Goal: Task Accomplishment & Management: Manage account settings

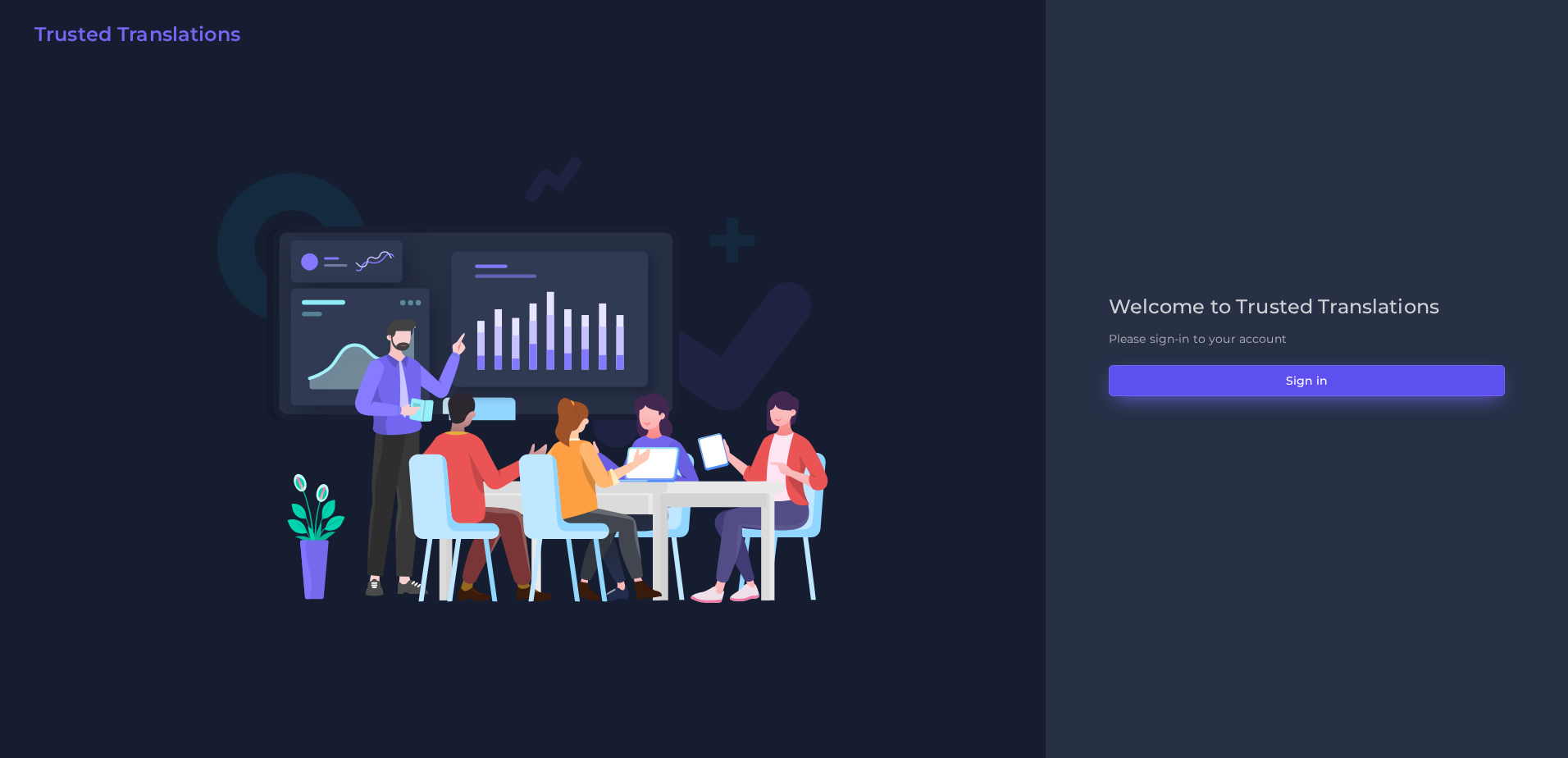
click at [1204, 382] on button "Sign in" at bounding box center [1307, 380] width 396 height 31
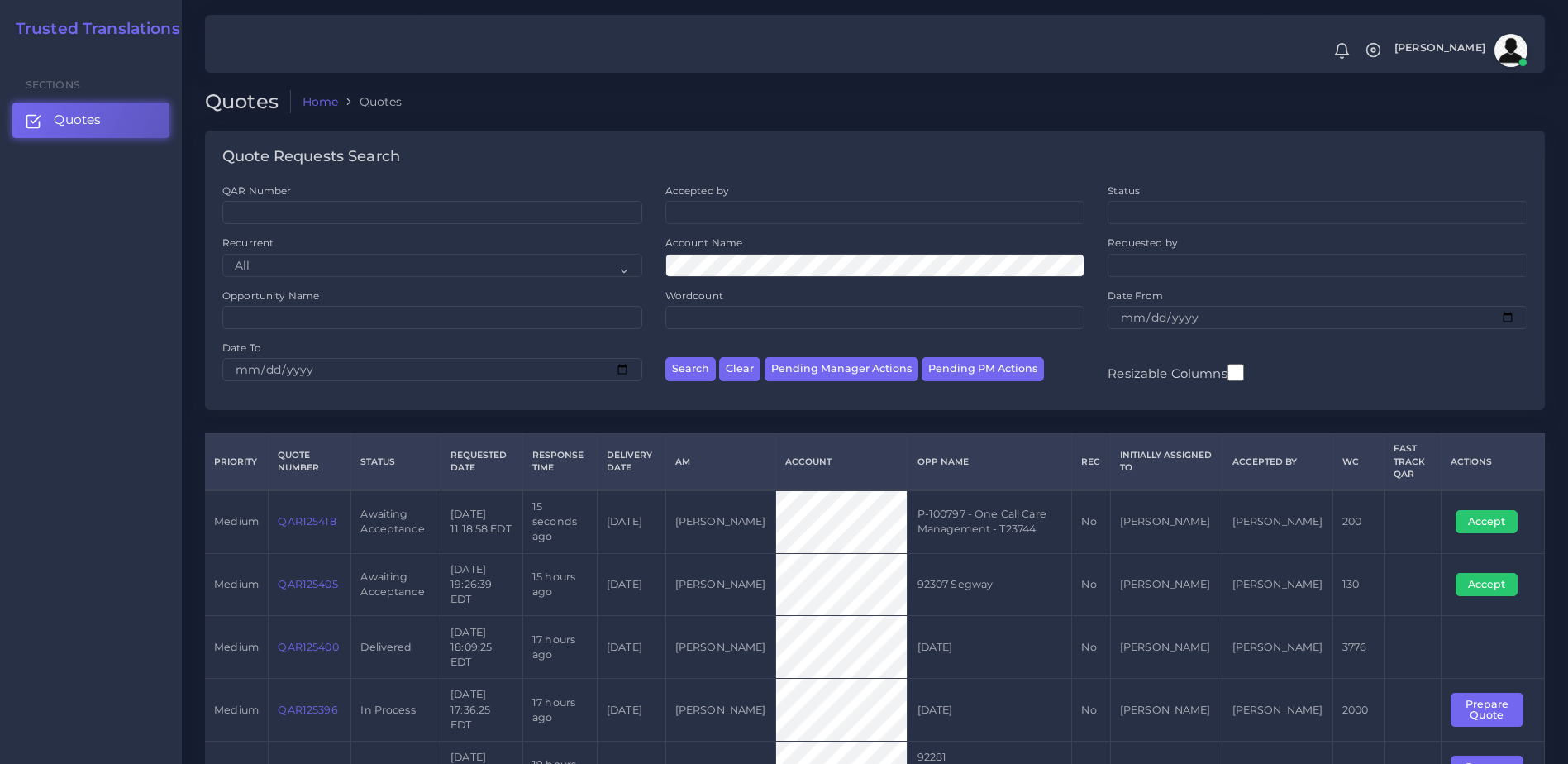
click at [318, 515] on link "QAR125418" at bounding box center [306, 521] width 58 height 13
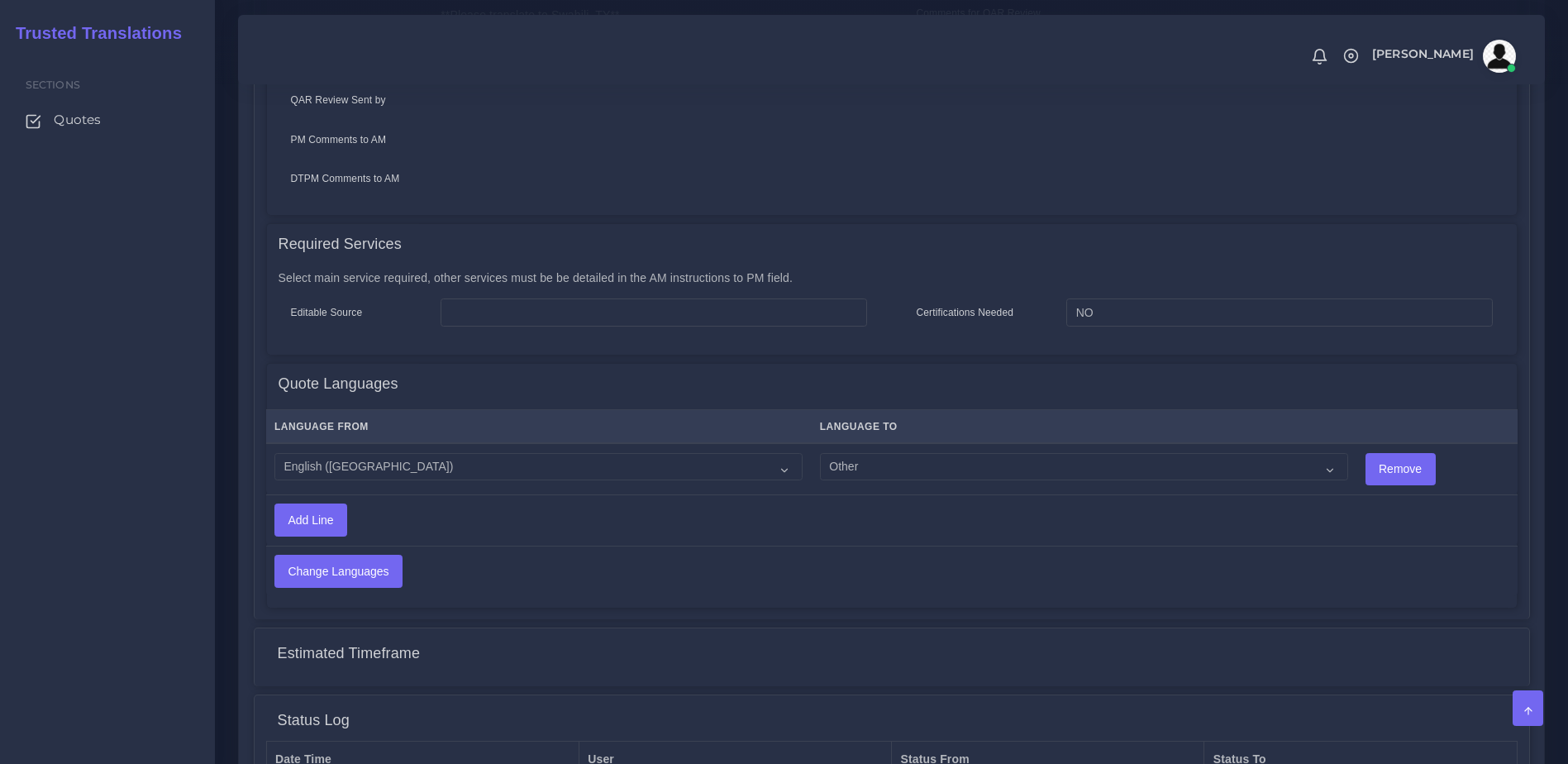
scroll to position [692, 0]
click at [857, 450] on select "Acoli Afar Afrikaans Akan Akateko Albanian American Sign Language (ASL) Amharic…" at bounding box center [1084, 463] width 528 height 28
select select "58"
click at [819, 450] on select "Acoli Afar Afrikaans Akan Akateko Albanian American Sign Language (ASL) Amharic…" at bounding box center [1084, 463] width 528 height 28
click at [300, 557] on input "Change Languages" at bounding box center [338, 567] width 127 height 31
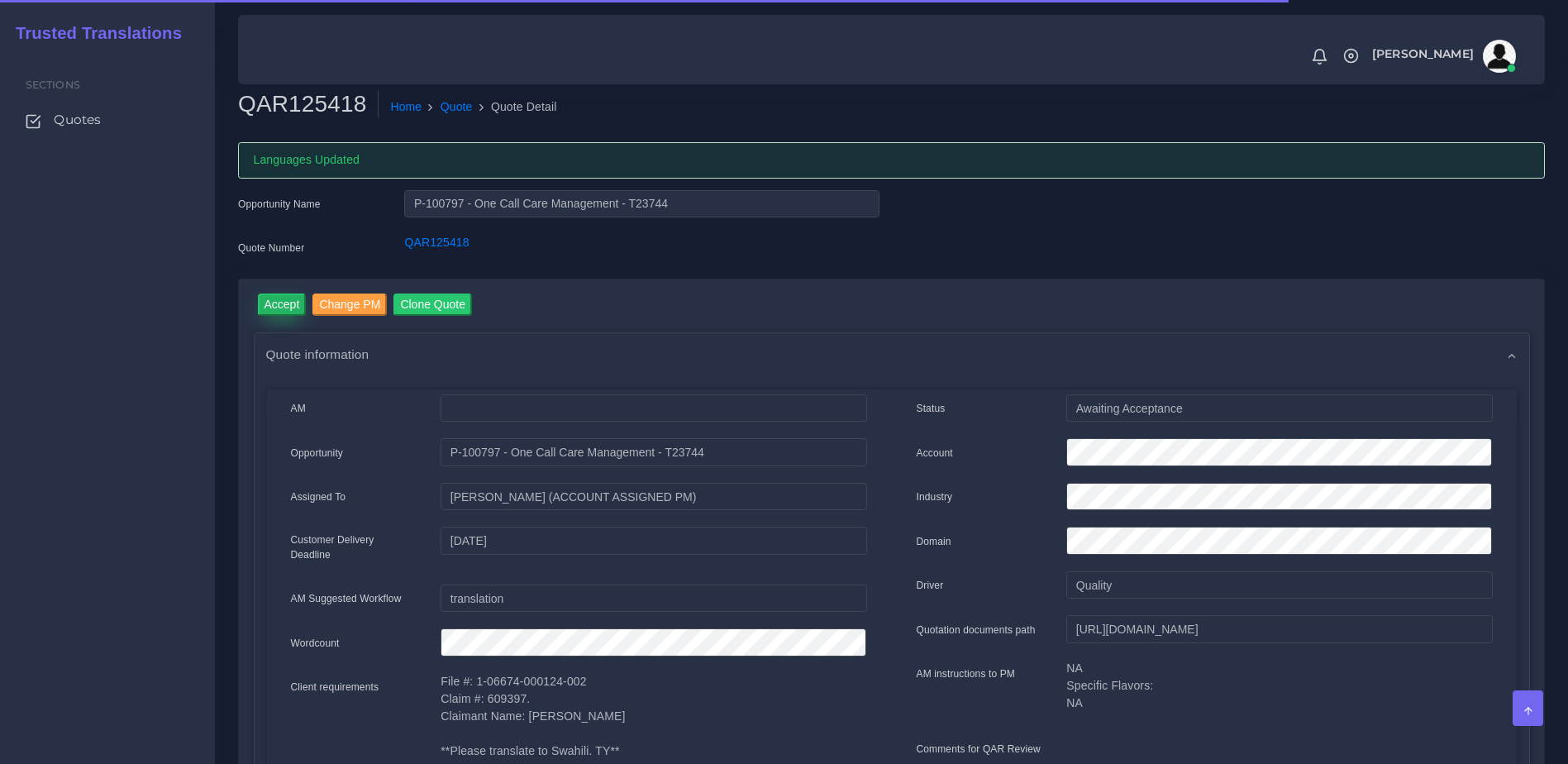
click at [269, 305] on input "Accept" at bounding box center [283, 305] width 49 height 22
click at [482, 301] on button "Prepare Quote" at bounding box center [468, 305] width 89 height 22
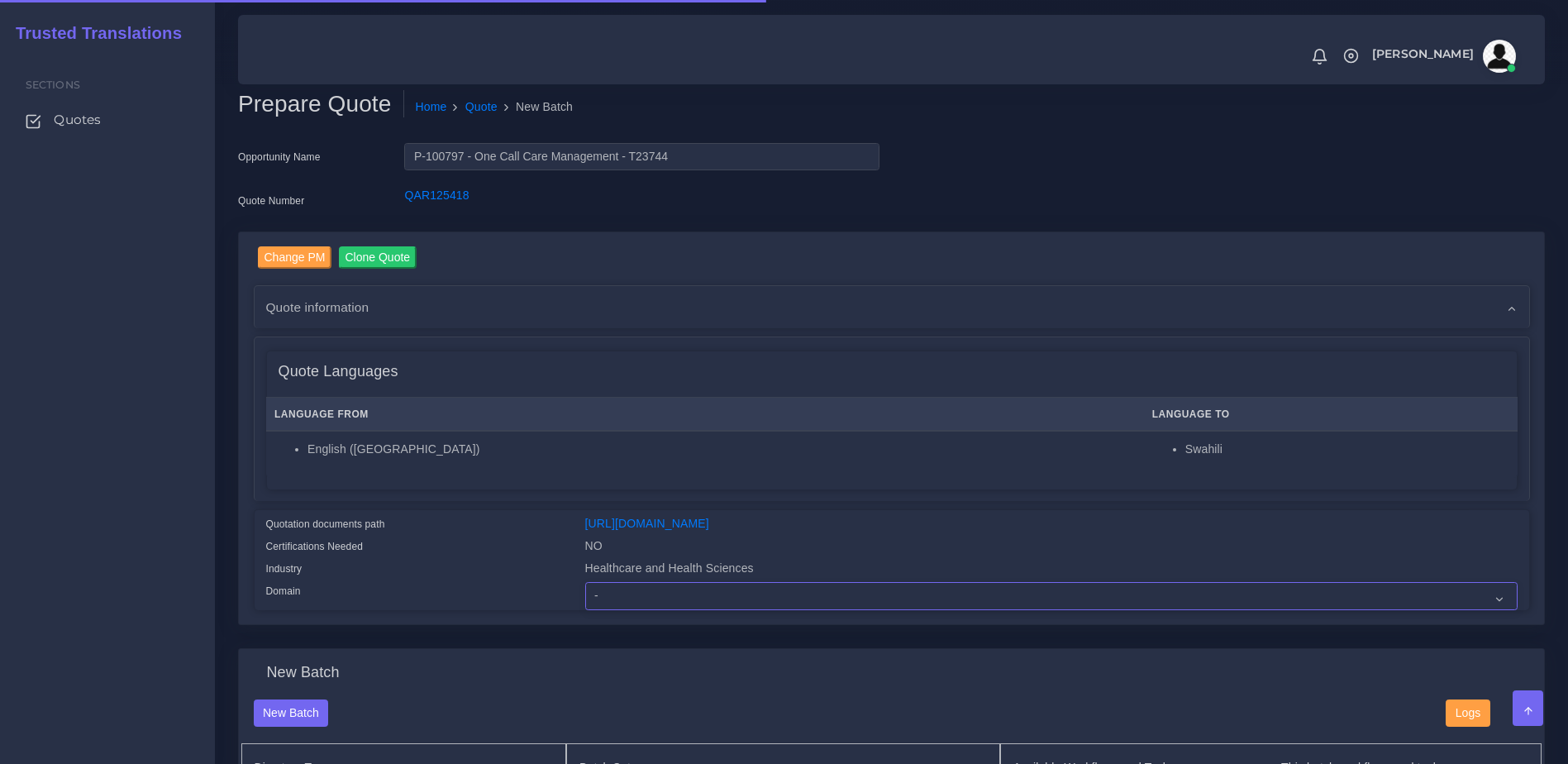
click at [680, 609] on select "- Advertising and Media Agriculture, Forestry and Fishing Architecture, Buildin…" at bounding box center [1051, 595] width 933 height 28
select select "Healthcare and Health Sciences"
click at [585, 594] on select "- Advertising and Media Agriculture, Forestry and Fishing Architecture, Buildin…" at bounding box center [1051, 595] width 933 height 28
click at [466, 525] on div "Quotation documents path" at bounding box center [414, 526] width 319 height 22
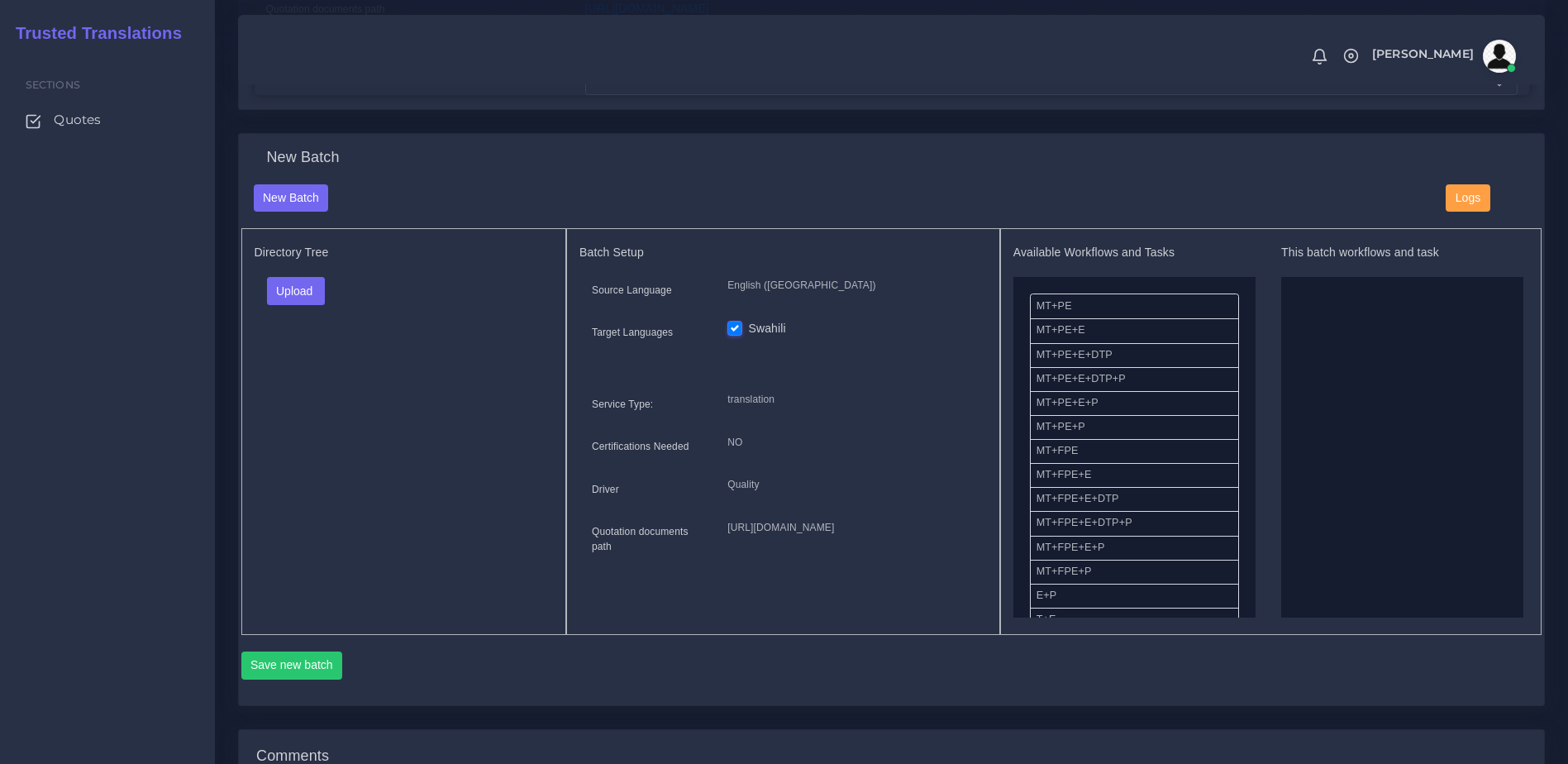
scroll to position [580, 0]
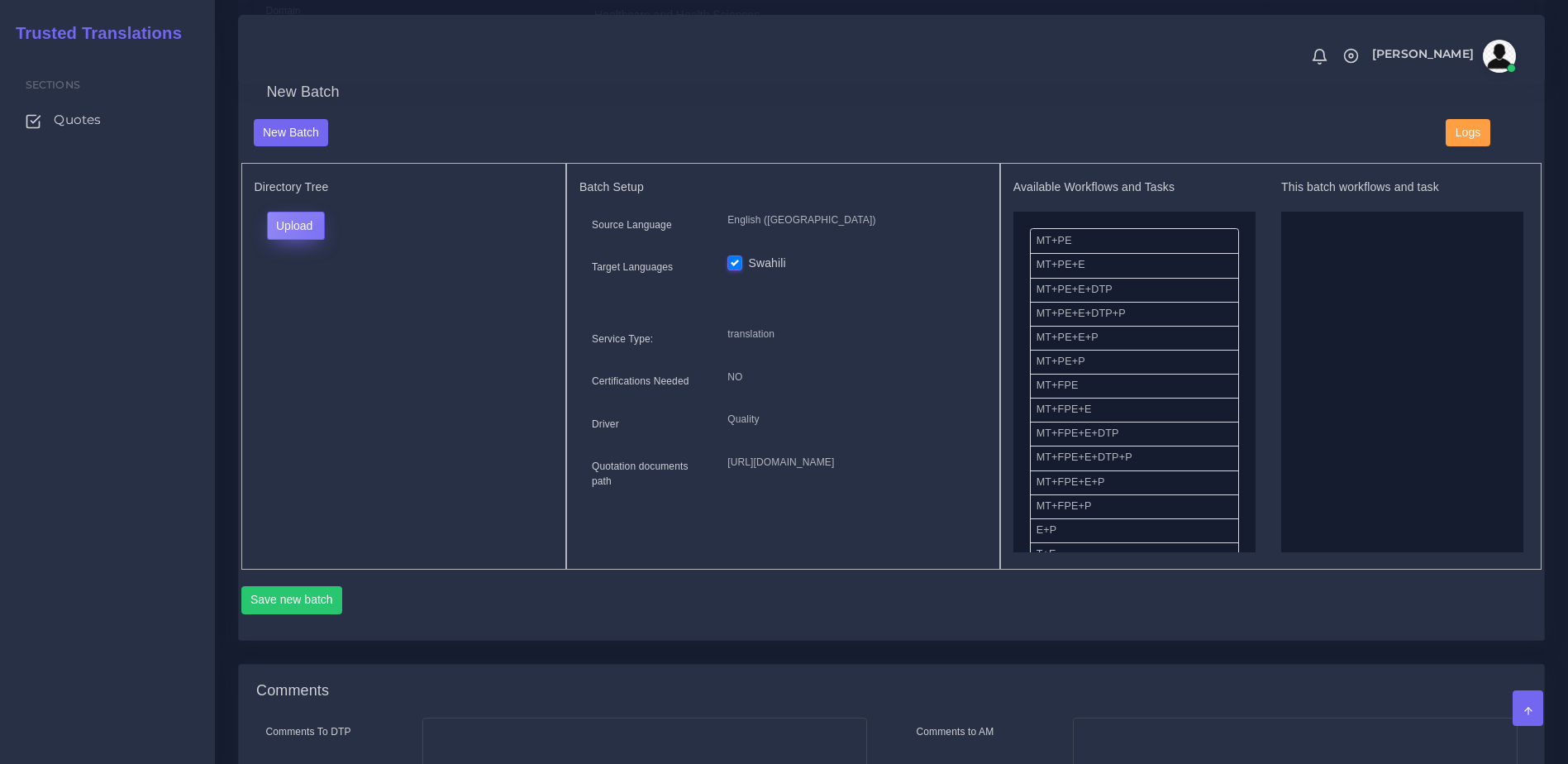
click at [319, 240] on button "Upload" at bounding box center [296, 225] width 59 height 28
click at [304, 300] on label "Files" at bounding box center [324, 289] width 114 height 20
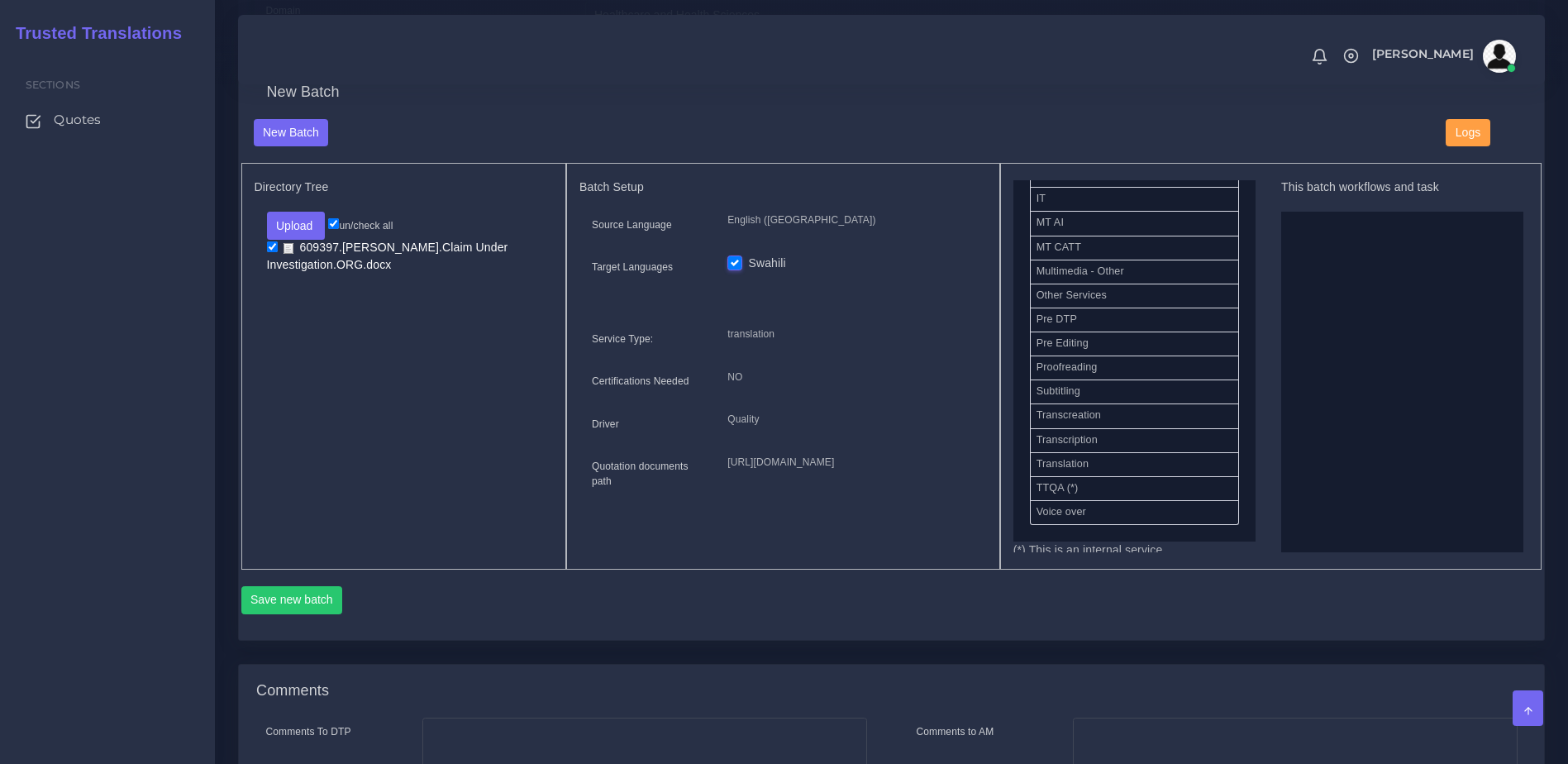
scroll to position [807, 0]
drag, startPoint x: 1056, startPoint y: 336, endPoint x: 1323, endPoint y: 344, distance: 267.1
drag, startPoint x: 1199, startPoint y: 380, endPoint x: 1331, endPoint y: 359, distance: 133.7
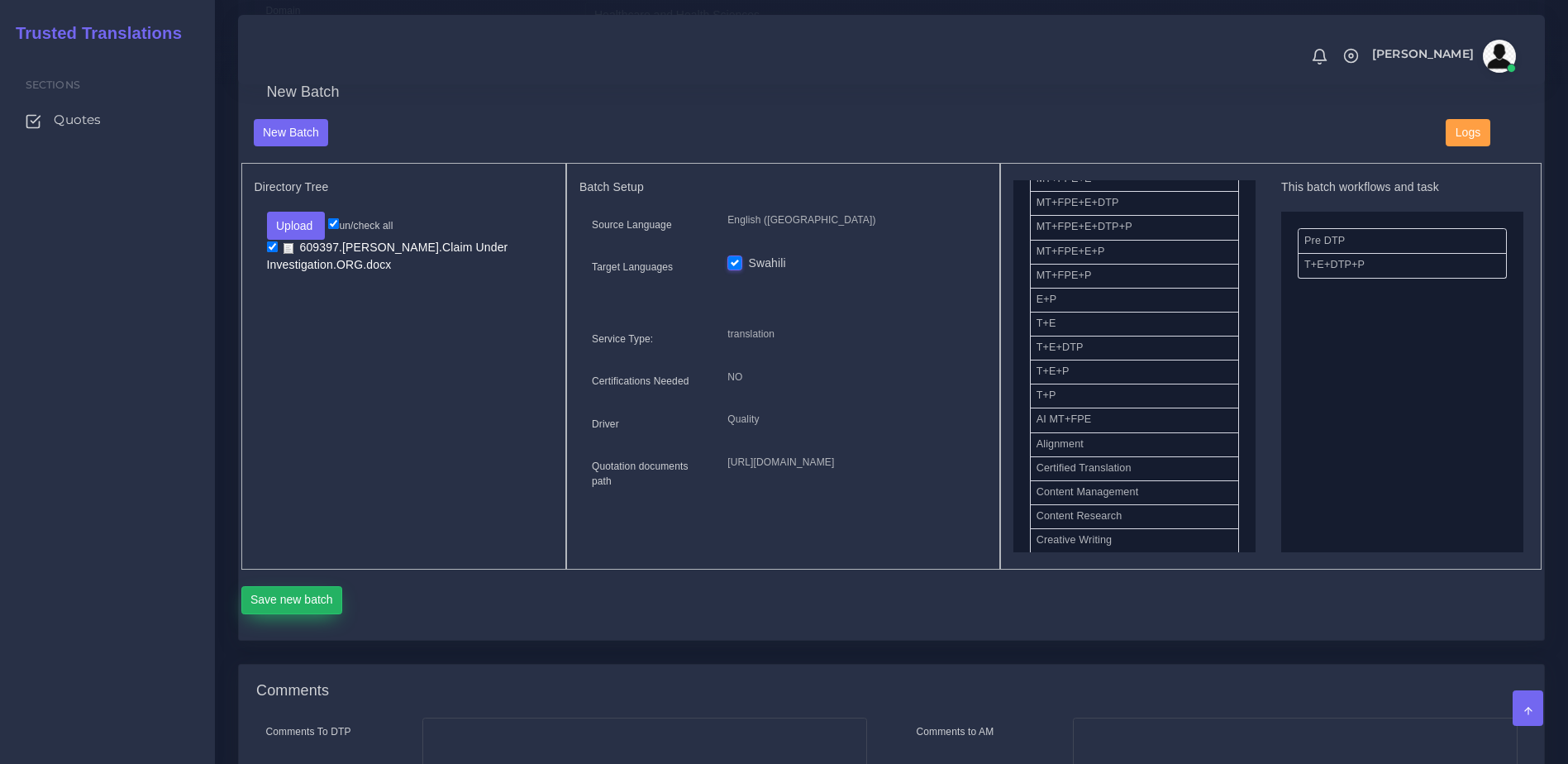
click at [329, 615] on button "Save new batch" at bounding box center [292, 599] width 101 height 28
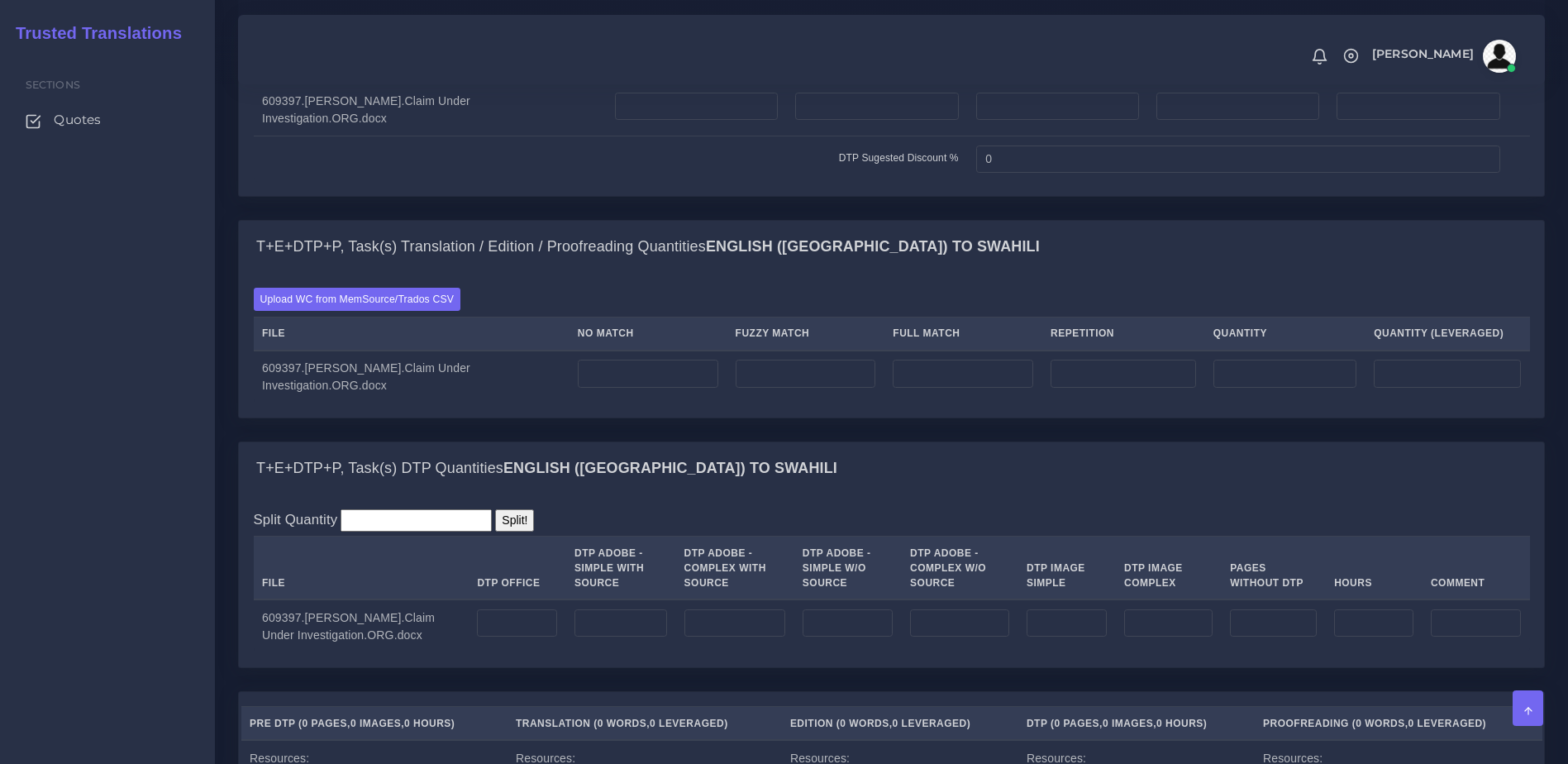
scroll to position [1210, 0]
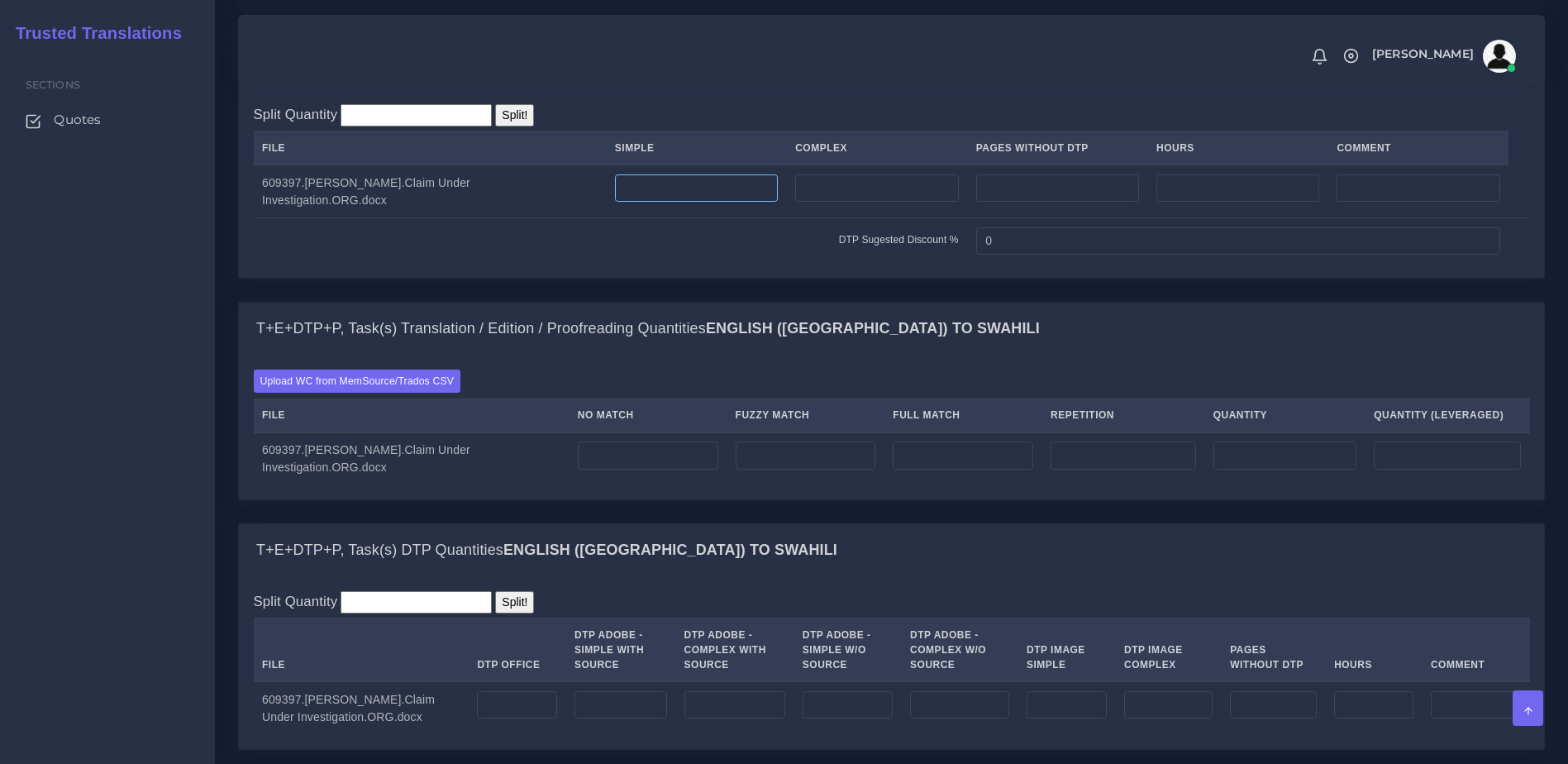
click at [661, 203] on input "number" at bounding box center [696, 188] width 163 height 28
type input "1"
click at [431, 417] on div "Upload WC from MemSource/Trados CSV File No Match Fuzzy Match Full Match Repeti…" at bounding box center [891, 427] width 1305 height 144
click at [438, 451] on div "Upload WC from MemSource/Trados CSV File No Match Fuzzy Match Full Match Repeti…" at bounding box center [892, 427] width 1276 height 115
click at [419, 392] on label "Upload WC from MemSource/Trados CSV" at bounding box center [358, 381] width 208 height 22
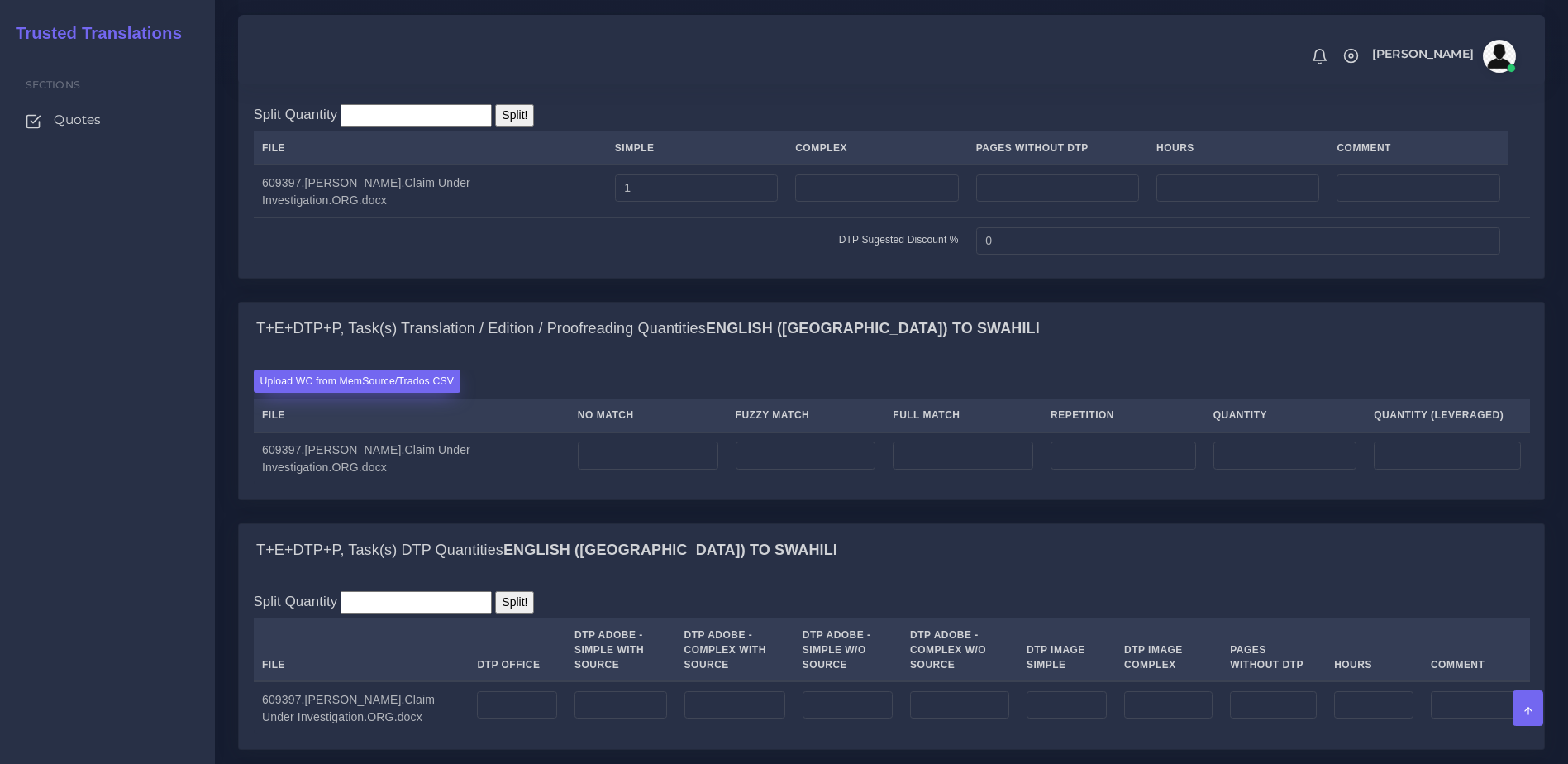
click at [0, 0] on input "Upload WC from MemSource/Trados CSV" at bounding box center [0, 0] width 0 height 0
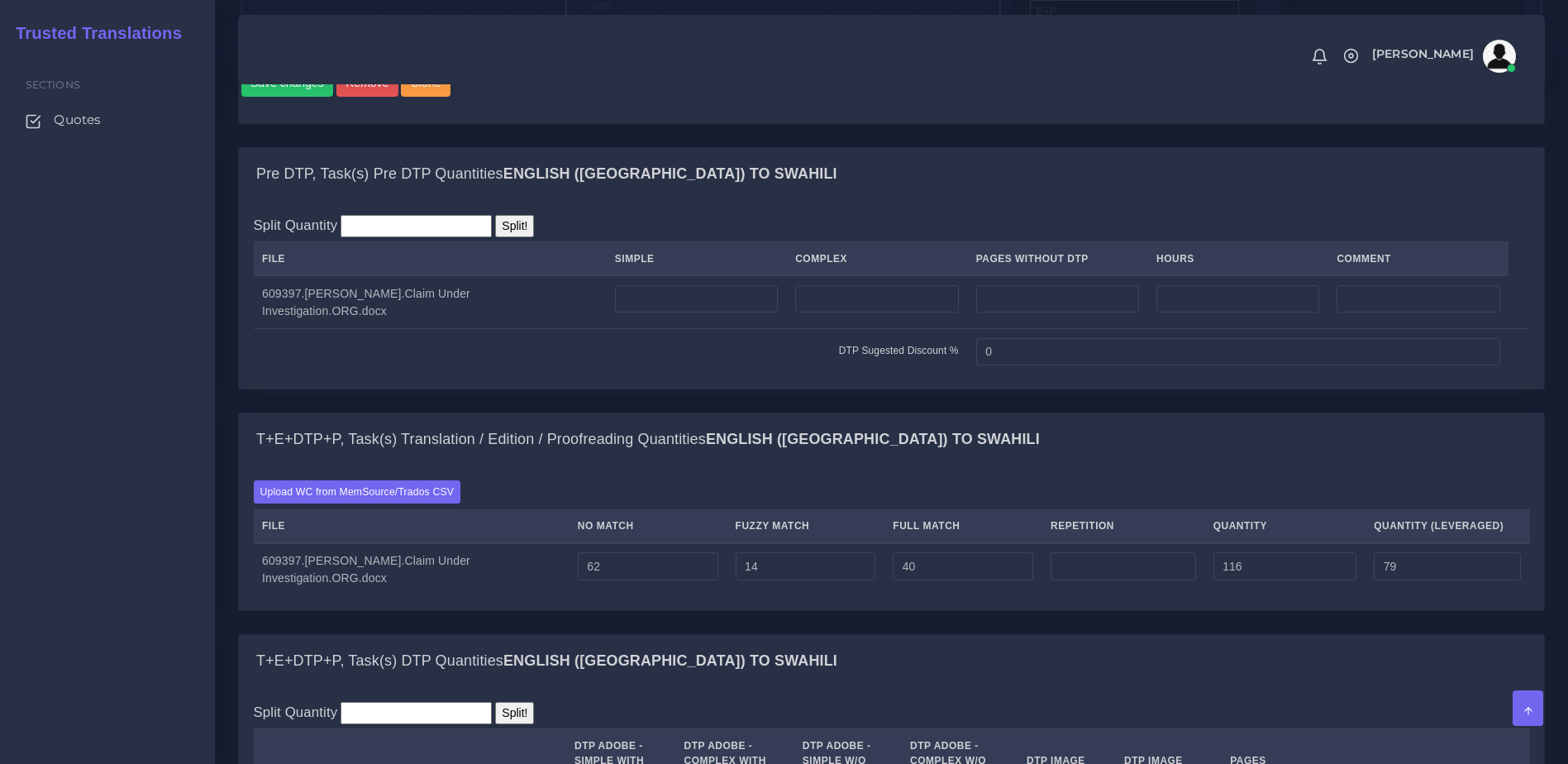
scroll to position [1185, 0]
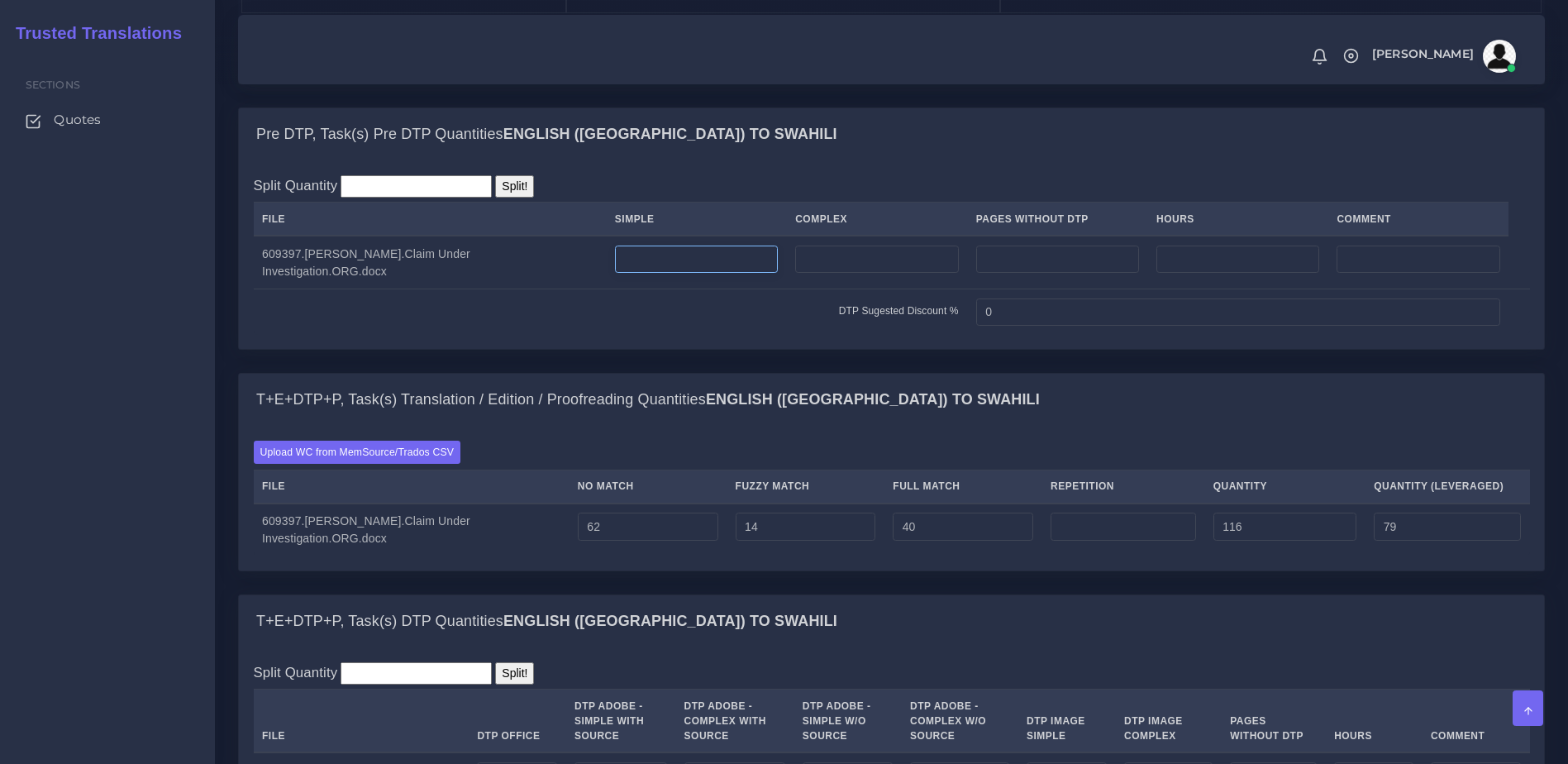
click at [720, 274] on input "number" at bounding box center [696, 259] width 163 height 28
type input "1"
click at [916, 161] on div "Pre DTP, Task(s) Pre DTP Quantities English (US) TO Swahili" at bounding box center [891, 134] width 1305 height 53
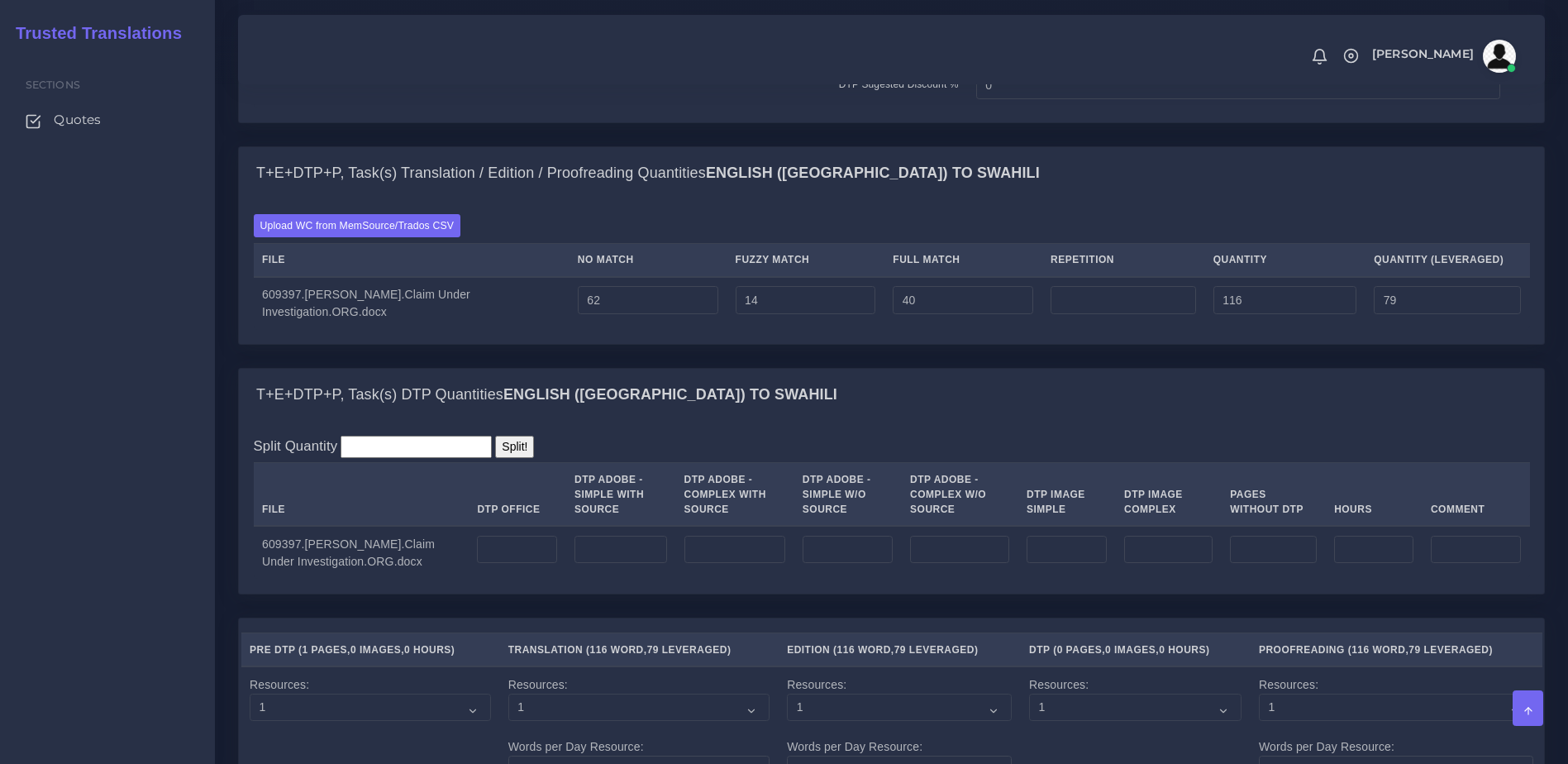
scroll to position [1422, 0]
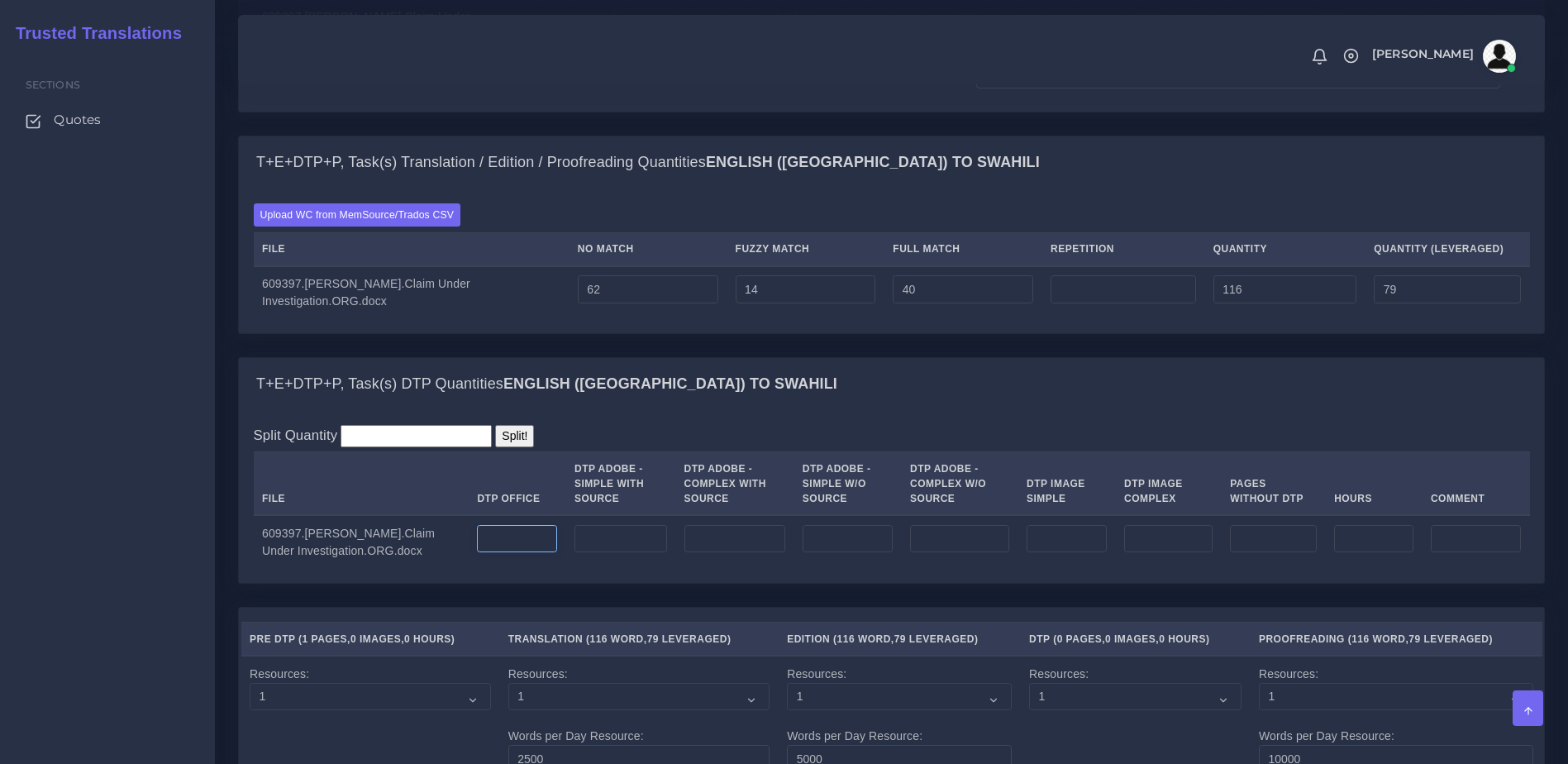
click at [514, 553] on input "number" at bounding box center [516, 539] width 80 height 28
type input "1"
click at [767, 504] on div "Split Quantity Split! File DTP Office DTP Adobe - Simple With Source DTP Adobe …" at bounding box center [892, 496] width 1276 height 143
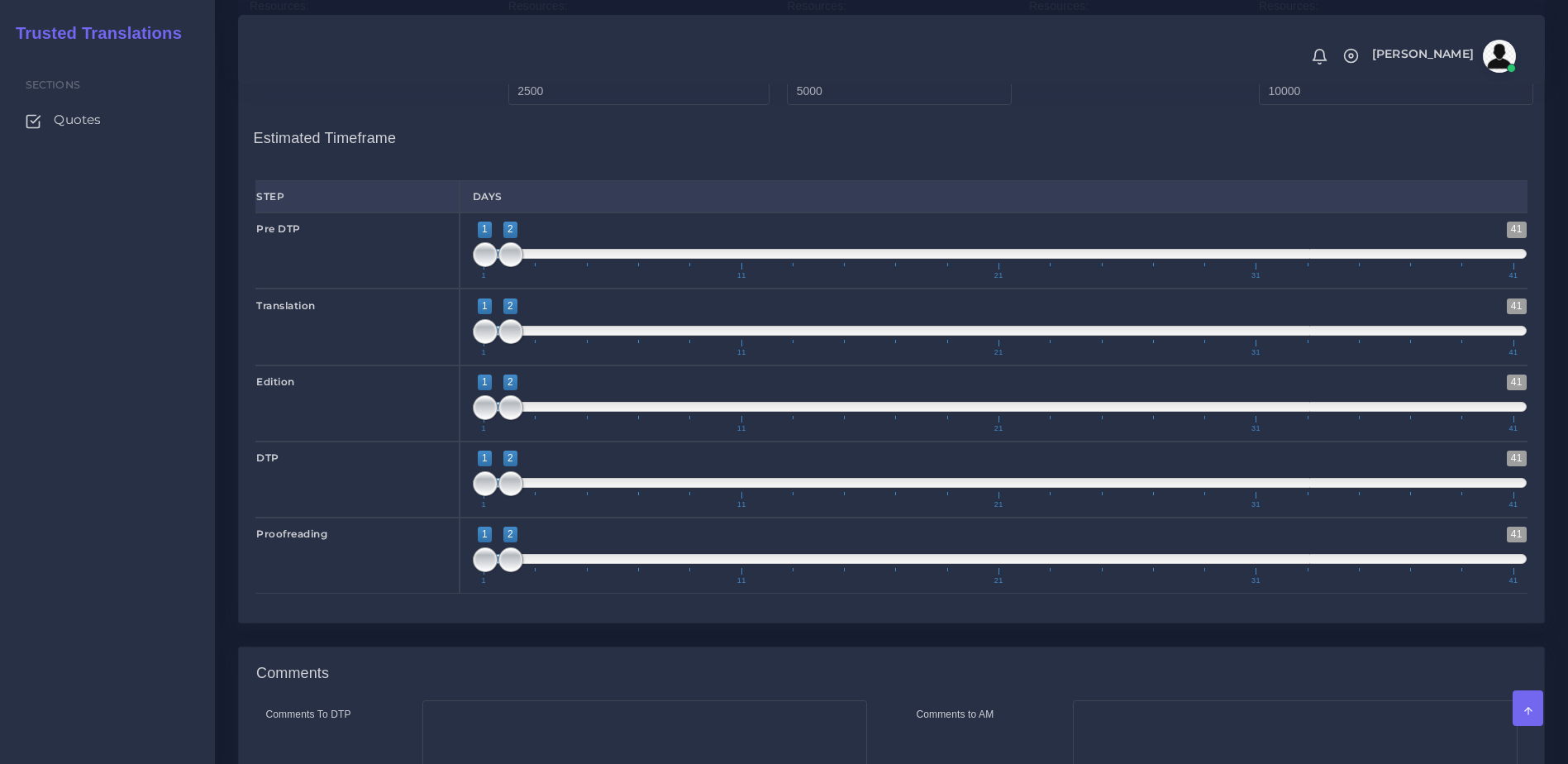
scroll to position [2399, 0]
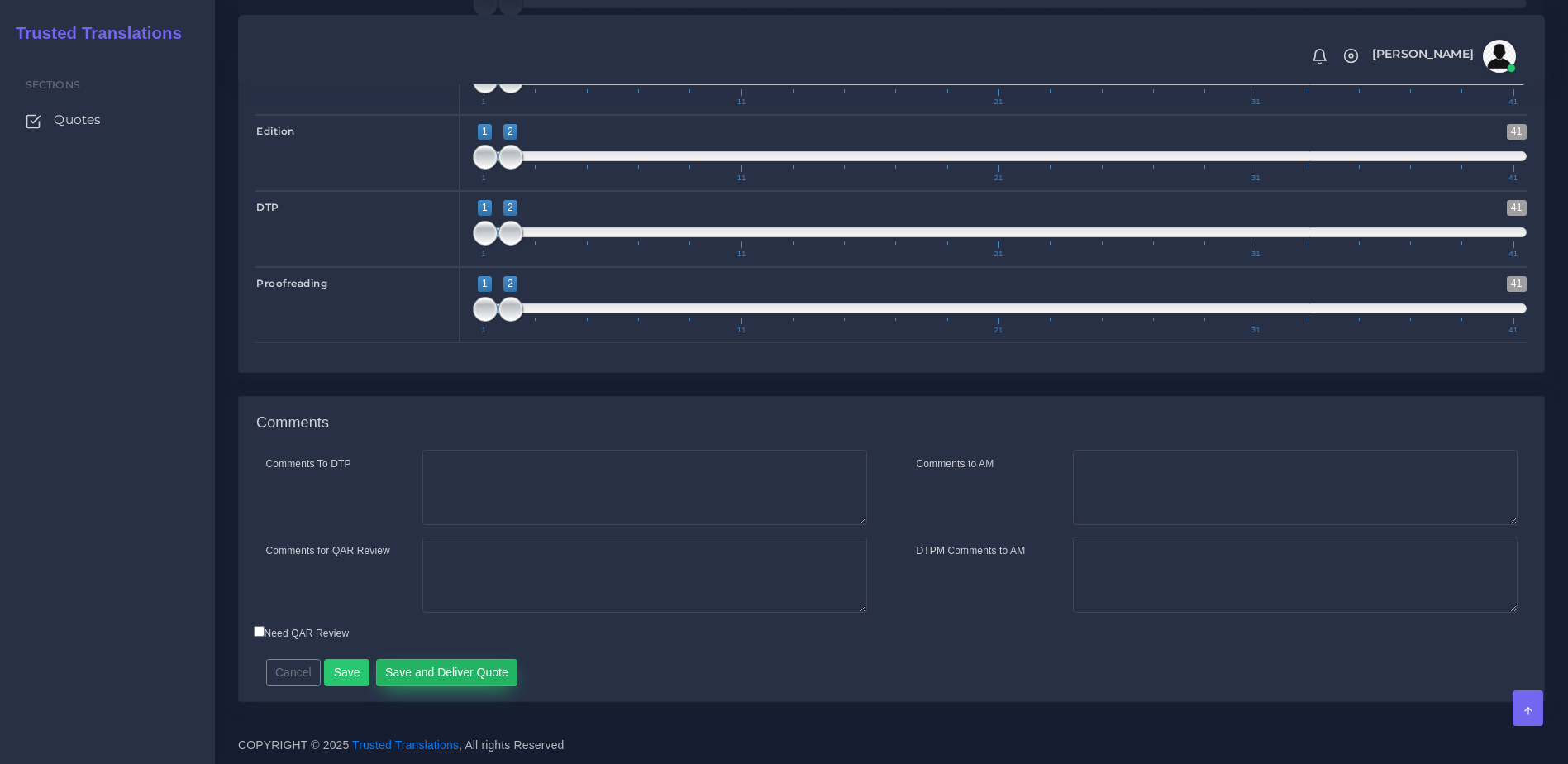
click at [459, 677] on button "Save and Deliver Quote" at bounding box center [447, 673] width 142 height 28
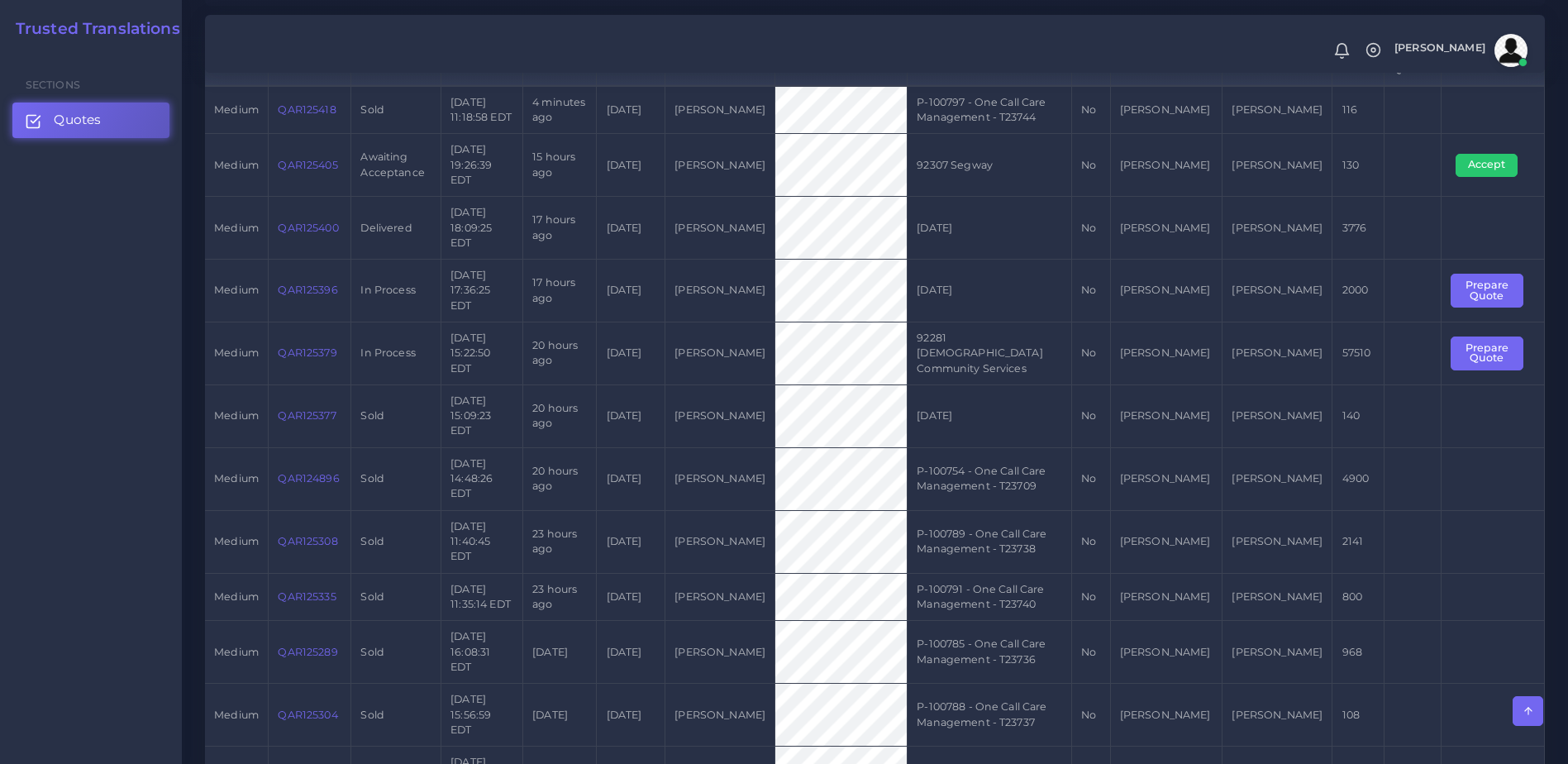
scroll to position [346, 0]
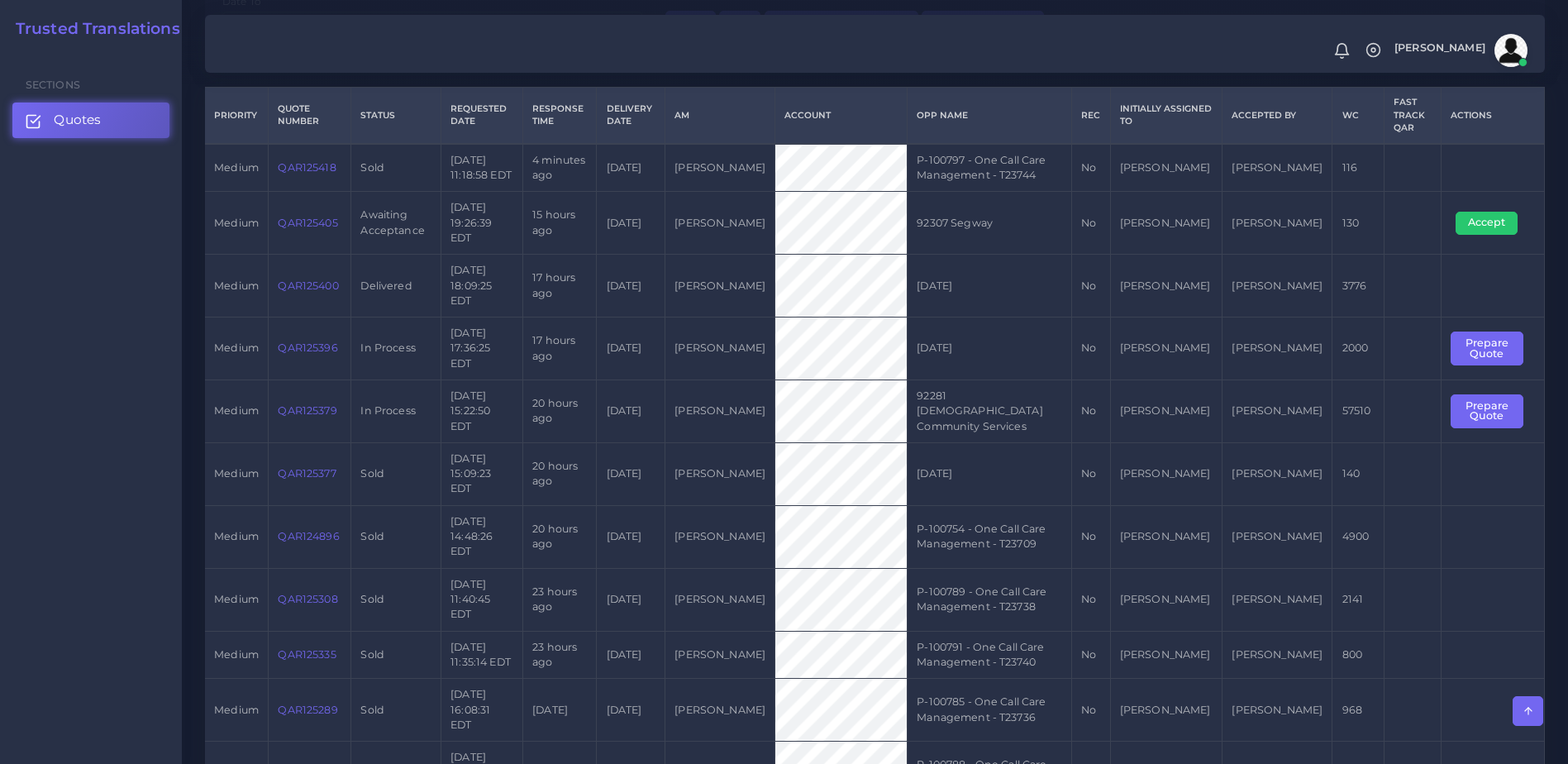
click at [311, 341] on link "QAR125396" at bounding box center [307, 347] width 60 height 13
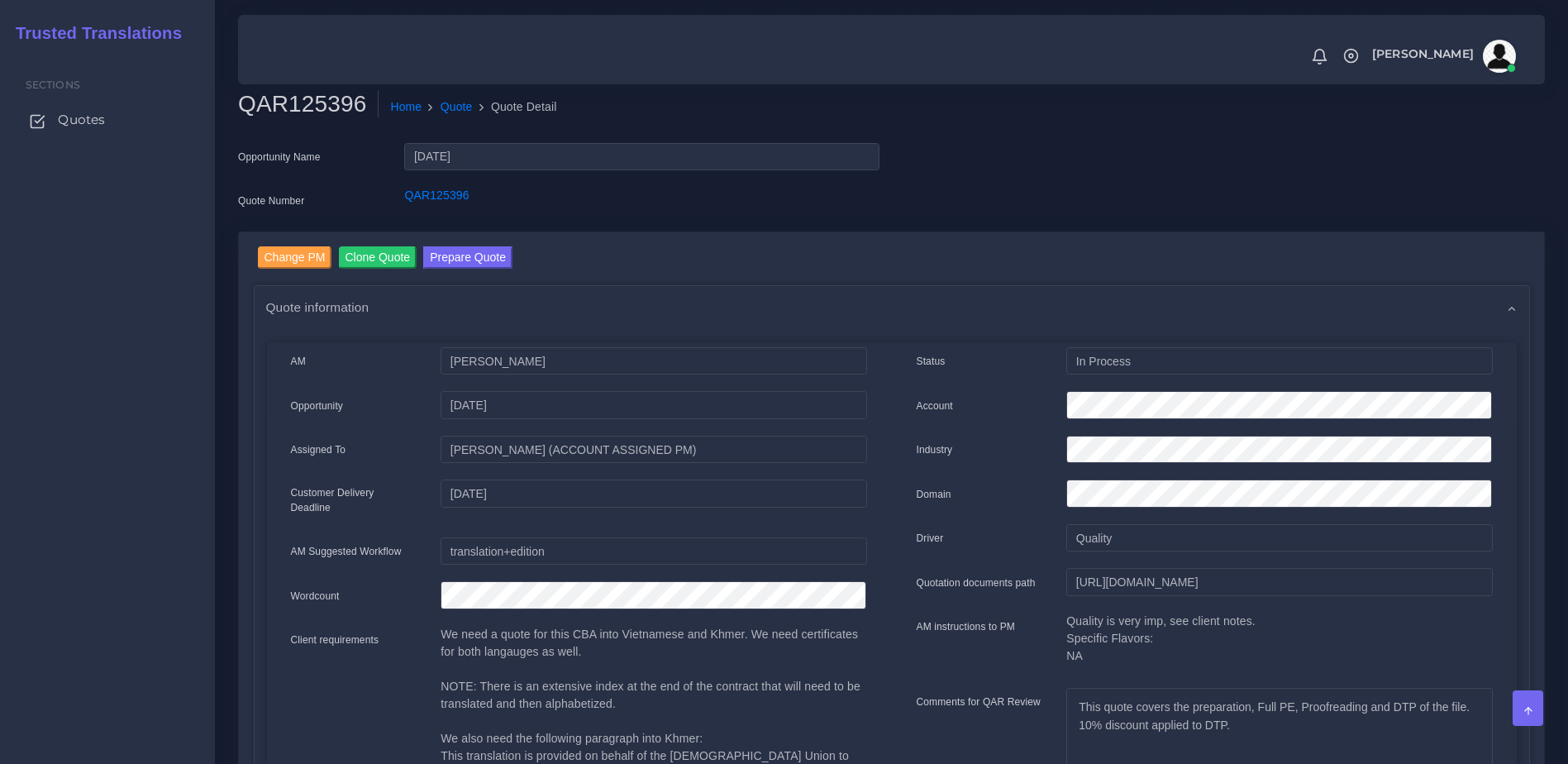
click at [140, 125] on link "Quotes" at bounding box center [107, 119] width 190 height 35
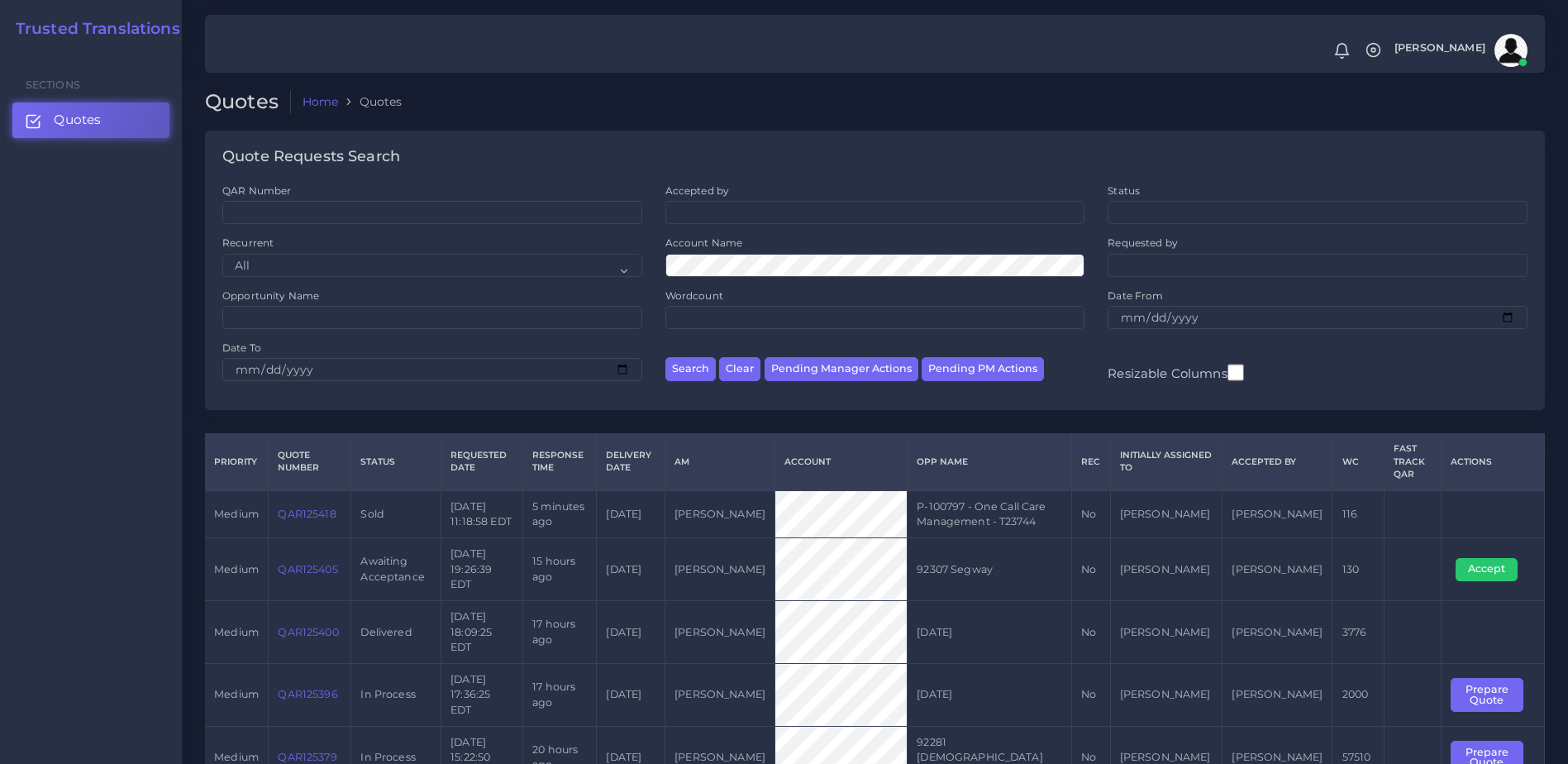
click at [317, 750] on link "QAR125379" at bounding box center [307, 756] width 59 height 13
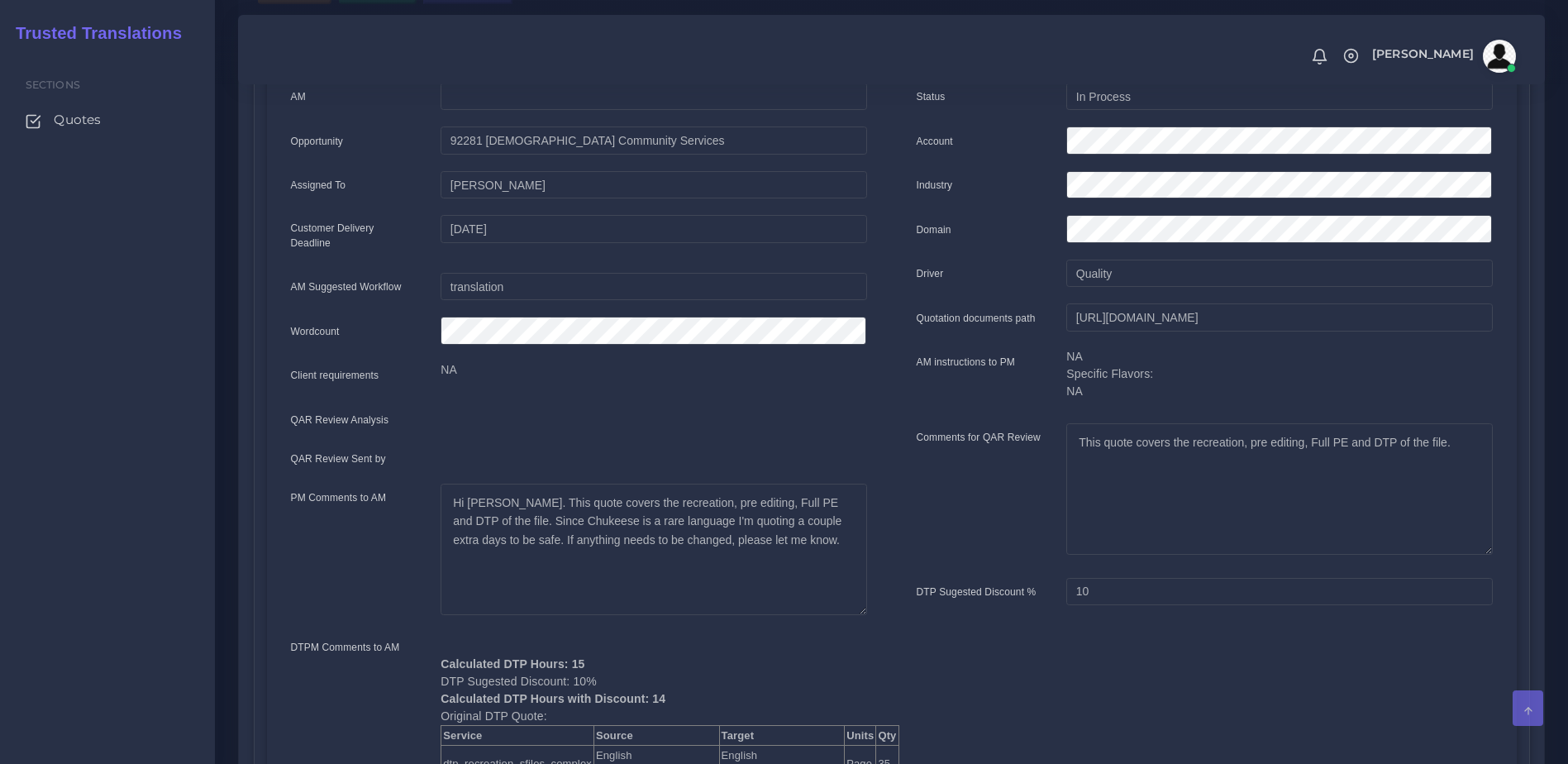
scroll to position [307, 0]
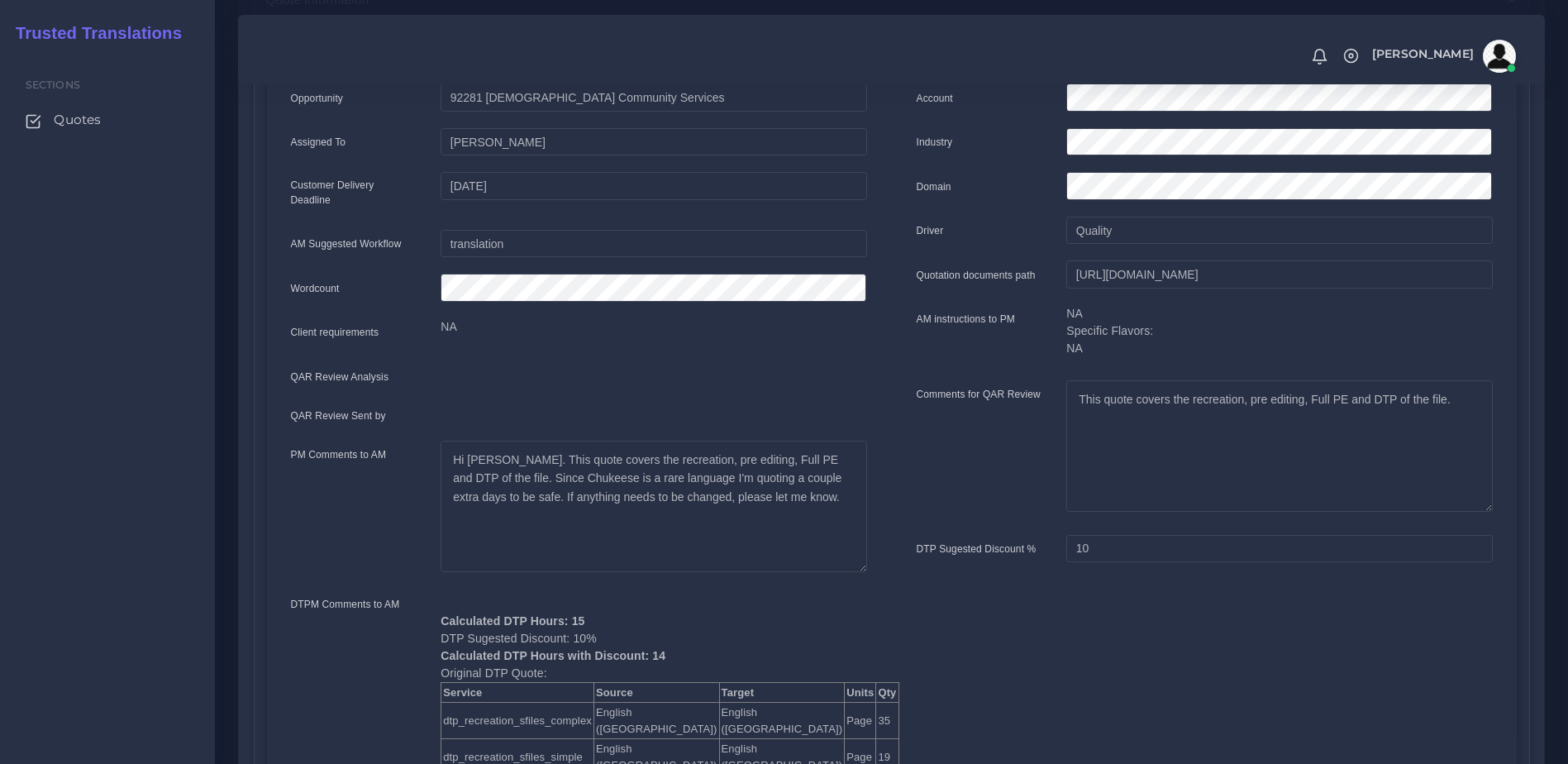
click at [1329, 352] on p "NA Specific Flavors: NA" at bounding box center [1279, 331] width 425 height 52
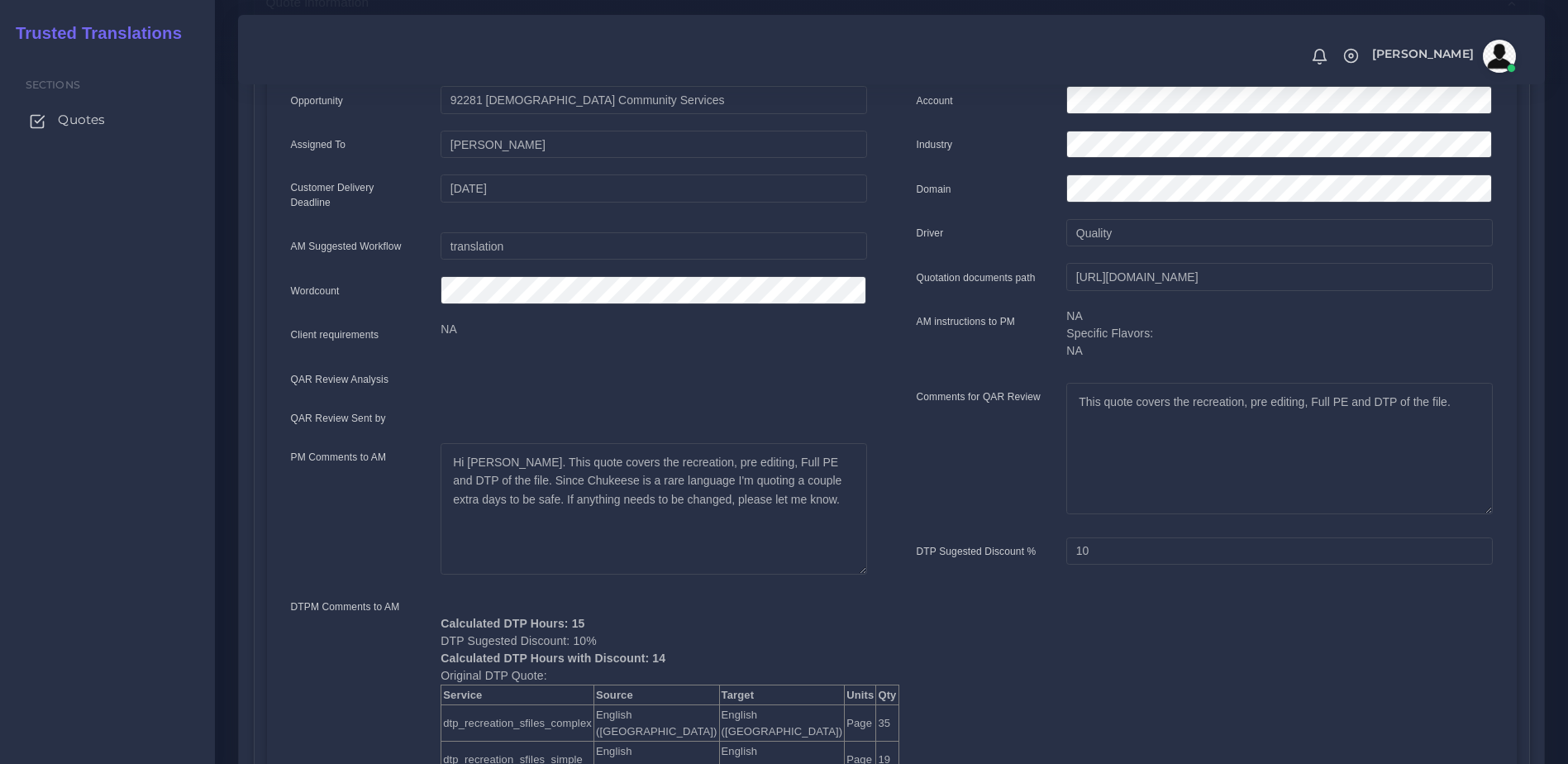
click at [125, 126] on link "Quotes" at bounding box center [107, 119] width 190 height 35
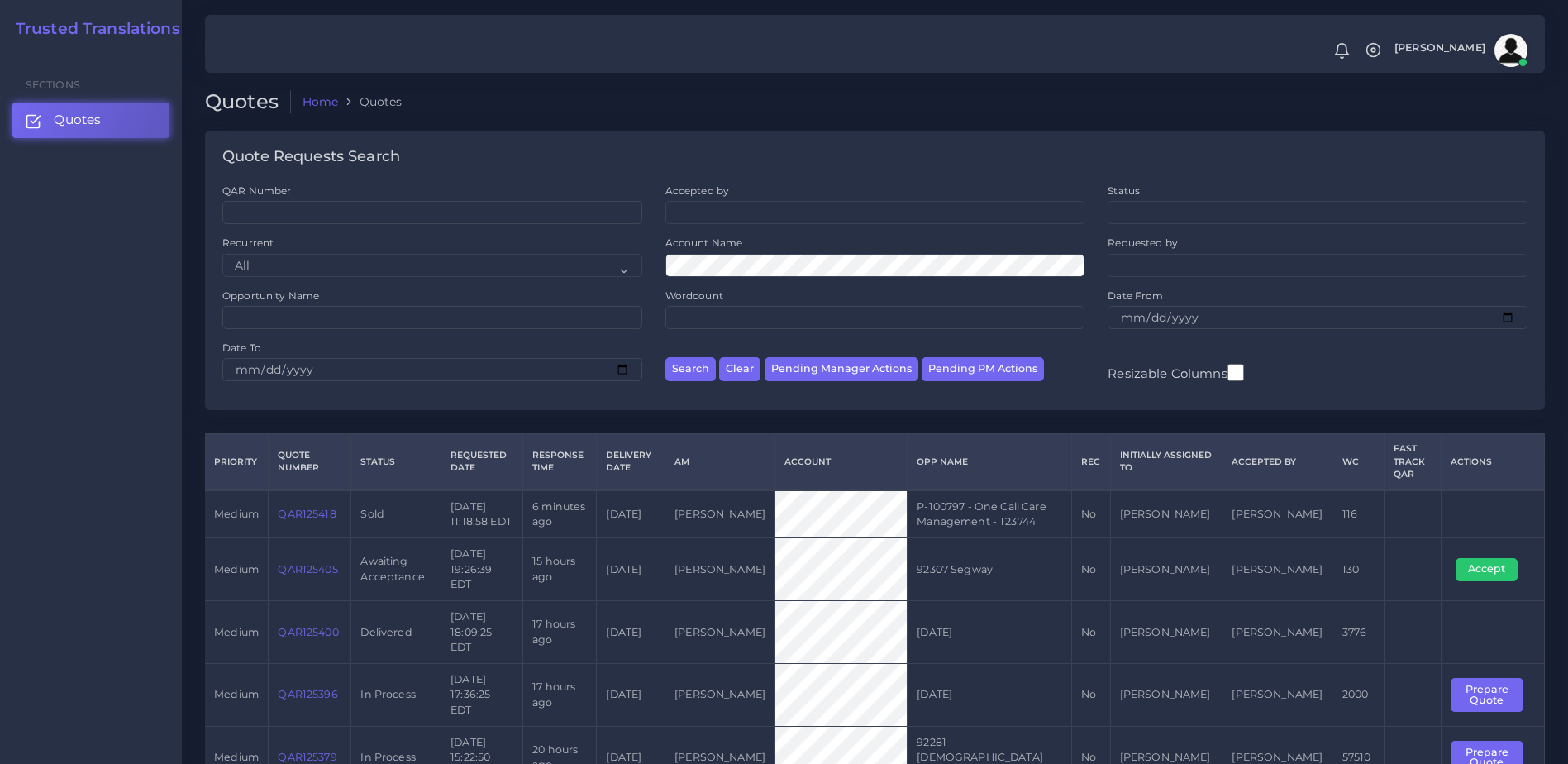
click at [316, 688] on link "QAR125396" at bounding box center [307, 694] width 60 height 13
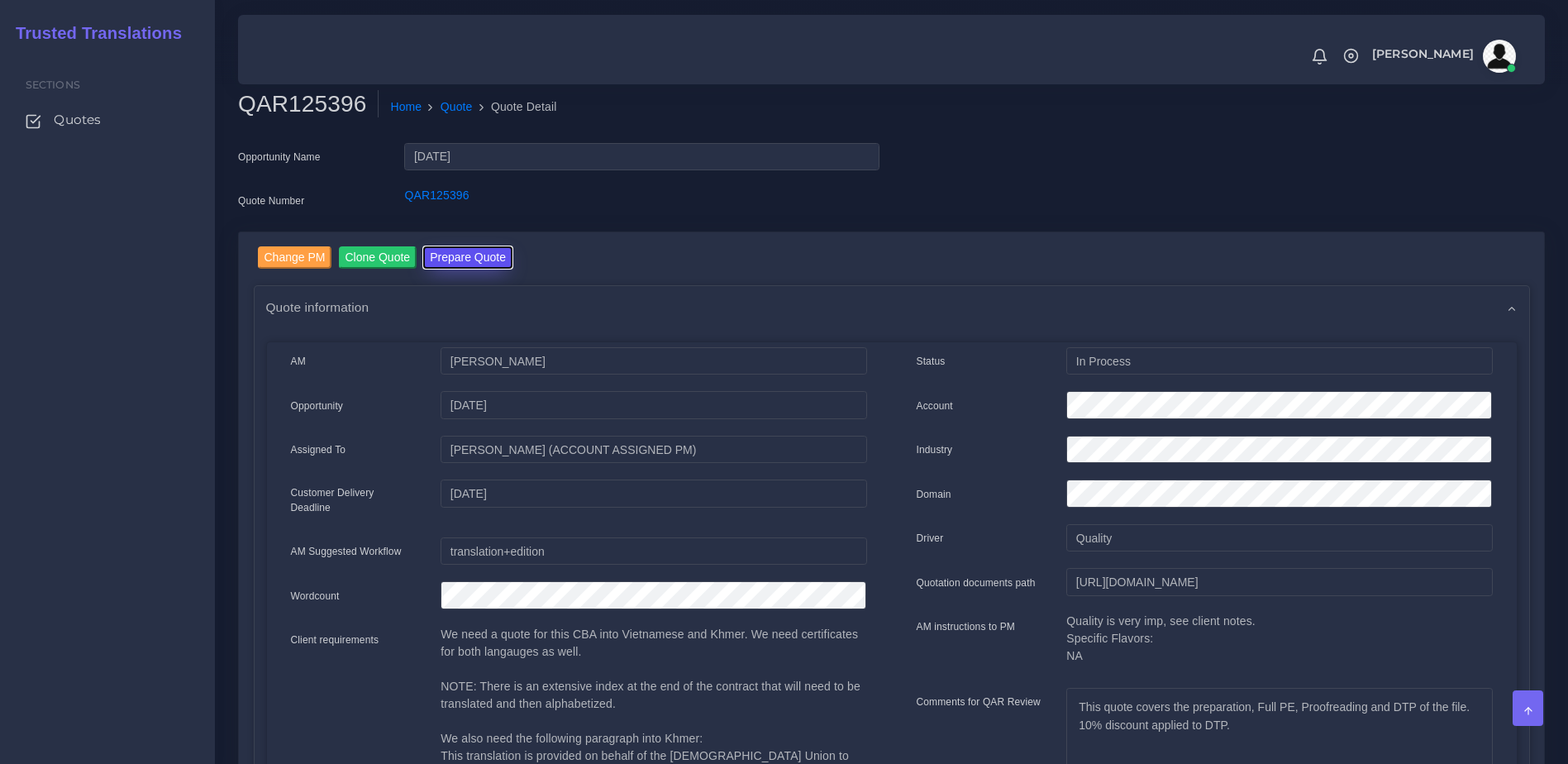
click at [472, 262] on button "Prepare Quote" at bounding box center [468, 257] width 89 height 22
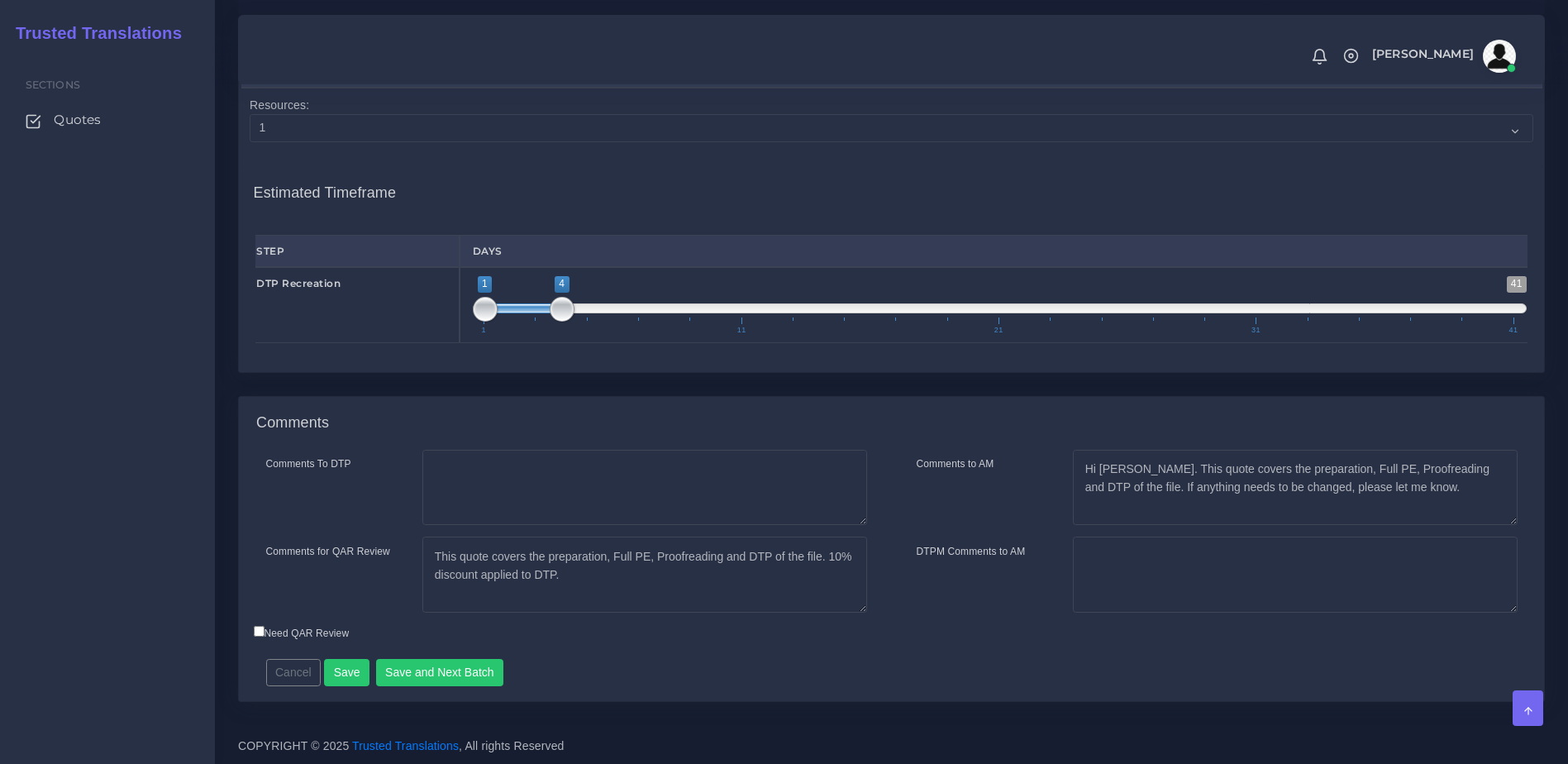
scroll to position [1580, 0]
type input "1;2"
drag, startPoint x: 559, startPoint y: 313, endPoint x: 519, endPoint y: 313, distance: 40.0
click at [519, 313] on span at bounding box center [511, 309] width 24 height 24
click at [273, 121] on select "1 2 3 4 5 6 7 8 9 10" at bounding box center [891, 127] width 1284 height 28
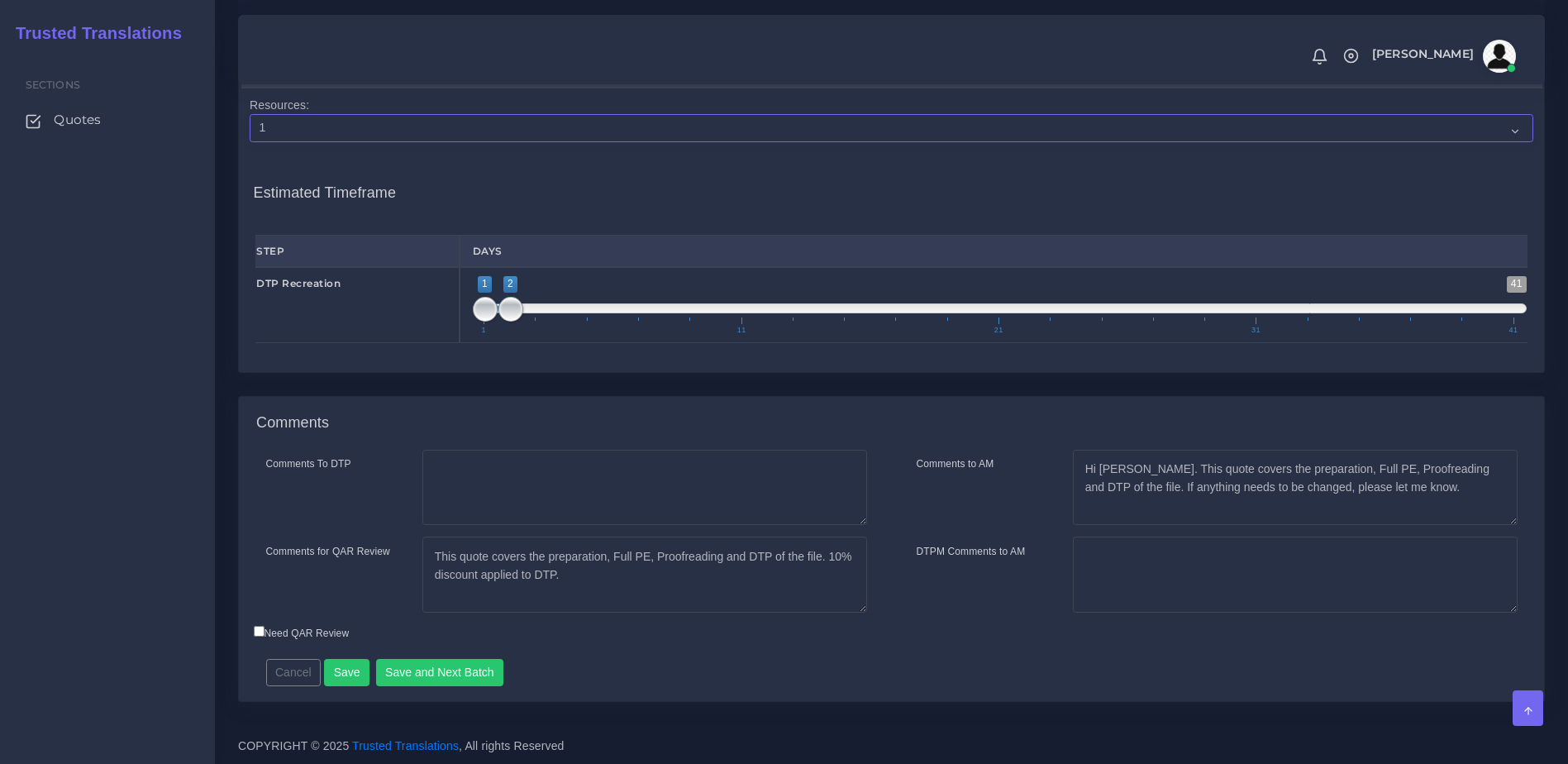
select select "2"
click at [250, 114] on select "1 2 3 4 5 6 7 8 9 10" at bounding box center [891, 127] width 1284 height 28
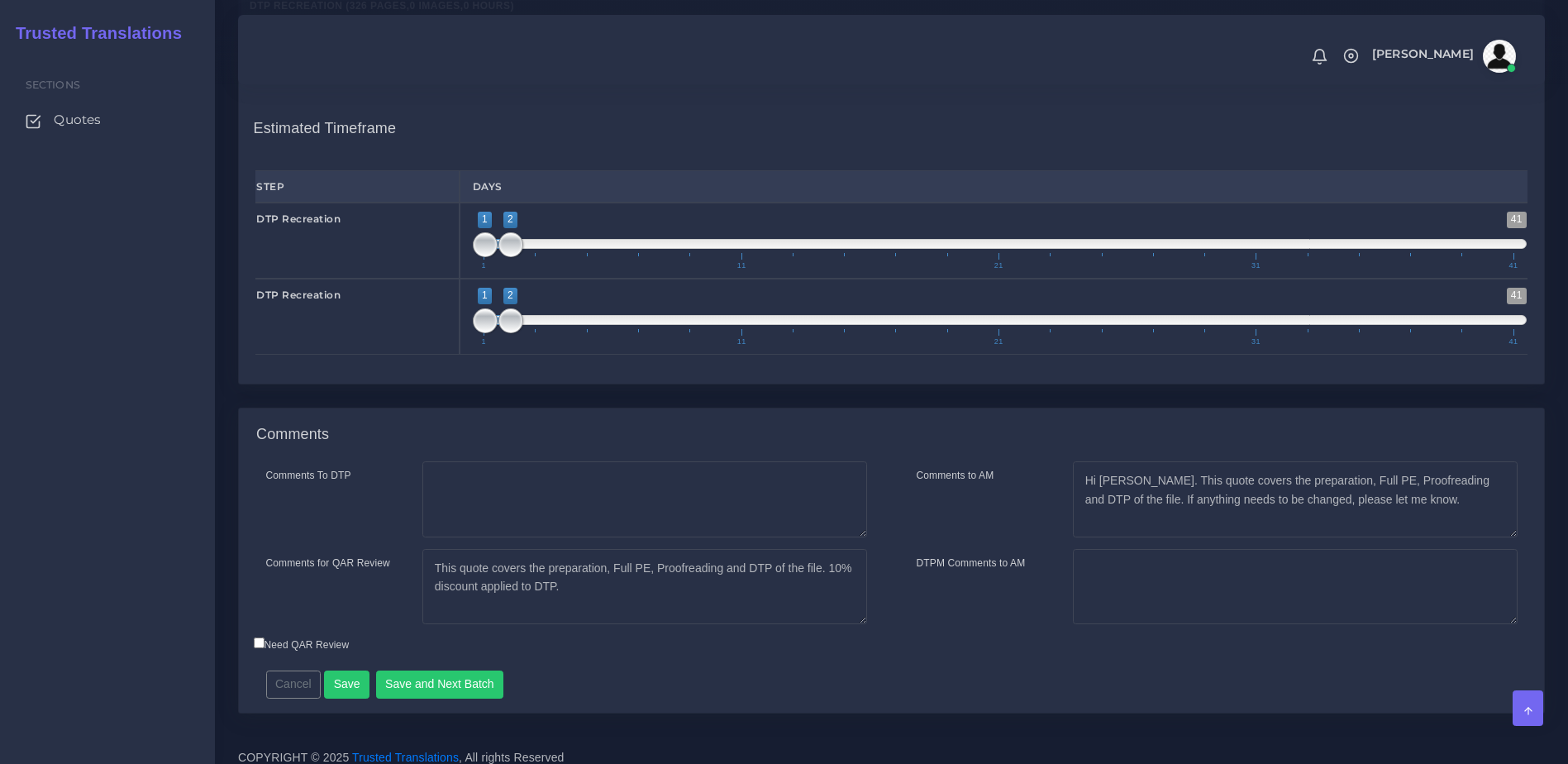
click at [586, 383] on div "DTP Recreation ( 326 Pages , 0 Images , 0 Hours ) Resources: 1 2 3 4 5 6 7 8 9 …" at bounding box center [891, 179] width 1305 height 409
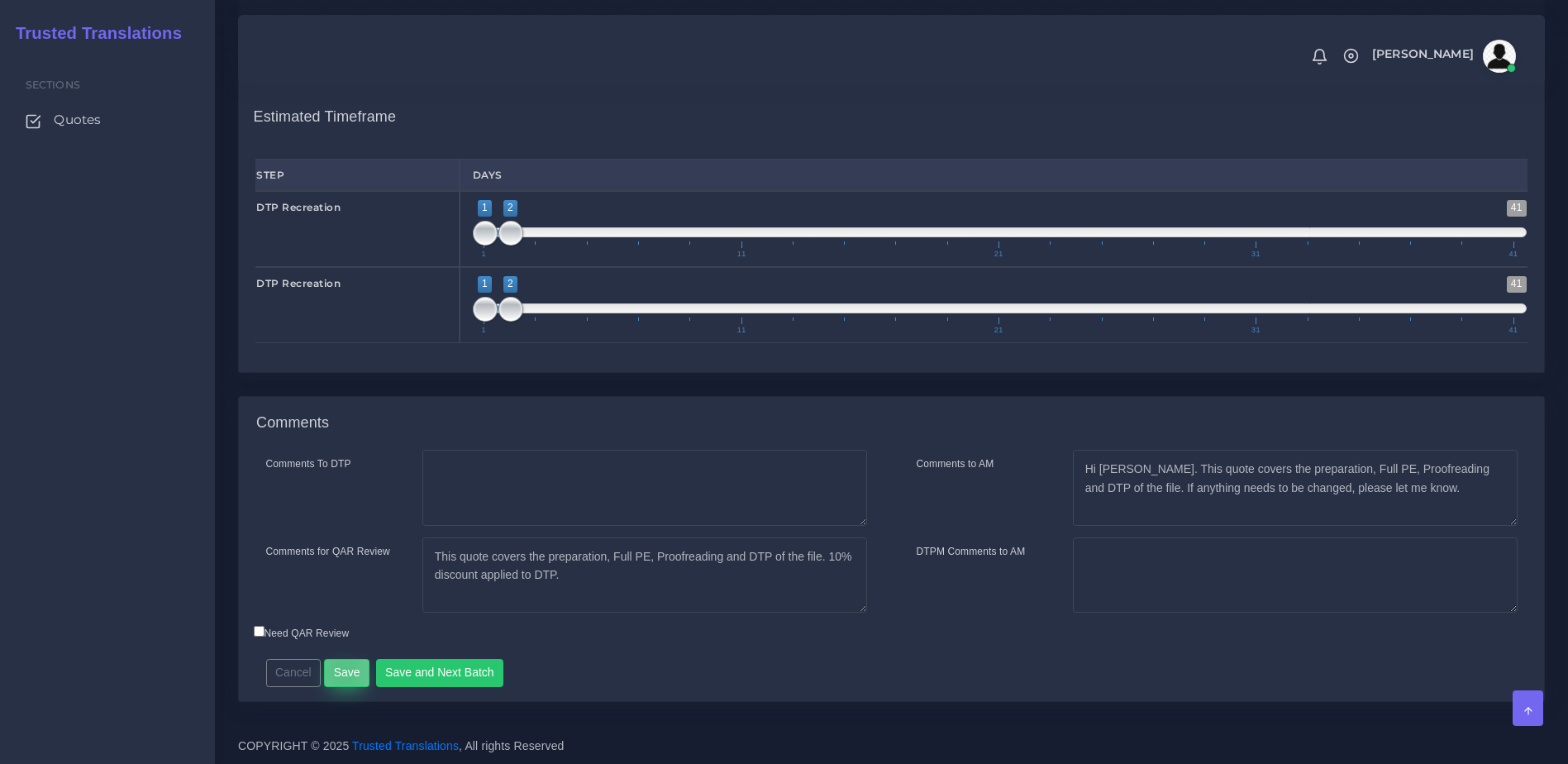
click at [341, 670] on button "Save" at bounding box center [347, 673] width 46 height 28
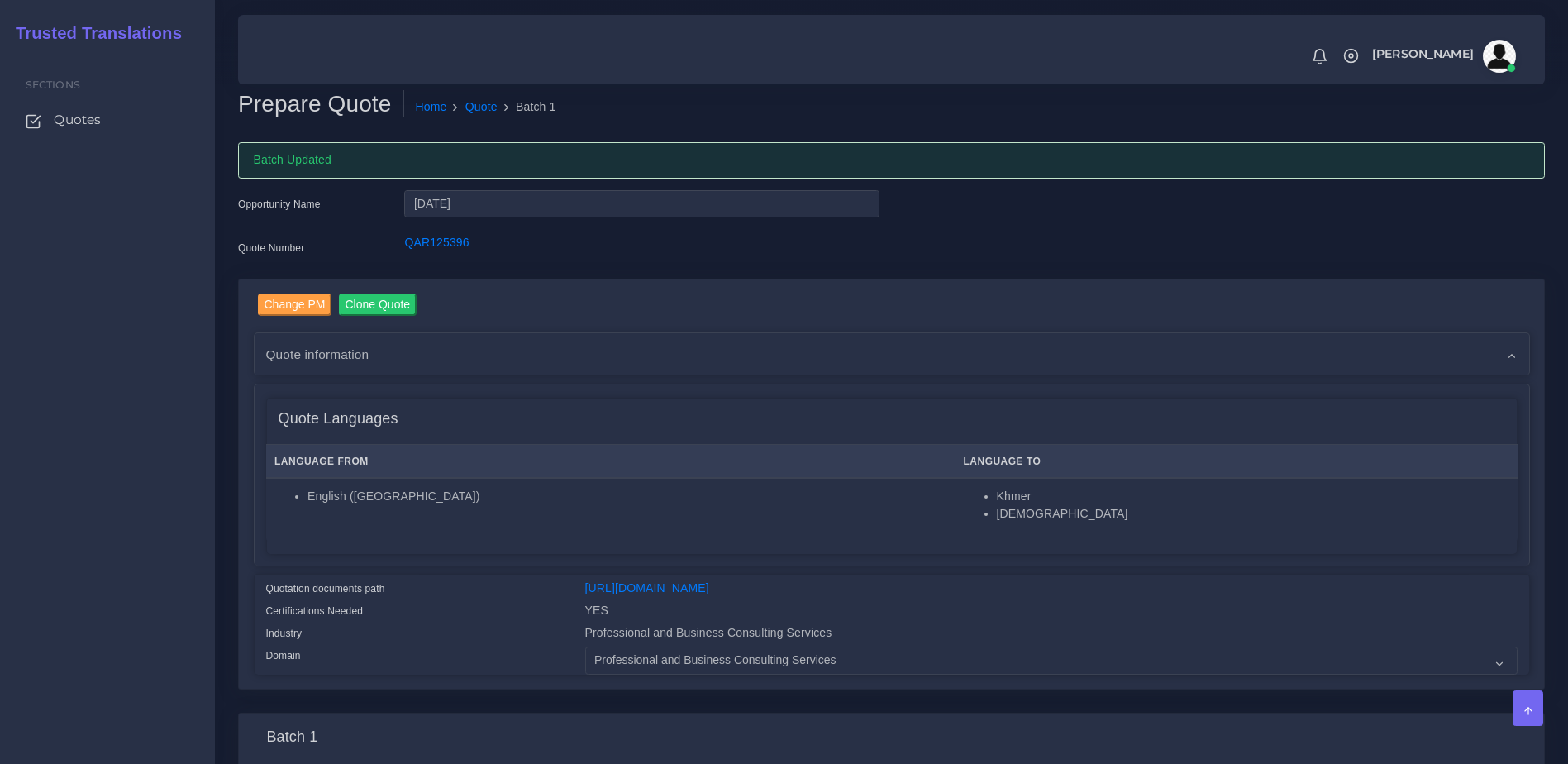
click at [146, 339] on div "Sections Quotes" at bounding box center [107, 408] width 215 height 713
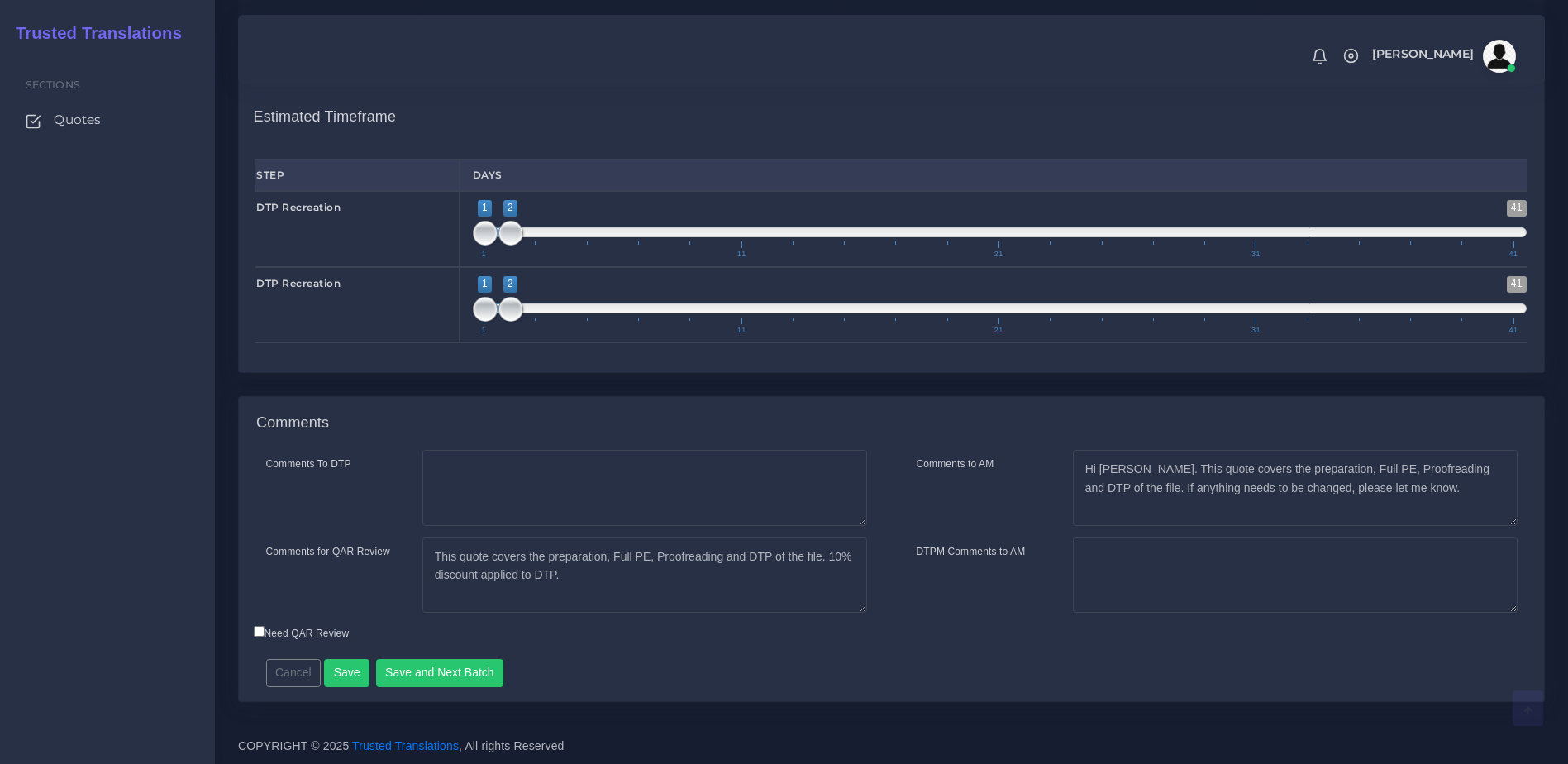
scroll to position [1704, 0]
type input "1;4"
drag, startPoint x: 512, startPoint y: 227, endPoint x: 557, endPoint y: 231, distance: 45.2
click at [557, 231] on span at bounding box center [561, 232] width 24 height 24
type input "1;4"
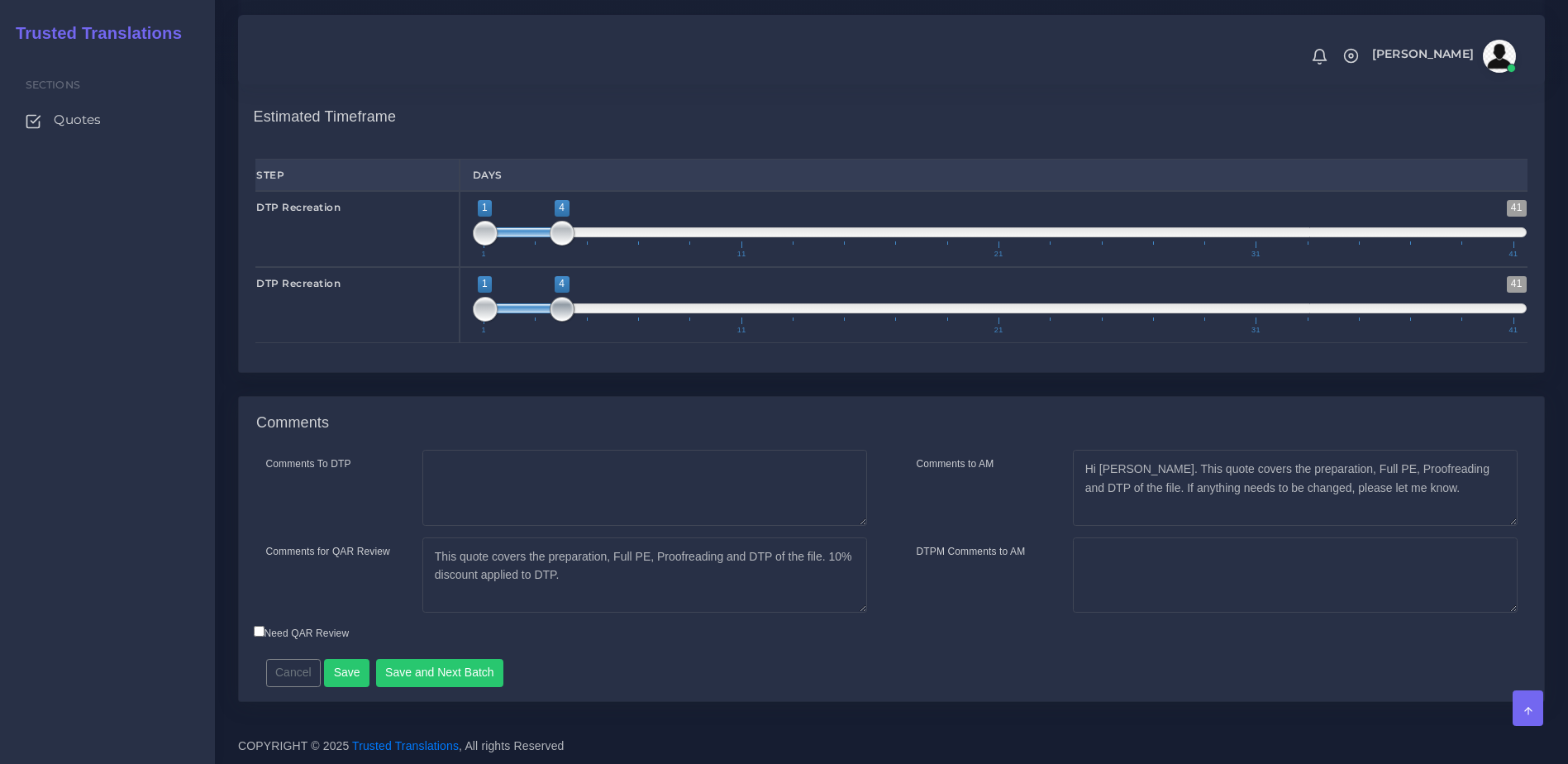
drag, startPoint x: 508, startPoint y: 311, endPoint x: 565, endPoint y: 308, distance: 57.1
click at [565, 308] on span at bounding box center [561, 309] width 24 height 24
click at [682, 395] on div "Resources DTP Recreation ( 326 Pages , 0 Images , 0 Hours ) Resources: 1 2 3 4 …" at bounding box center [891, 179] width 1332 height 434
click at [346, 668] on button "Save" at bounding box center [347, 673] width 46 height 28
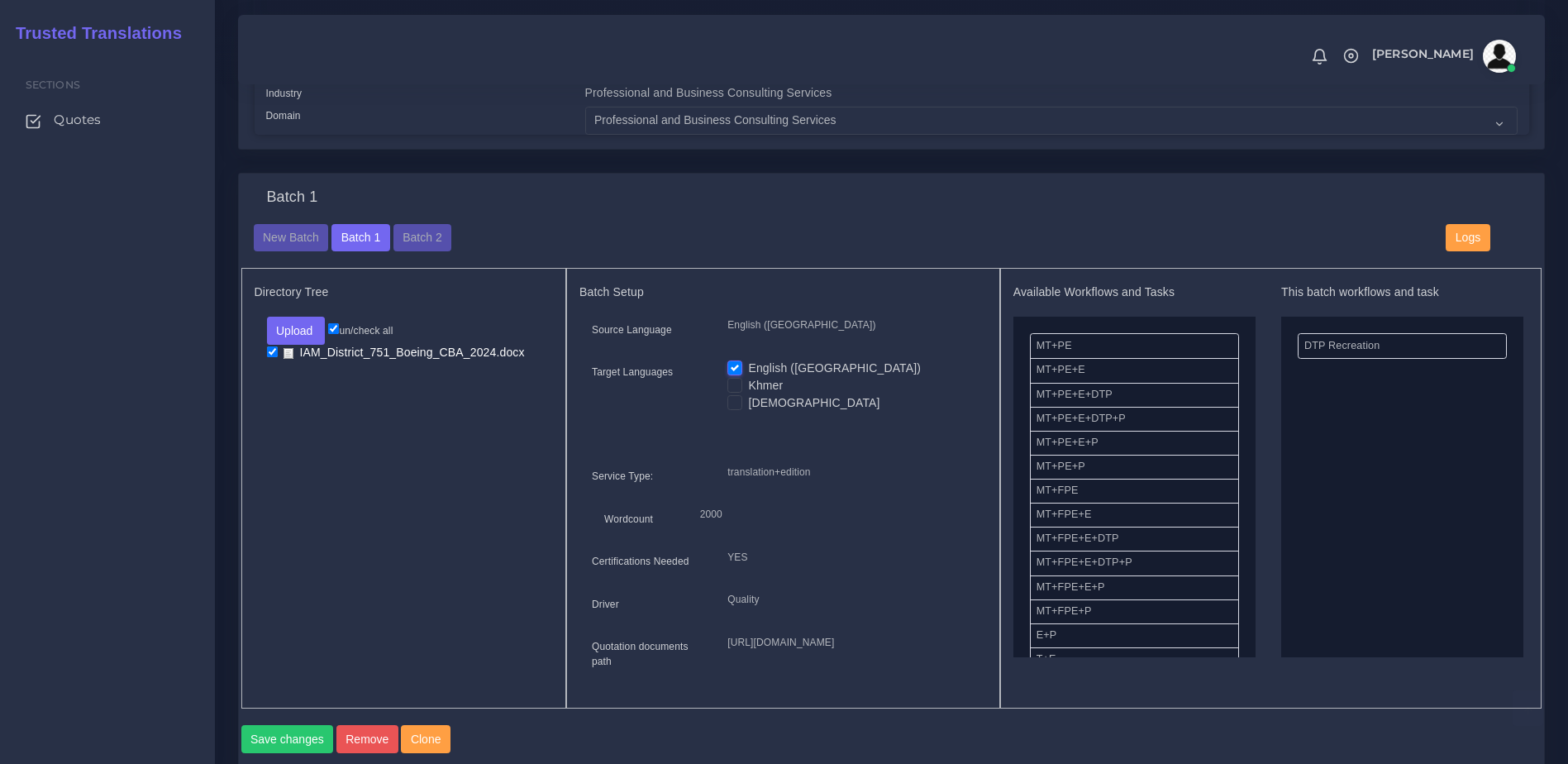
scroll to position [556, 0]
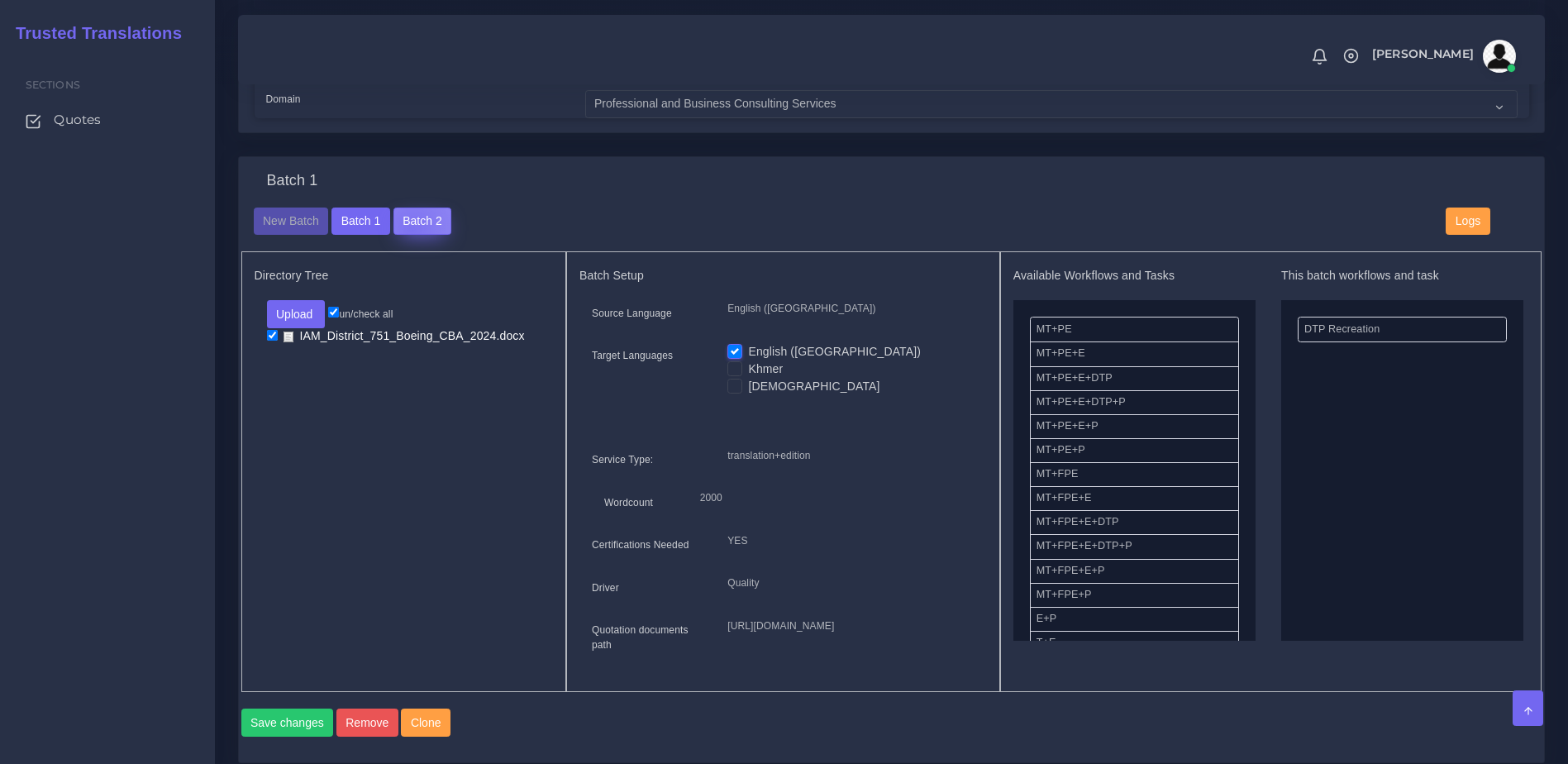
click at [408, 236] on button "Batch 2" at bounding box center [422, 221] width 58 height 28
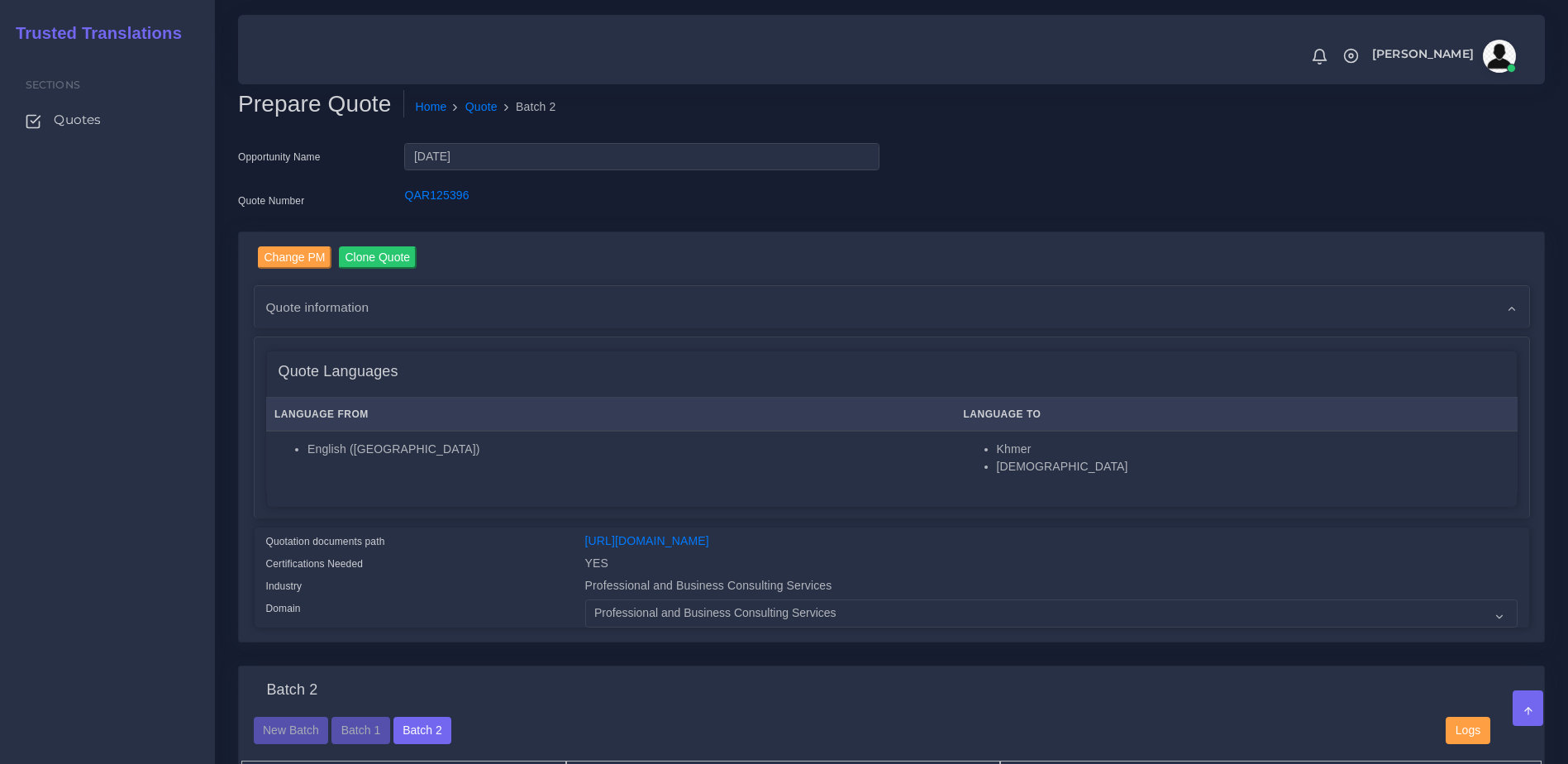
click at [126, 479] on div "Sections Quotes" at bounding box center [107, 408] width 215 height 713
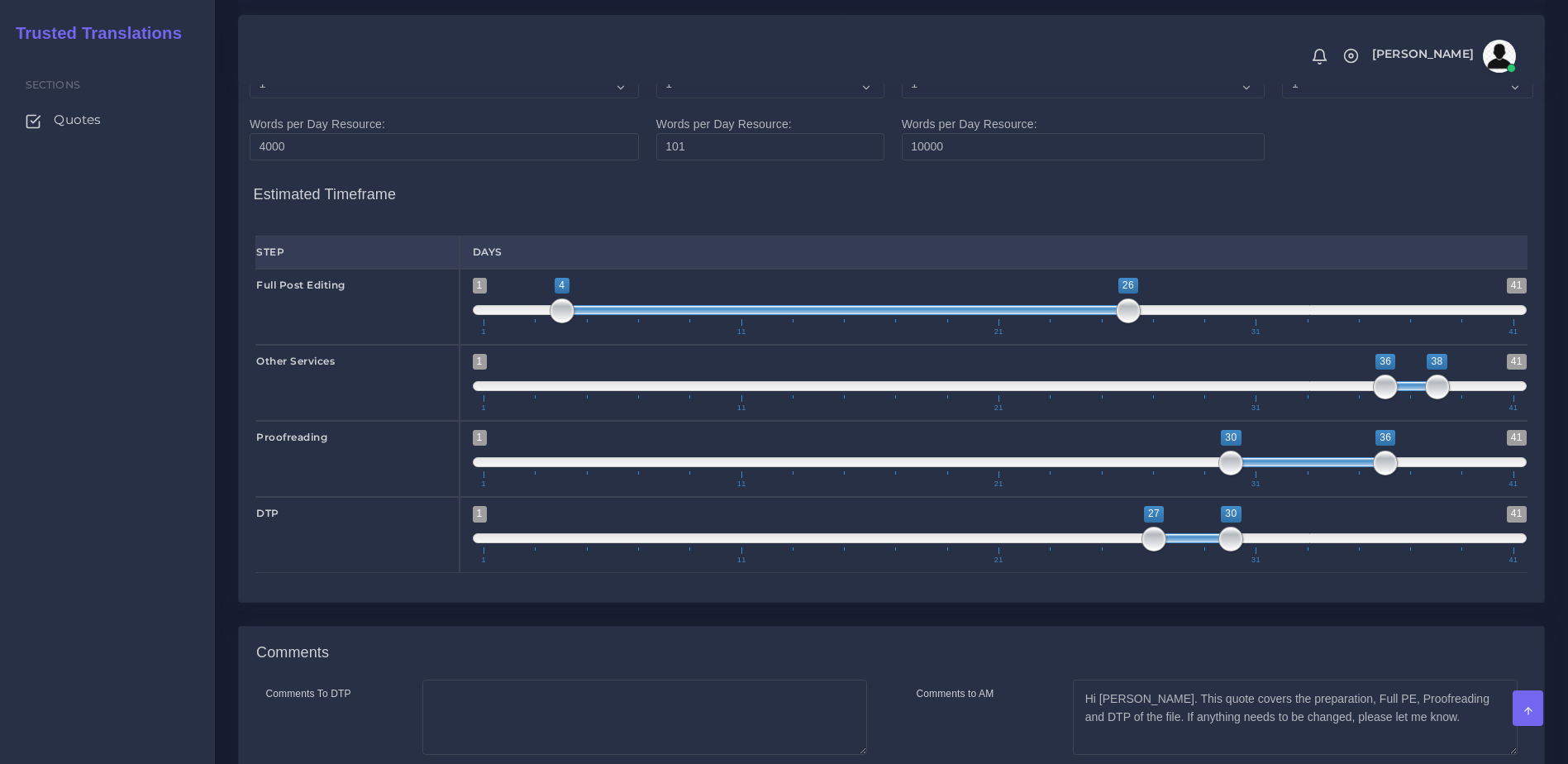
scroll to position [2553, 0]
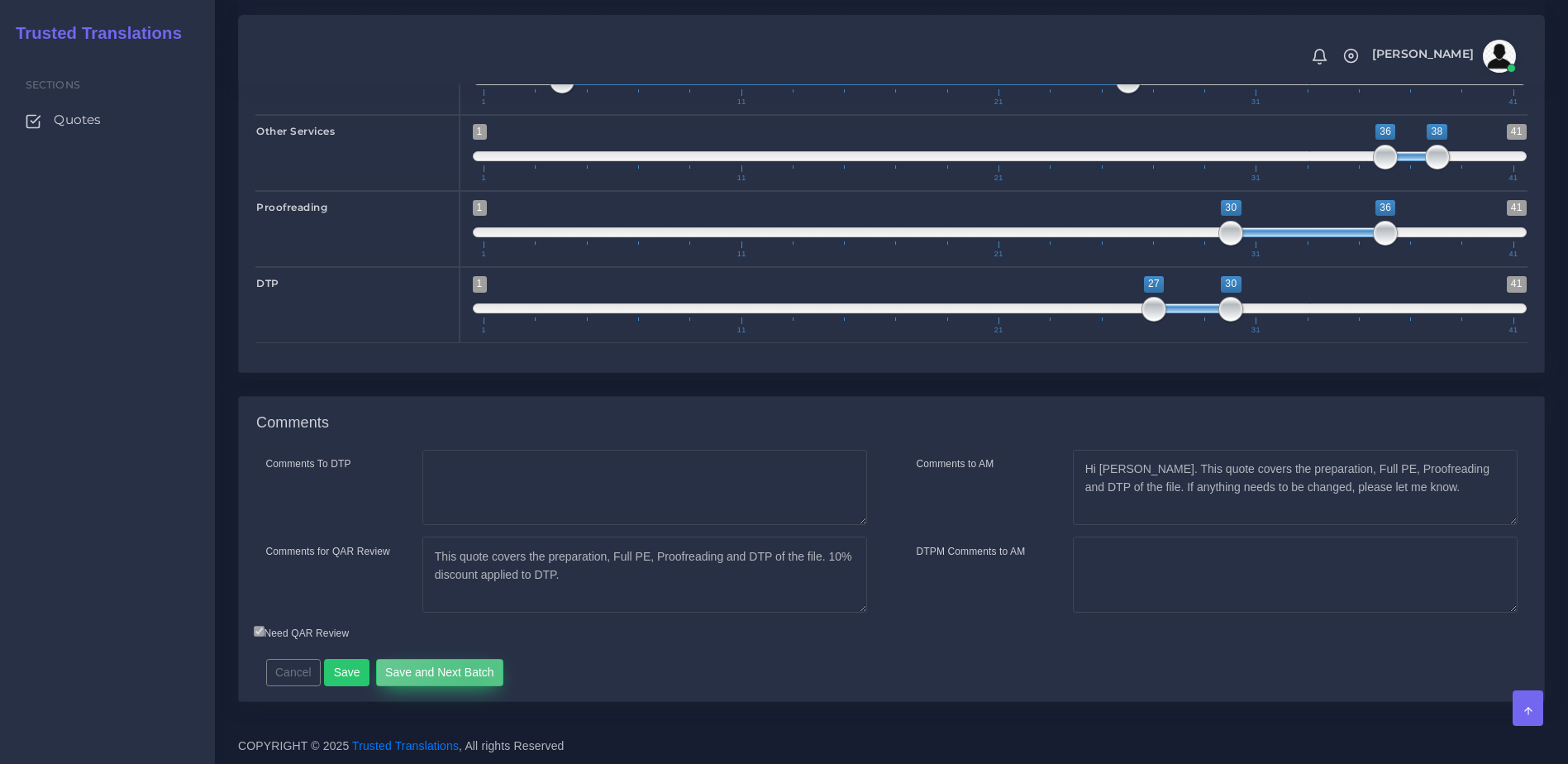
click at [466, 679] on button "Save and Next Batch" at bounding box center [441, 673] width 128 height 28
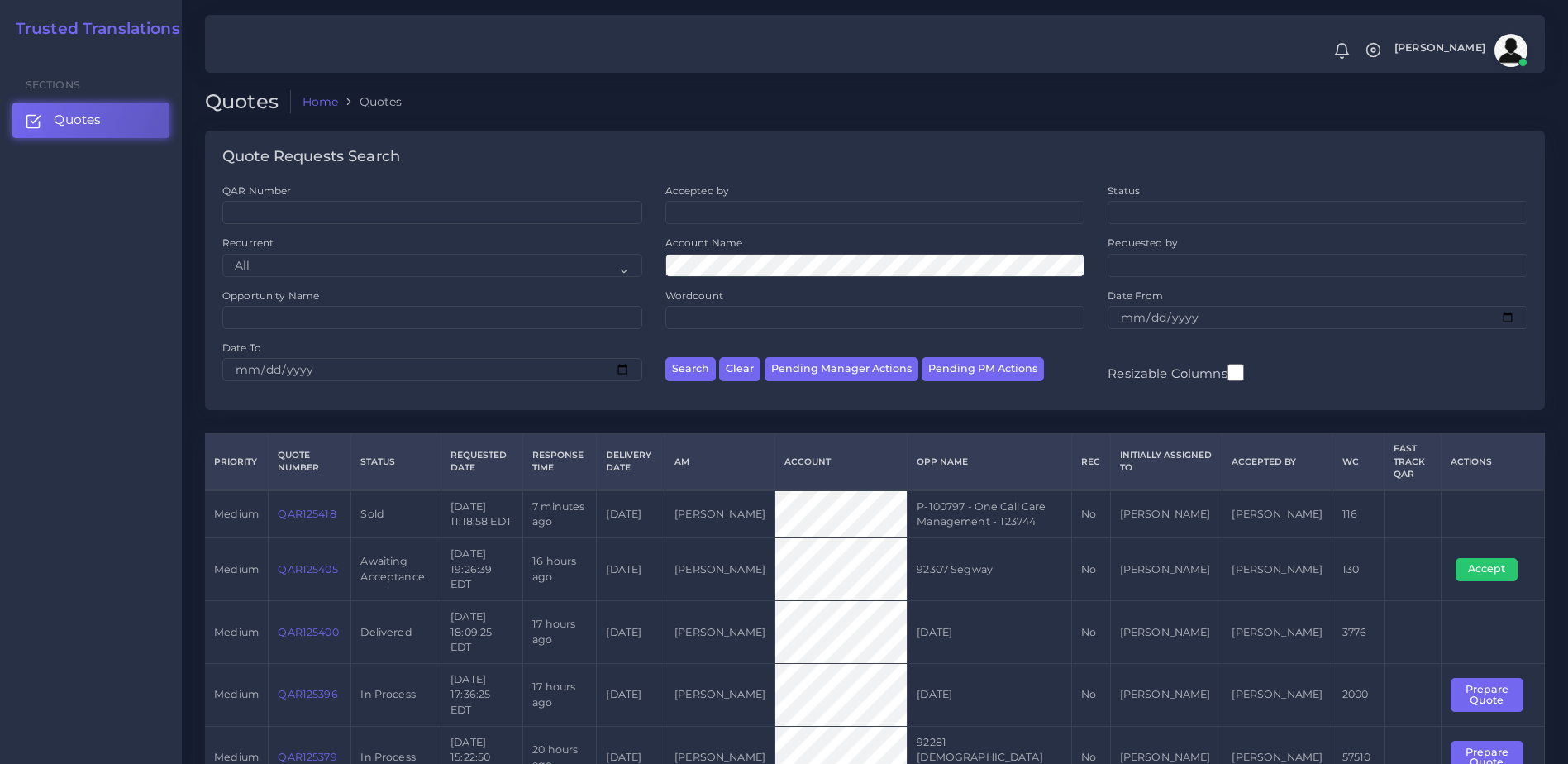
click at [295, 563] on link "QAR125405" at bounding box center [307, 569] width 60 height 13
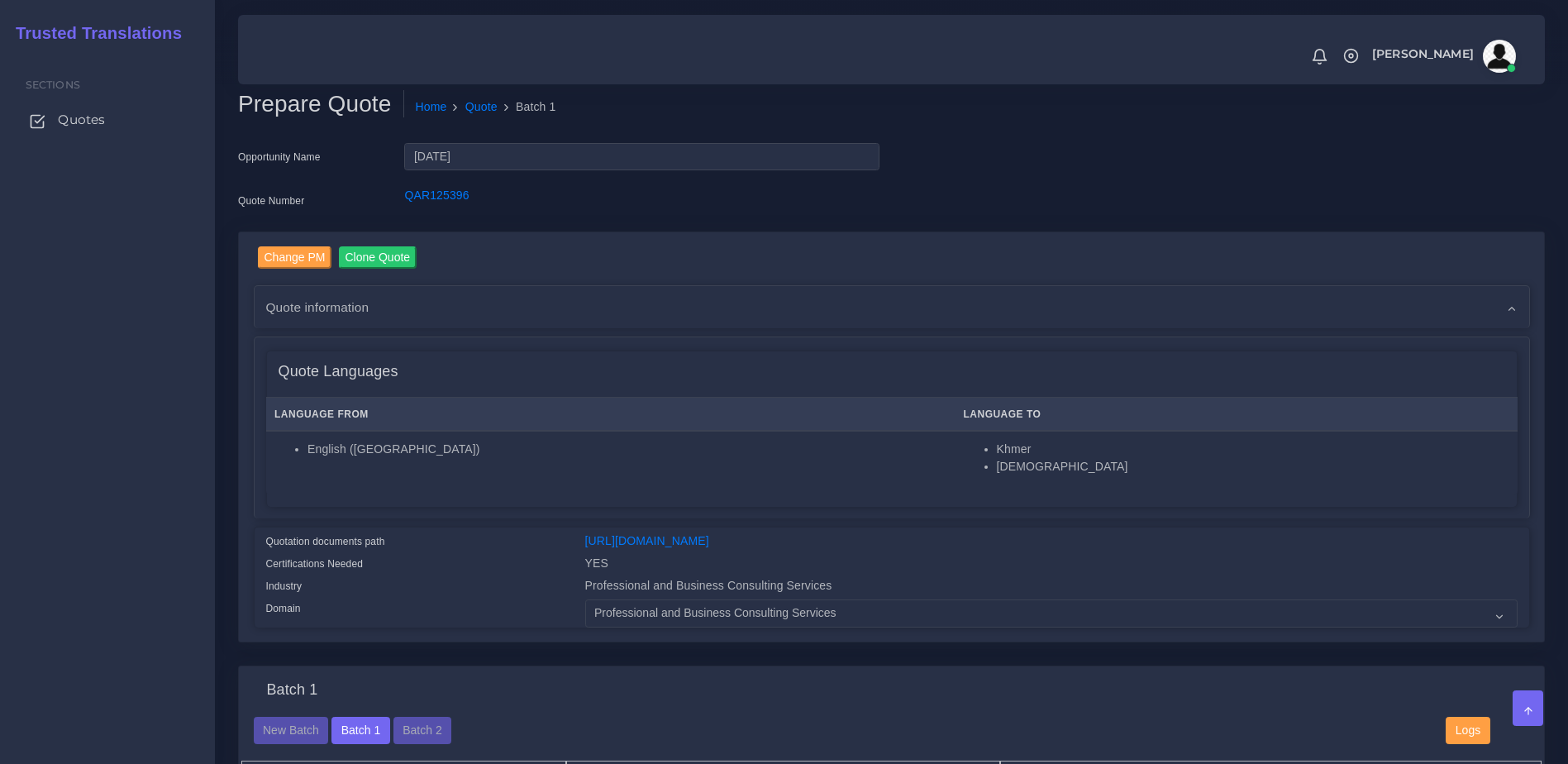
click at [64, 123] on span "Quotes" at bounding box center [82, 120] width 47 height 19
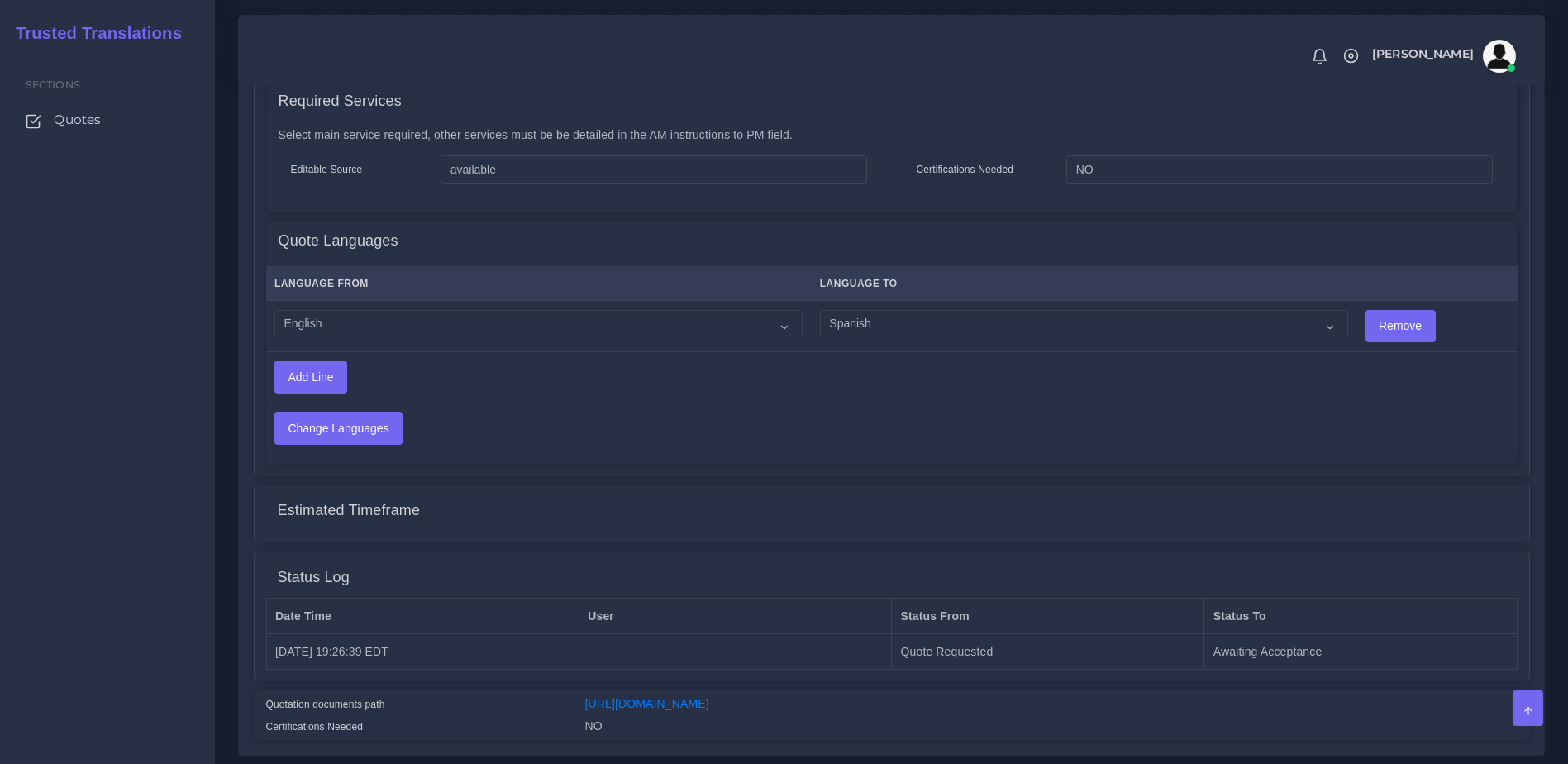
scroll to position [833, 0]
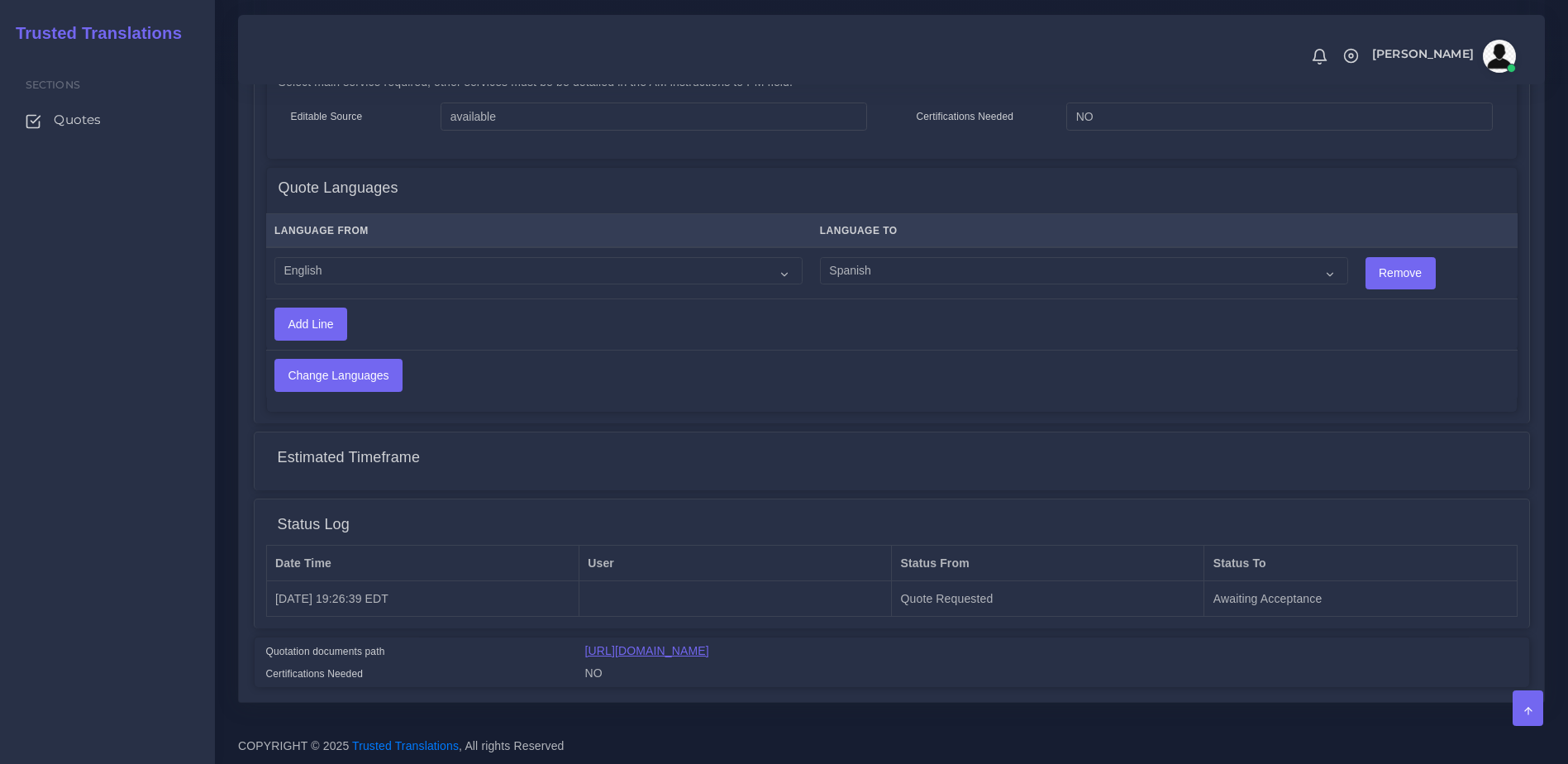
click at [655, 654] on link "[URL][DOMAIN_NAME]" at bounding box center [646, 651] width 124 height 14
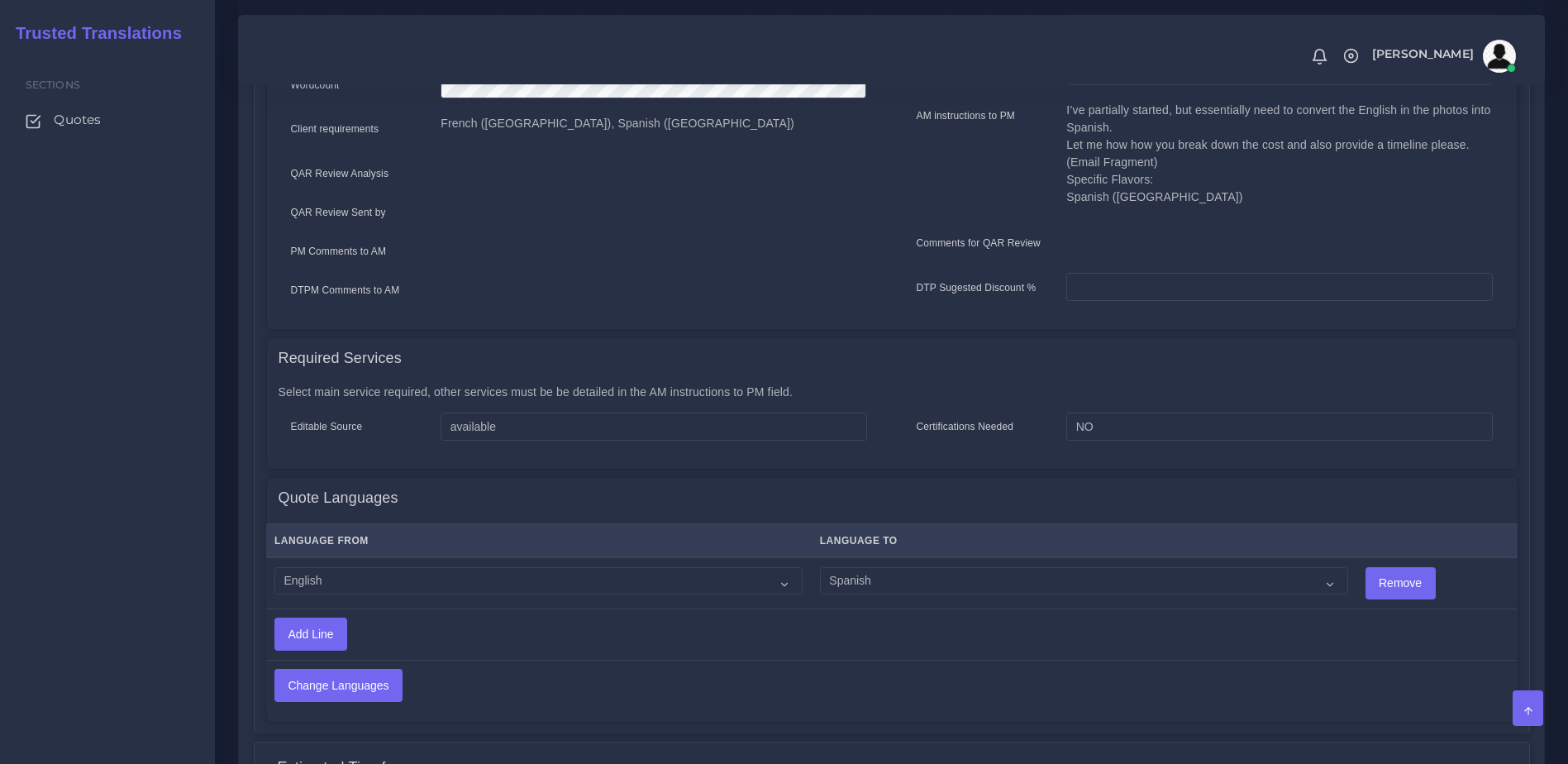
scroll to position [0, 0]
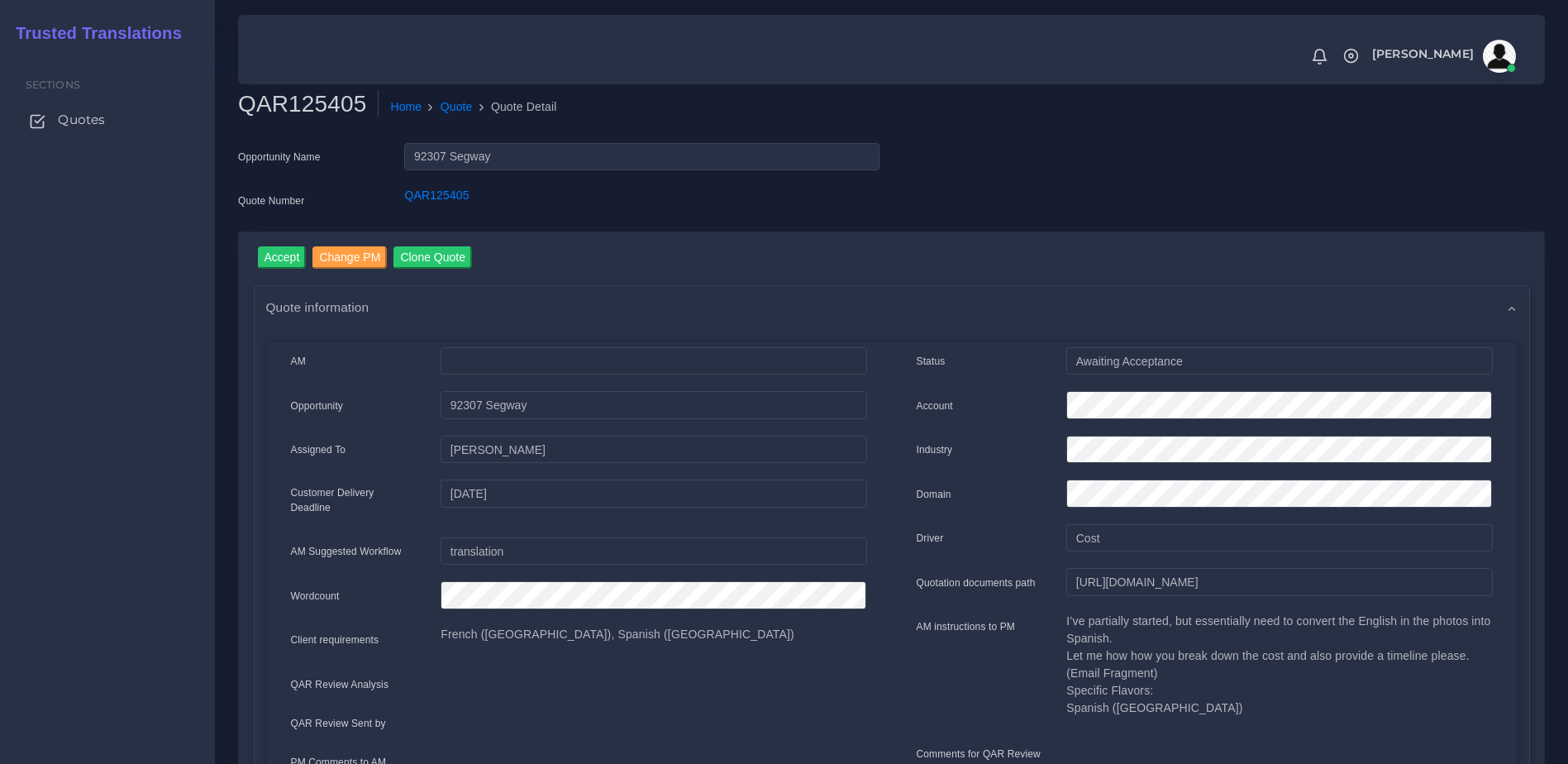
click at [94, 119] on span "Quotes" at bounding box center [82, 120] width 47 height 19
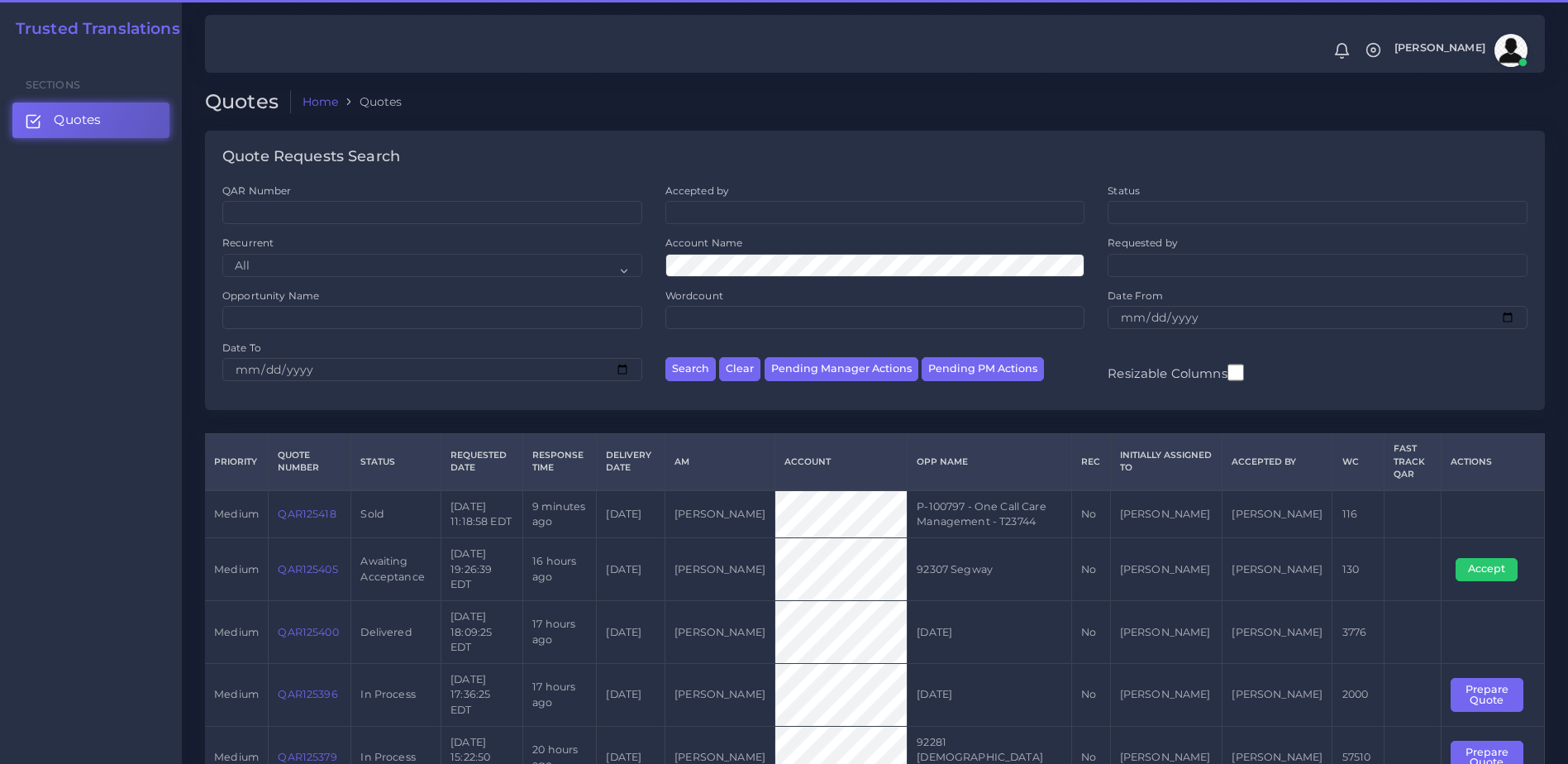
click at [322, 563] on link "QAR125405" at bounding box center [307, 569] width 60 height 13
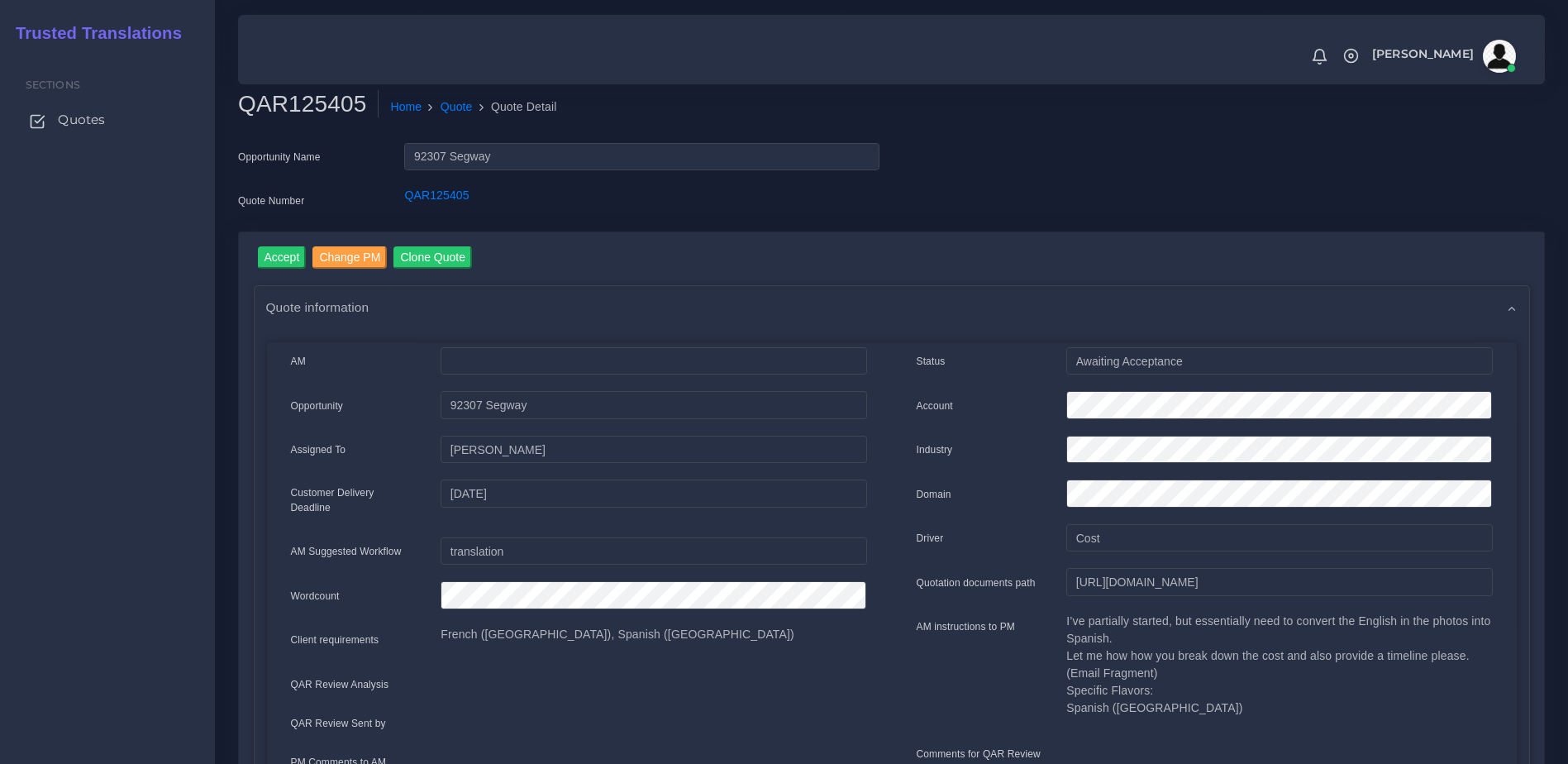
click at [61, 118] on span "Quotes" at bounding box center [82, 120] width 47 height 19
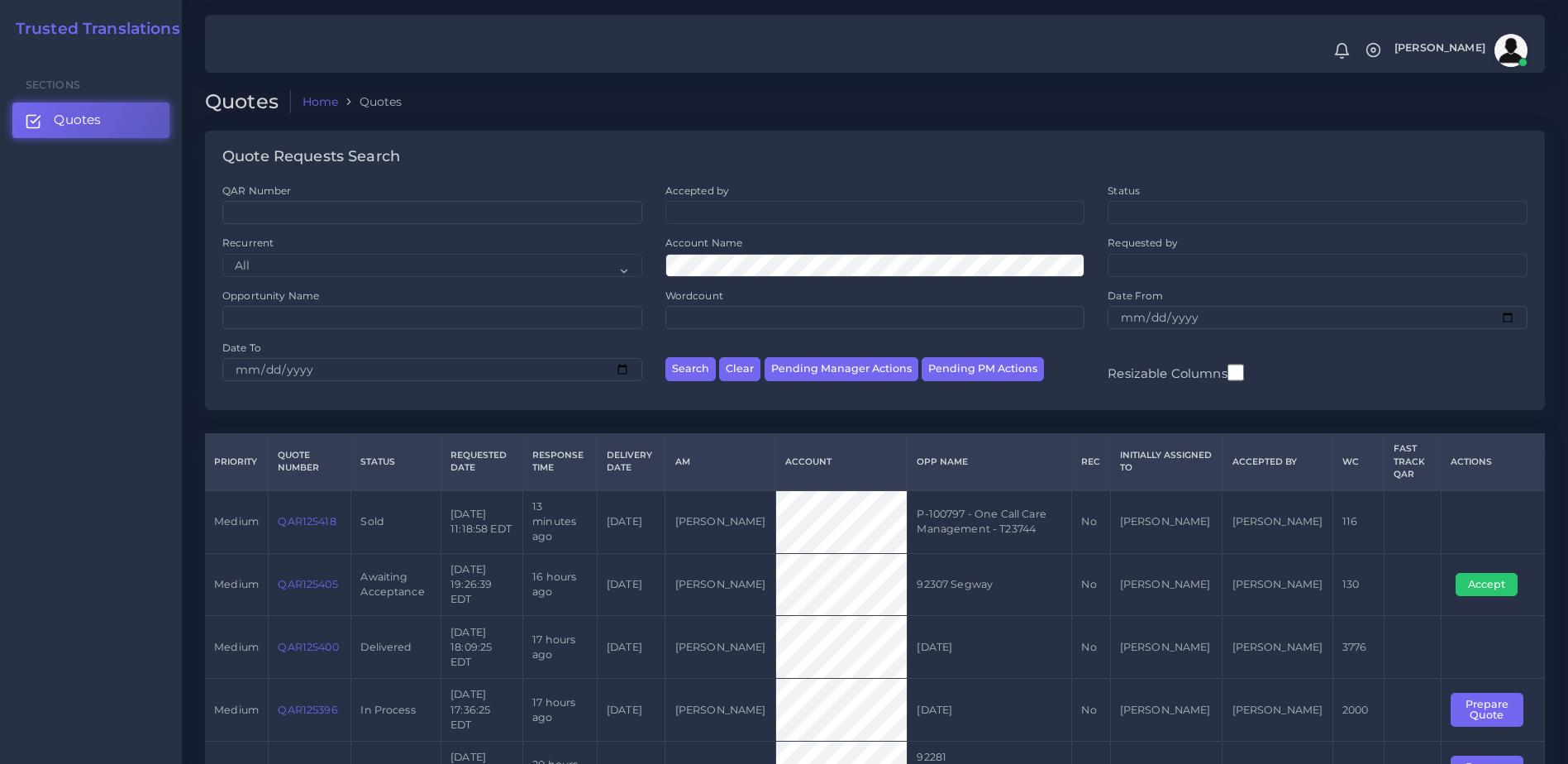
click at [89, 569] on div "Sections Quotes" at bounding box center [90, 408] width 181 height 713
click at [140, 588] on div "Sections Quotes" at bounding box center [90, 408] width 181 height 713
drag, startPoint x: 343, startPoint y: 558, endPoint x: 279, endPoint y: 560, distance: 64.0
click at [279, 560] on td "QAR125405" at bounding box center [310, 584] width 83 height 62
copy link "QAR125405"
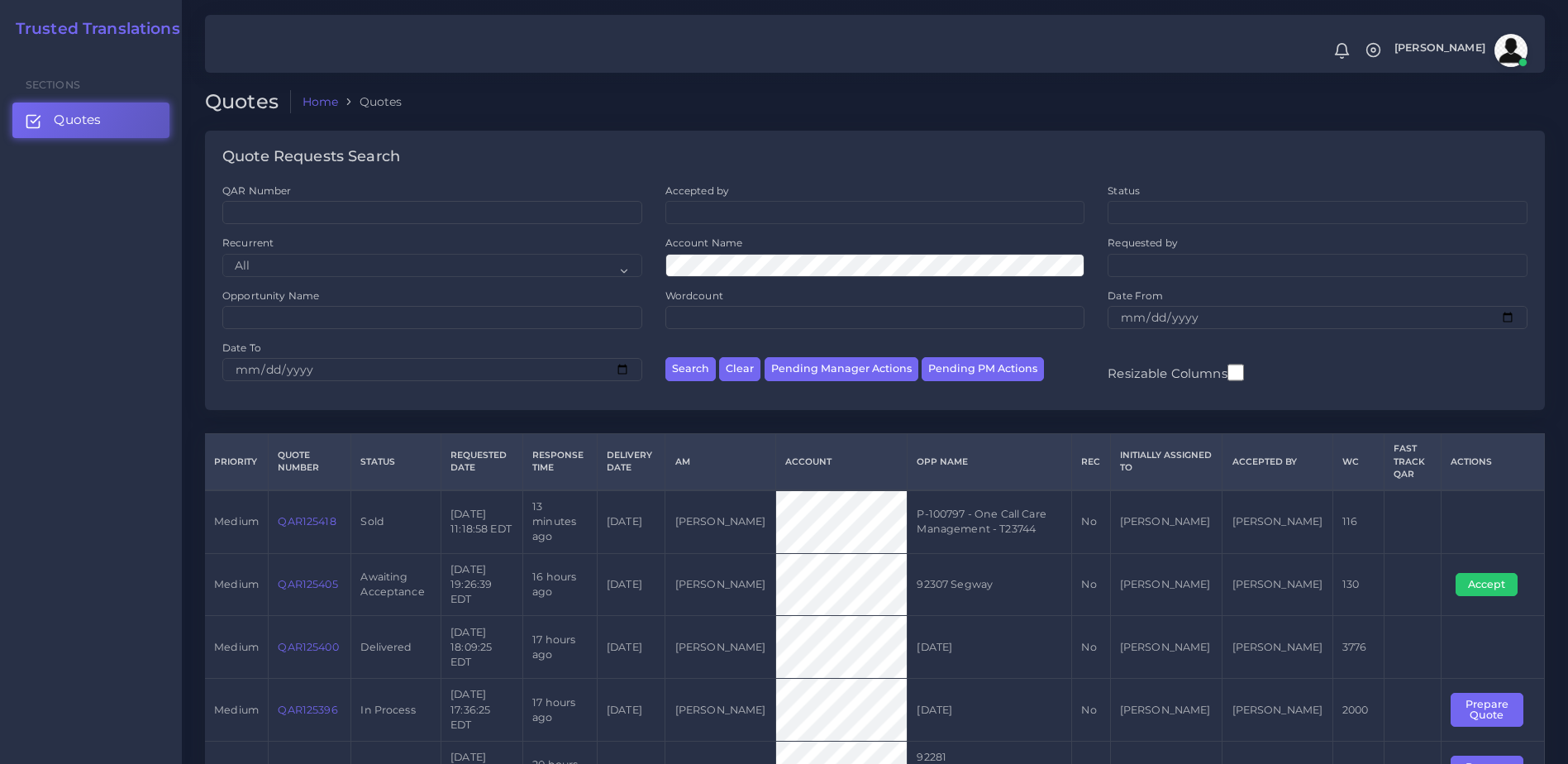
click at [1448, 398] on div "QAR Number Accepted by All [PERSON_NAME] [PERSON_NAME] Status" at bounding box center [874, 296] width 1339 height 227
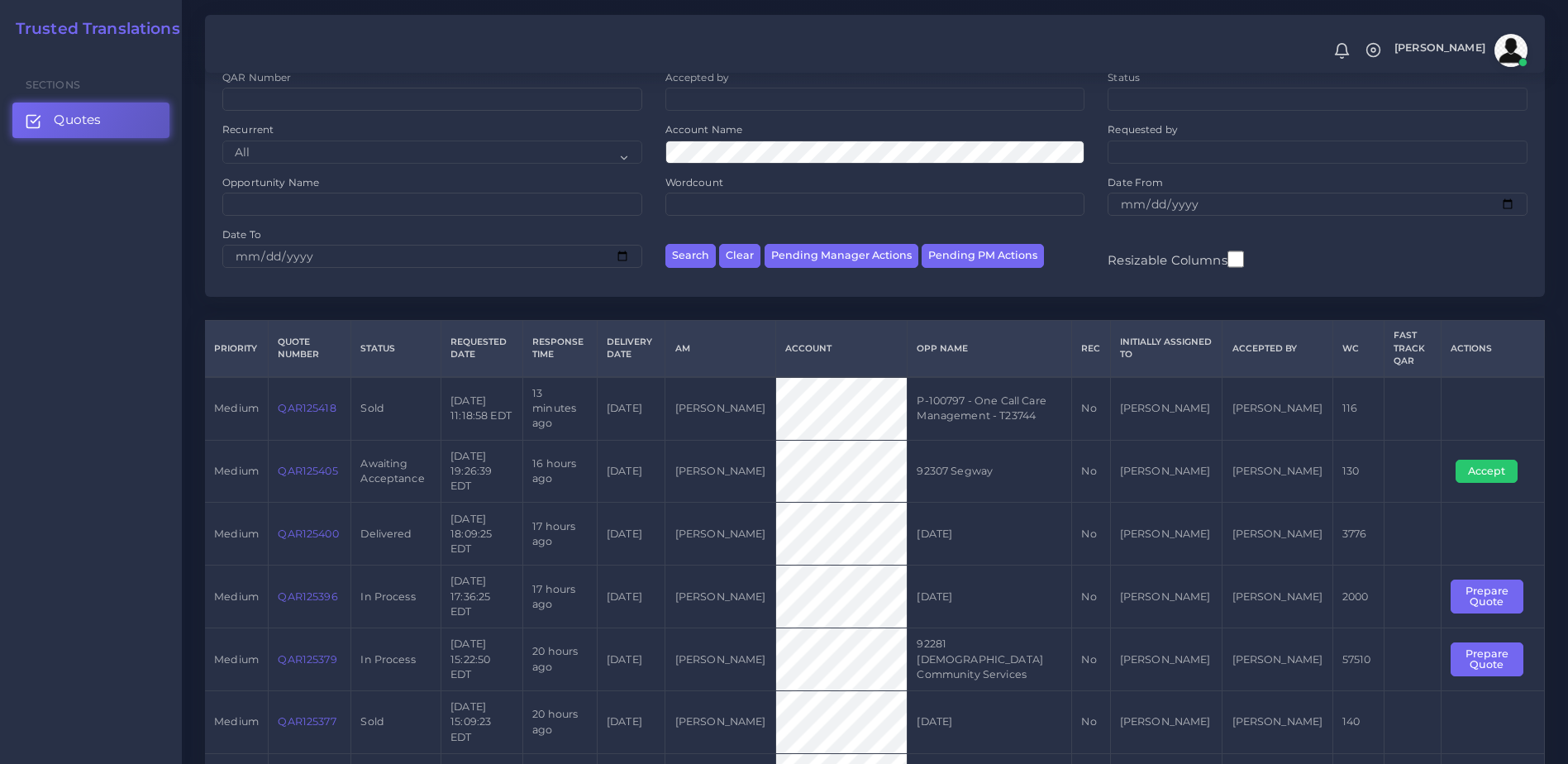
scroll to position [122, 0]
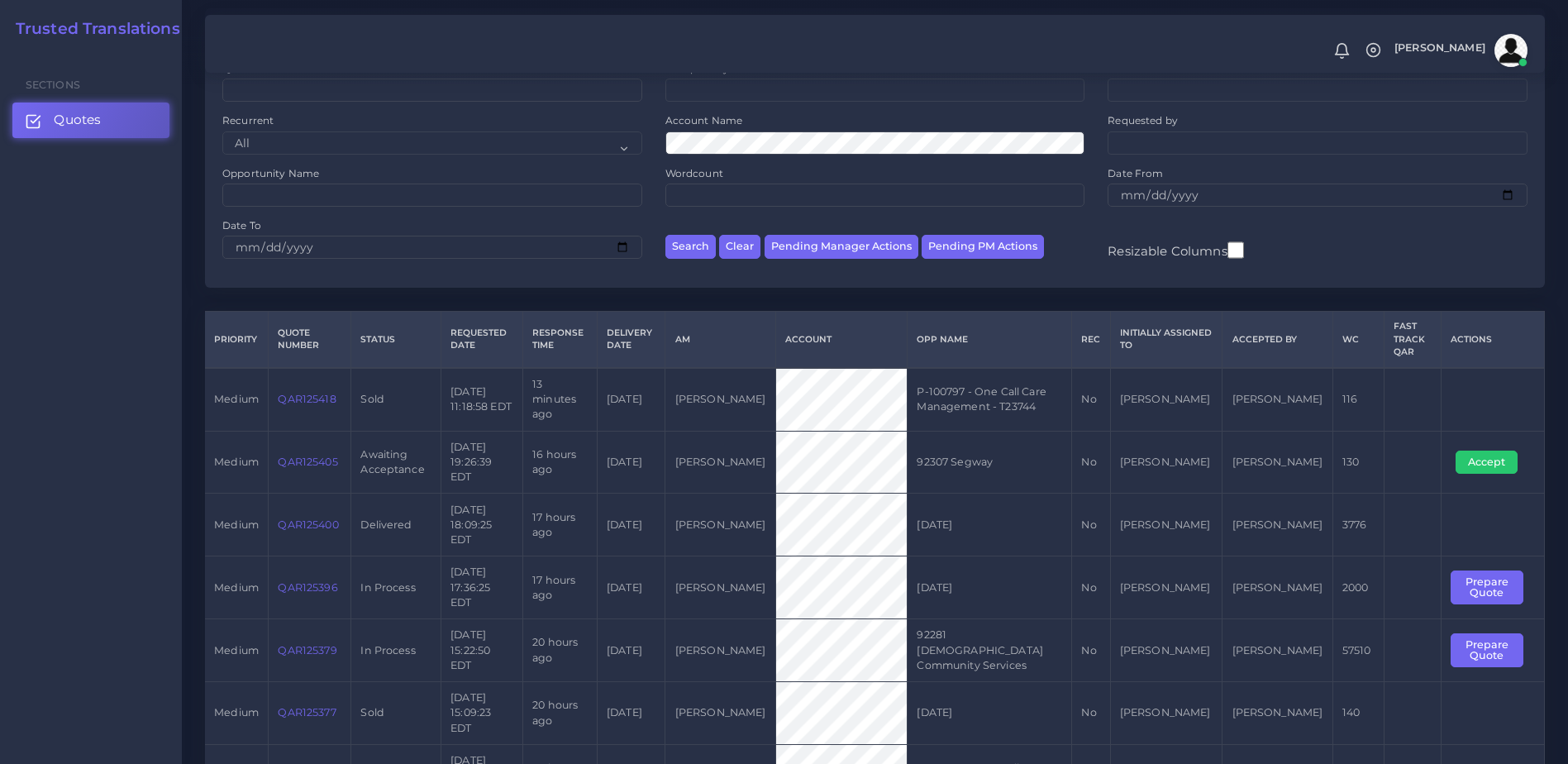
click at [315, 581] on link "QAR125396" at bounding box center [307, 587] width 60 height 13
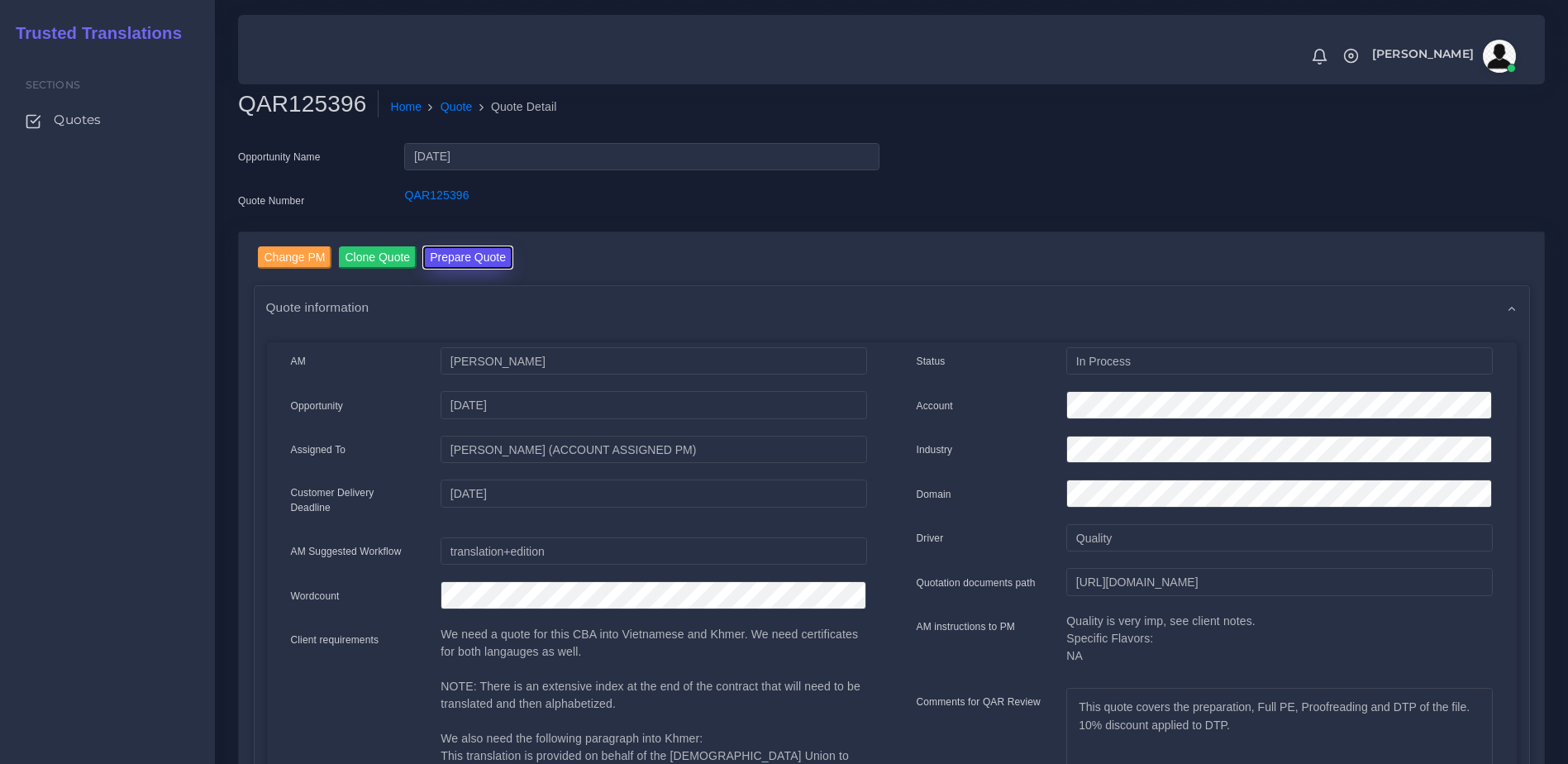
click at [479, 254] on button "Prepare Quote" at bounding box center [468, 257] width 89 height 22
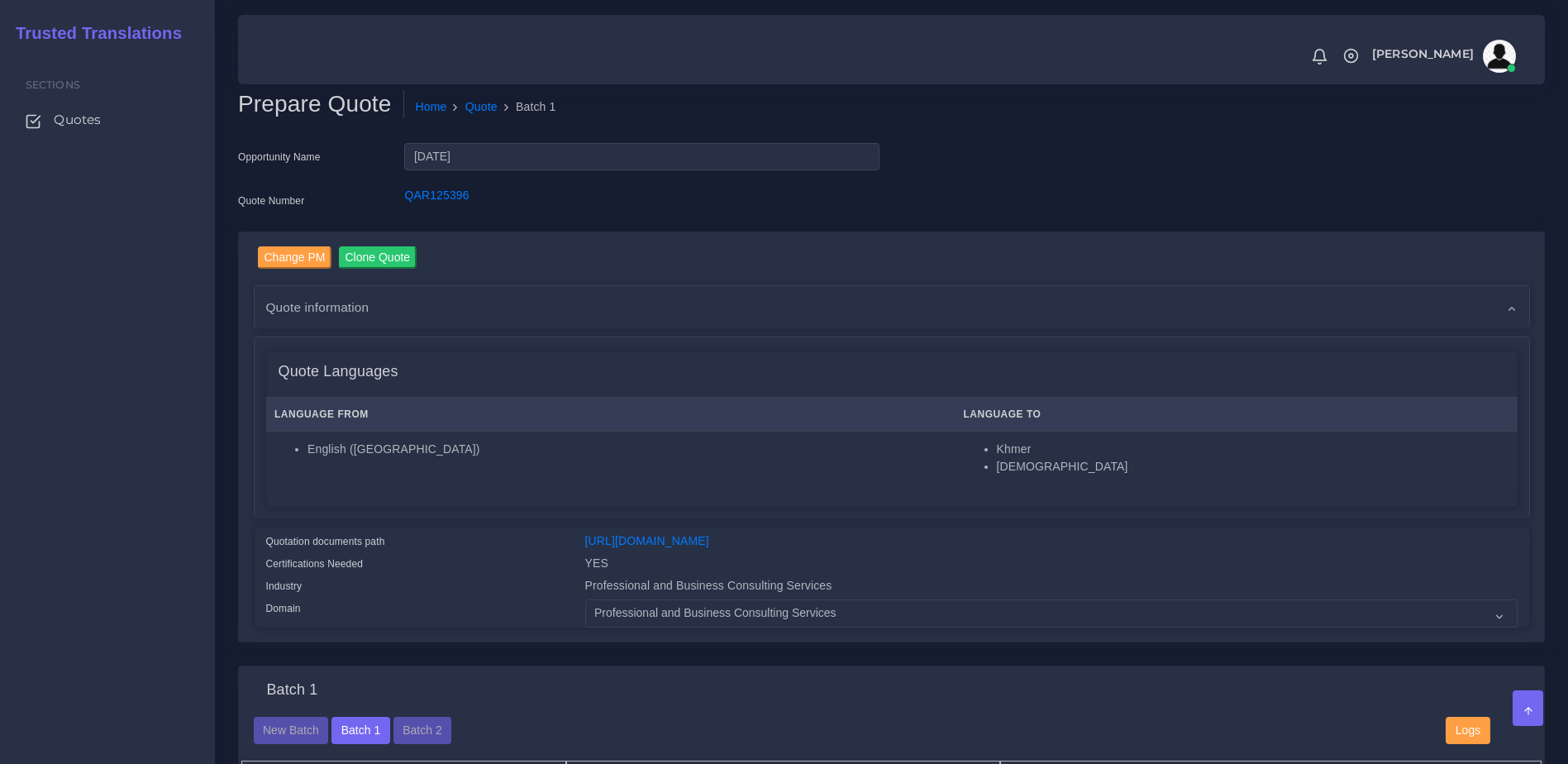
click at [162, 519] on div "Sections Quotes" at bounding box center [107, 408] width 215 height 713
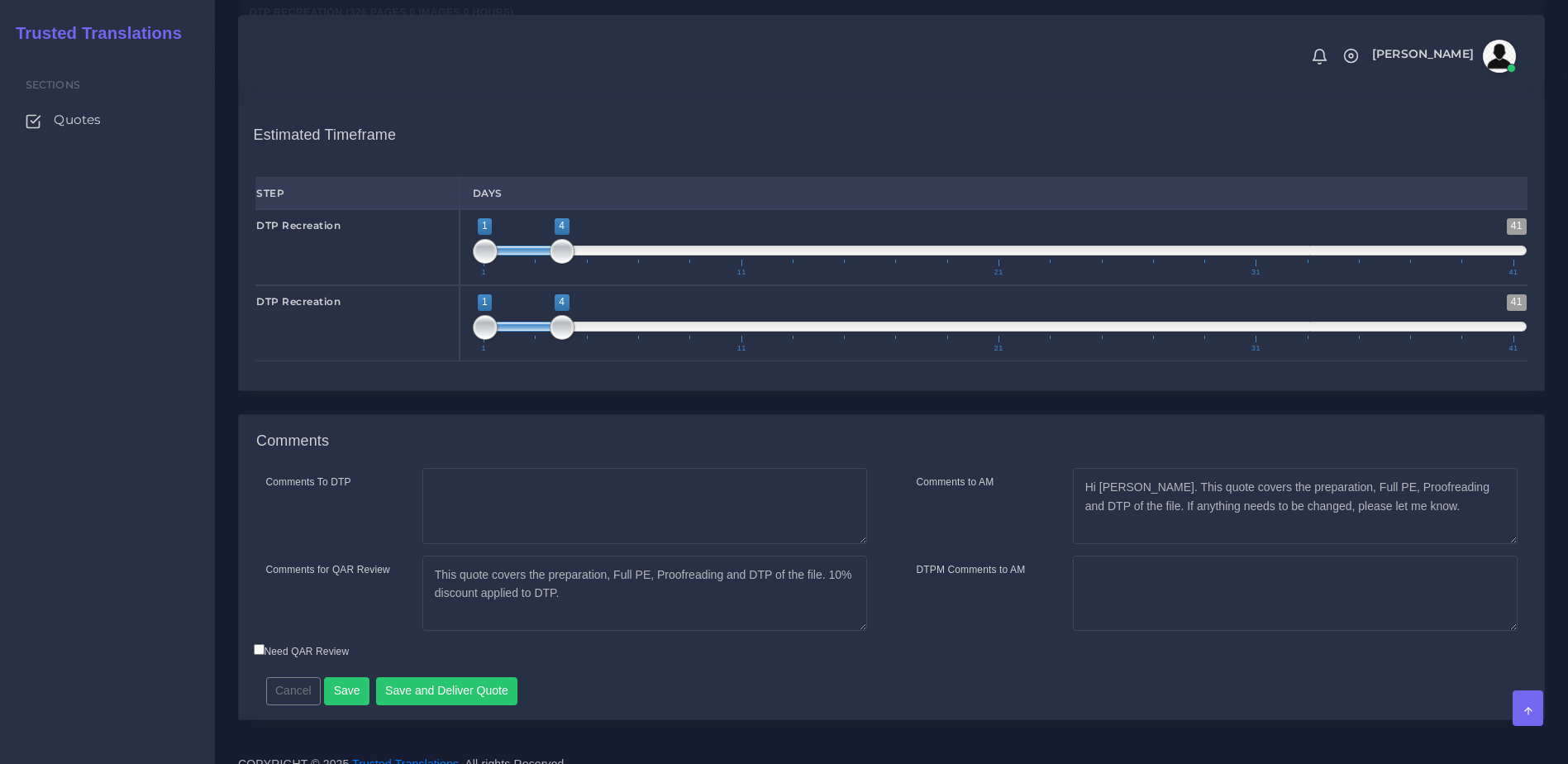
scroll to position [1657, 0]
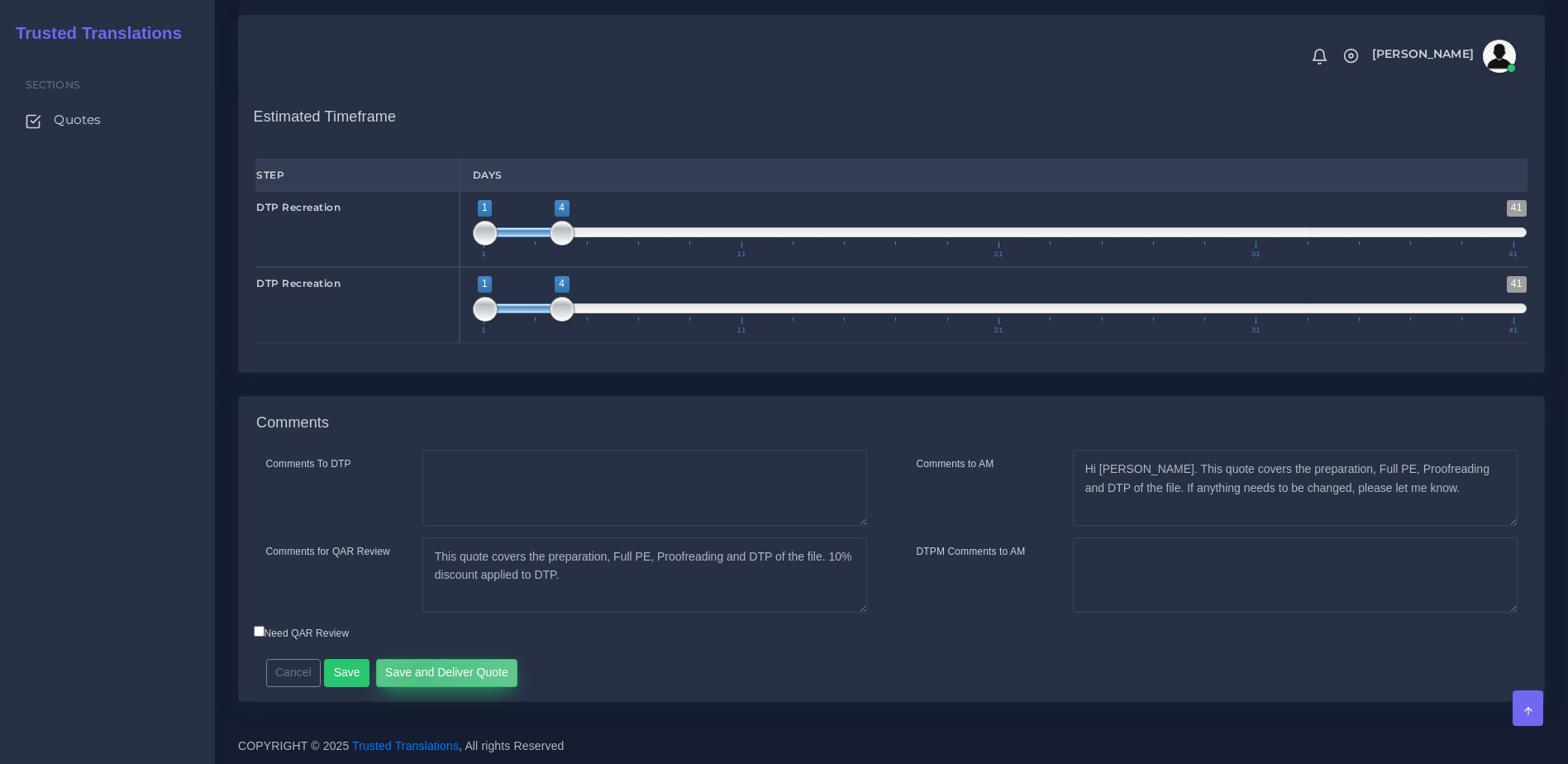
click at [418, 675] on button "Save and Deliver Quote" at bounding box center [447, 673] width 142 height 28
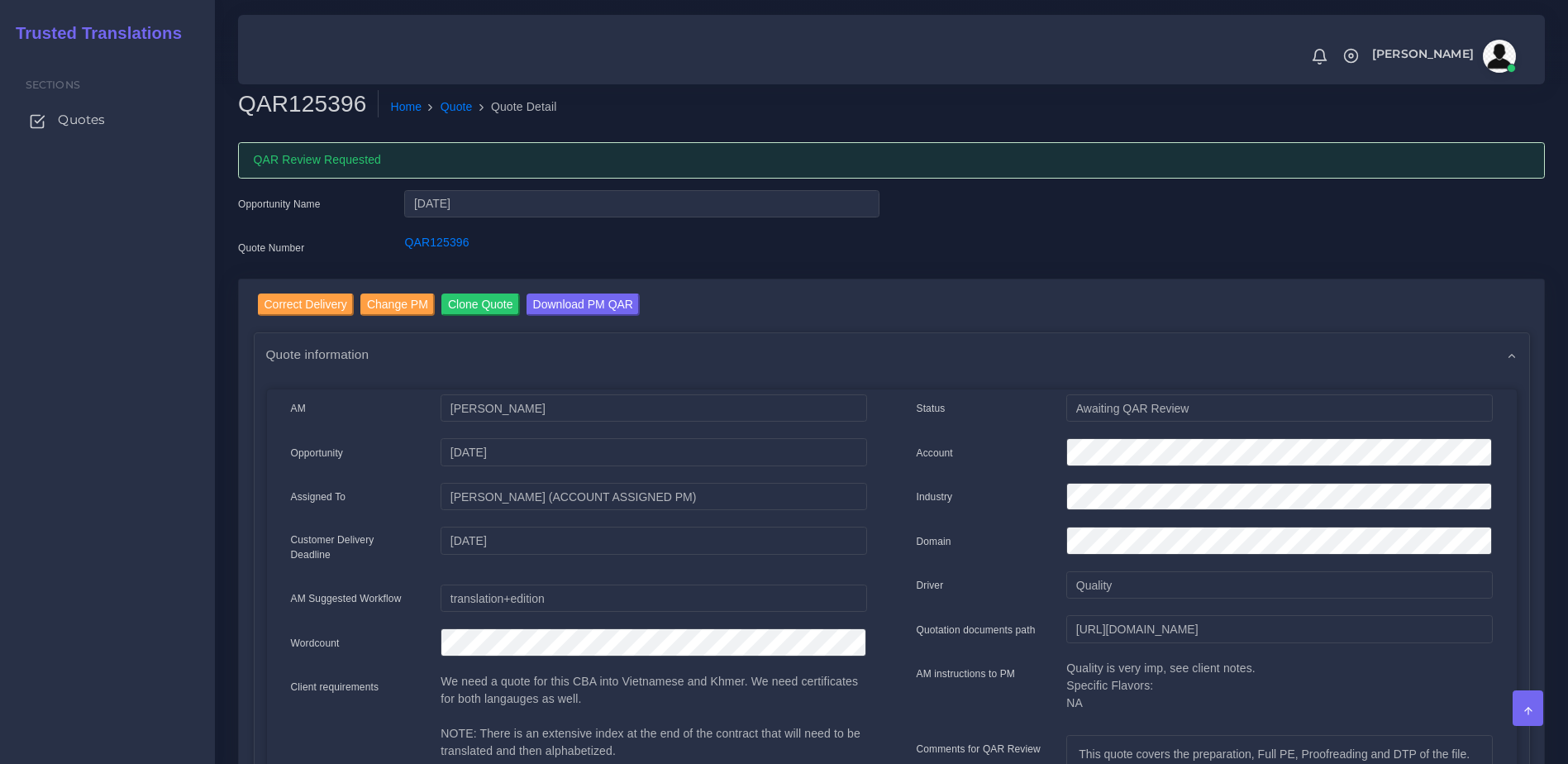
click at [101, 123] on span "Quotes" at bounding box center [82, 120] width 47 height 19
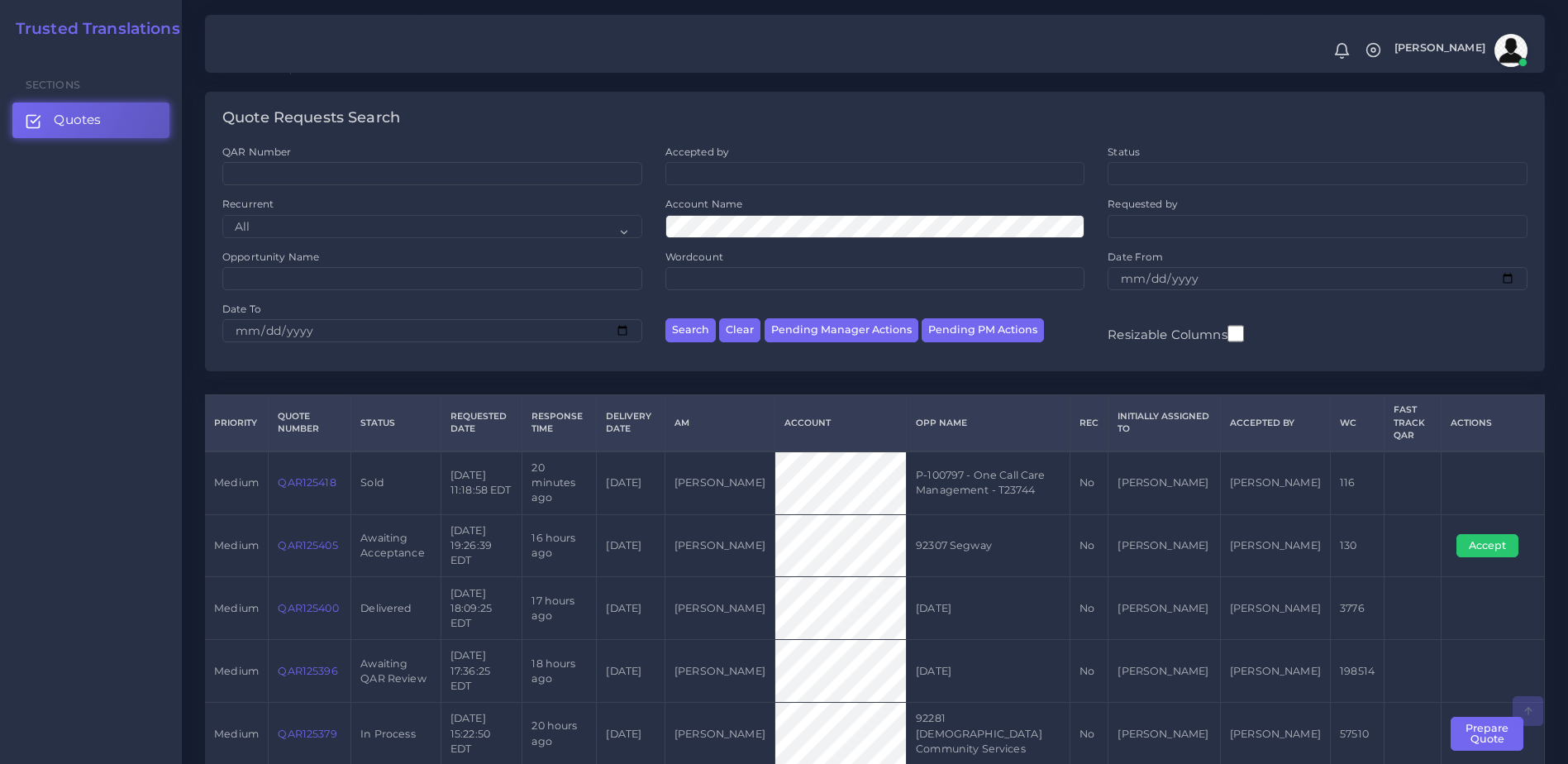
scroll to position [35, 0]
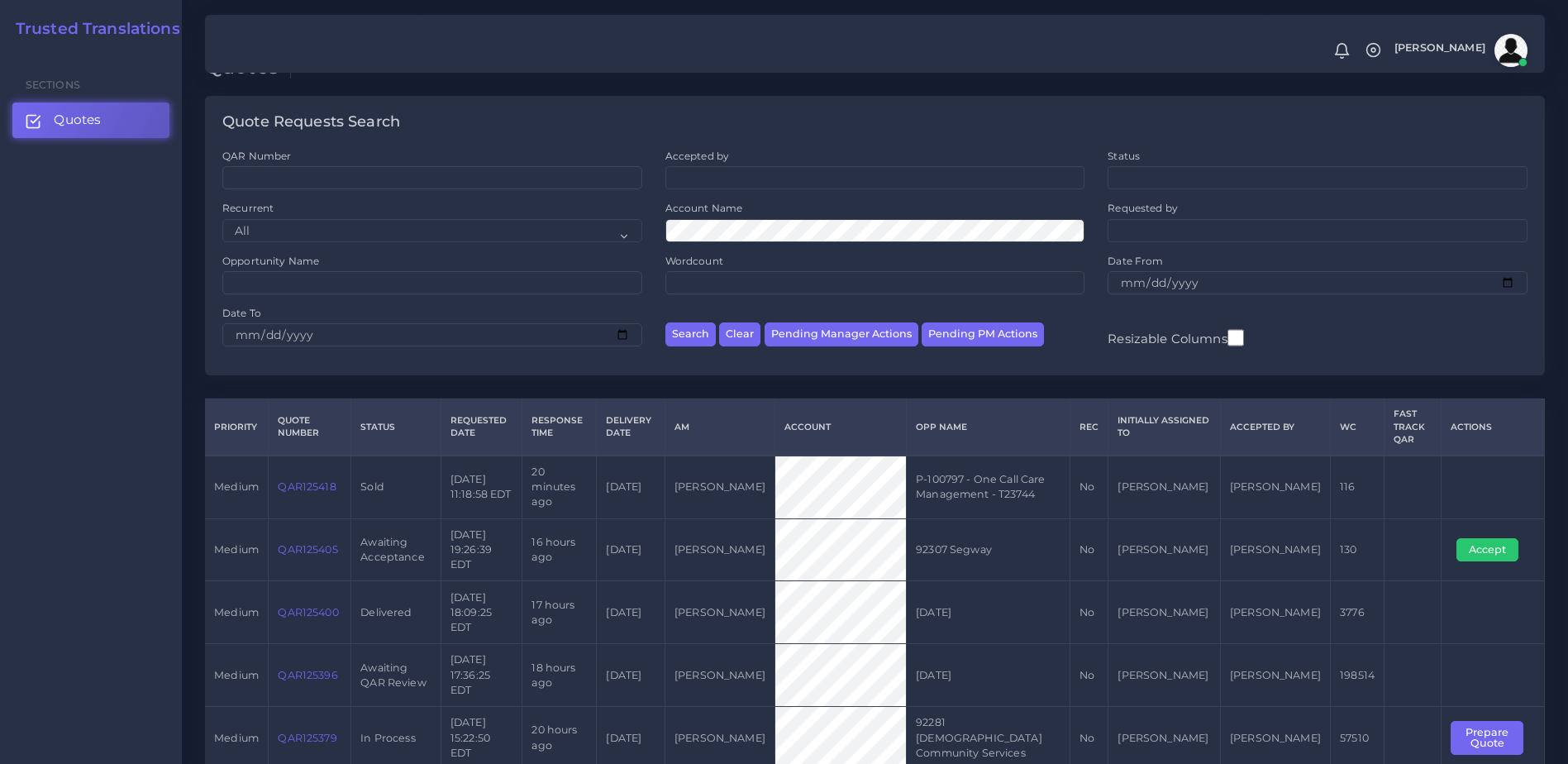
click at [325, 543] on link "QAR125405" at bounding box center [307, 549] width 60 height 13
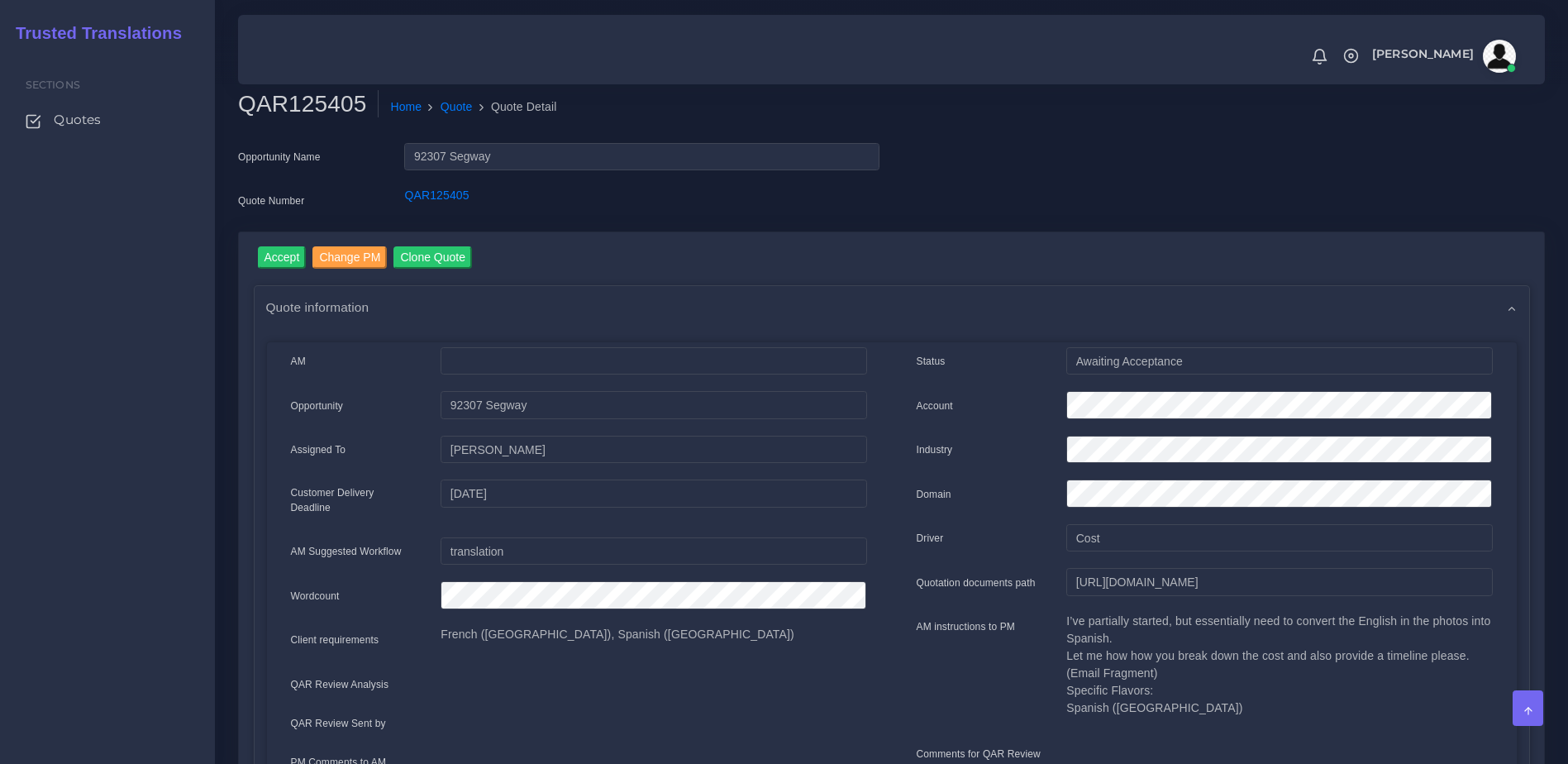
drag, startPoint x: 1565, startPoint y: 303, endPoint x: 1573, endPoint y: 375, distance: 72.4
click at [1567, 375] on html "Notifications 0 New Driver Update: Extra Quality renamed to Quality Changed" at bounding box center [784, 382] width 1568 height 764
drag, startPoint x: 1573, startPoint y: 375, endPoint x: 1568, endPoint y: 420, distance: 45.3
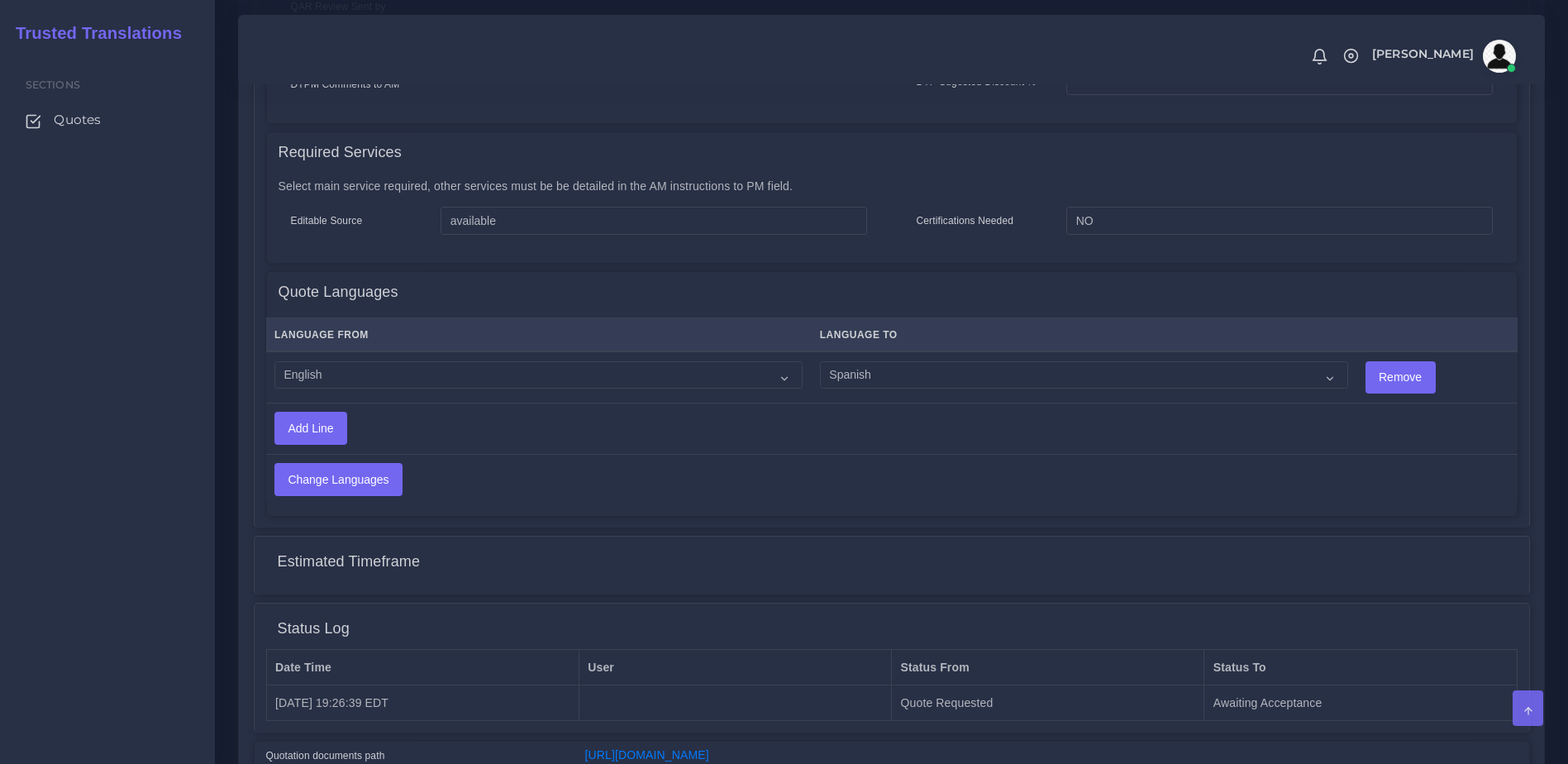
scroll to position [715, 0]
click at [416, 380] on select "Acoli Afar Afrikaans Akan Akateko [DEMOGRAPHIC_DATA] American Sign Language (AS…" at bounding box center [538, 377] width 528 height 28
click at [274, 363] on select "Acoli Afar Afrikaans Akan Akateko [DEMOGRAPHIC_DATA] American Sign Language (AS…" at bounding box center [538, 377] width 528 height 28
click at [759, 349] on th "Language From" at bounding box center [538, 337] width 545 height 34
click at [738, 363] on select "Acoli Afar Afrikaans Akan Akateko [DEMOGRAPHIC_DATA] American Sign Language (AS…" at bounding box center [538, 377] width 528 height 28
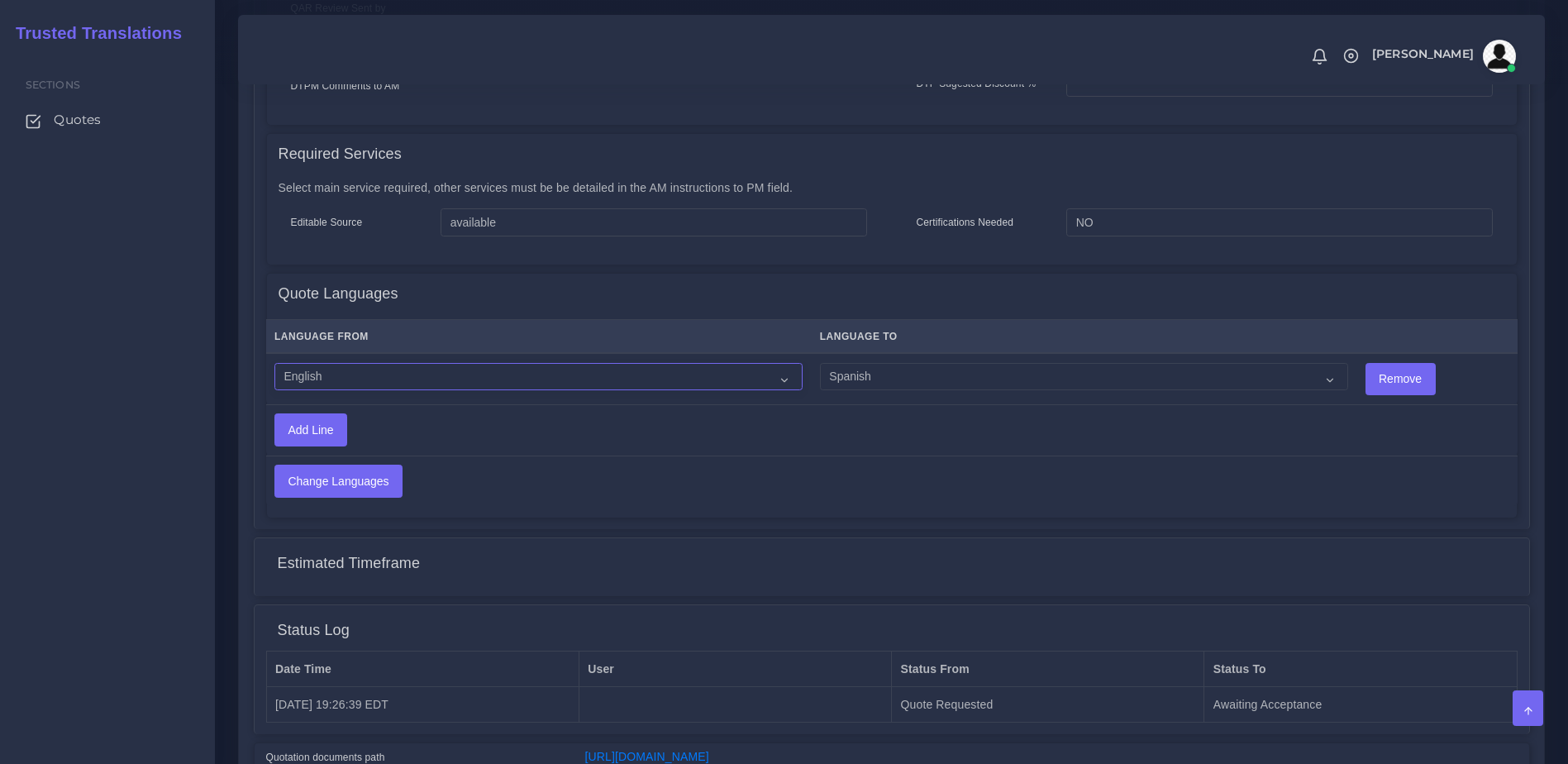
select select "14001"
click at [274, 363] on select "Acoli Afar Afrikaans Akan Akateko [DEMOGRAPHIC_DATA] American Sign Language (AS…" at bounding box center [538, 377] width 528 height 28
click at [919, 384] on select "Acoli Afar Afrikaans Akan Akateko [DEMOGRAPHIC_DATA] American Sign Language (AS…" at bounding box center [1084, 377] width 528 height 28
select select "15006"
click at [819, 363] on select "Acoli Afar Afrikaans Akan Akateko [DEMOGRAPHIC_DATA] American Sign Language (AS…" at bounding box center [1084, 377] width 528 height 28
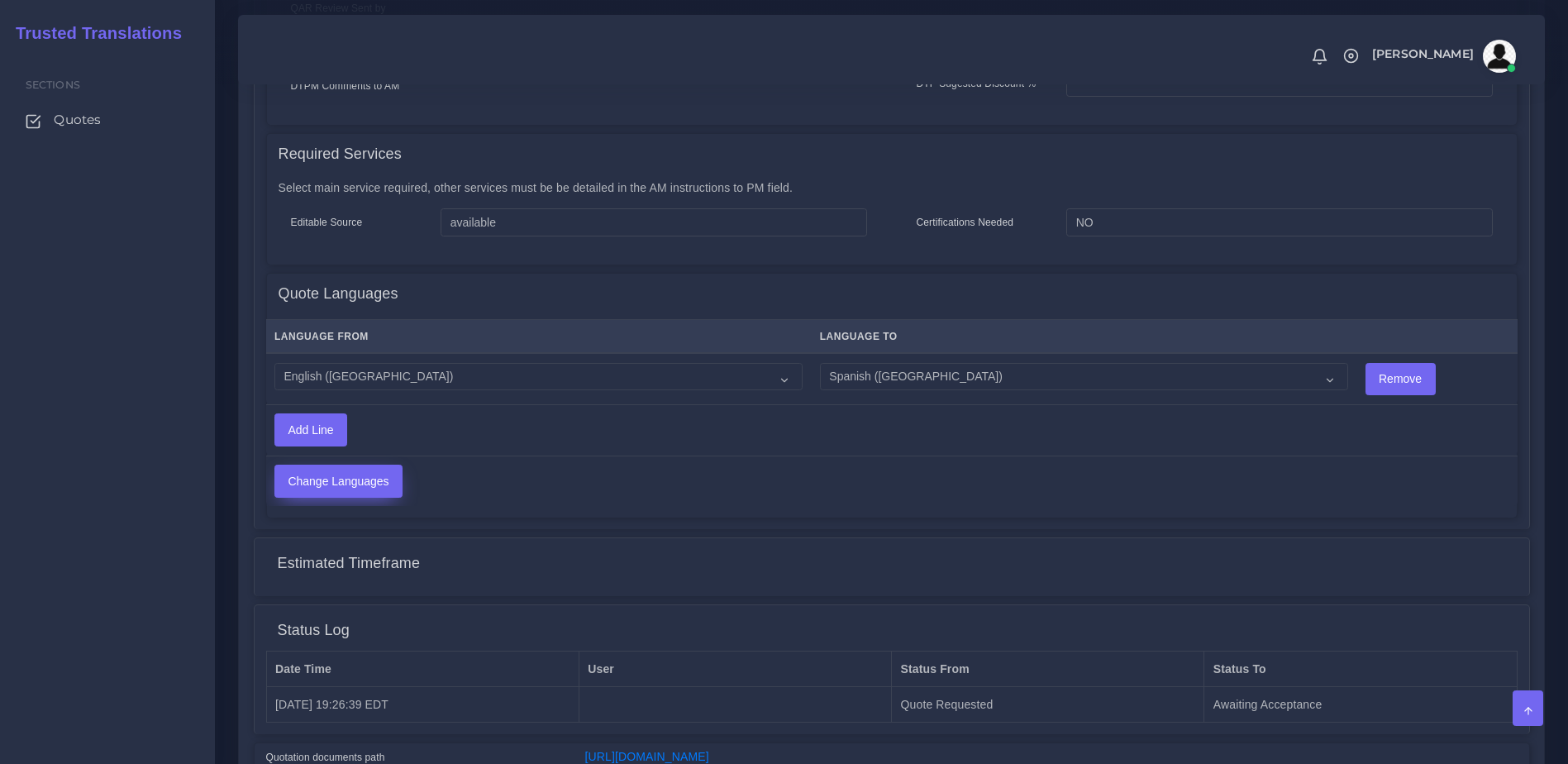
click at [341, 479] on input "Change Languages" at bounding box center [338, 480] width 127 height 31
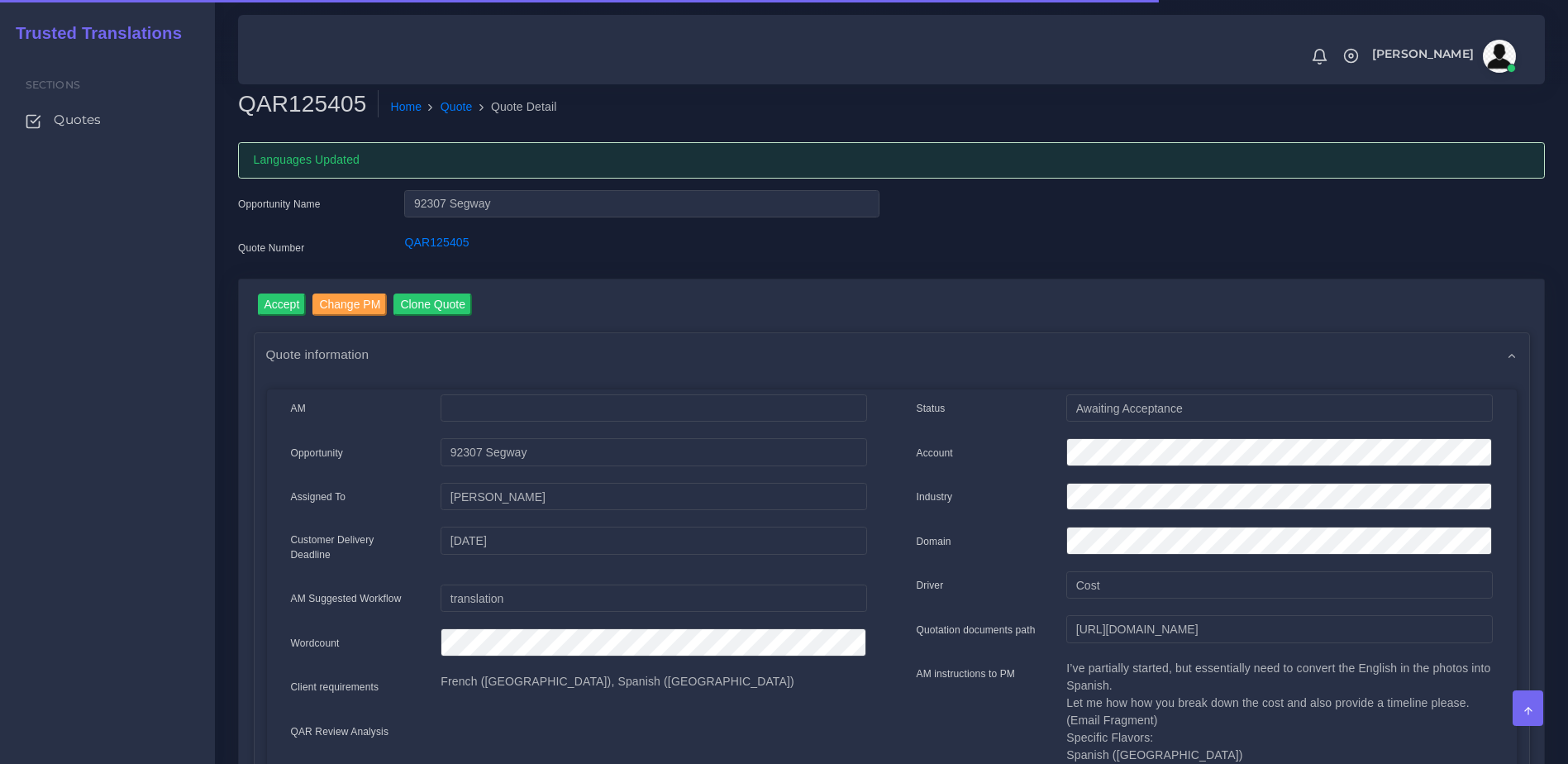
click at [273, 305] on input "Accept" at bounding box center [283, 305] width 49 height 22
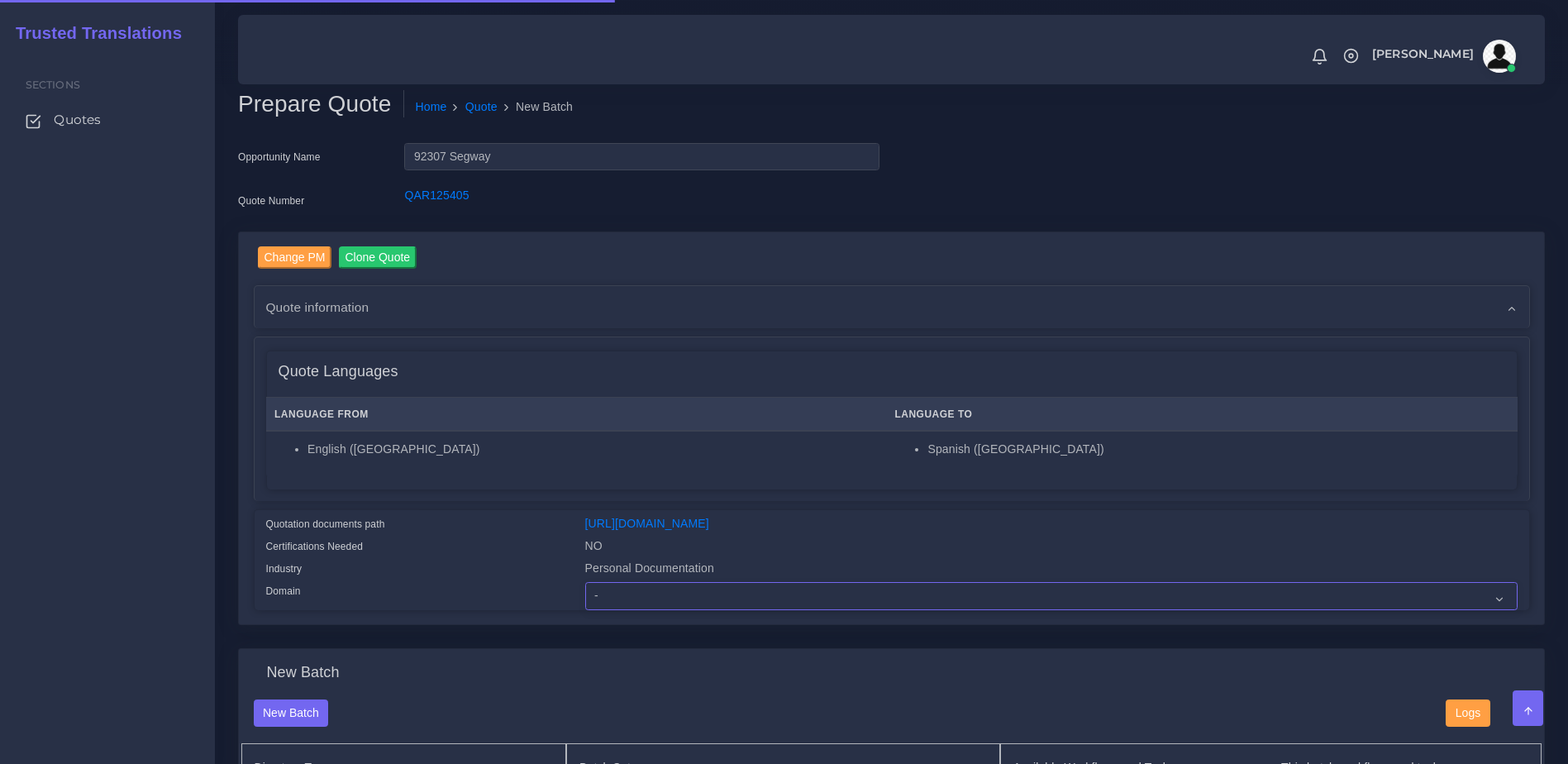
click at [624, 610] on select "- Advertising and Media Agriculture, Forestry and Fishing Architecture, Buildin…" at bounding box center [1051, 595] width 933 height 28
click at [658, 610] on select "- Advertising and Media Agriculture, Forestry and Fishing Architecture, Buildin…" at bounding box center [1051, 595] width 933 height 28
select select "Industrial Electronics"
click at [585, 594] on select "- Advertising and Media Agriculture, Forestry and Fishing Architecture, Buildin…" at bounding box center [1051, 595] width 933 height 28
click at [472, 582] on div "Industry" at bounding box center [414, 571] width 319 height 22
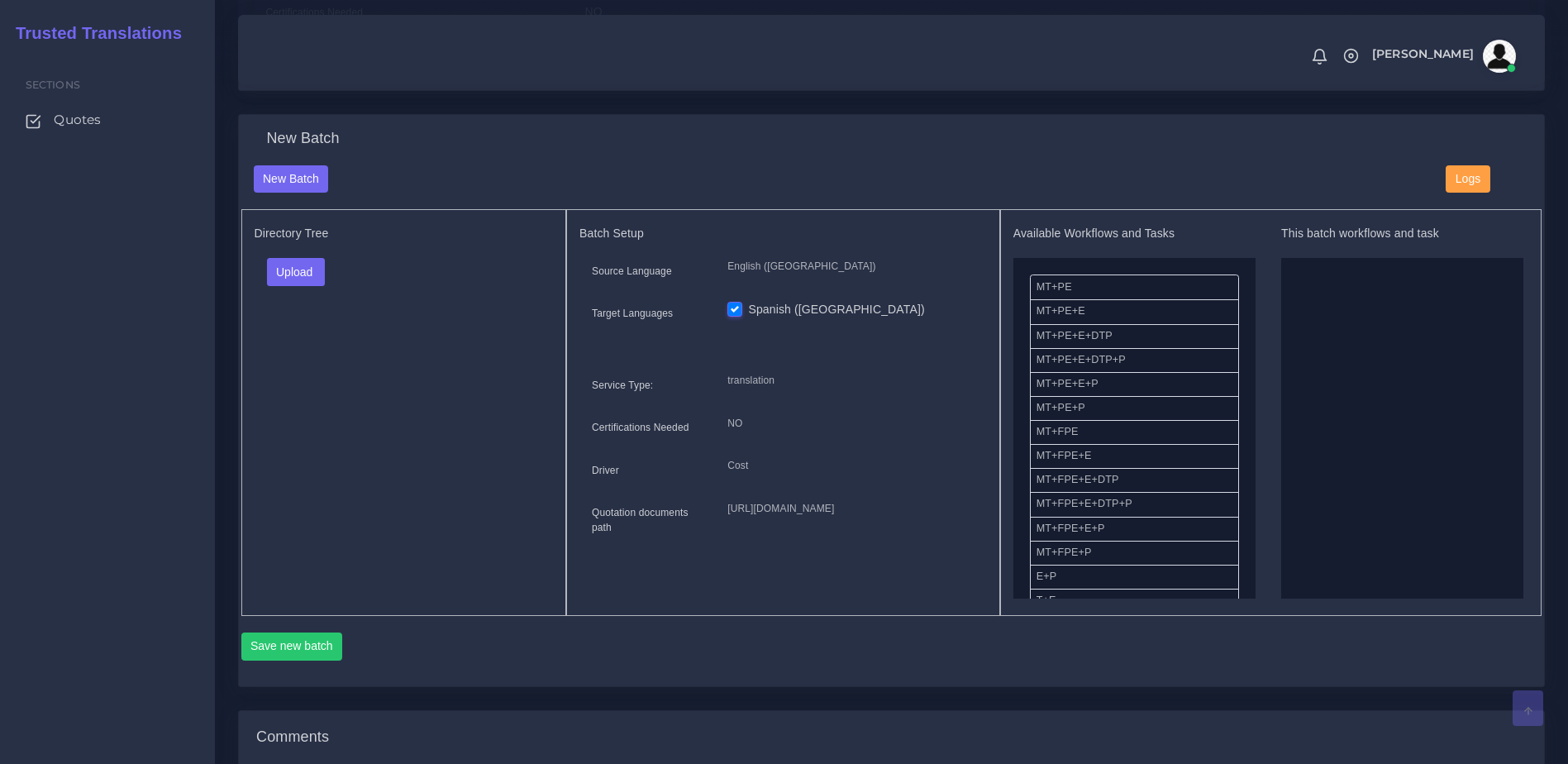
scroll to position [584, 0]
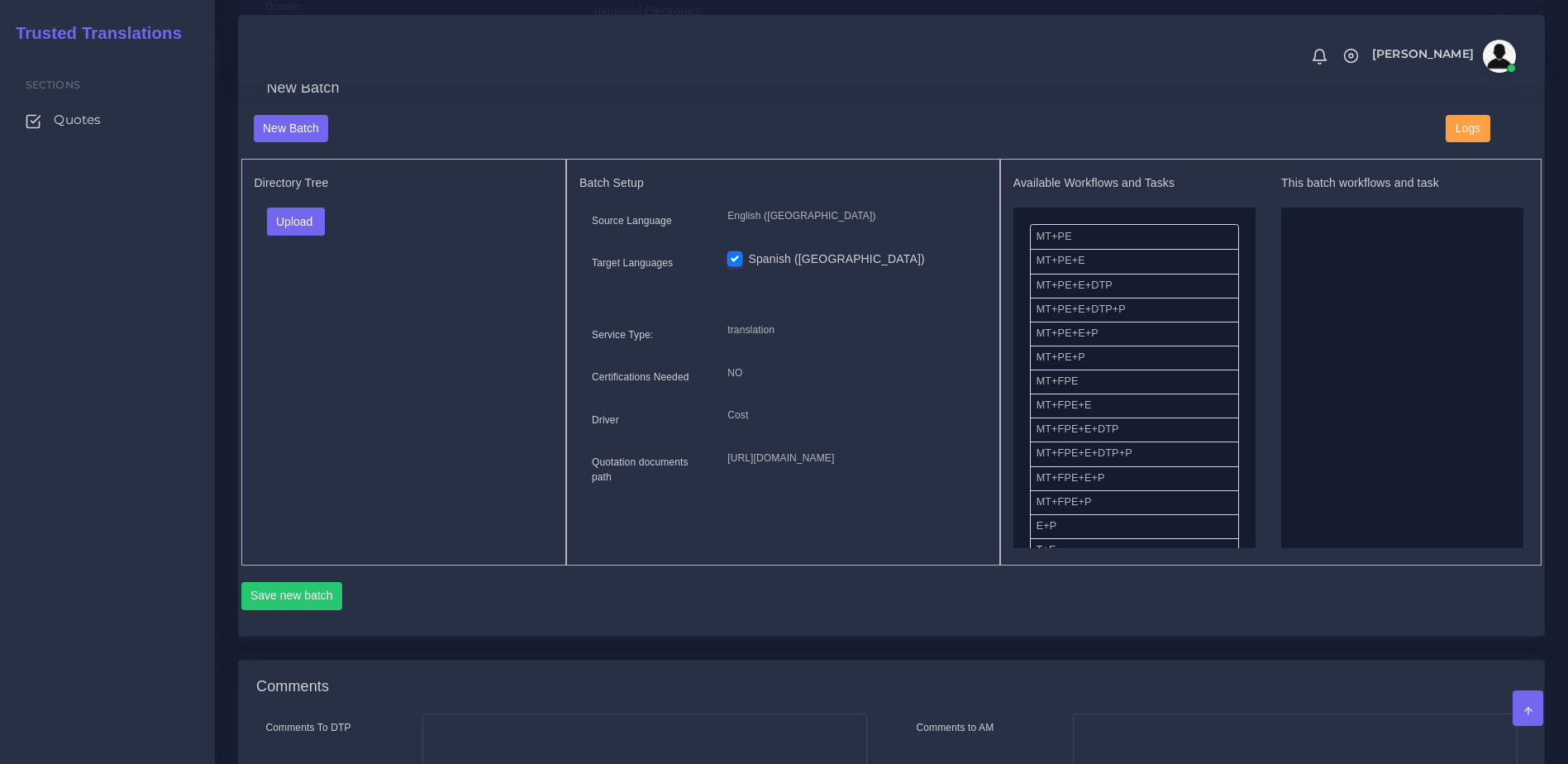
click at [315, 247] on div "Upload Folder Files un/check all" at bounding box center [404, 227] width 300 height 40
click at [305, 236] on button "Upload" at bounding box center [296, 221] width 59 height 28
click at [300, 291] on label "Files" at bounding box center [324, 284] width 114 height 20
click at [1255, 279] on div "Available Workflows and Tasks MT+PE MT+PE+E MT+PE+E+DTP MT+PE+E+DTP+P MT+PE+E+P…" at bounding box center [1271, 362] width 516 height 372
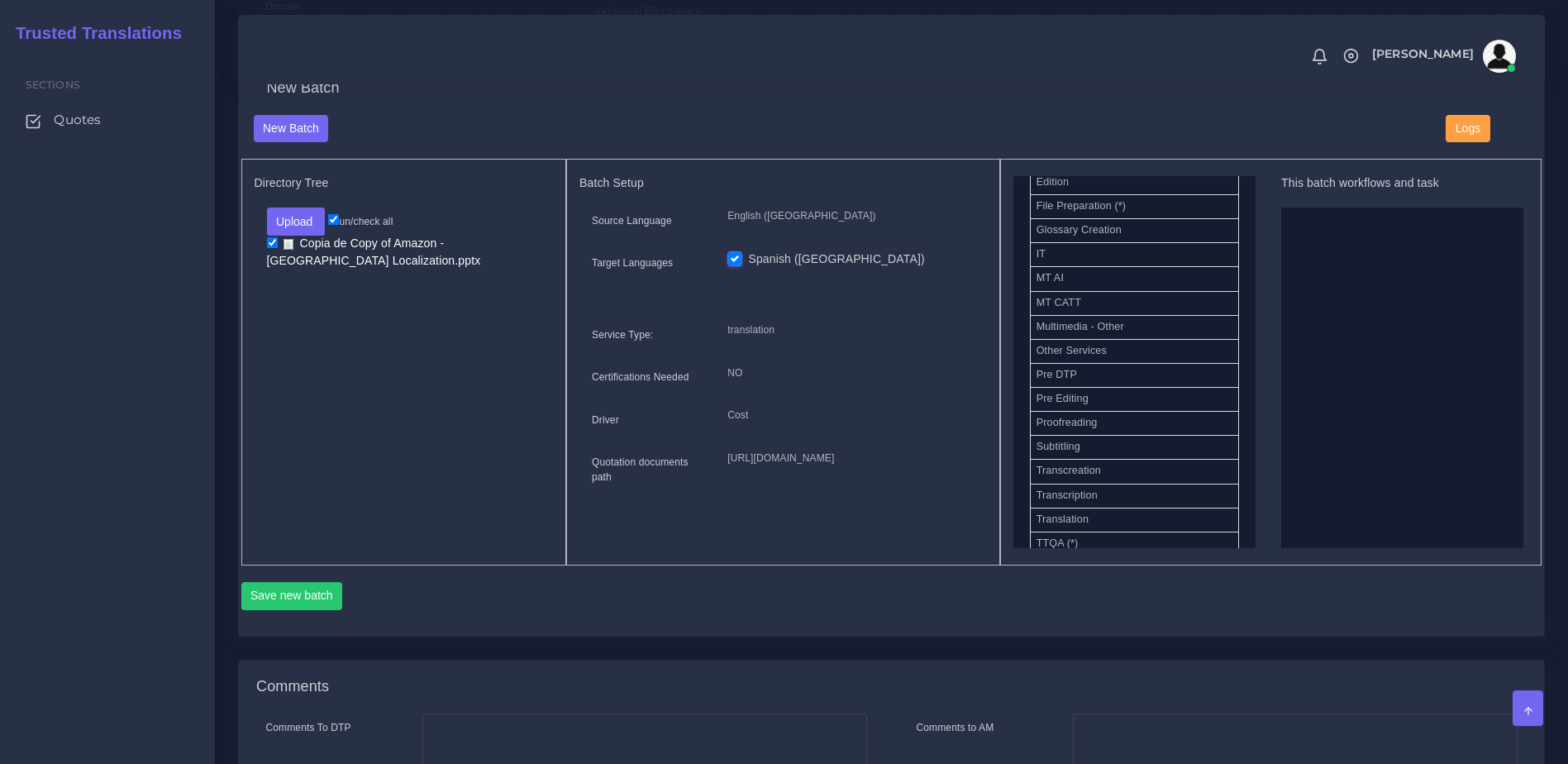
scroll to position [780, 0]
drag, startPoint x: 1087, startPoint y: 412, endPoint x: 1292, endPoint y: 406, distance: 205.1
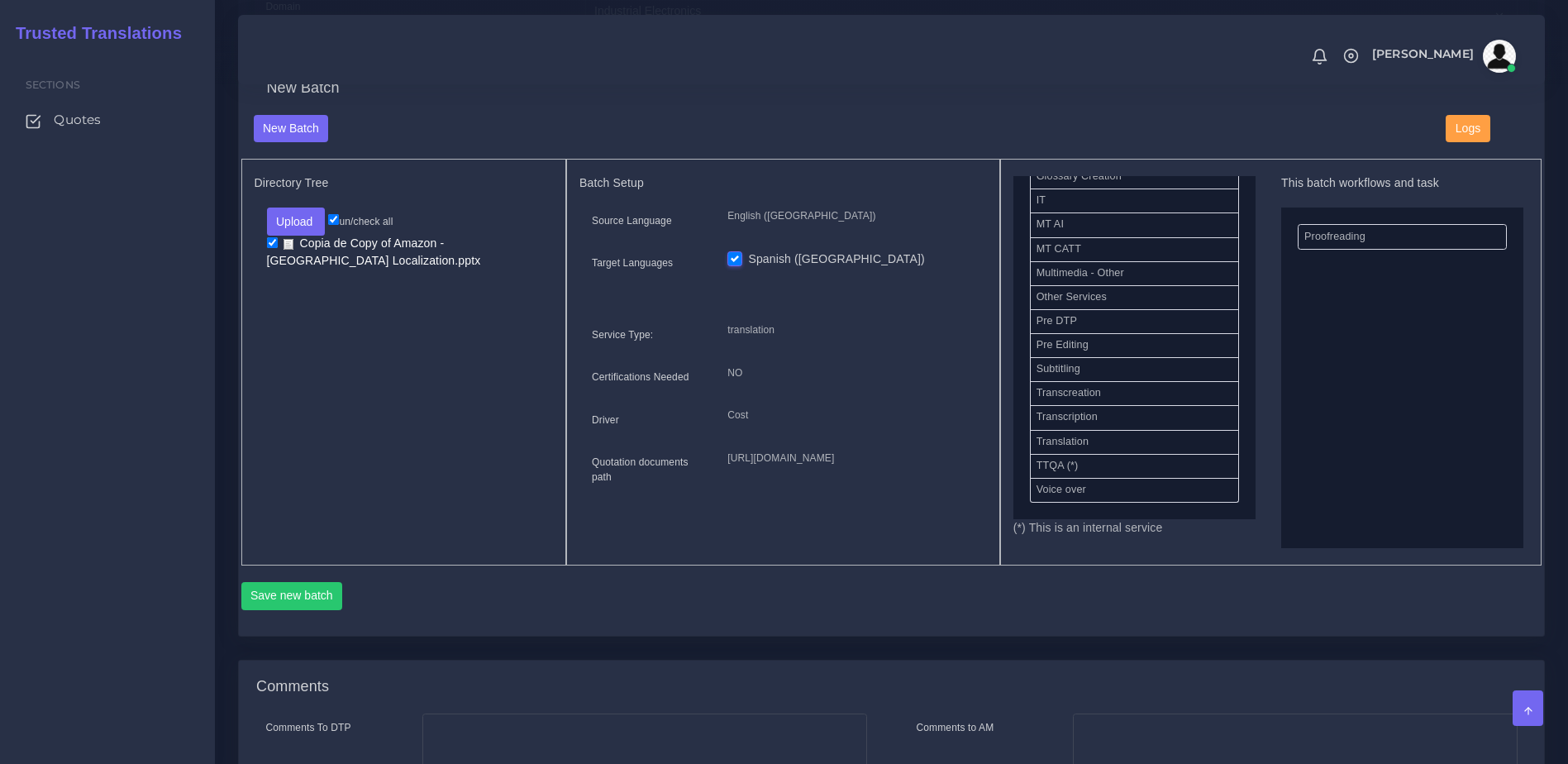
click at [1210, 659] on div "New Batch New Batch Logs Directory Tree Upload Folder Files un/check all" at bounding box center [891, 361] width 1332 height 596
drag, startPoint x: 1343, startPoint y: 259, endPoint x: 1091, endPoint y: 315, distance: 258.1
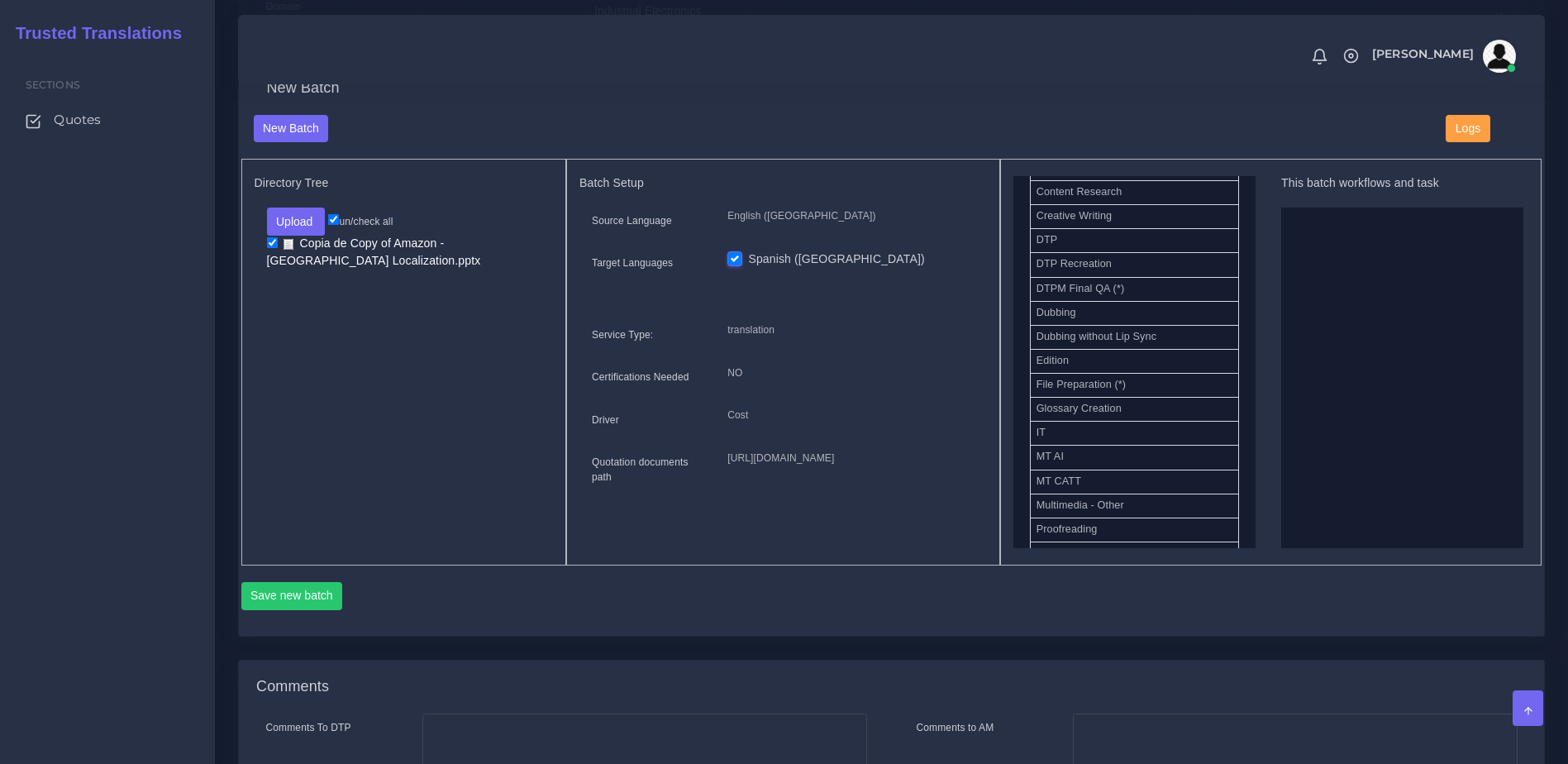
scroll to position [545, 0]
drag, startPoint x: 1057, startPoint y: 311, endPoint x: 1298, endPoint y: 311, distance: 241.0
drag, startPoint x: 1242, startPoint y: 386, endPoint x: 1230, endPoint y: 339, distance: 48.5
click at [1230, 339] on ul "MT+PE MT+PE+E MT+PE+E+DTP MT+PE+E+DTP+P MT+PE+E+P MT+PE+P MT+FPE MT+FPE+E MT+FP…" at bounding box center [1134, 221] width 242 height 1119
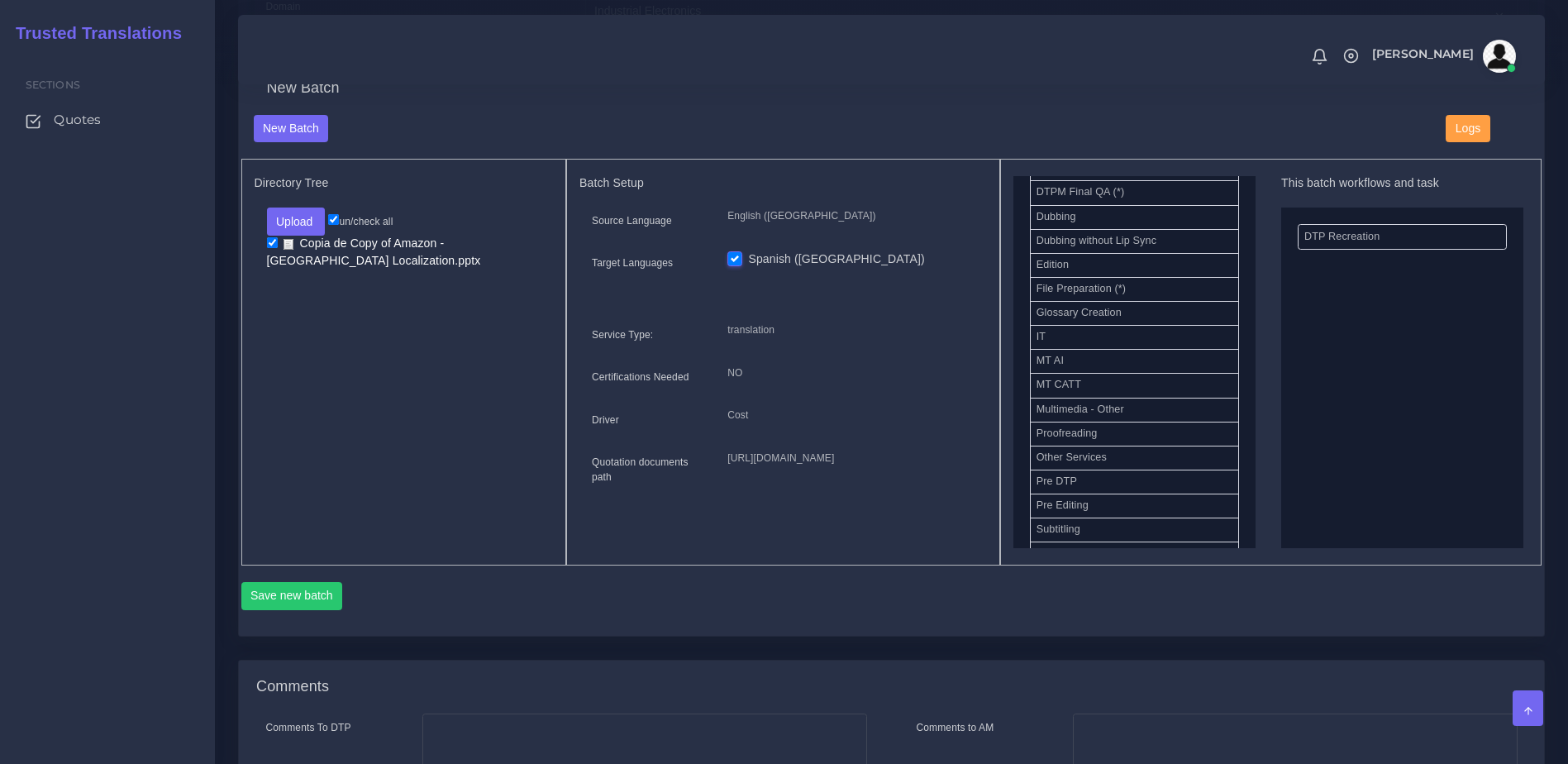
drag, startPoint x: 1084, startPoint y: 450, endPoint x: 1380, endPoint y: 417, distance: 297.8
drag, startPoint x: 1082, startPoint y: 387, endPoint x: 1313, endPoint y: 349, distance: 234.1
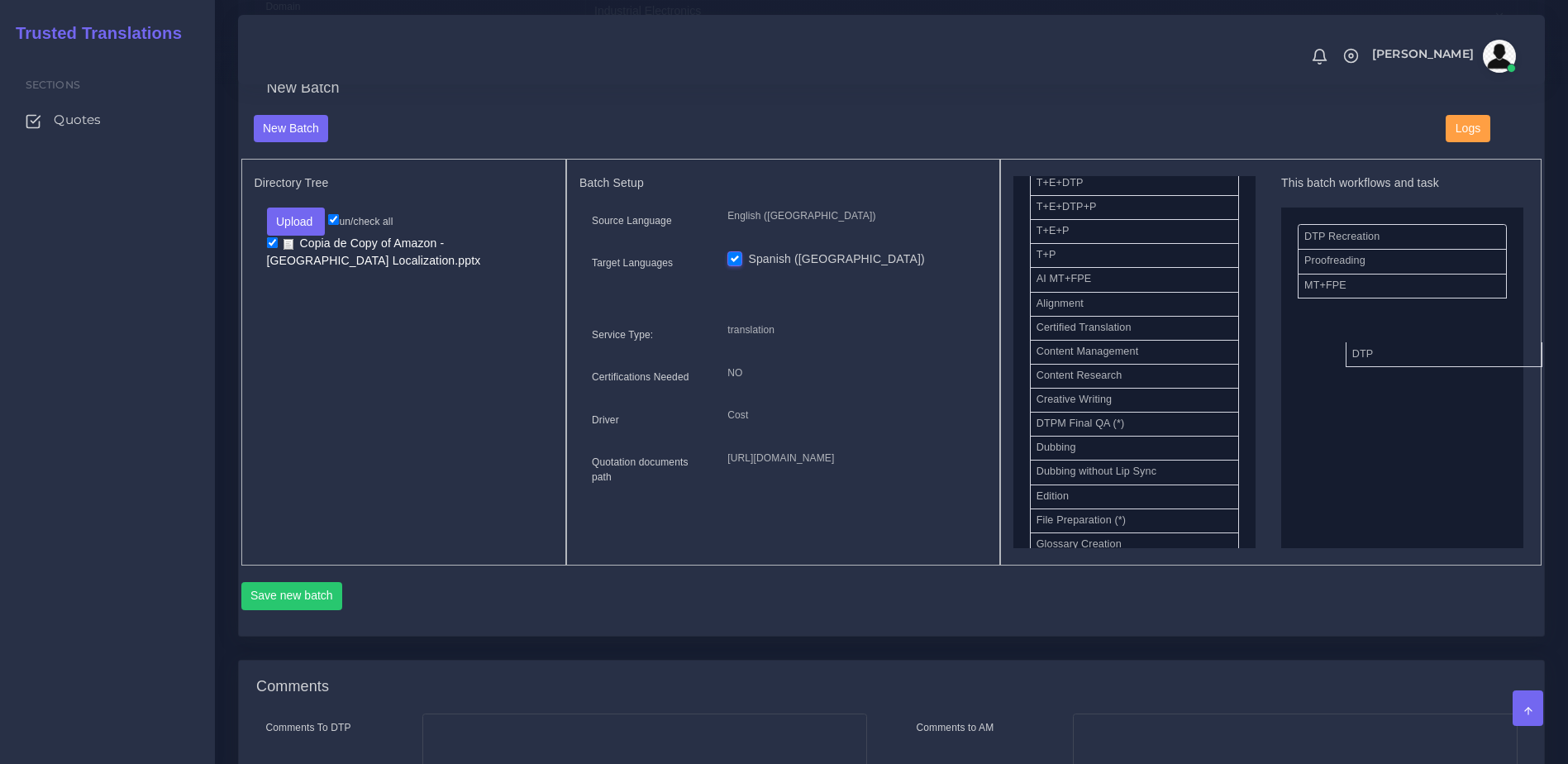
drag, startPoint x: 1092, startPoint y: 437, endPoint x: 1408, endPoint y: 368, distance: 323.4
click at [319, 610] on button "Save new batch" at bounding box center [292, 595] width 101 height 28
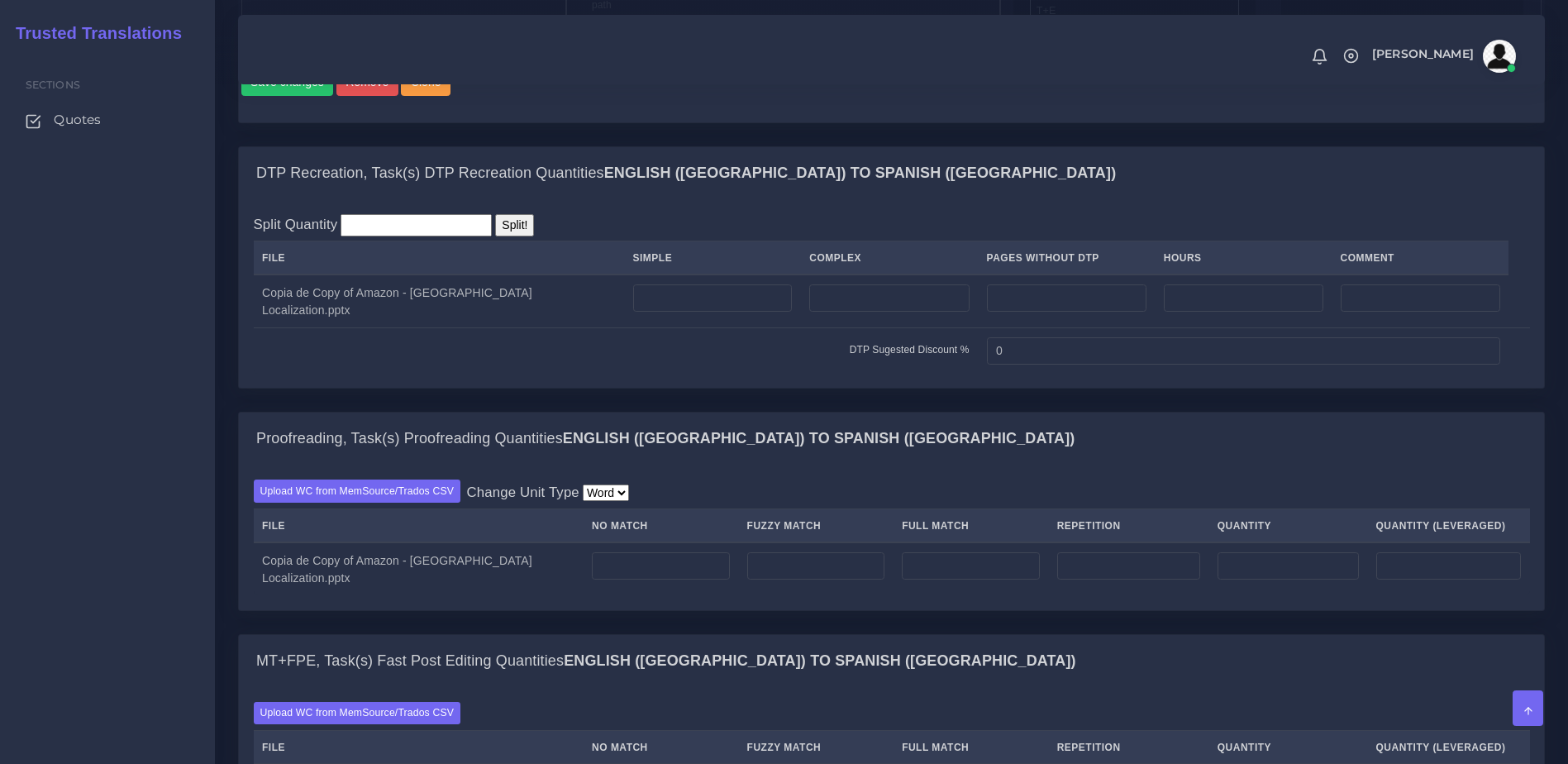
scroll to position [1181, 0]
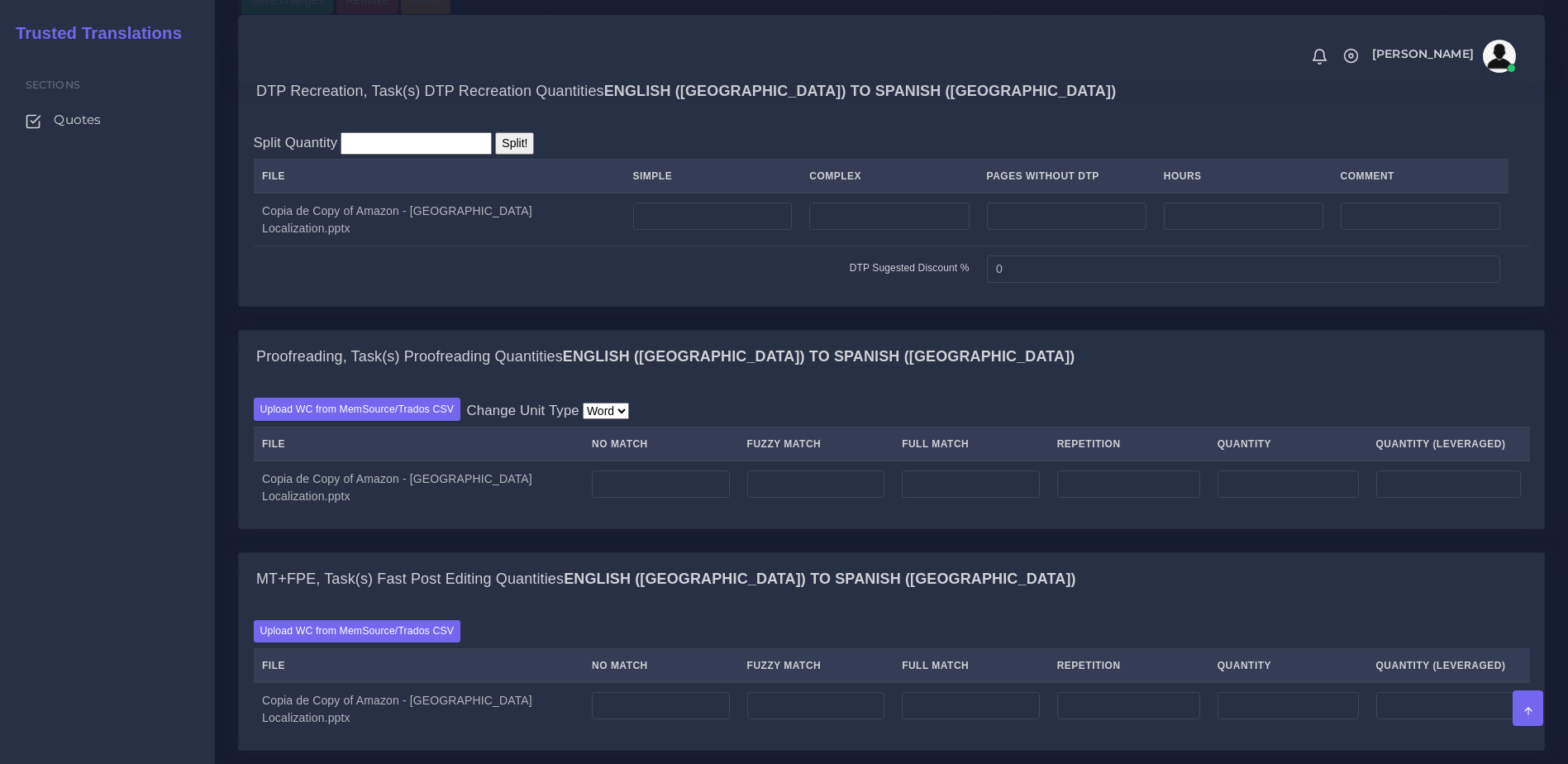
click at [1333, 606] on div "MT+FPE, Task(s) Fast Post Editing Quantities English (US) TO Spanish (Mexico)" at bounding box center [891, 579] width 1305 height 53
click at [861, 230] on input "number" at bounding box center [889, 216] width 160 height 28
type input "121"
click at [792, 292] on td "DTP Sugested Discount %" at bounding box center [616, 269] width 725 height 46
click at [1021, 284] on input "0" at bounding box center [1243, 269] width 513 height 28
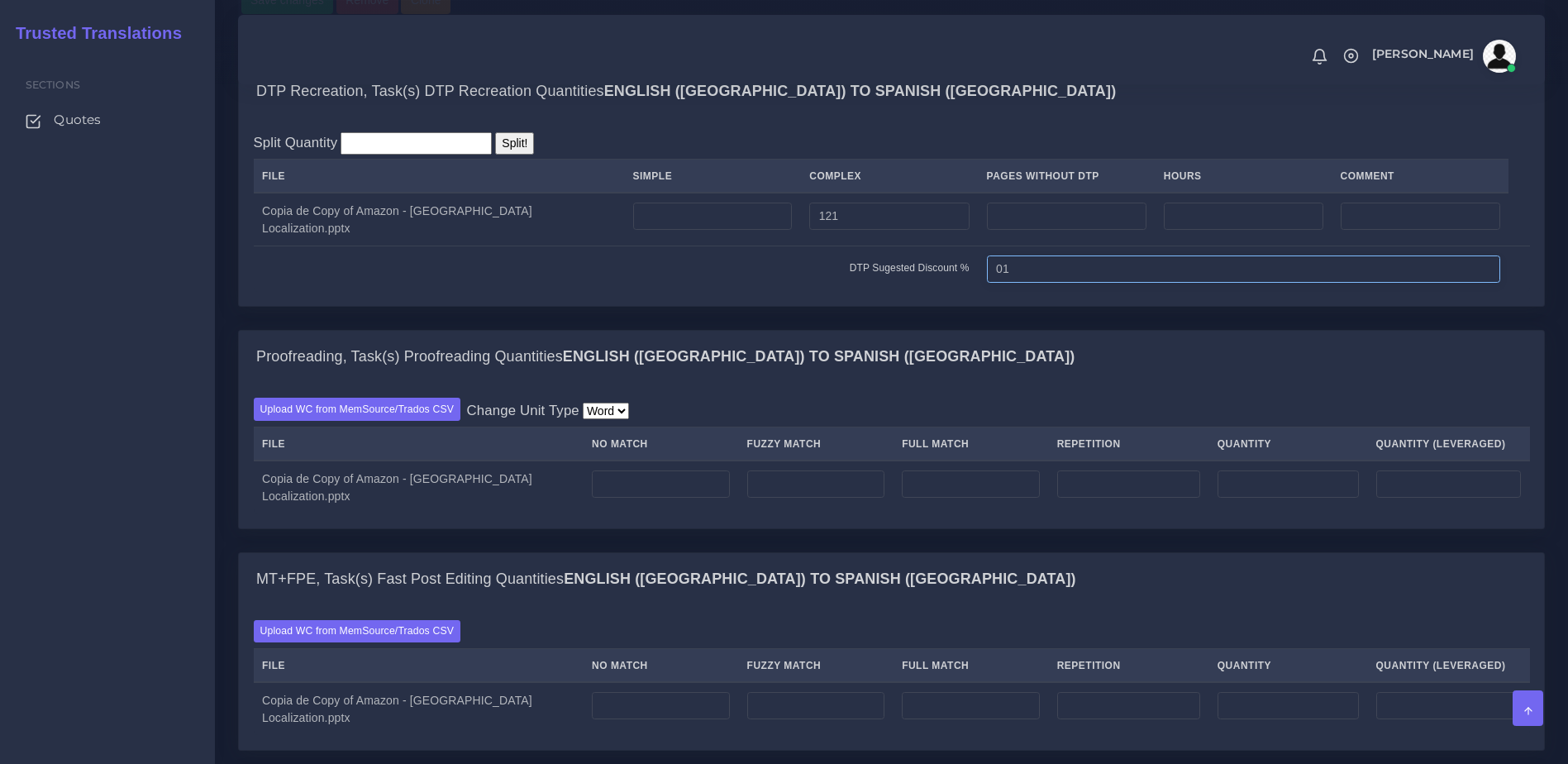
drag, startPoint x: 987, startPoint y: 334, endPoint x: 965, endPoint y: 334, distance: 22.0
click at [987, 284] on input "01" at bounding box center [1243, 269] width 513 height 28
type input "10"
click at [1003, 330] on div "DTP Recreation, Task(s) DTP Recreation Quantities English (US) TO Spanish (Mexi…" at bounding box center [891, 197] width 1332 height 265
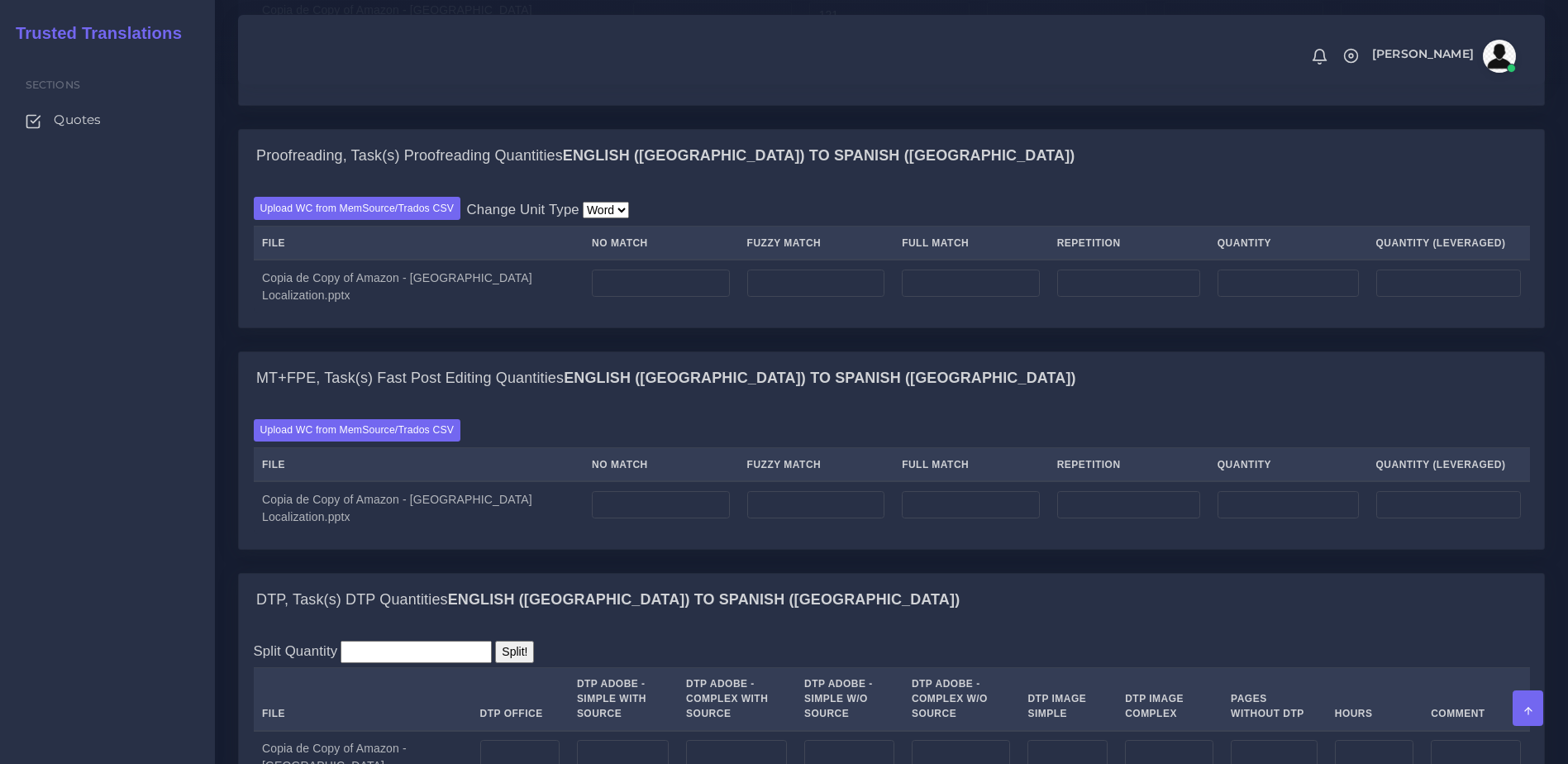
scroll to position [1405, 0]
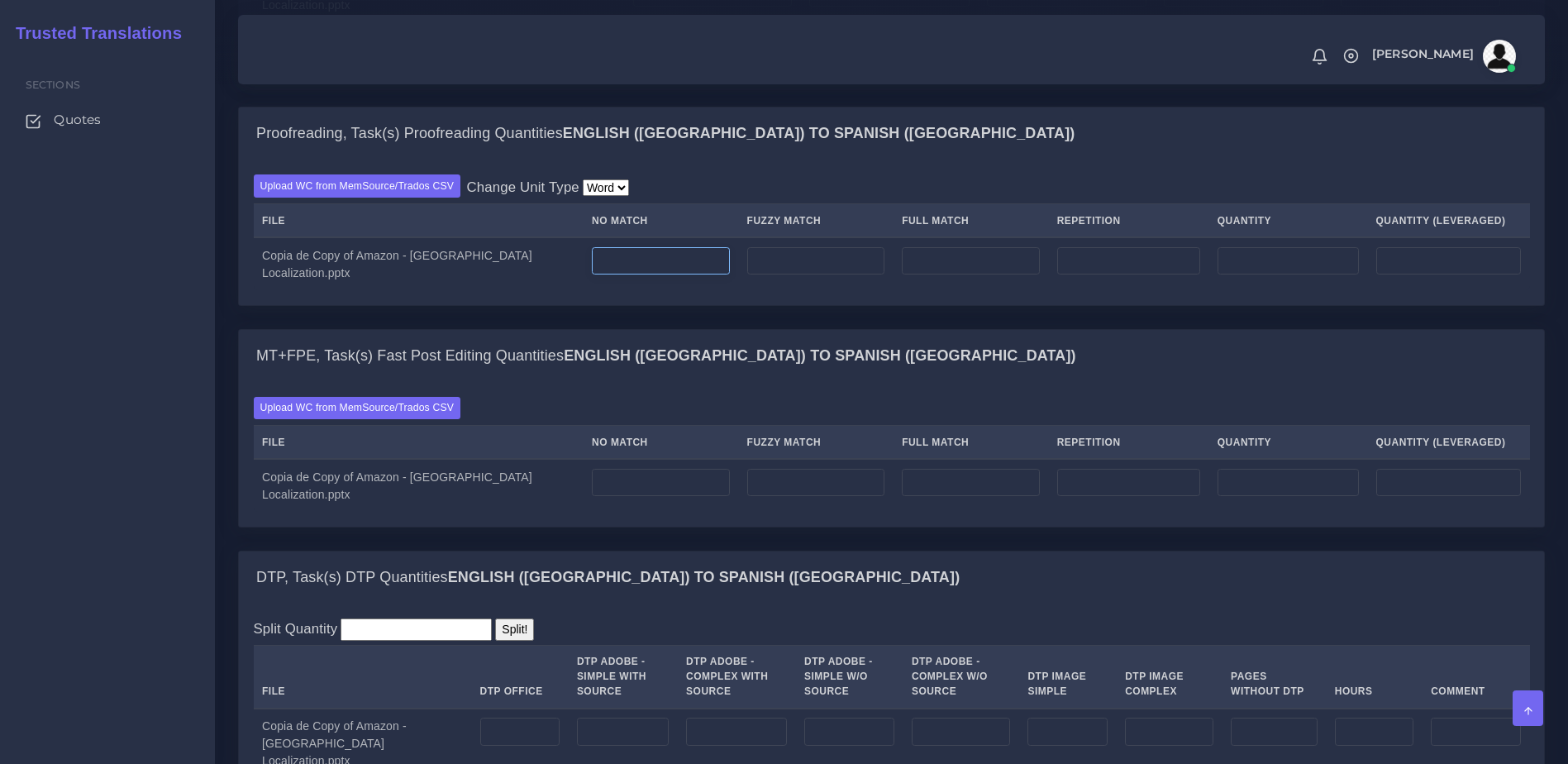
click at [618, 275] on input "number" at bounding box center [661, 261] width 138 height 28
type input "900"
click at [624, 386] on div "MT+FPE, Task(s) Fast Post Editing Quantities English (US) TO Spanish (Mexico) U…" at bounding box center [891, 428] width 1306 height 198
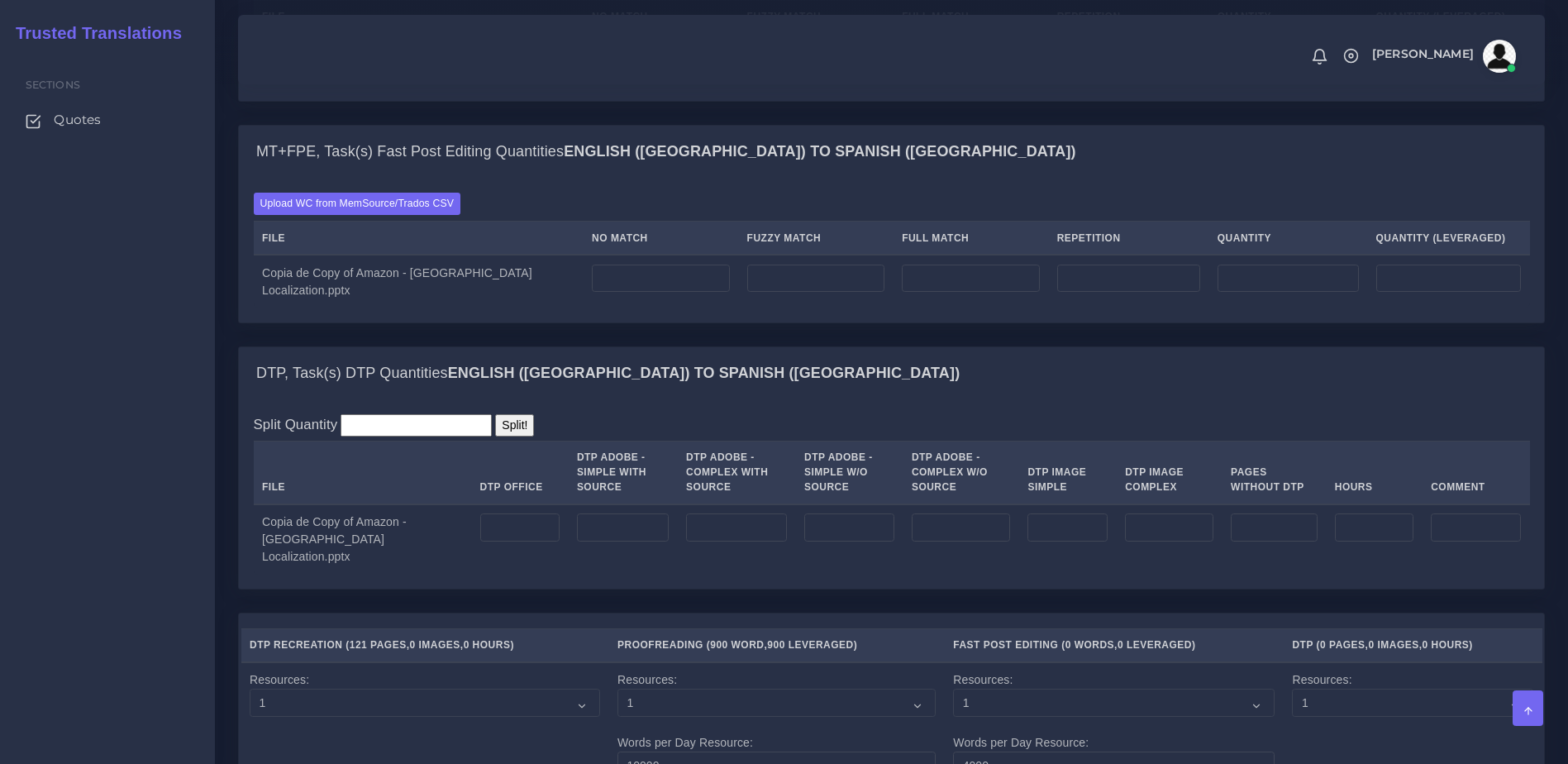
scroll to position [1623, 0]
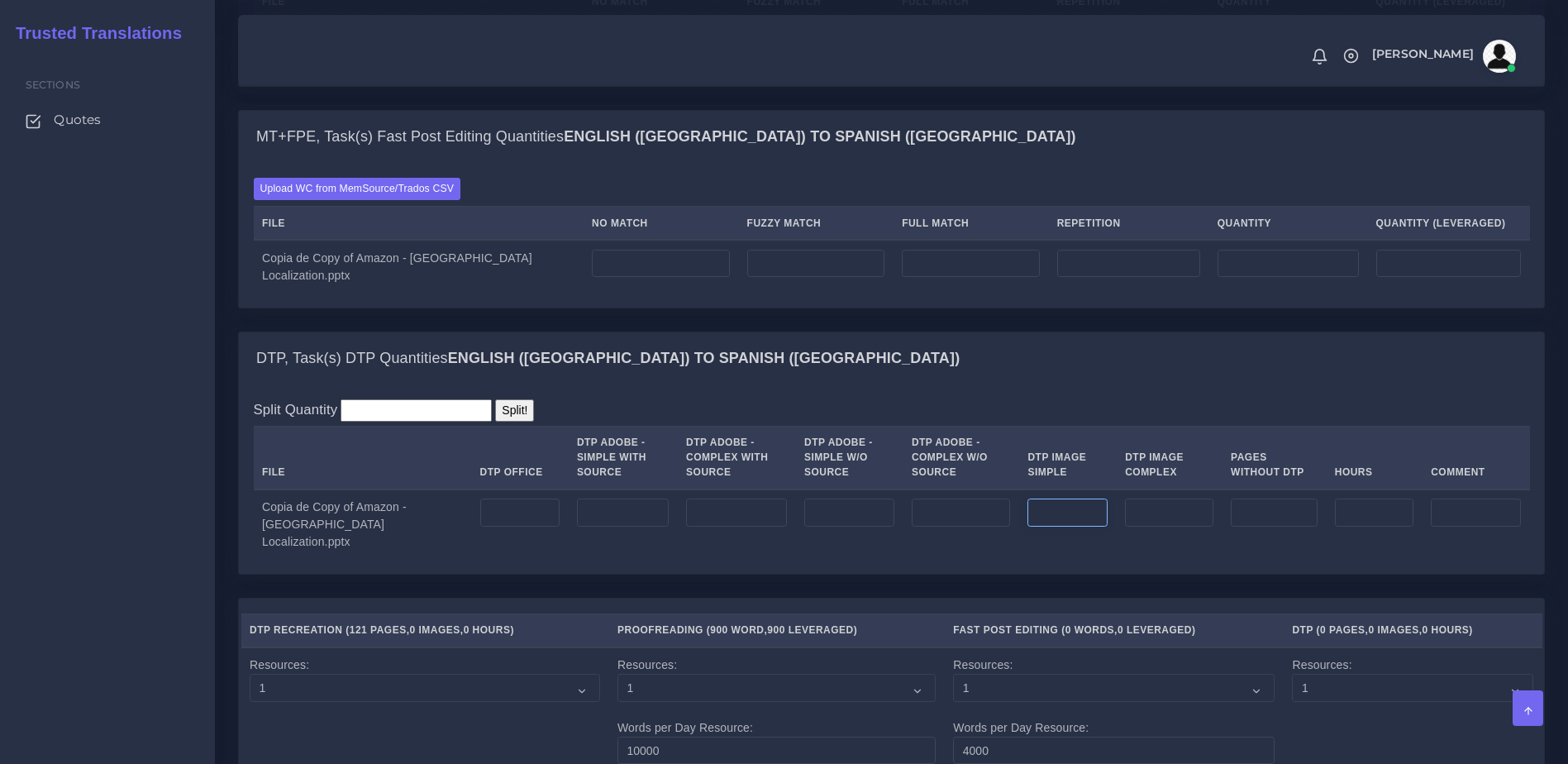
click at [1066, 527] on input "number" at bounding box center [1067, 512] width 80 height 28
type input "1"
click at [1138, 527] on input "number" at bounding box center [1169, 512] width 89 height 28
type input "121"
click at [480, 527] on input "number" at bounding box center [520, 512] width 79 height 28
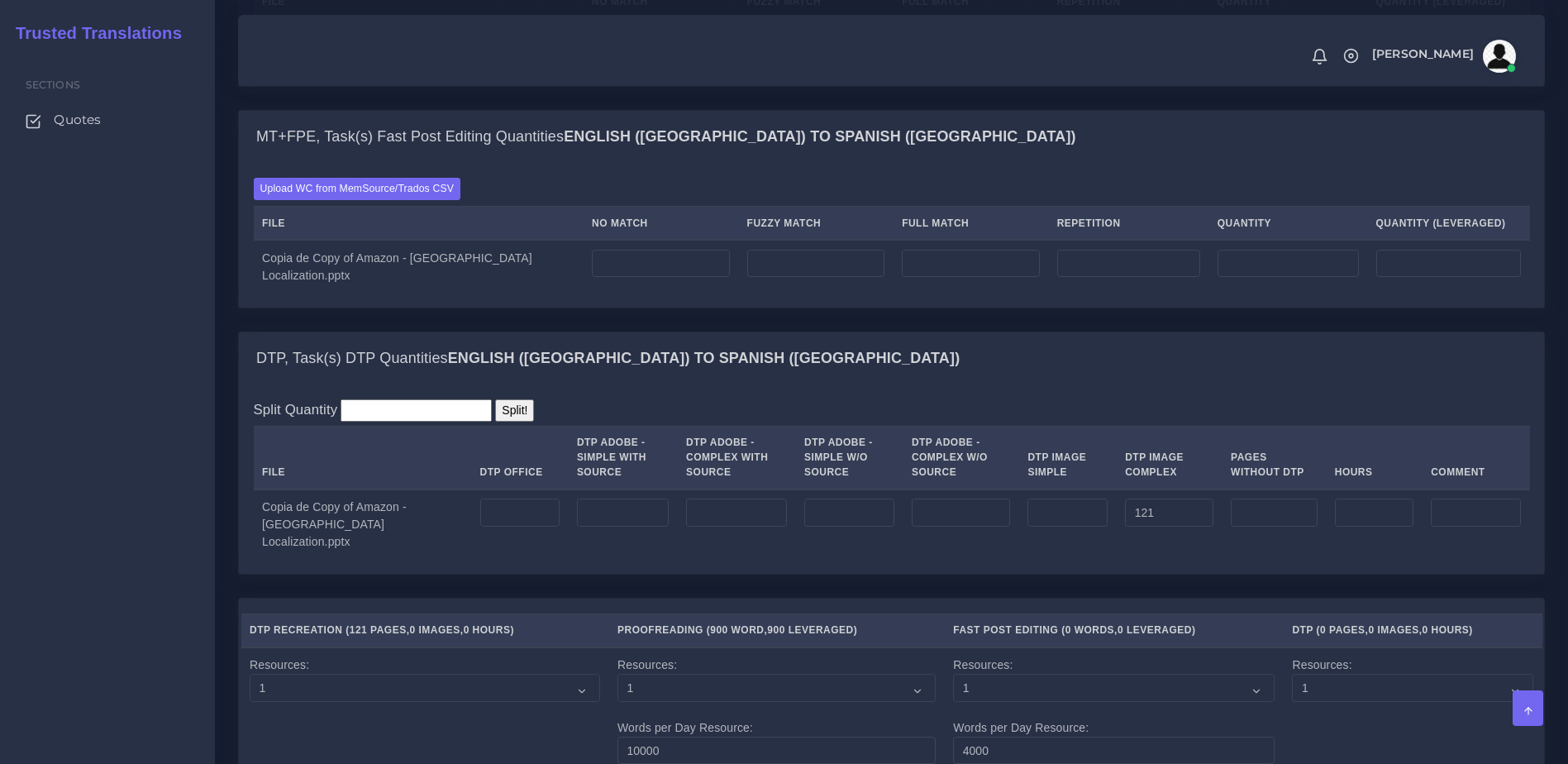
click at [1120, 599] on div "DTP, Task(s) DTP Quantities English (US) TO Spanish (Mexico) Split Quantity Spl…" at bounding box center [891, 465] width 1332 height 267
click at [480, 527] on input "number" at bounding box center [520, 512] width 79 height 28
click at [603, 278] on input "number" at bounding box center [661, 263] width 138 height 28
type input "3630"
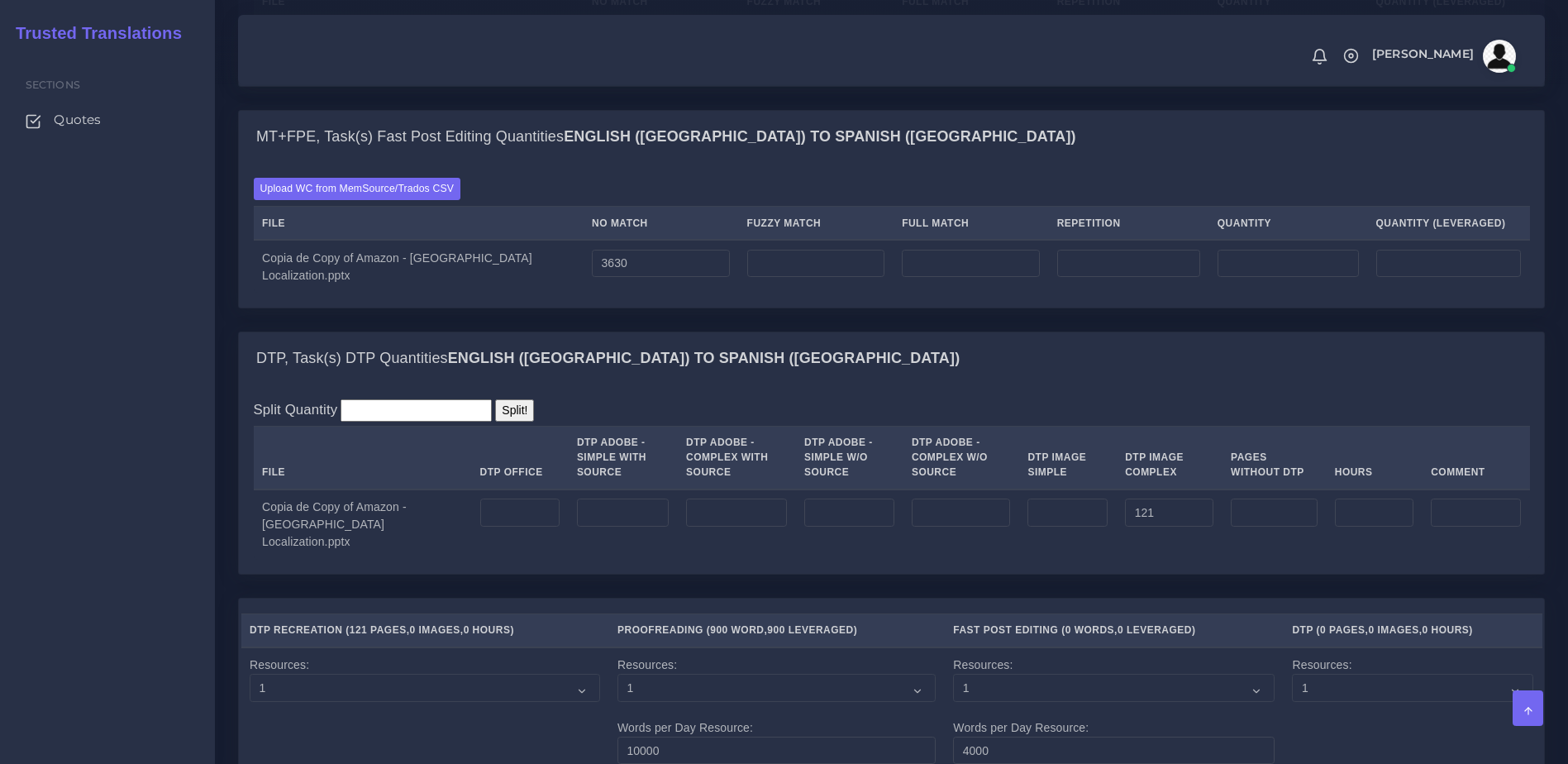
type input "3630"
click at [624, 332] on div "MT+FPE, Task(s) Fast Post Editing Quantities English (US) TO Spanish (Mexico) U…" at bounding box center [891, 220] width 1332 height 221
drag, startPoint x: 593, startPoint y: 307, endPoint x: 565, endPoint y: 312, distance: 28.4
click at [592, 278] on input "3630" at bounding box center [661, 263] width 138 height 28
type input "3000"
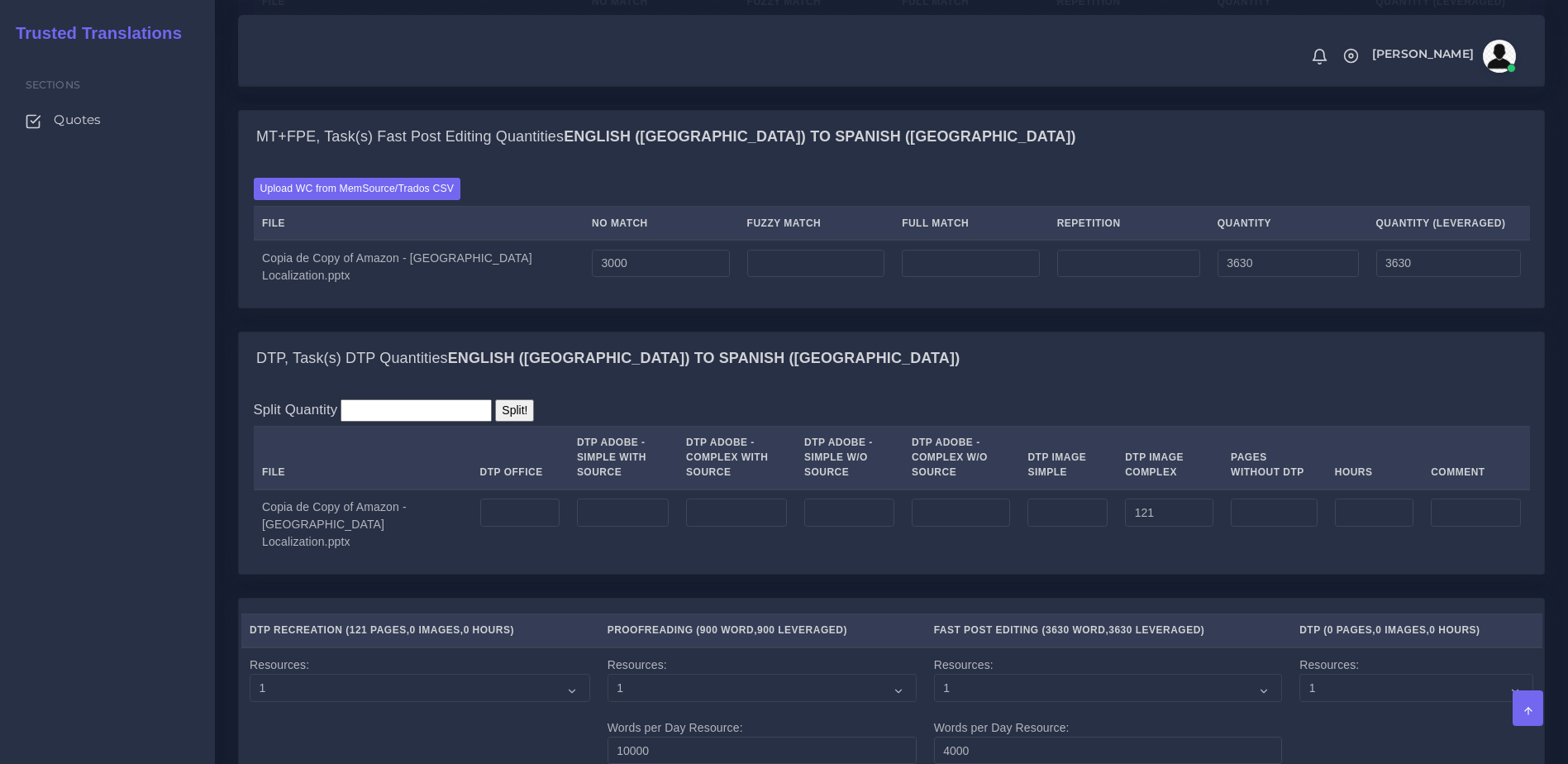
type input "3000"
click at [725, 385] on div "DTP, Task(s) DTP Quantities English (US) TO Spanish (Mexico)" at bounding box center [891, 359] width 1305 height 53
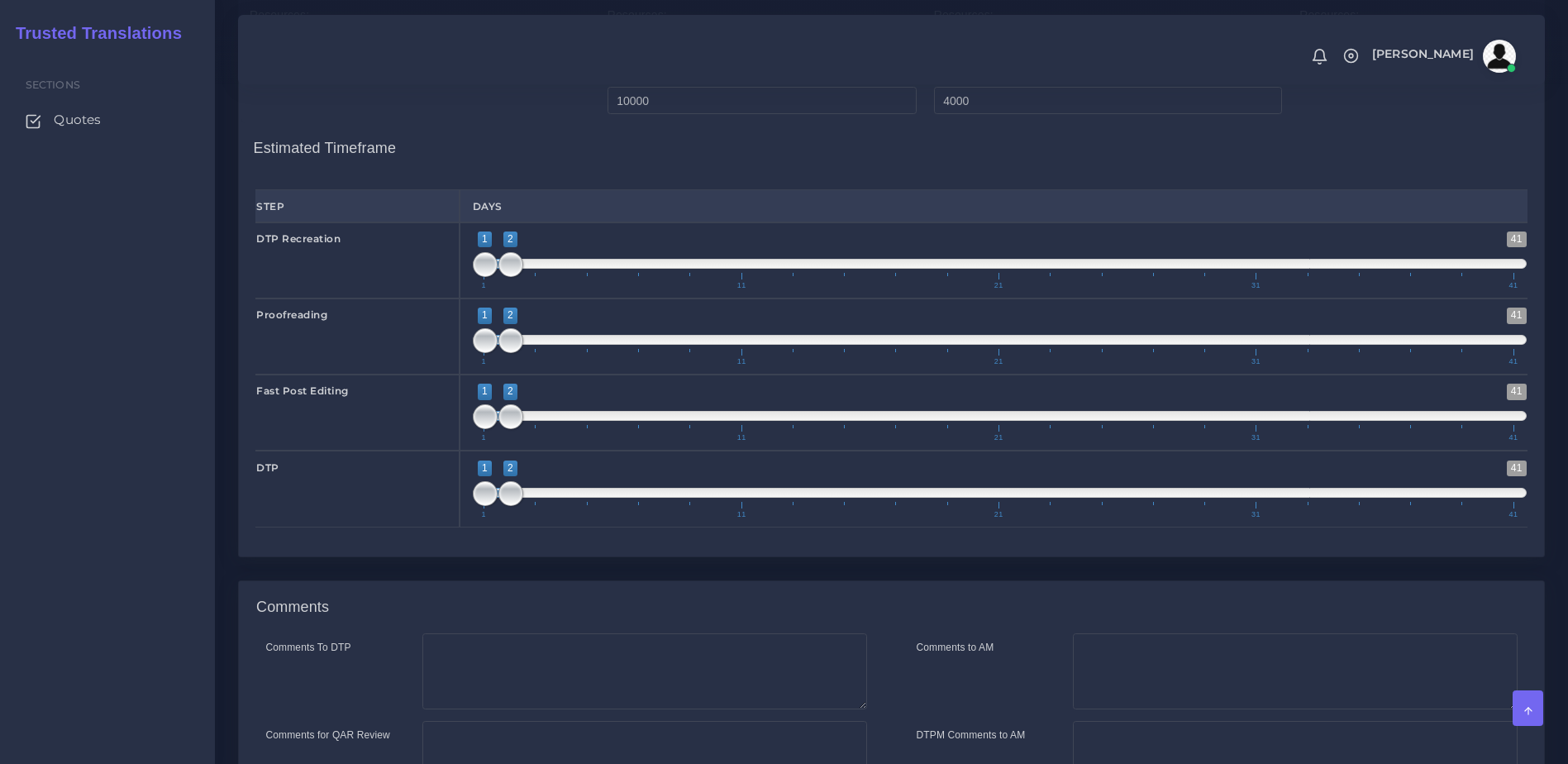
scroll to position [2289, 0]
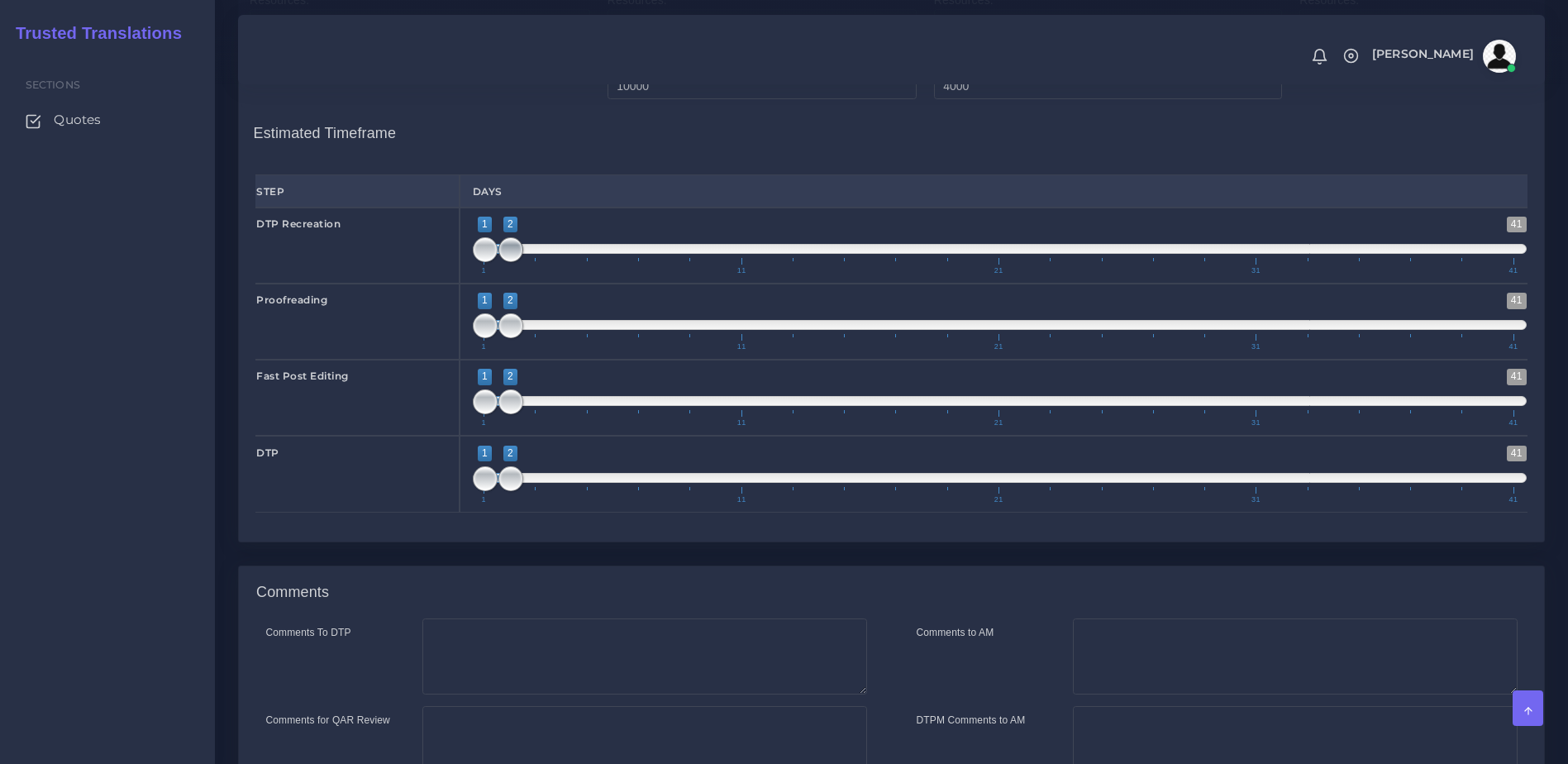
type input "1;3"
drag, startPoint x: 512, startPoint y: 292, endPoint x: 533, endPoint y: 292, distance: 21.0
click at [533, 262] on span at bounding box center [536, 249] width 24 height 24
drag, startPoint x: 511, startPoint y: 366, endPoint x: 538, endPoint y: 366, distance: 27.0
click at [549, 339] on span at bounding box center [561, 325] width 24 height 24
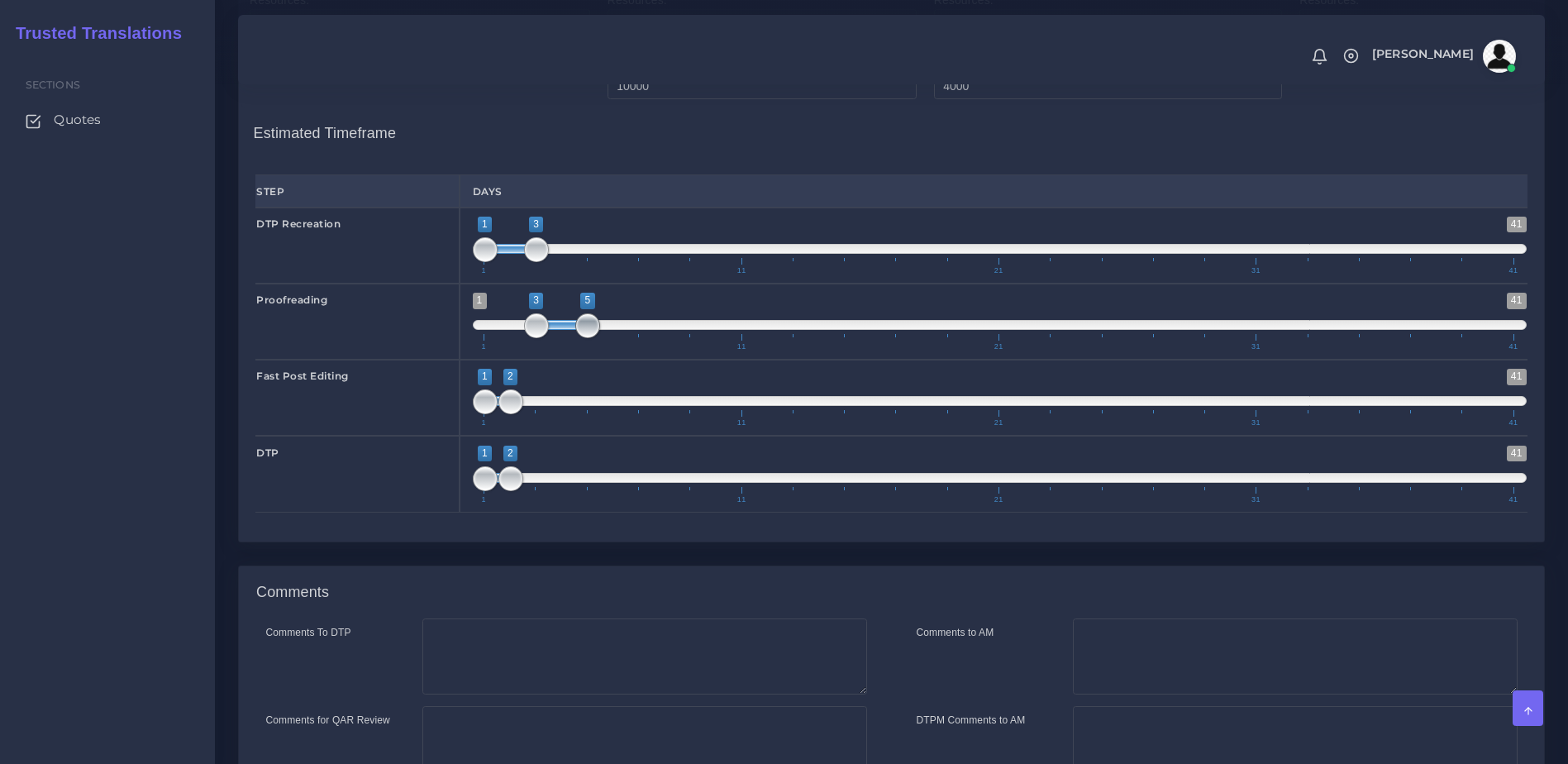
drag, startPoint x: 518, startPoint y: 366, endPoint x: 577, endPoint y: 358, distance: 59.5
click at [577, 350] on span "1 41 3 5 3 — 5 1 11 21 31 41" at bounding box center [1000, 322] width 1055 height 58
type input "3;4"
drag, startPoint x: 583, startPoint y: 358, endPoint x: 567, endPoint y: 358, distance: 16.0
click at [567, 339] on span at bounding box center [561, 325] width 24 height 24
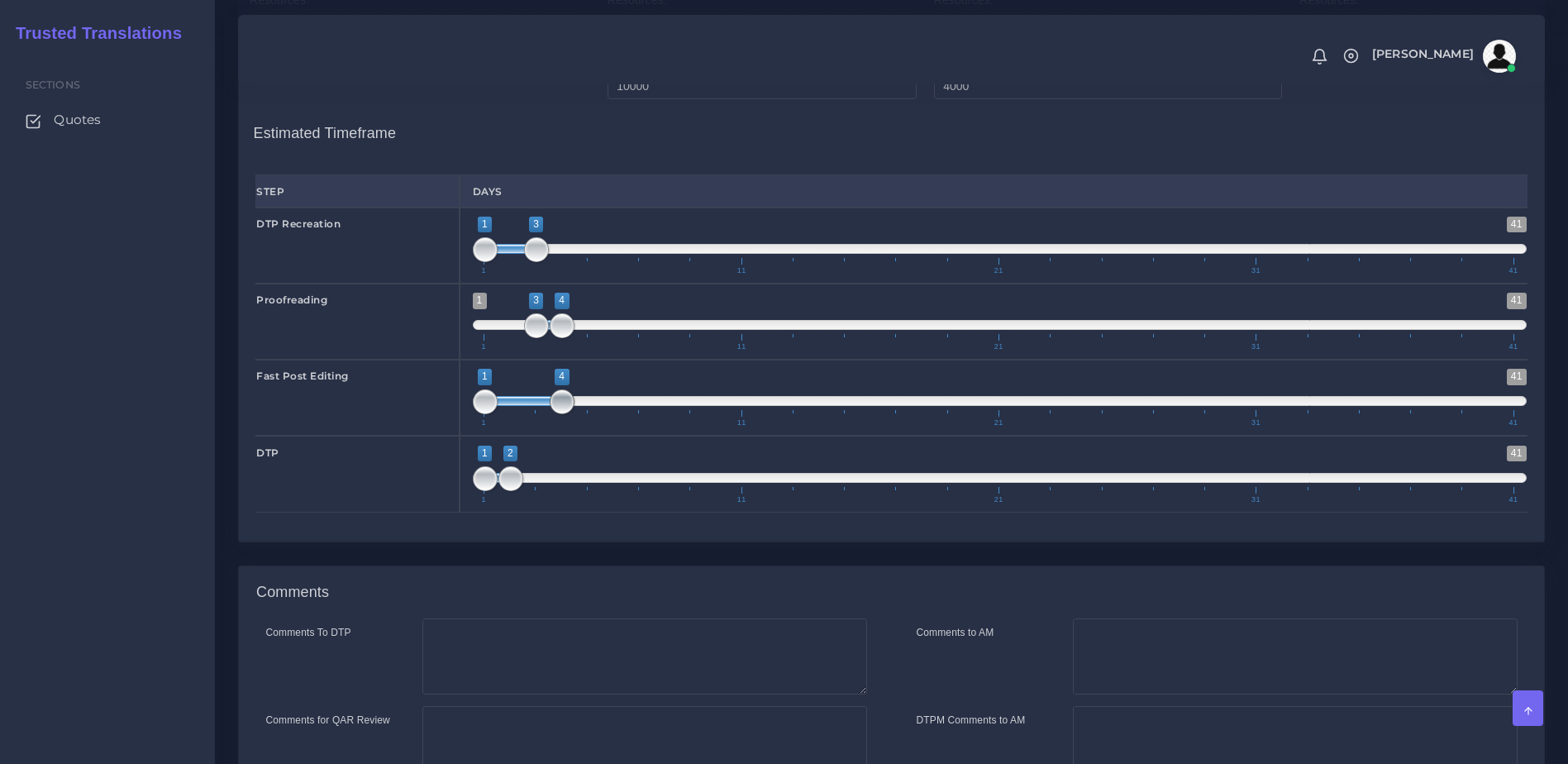
drag, startPoint x: 506, startPoint y: 446, endPoint x: 548, endPoint y: 442, distance: 42.2
click at [548, 426] on span "1 41 1 4 1 — 4 1 11 21 31 41" at bounding box center [1000, 398] width 1055 height 58
drag, startPoint x: 531, startPoint y: 442, endPoint x: 583, endPoint y: 442, distance: 52.0
click at [583, 406] on span at bounding box center [575, 401] width 77 height 10
type input "3;5"
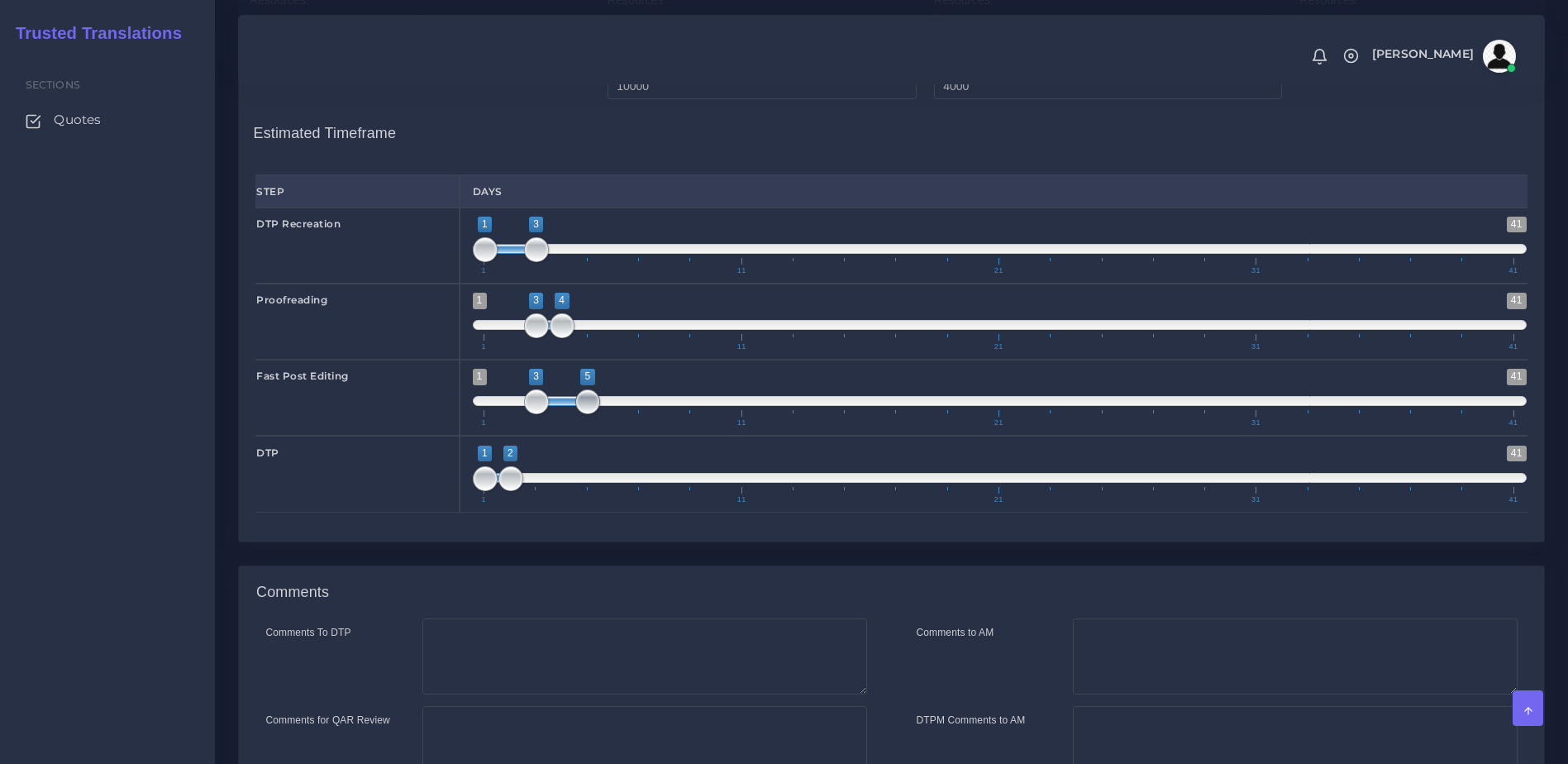
drag, startPoint x: 617, startPoint y: 441, endPoint x: 586, endPoint y: 441, distance: 31.0
click at [586, 415] on span at bounding box center [587, 401] width 24 height 24
drag, startPoint x: 569, startPoint y: 377, endPoint x: 578, endPoint y: 377, distance: 9.0
click at [578, 350] on span "1 11 21 31 41" at bounding box center [998, 343] width 1030 height 17
click at [576, 350] on span "1 11 21 31 41" at bounding box center [998, 343] width 1030 height 17
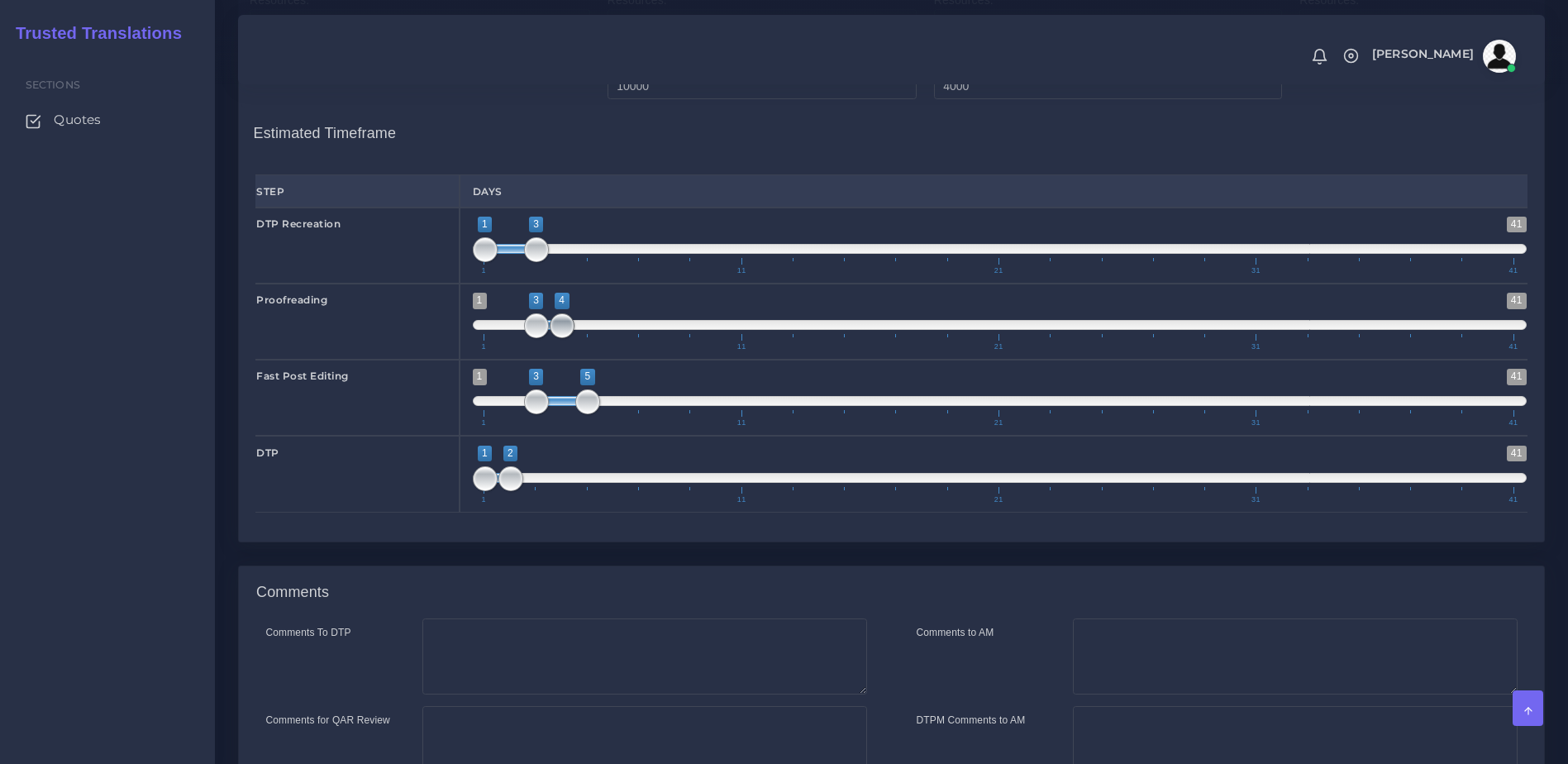
type input "3;5"
drag, startPoint x: 567, startPoint y: 370, endPoint x: 582, endPoint y: 370, distance: 15.0
click at [582, 339] on span at bounding box center [587, 325] width 24 height 24
drag, startPoint x: 518, startPoint y: 507, endPoint x: 533, endPoint y: 523, distance: 21.9
click at [628, 503] on span "1 41 1 6 1 — 6 1 11 21 31 41" at bounding box center [1000, 474] width 1055 height 58
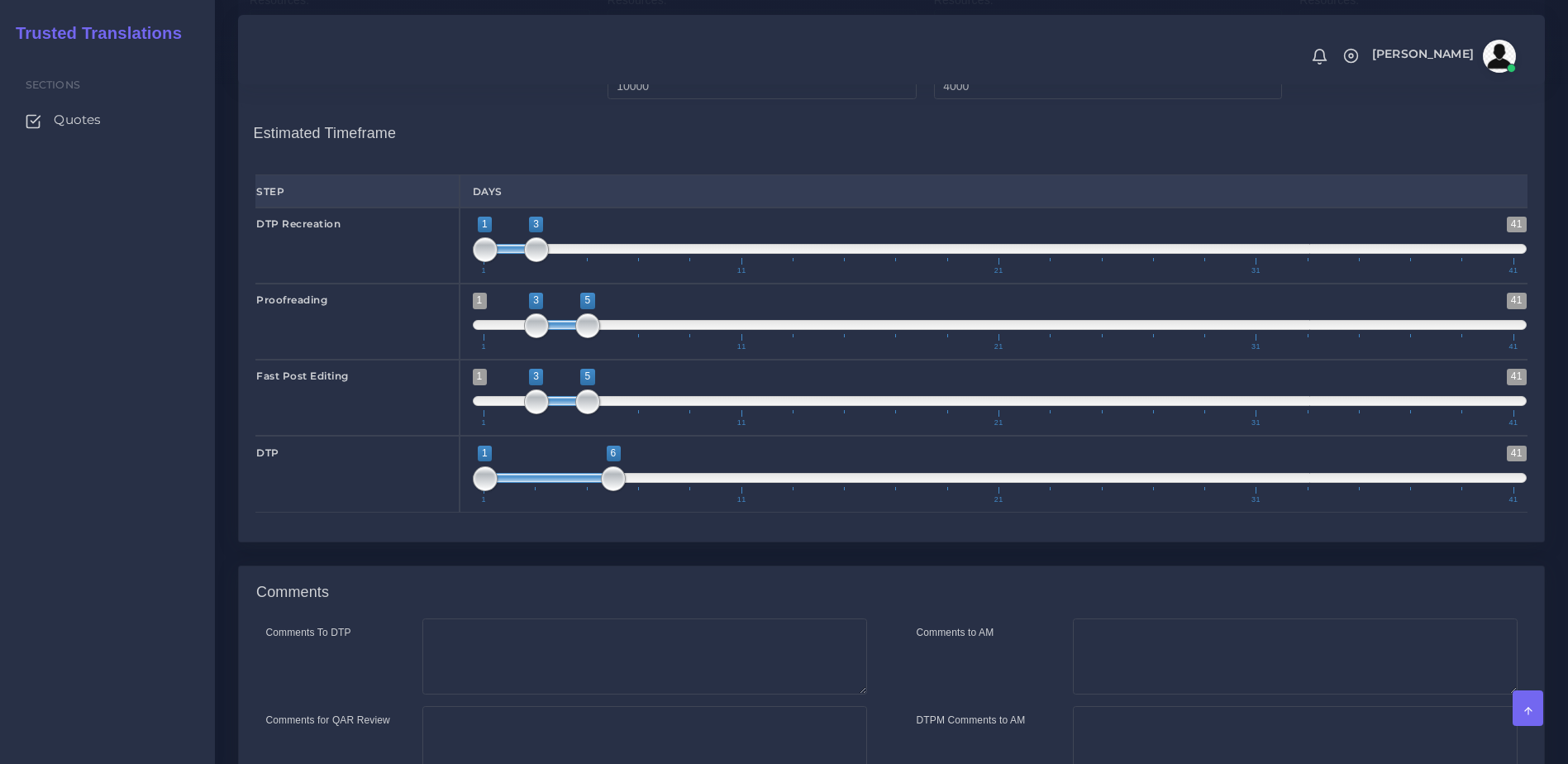
drag, startPoint x: 468, startPoint y: 520, endPoint x: 520, endPoint y: 512, distance: 52.6
click at [606, 512] on div "1 41 1 6 1 — 6 1 11 21 31 41 1;6" at bounding box center [999, 474] width 1081 height 76
type input "5;6"
drag, startPoint x: 493, startPoint y: 516, endPoint x: 598, endPoint y: 523, distance: 105.2
click at [598, 491] on span at bounding box center [587, 478] width 24 height 24
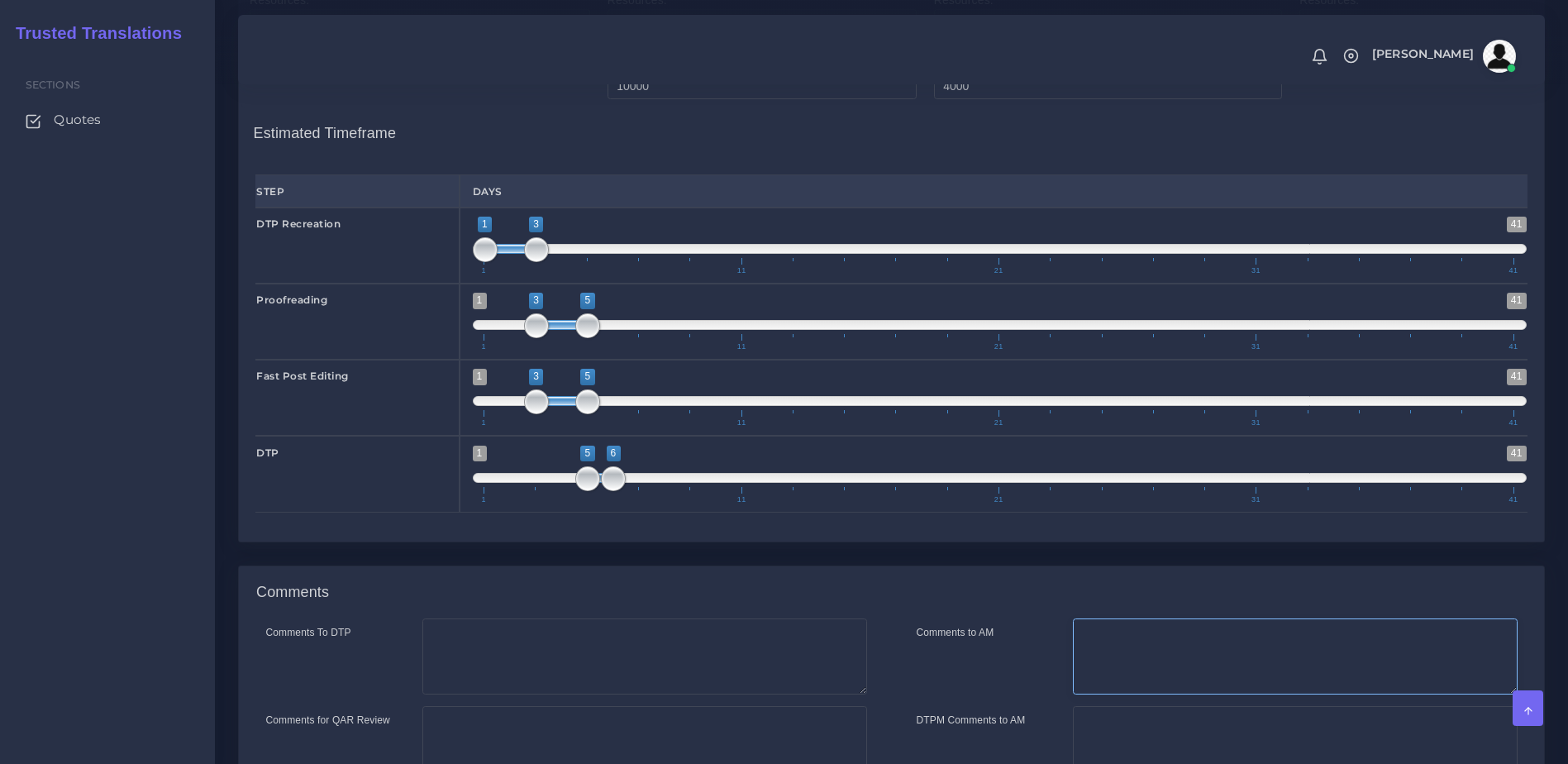
click at [1152, 687] on textarea "Comments to AM" at bounding box center [1295, 657] width 445 height 76
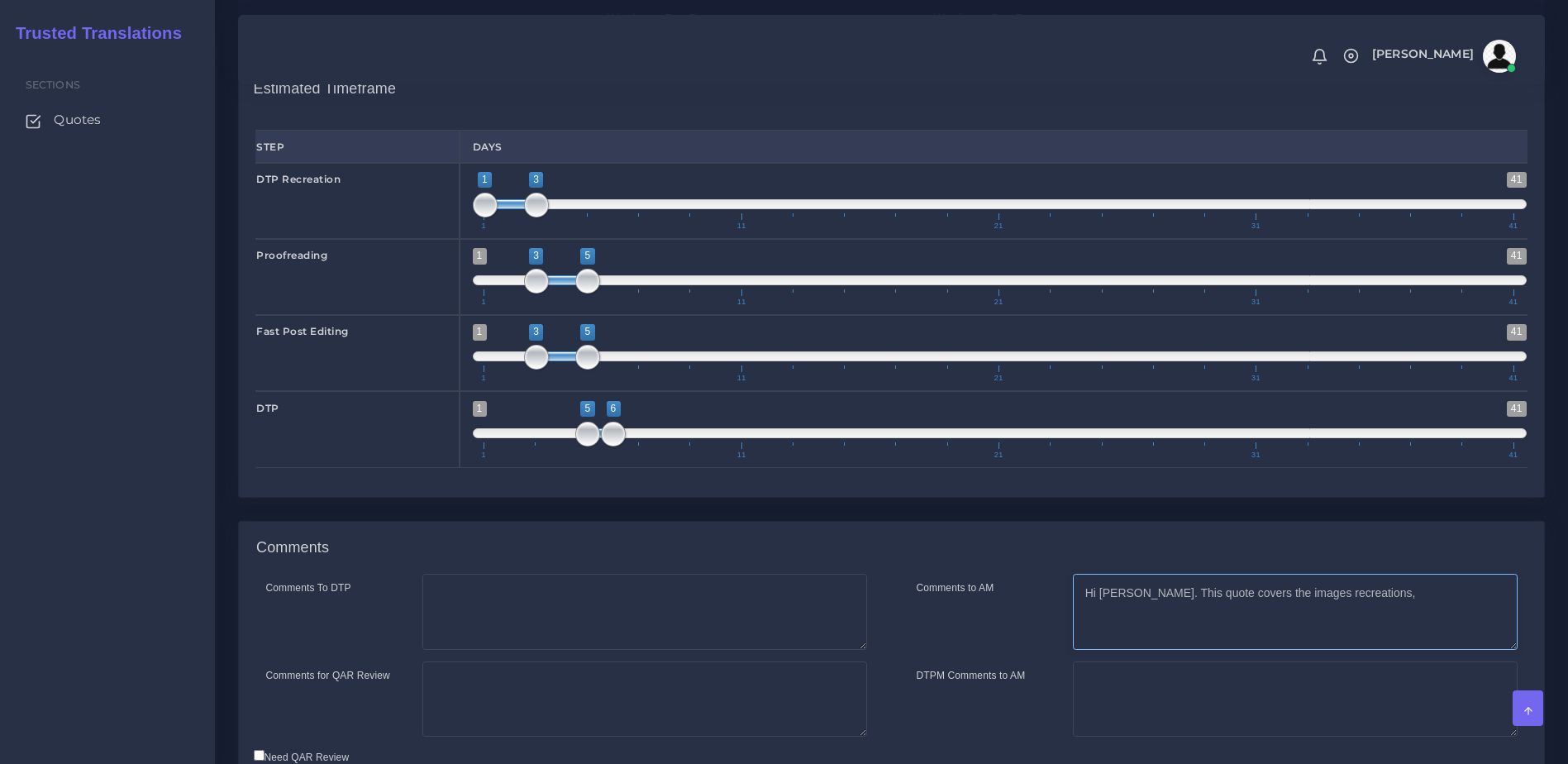
scroll to position [2497, 0]
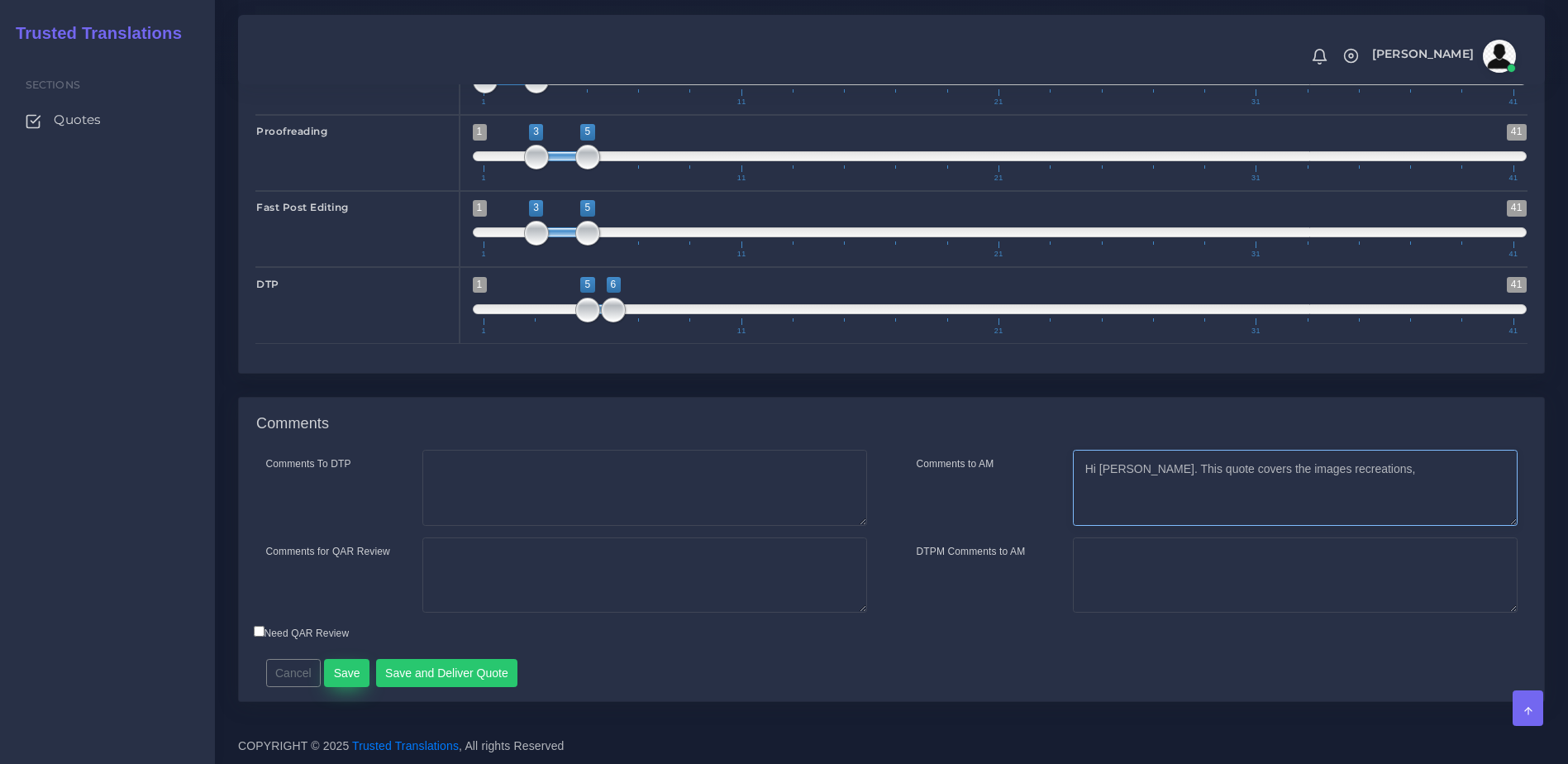
type textarea "Hi Tomas. This quote covers the images recreations,"
click at [347, 677] on button "Save" at bounding box center [347, 673] width 46 height 28
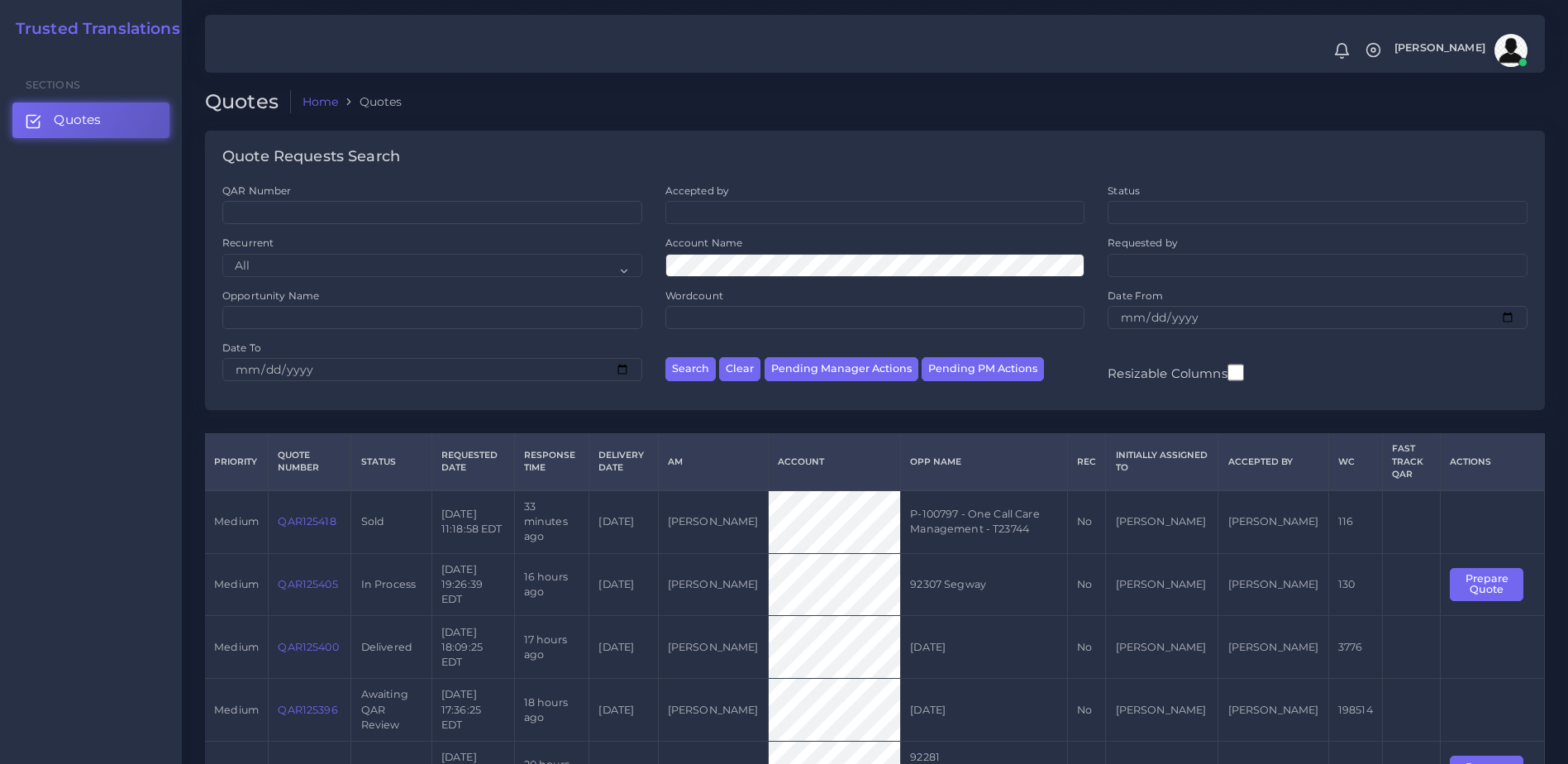
click at [302, 763] on link "QAR125379" at bounding box center [307, 772] width 59 height 13
click at [1468, 756] on button "Prepare Quote" at bounding box center [1486, 772] width 73 height 34
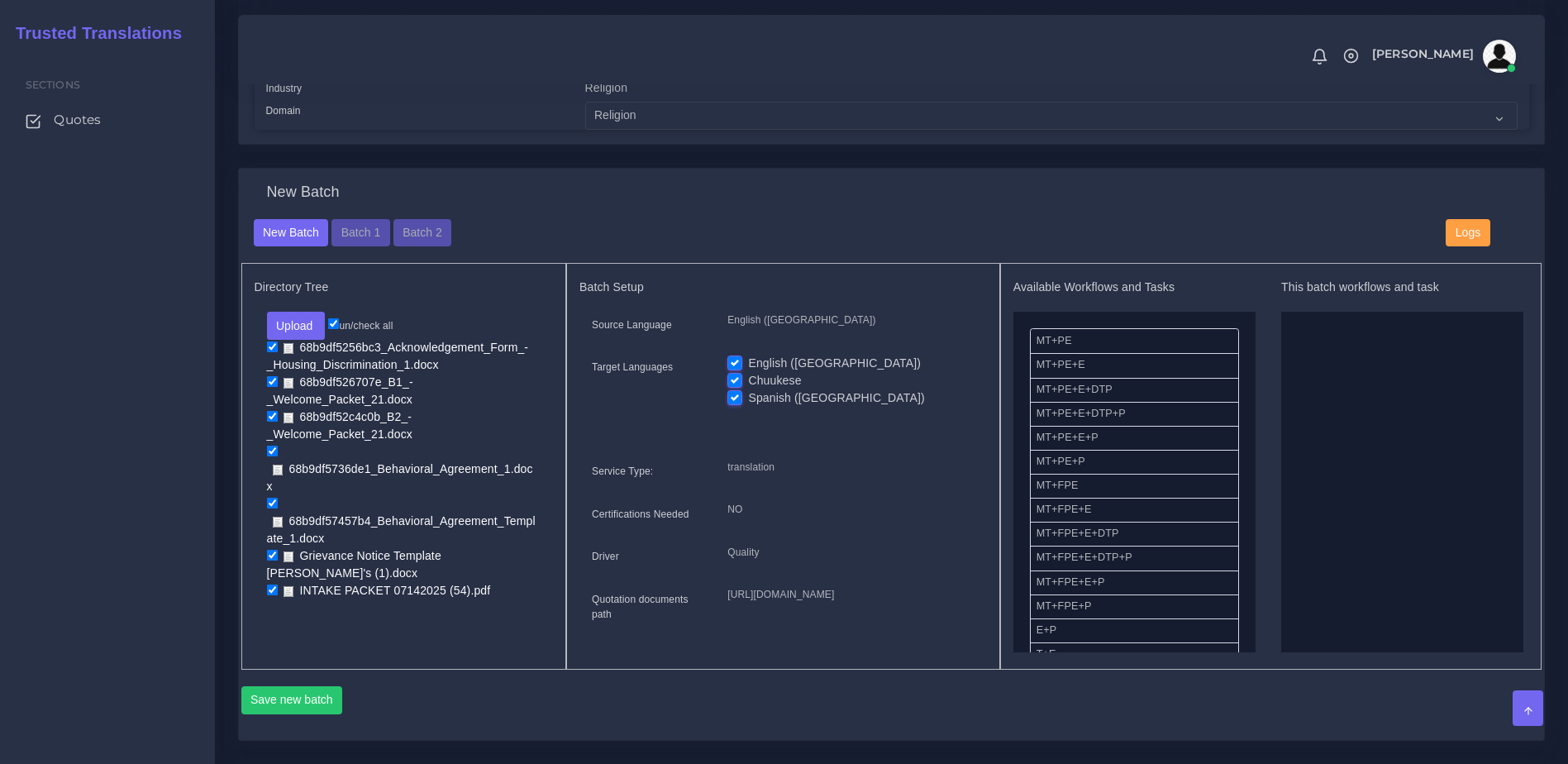
scroll to position [469, 0]
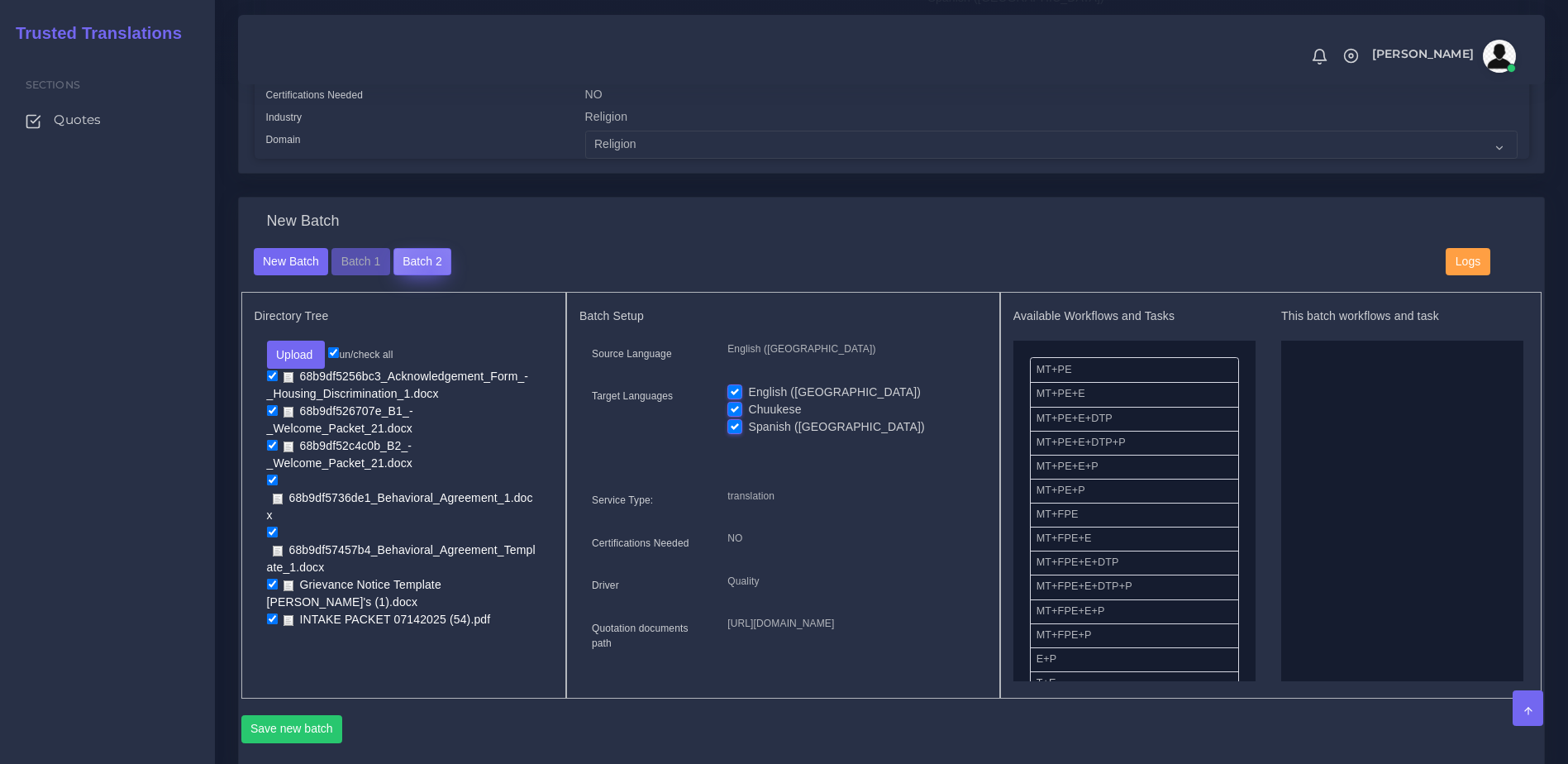
click at [425, 276] on button "Batch 2" at bounding box center [422, 262] width 58 height 28
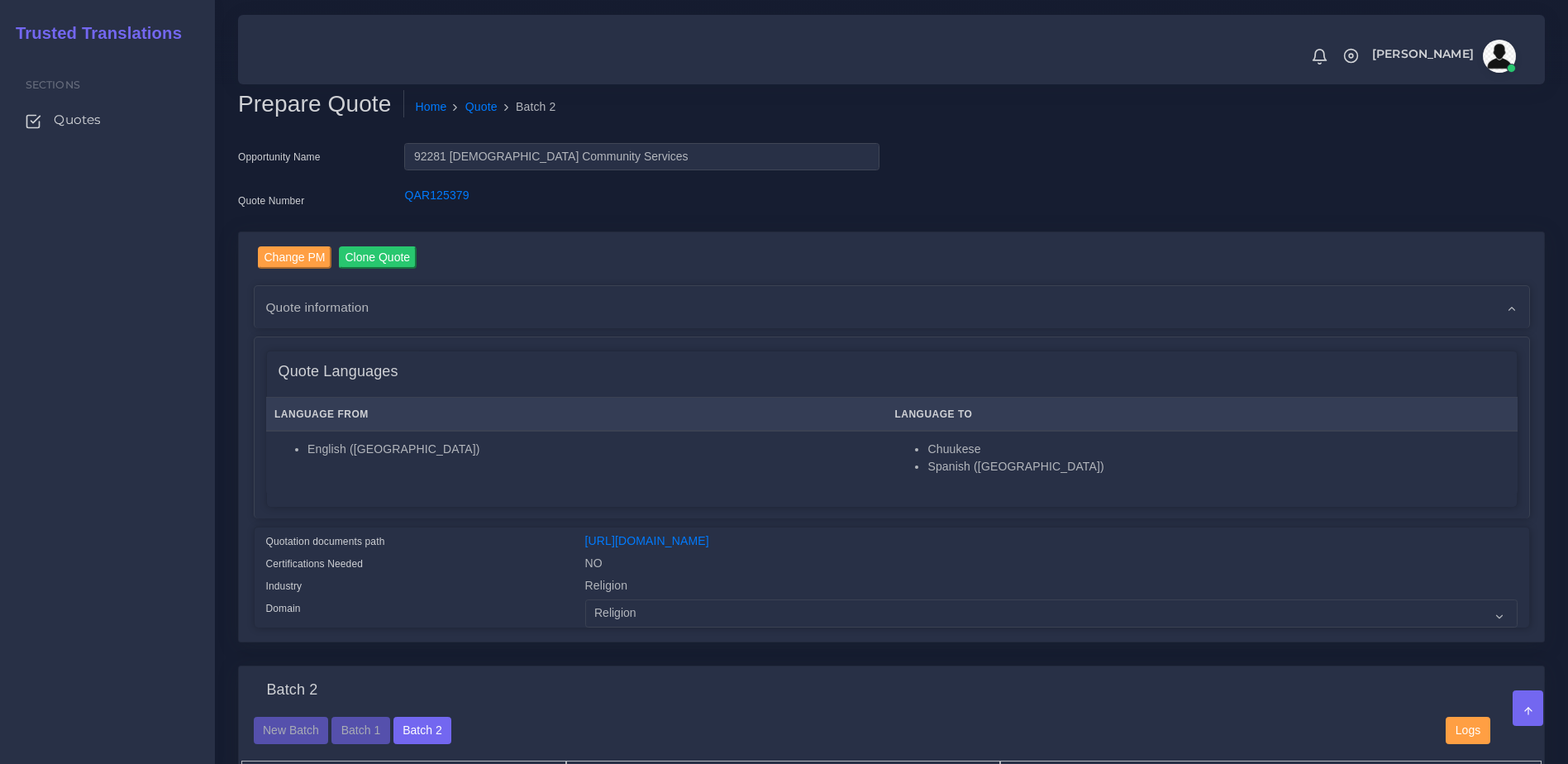
click at [99, 425] on div "Sections Quotes" at bounding box center [107, 408] width 215 height 713
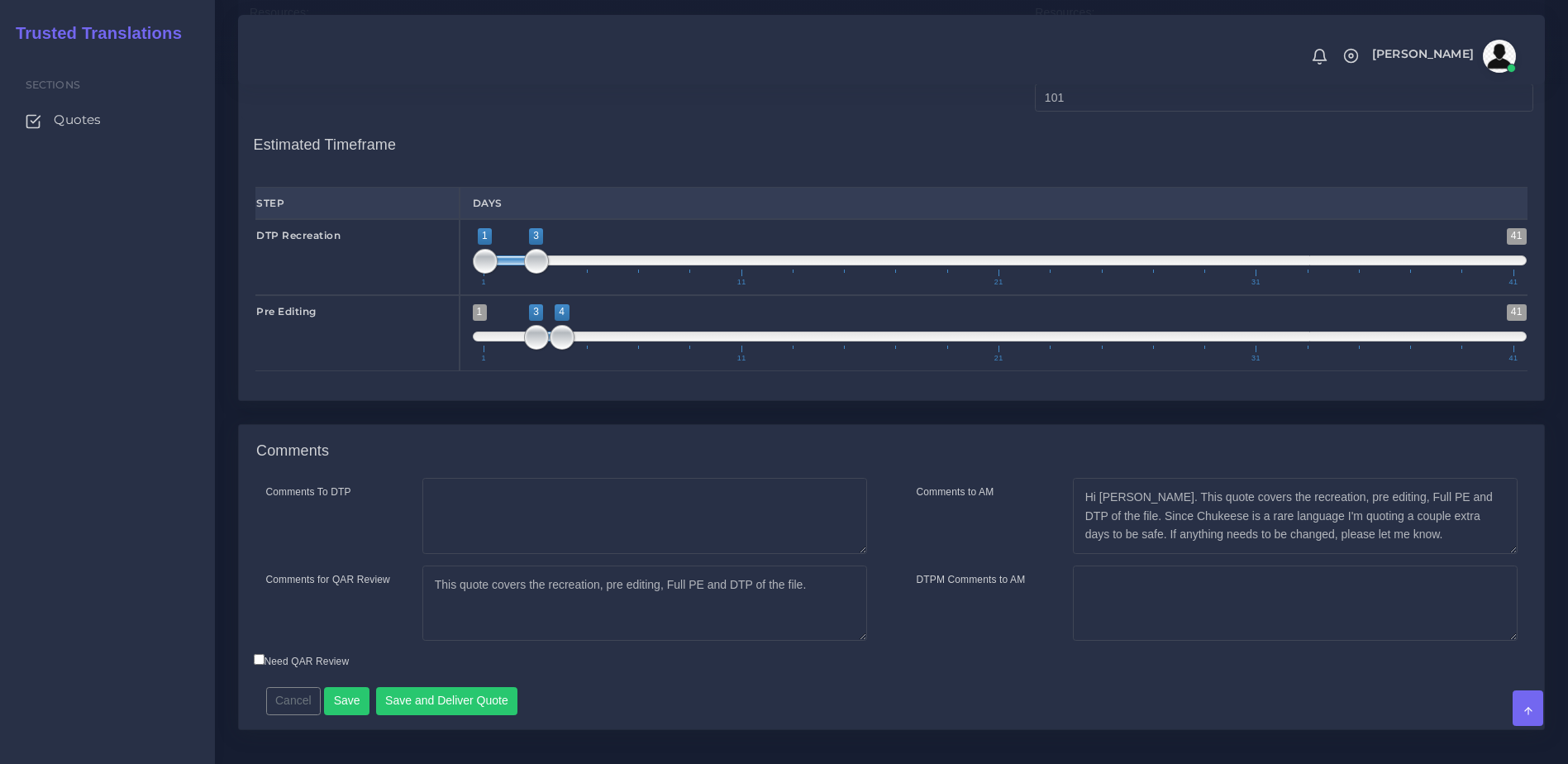
scroll to position [1941, 0]
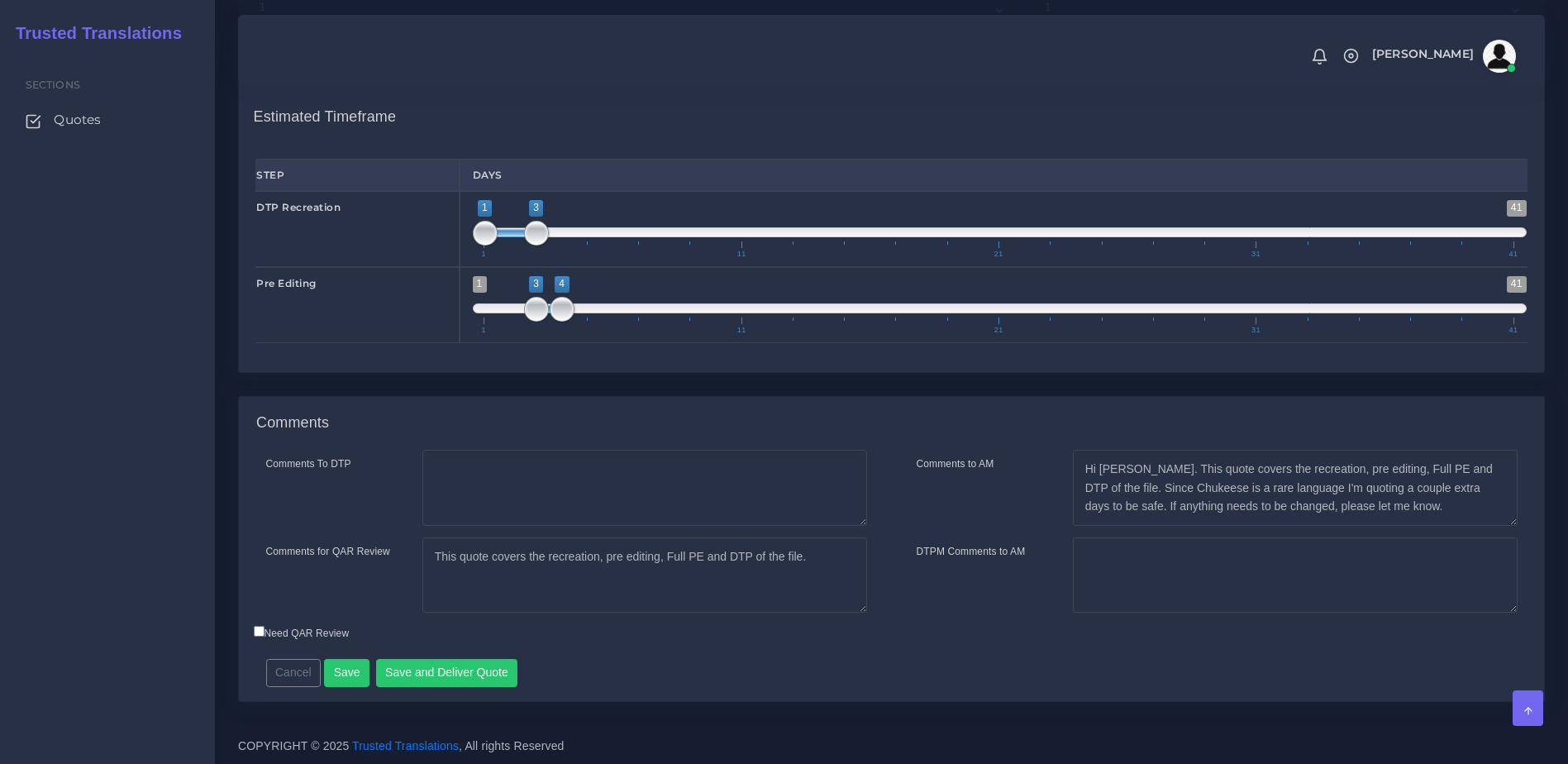
click at [649, 642] on div "Need QAR Review" at bounding box center [729, 635] width 976 height 22
click at [825, 561] on textarea "This quote covers the recreation, pre editing, Full PE and DTP of the file." at bounding box center [644, 576] width 445 height 76
paste textarea "Post-Editing (MTPE): $0.21 per word"
click at [432, 578] on textarea "This quote covers the recreation, pre editing, Full PE and DTP of the file." at bounding box center [644, 576] width 445 height 76
type textarea "This quote covers the recreation, pre editing, Full PE and DTP of the file. Chu…"
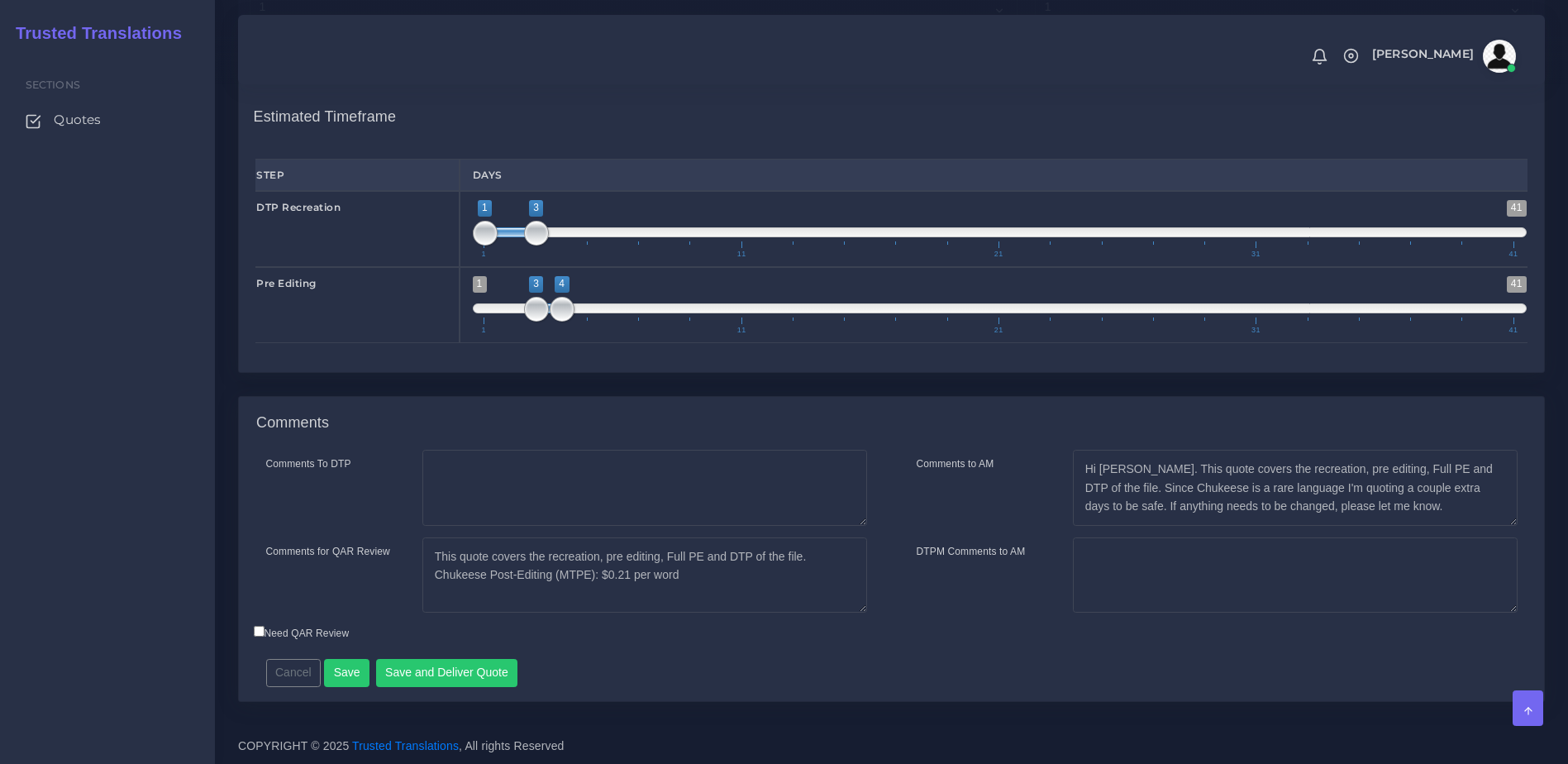
click at [627, 650] on div "Cancel Save Save and Deliver Quote Remember to fill in the estimated time for e…" at bounding box center [733, 667] width 957 height 41
click at [450, 678] on button "Save and Deliver Quote" at bounding box center [447, 673] width 142 height 28
click at [131, 447] on div "Sections Quotes" at bounding box center [107, 408] width 215 height 713
click at [993, 681] on div "Cancel Save Save and Deliver Quote Remember to fill in the estimated time for e…" at bounding box center [733, 667] width 957 height 41
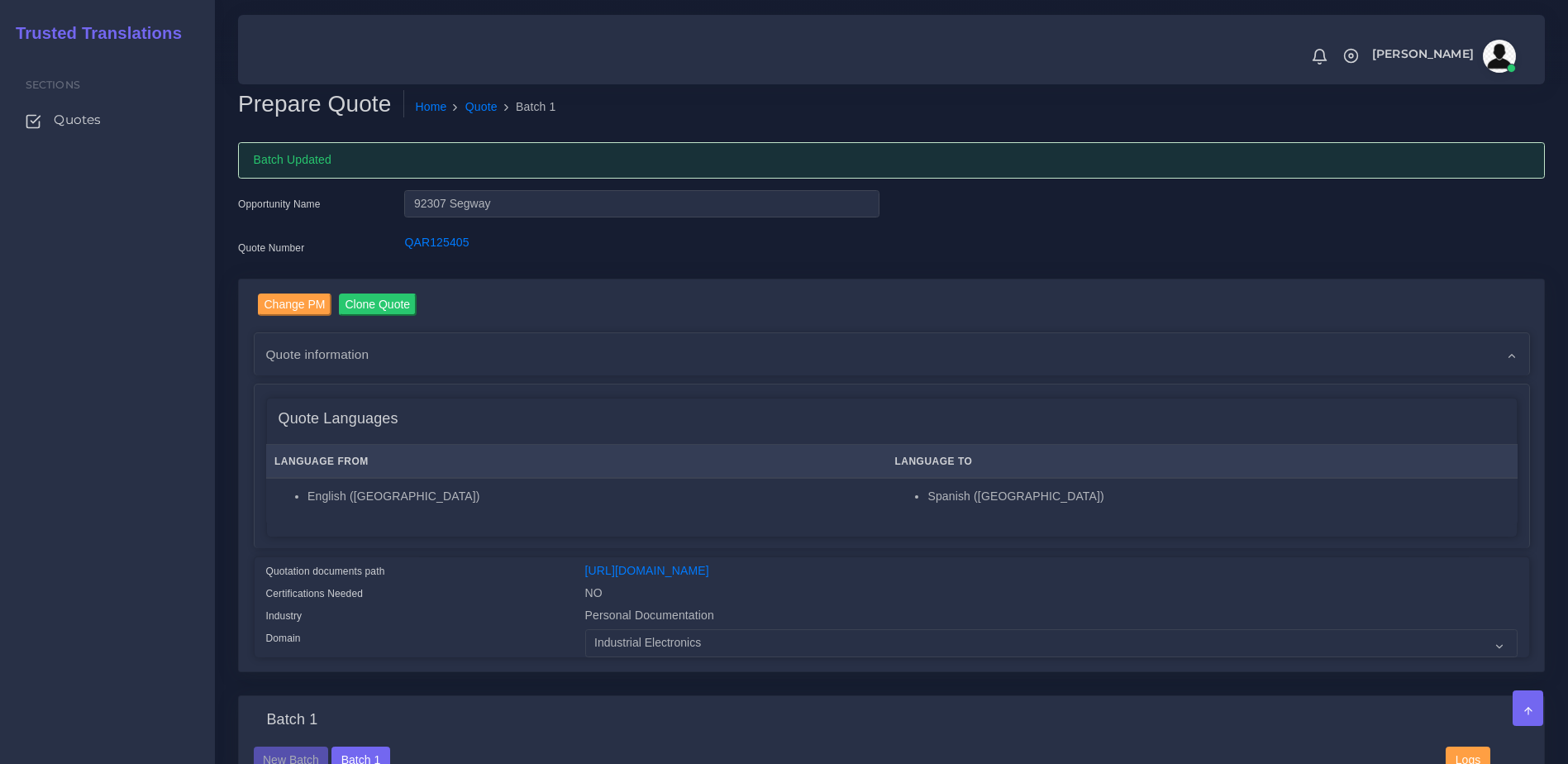
click at [78, 463] on div "Sections Quotes" at bounding box center [107, 408] width 215 height 713
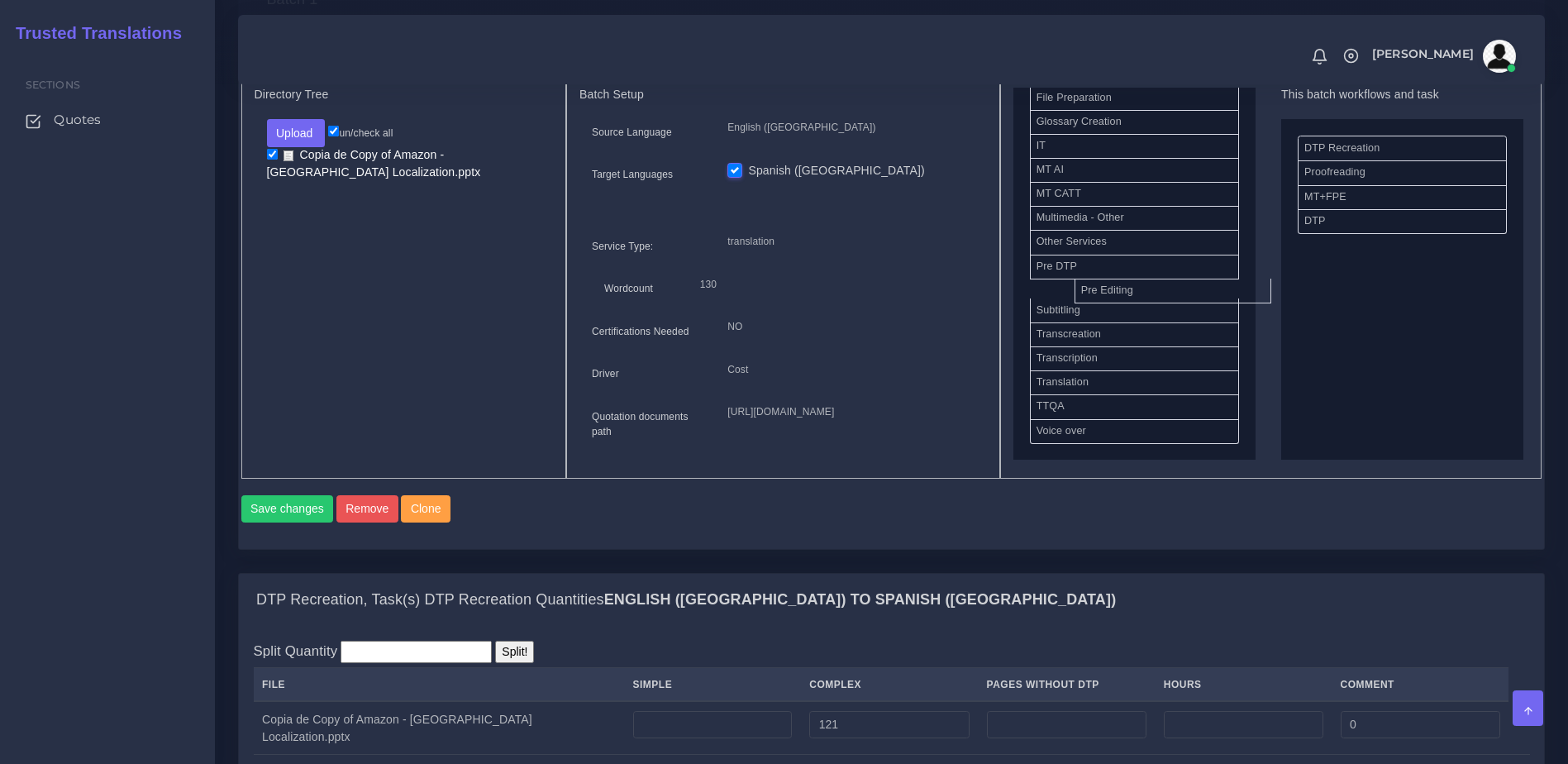
scroll to position [681, 0]
drag, startPoint x: 1071, startPoint y: 308, endPoint x: 1395, endPoint y: 288, distance: 324.6
click at [287, 523] on button "Save changes" at bounding box center [288, 509] width 93 height 28
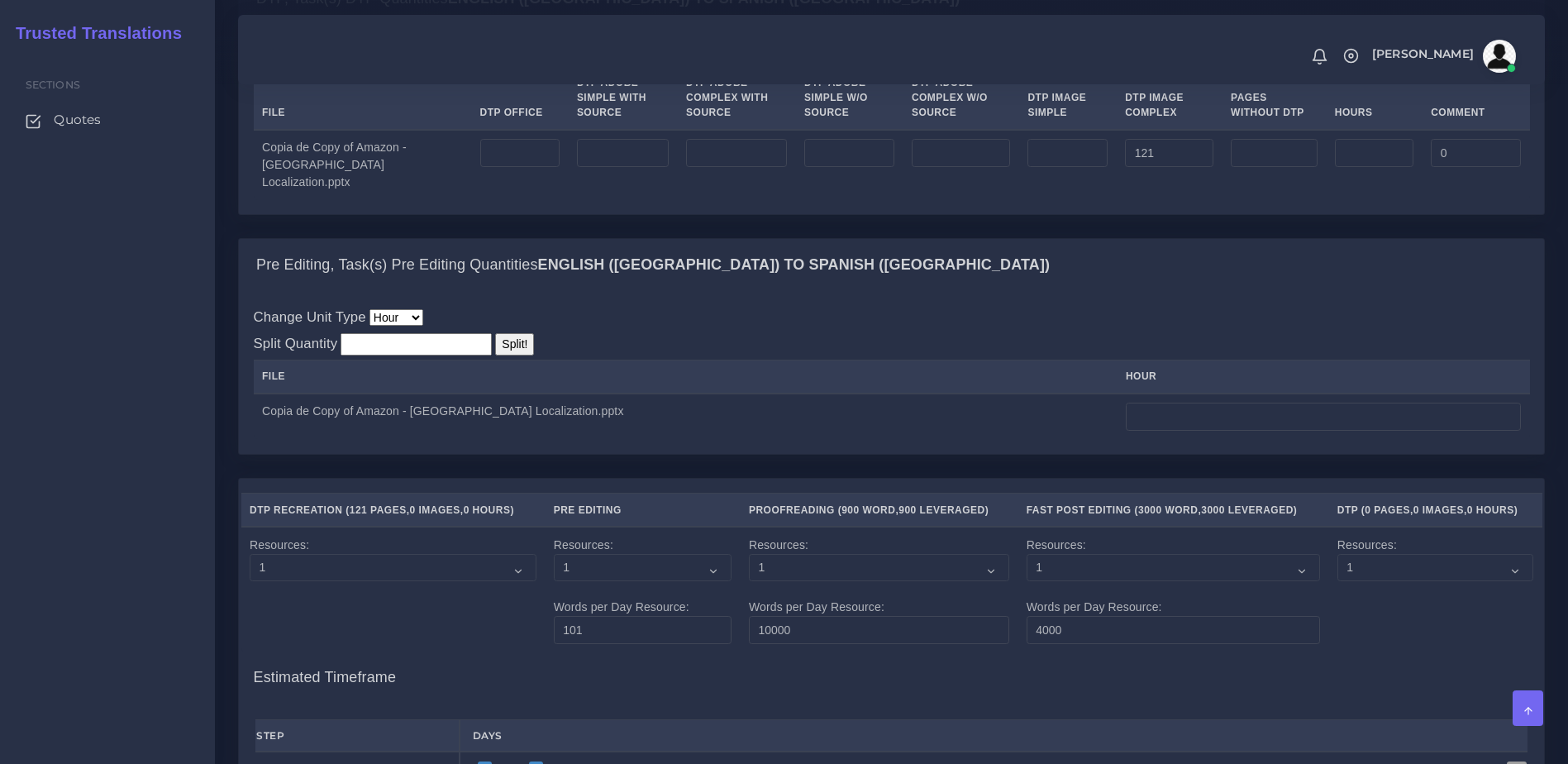
scroll to position [2018, 0]
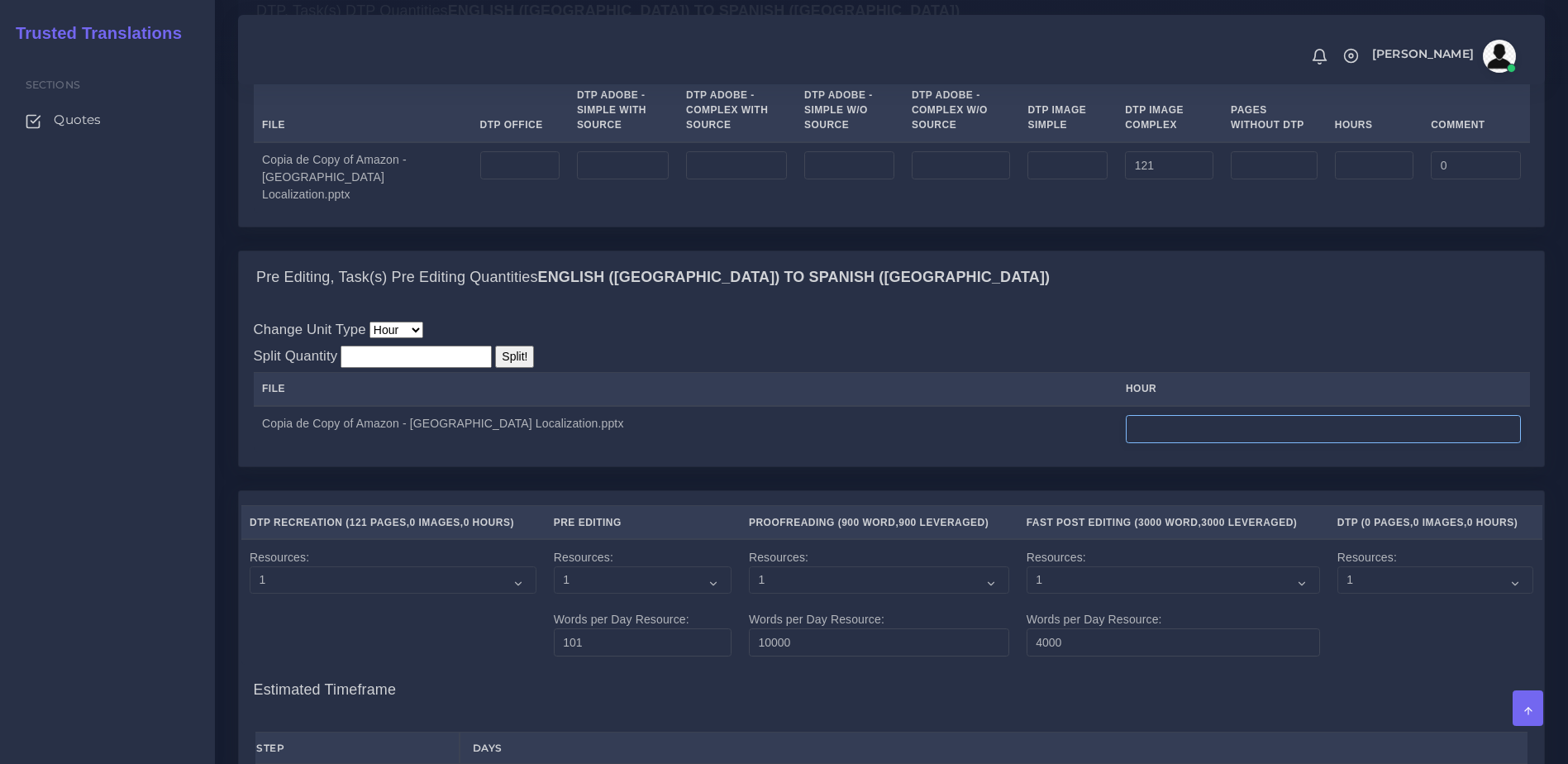
click at [1126, 443] on input "number" at bounding box center [1323, 429] width 395 height 28
type input "10"
click at [969, 466] on div "Change Unit Type File Hour Image Minute Other Page Slide Word Split Quantity Sp…" at bounding box center [891, 385] width 1305 height 162
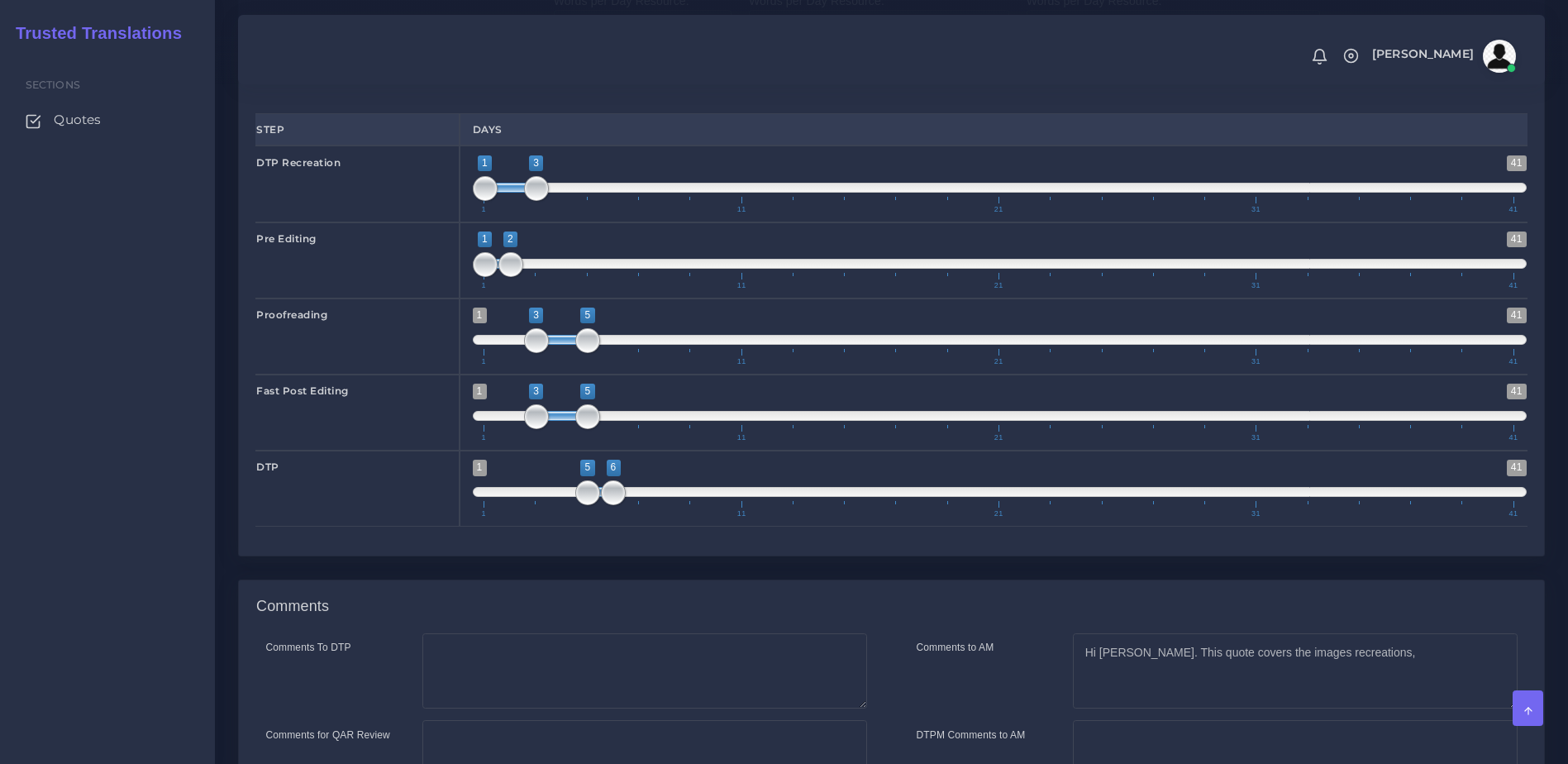
scroll to position [2609, 0]
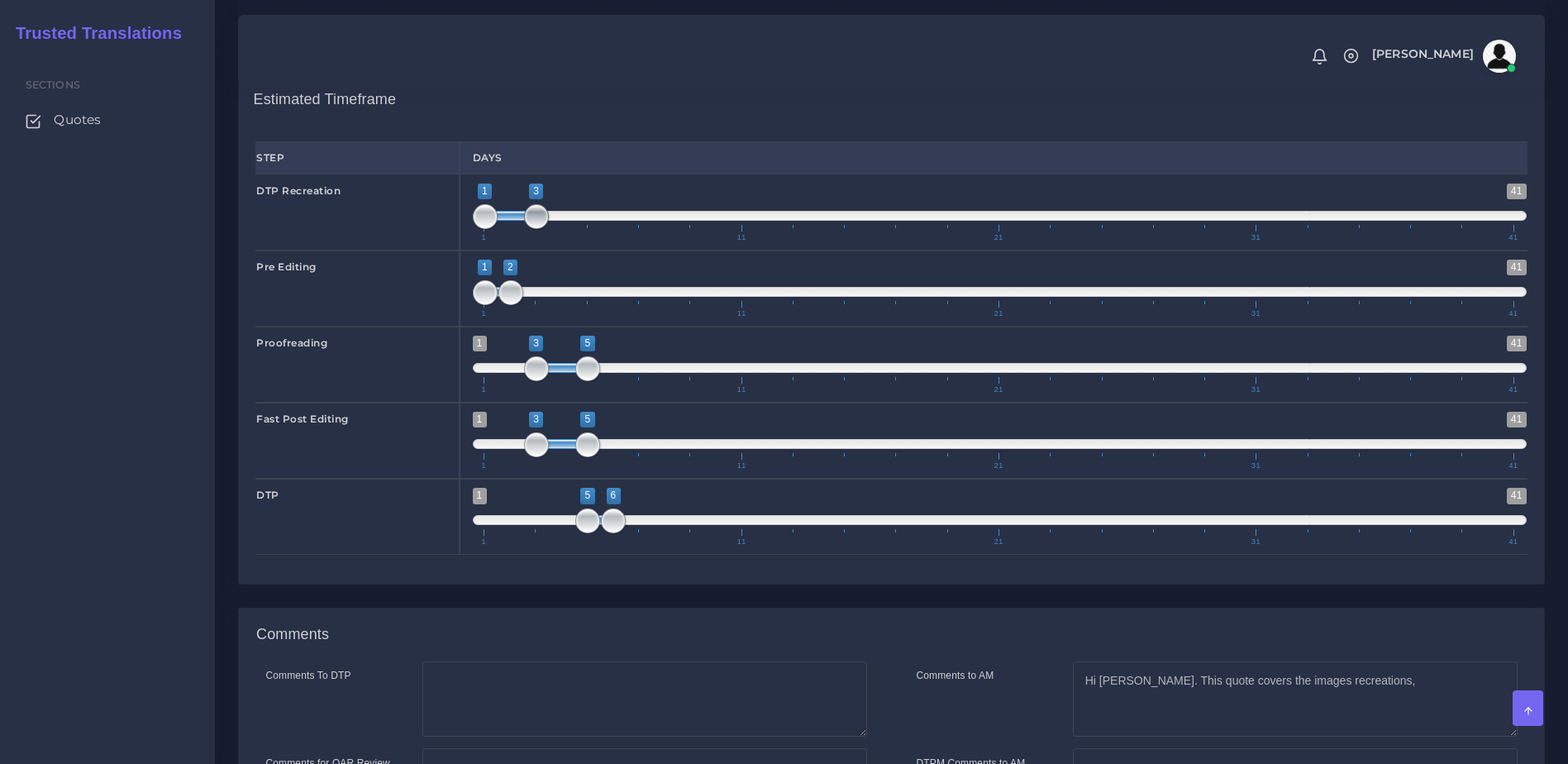
type input "1;2"
drag, startPoint x: 539, startPoint y: 257, endPoint x: 523, endPoint y: 257, distance: 16.0
click at [523, 241] on span "1 41 1 2 1 — 2 1 11 21 31 41" at bounding box center [1000, 212] width 1055 height 58
drag, startPoint x: 510, startPoint y: 328, endPoint x: 529, endPoint y: 328, distance: 19.0
click at [529, 305] on span at bounding box center [536, 292] width 24 height 24
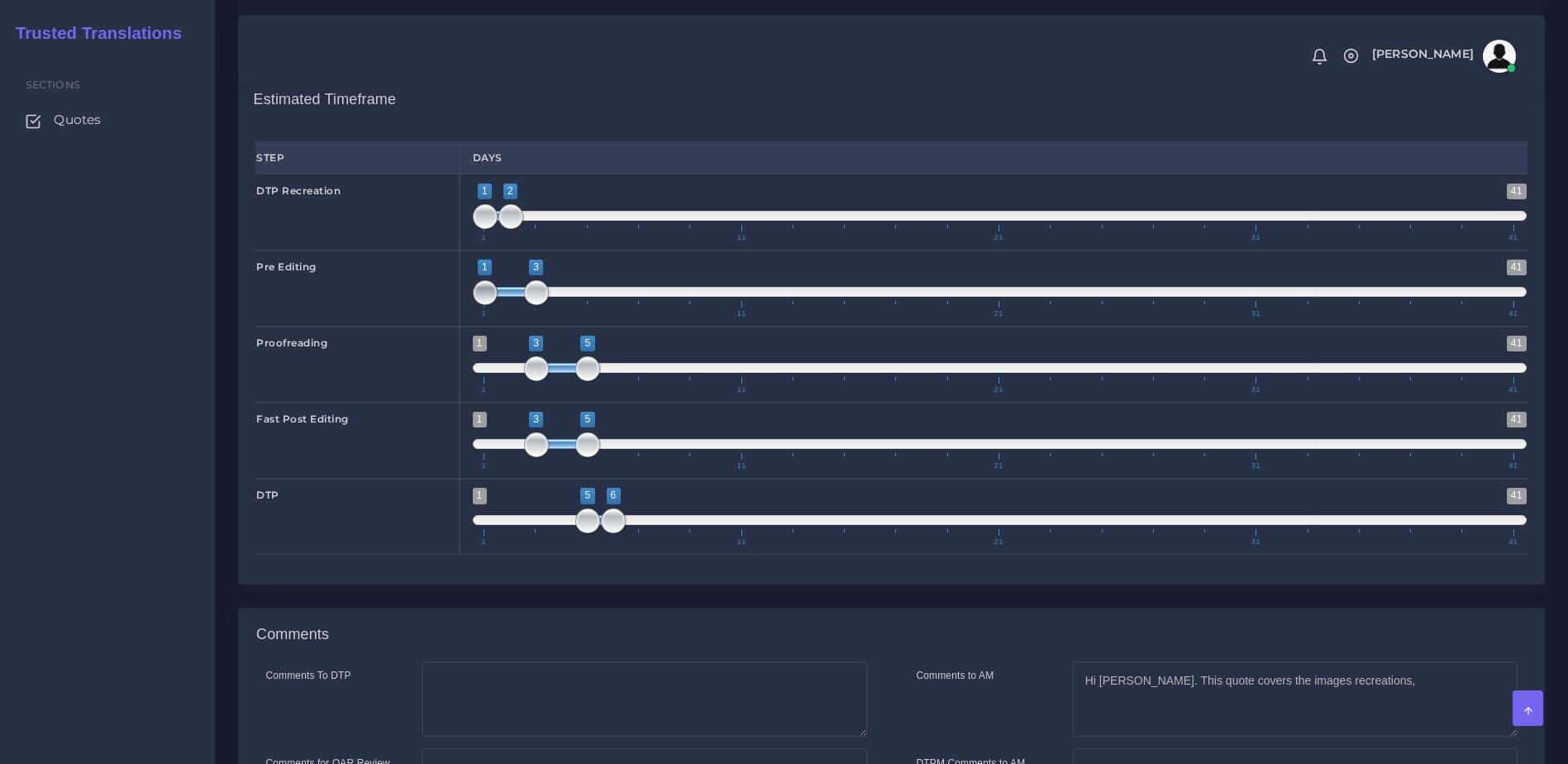
type input "2;3"
drag, startPoint x: 484, startPoint y: 335, endPoint x: 504, endPoint y: 335, distance: 20.0
click at [504, 305] on span at bounding box center [511, 292] width 24 height 24
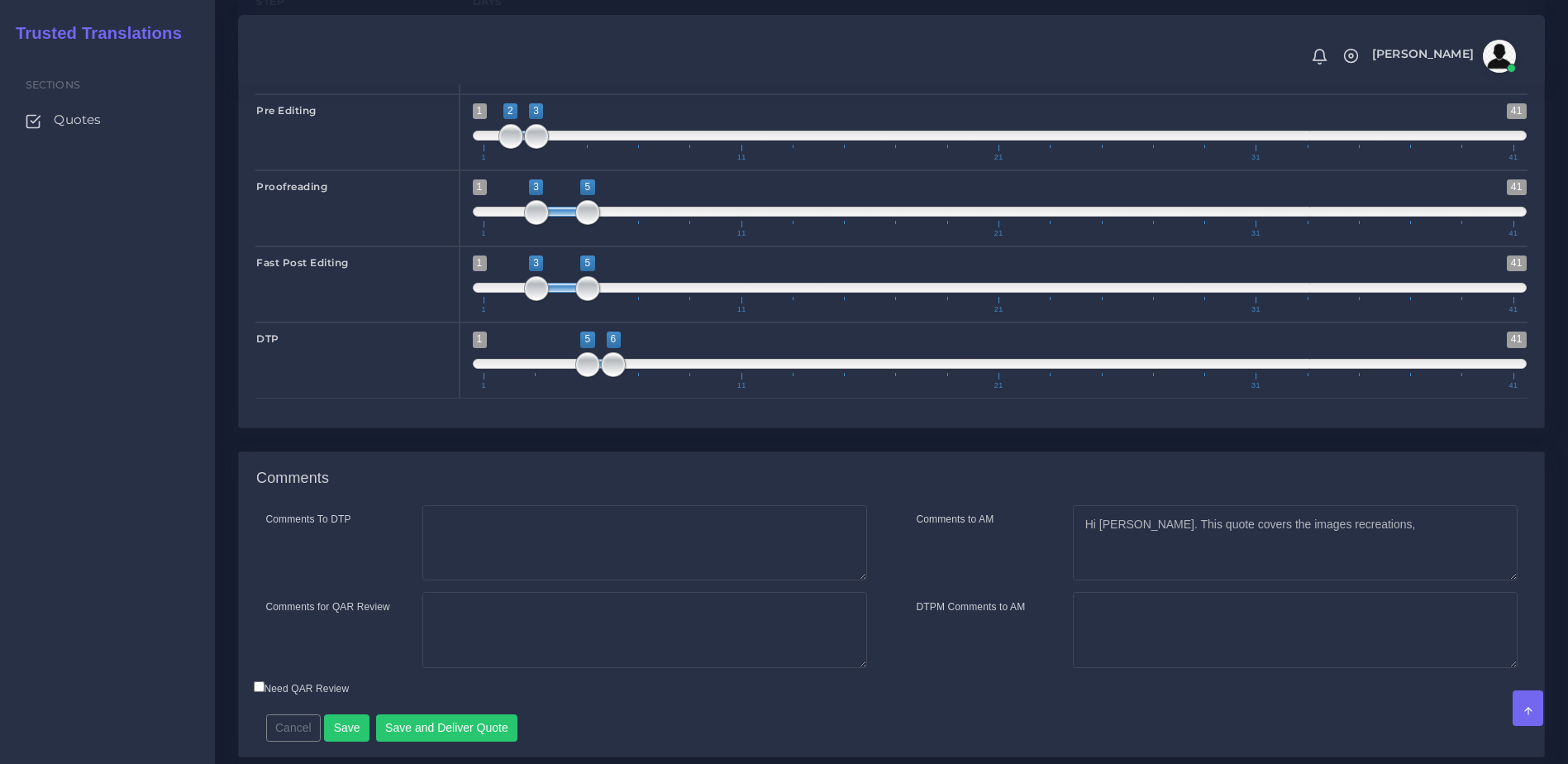
scroll to position [2781, 0]
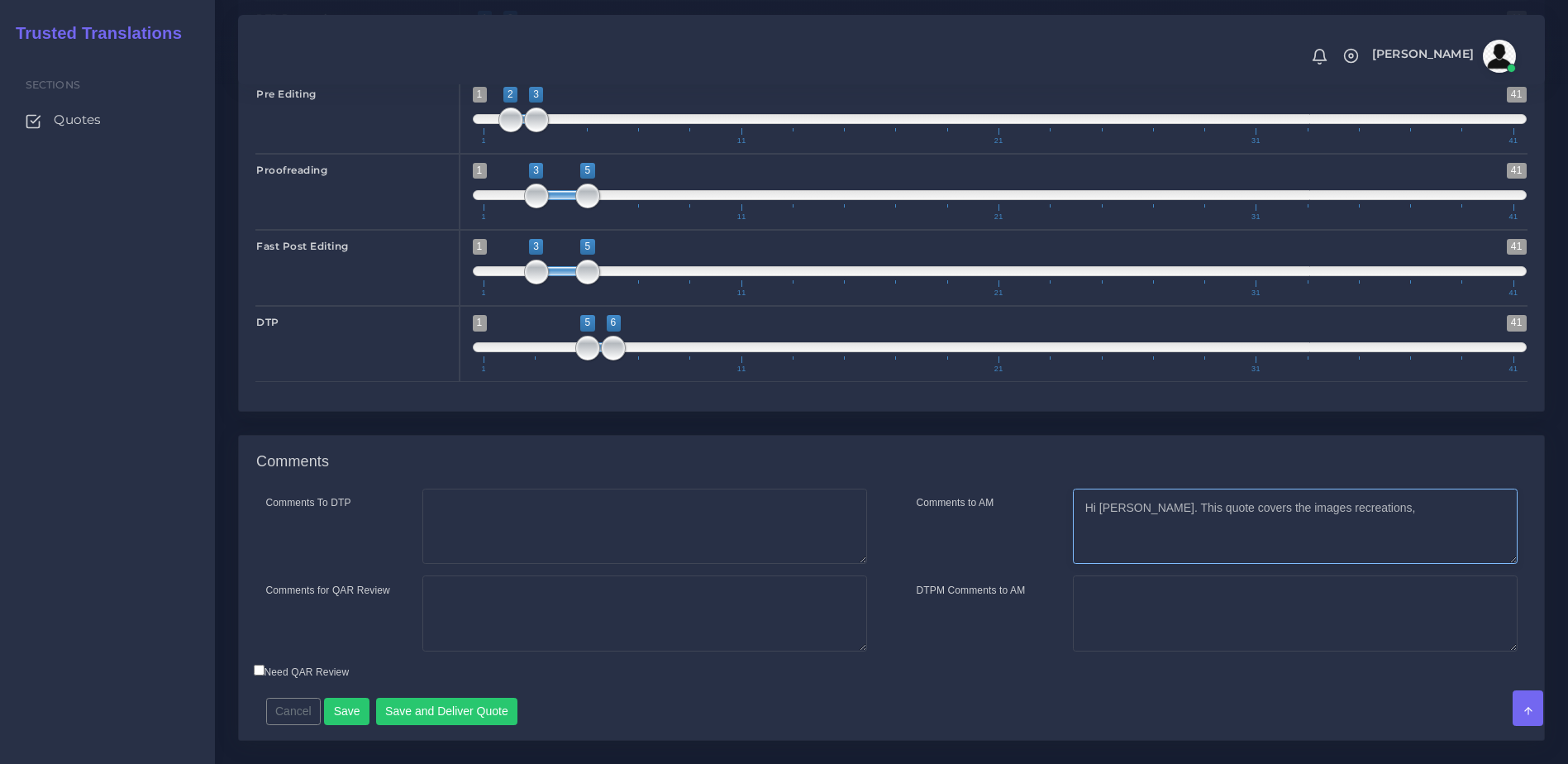
click at [1378, 559] on textarea "Hi [PERSON_NAME]. This quote covers the images recreations," at bounding box center [1295, 527] width 445 height 76
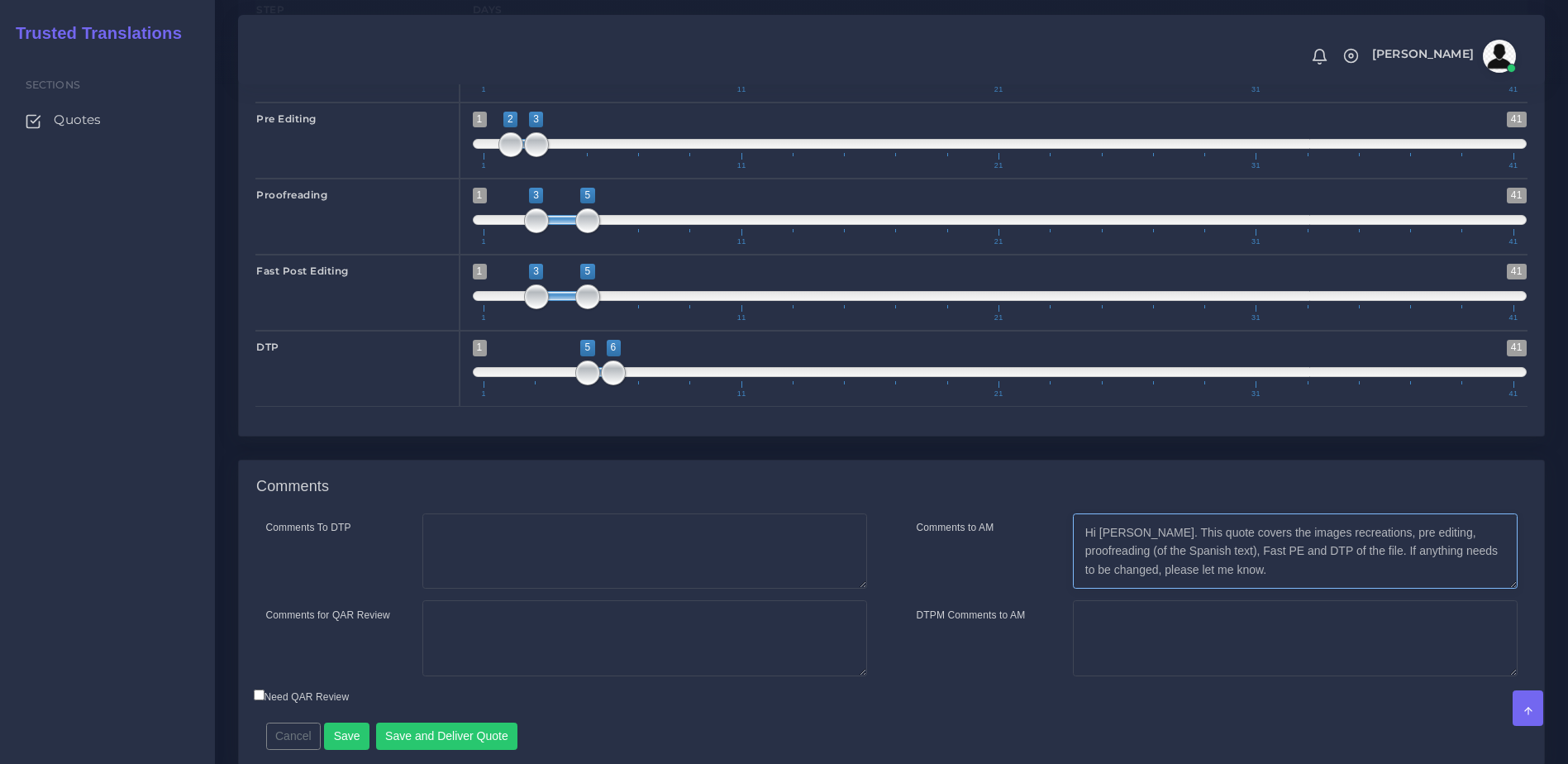
scroll to position [2859, 0]
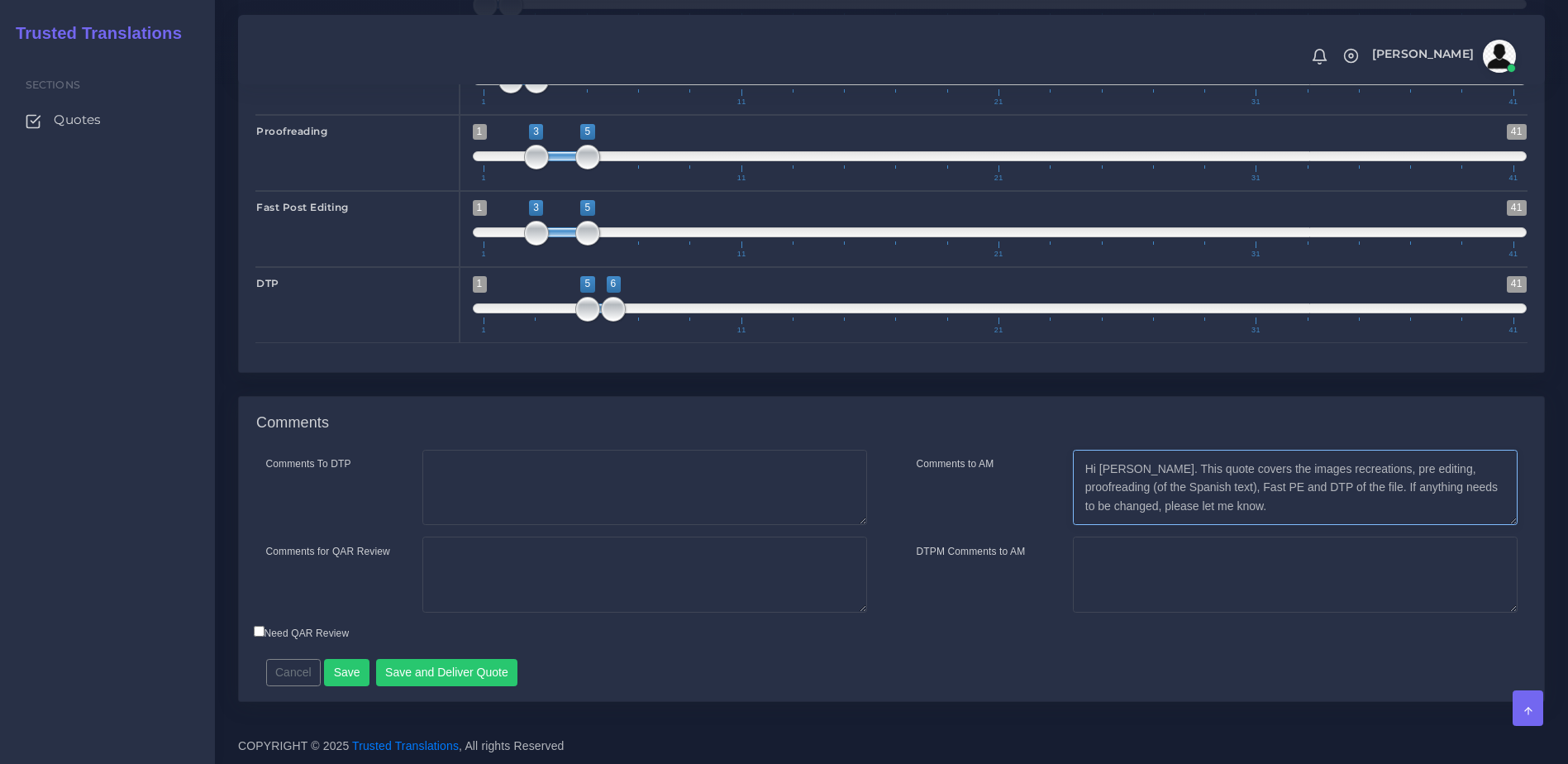
drag, startPoint x: 1140, startPoint y: 463, endPoint x: 1312, endPoint y: 490, distance: 174.1
click at [1312, 490] on textarea "Hi [PERSON_NAME]. This quote covers the images recreations," at bounding box center [1295, 488] width 445 height 76
type textarea "Hi [PERSON_NAME]. This quote covers the images recreations, pre editing, proofr…"
click at [637, 481] on textarea "Comments To DTP" at bounding box center [644, 488] width 445 height 76
click at [568, 561] on textarea "Comments for QAR Review" at bounding box center [644, 575] width 445 height 76
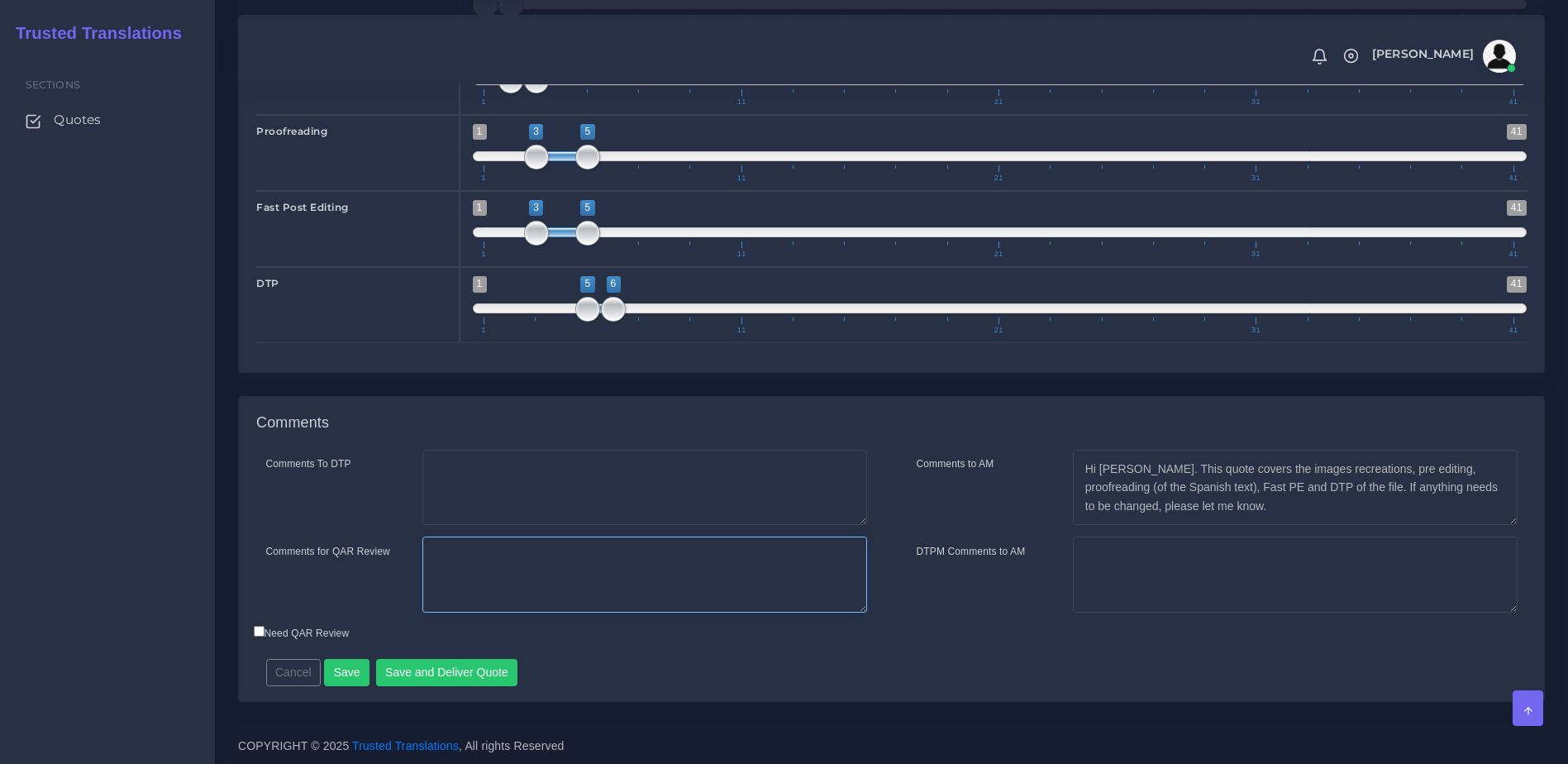
paste textarea "This quote covers the images recreations, pre editing, proofreading (of the Spa…"
type textarea "This quote covers the images recreations, pre editing, proofreading (of the Spa…"
click at [671, 643] on div "Need QAR Review" at bounding box center [729, 635] width 976 height 22
click at [434, 680] on button "Save and Deliver Quote" at bounding box center [447, 673] width 142 height 28
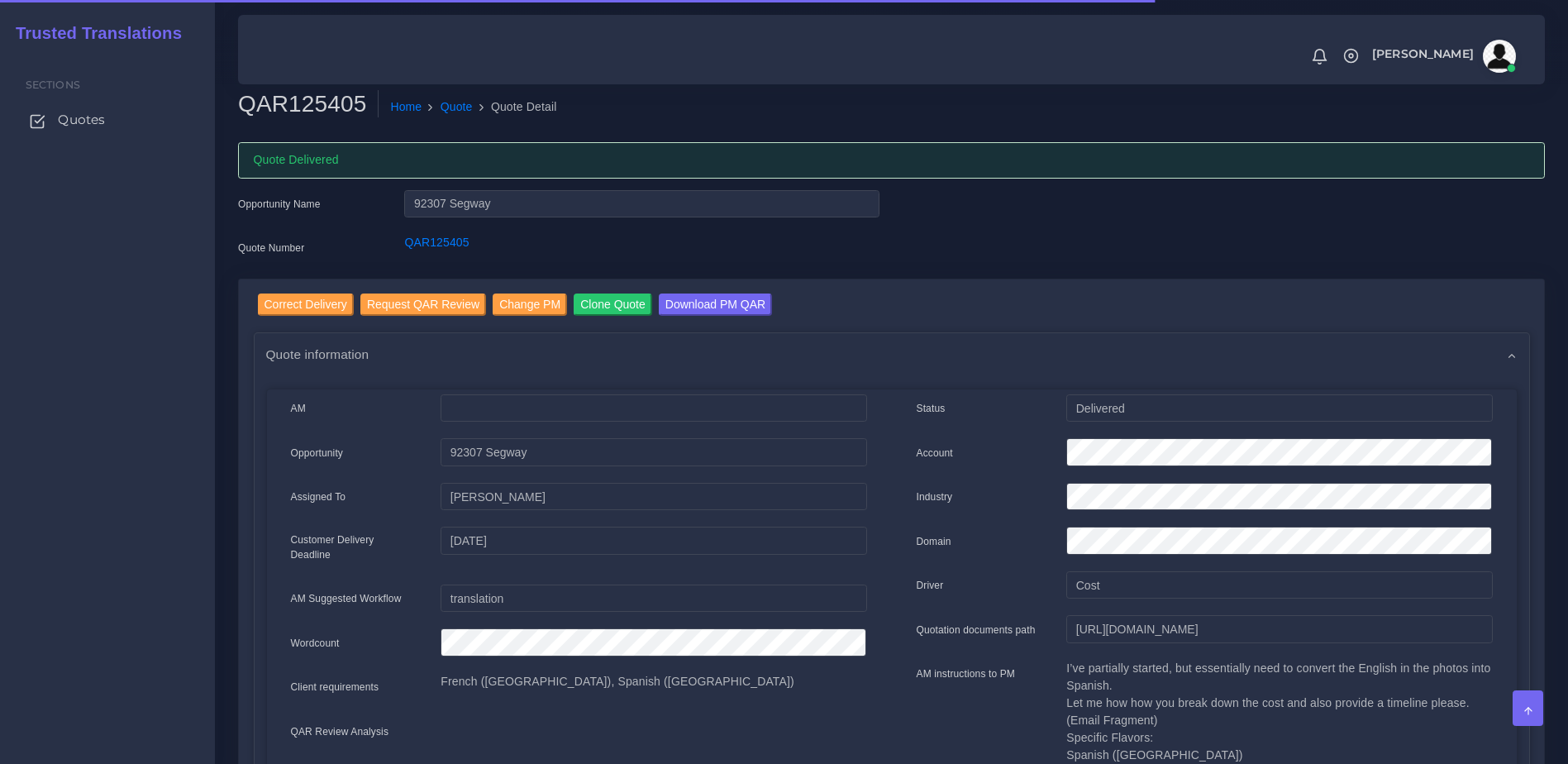
click at [110, 119] on link "Quotes" at bounding box center [107, 119] width 190 height 35
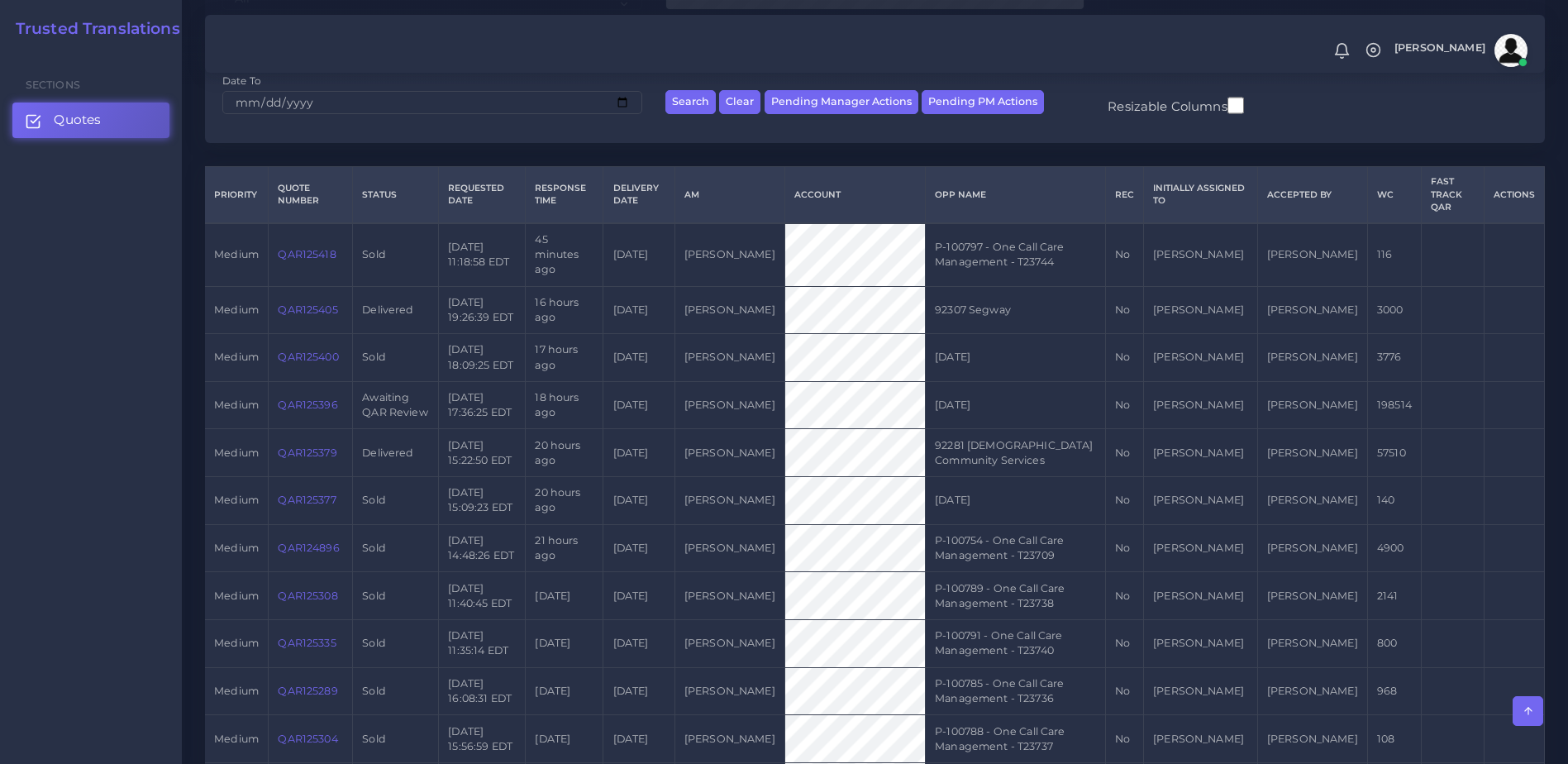
scroll to position [207, 0]
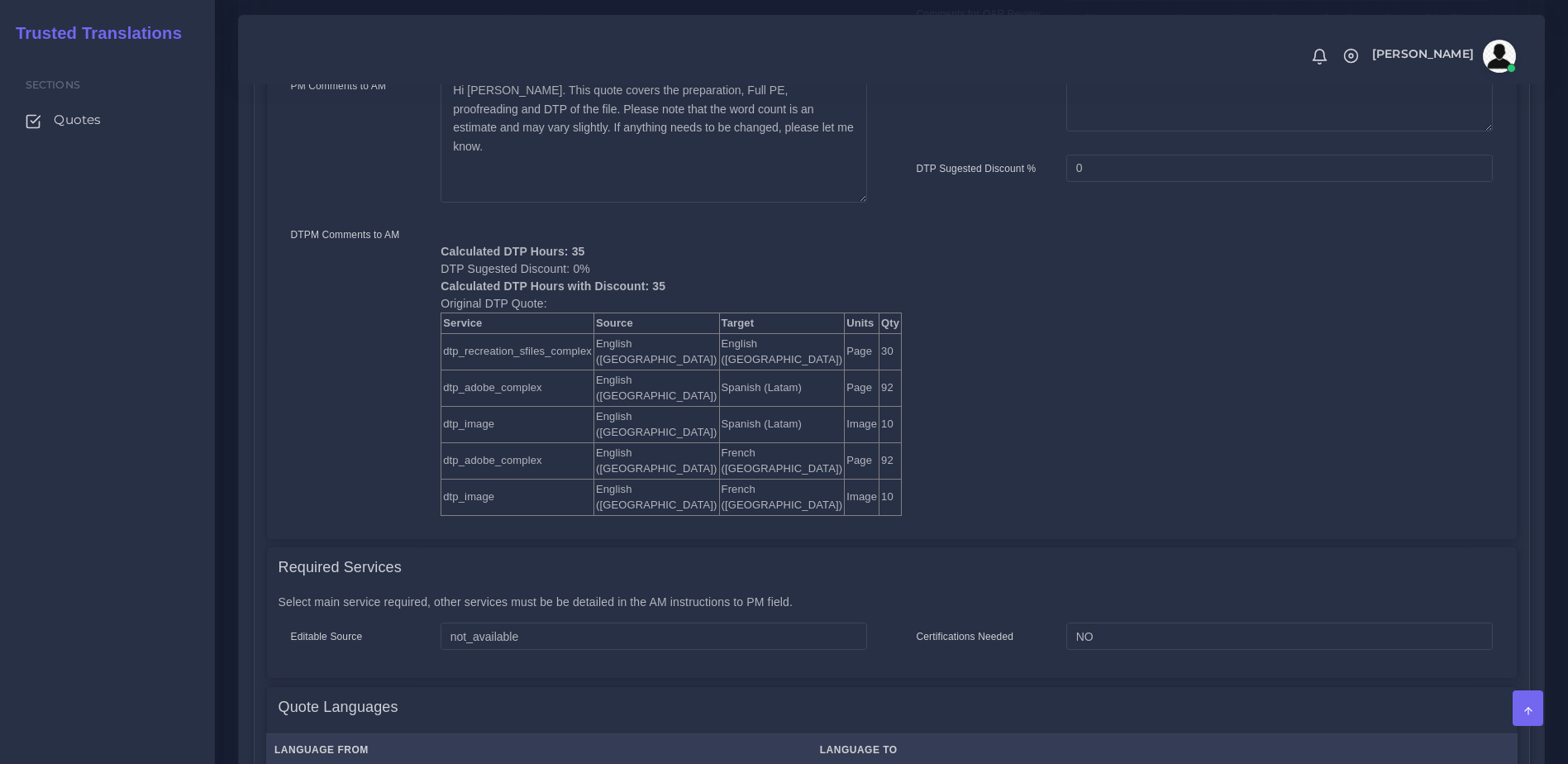
scroll to position [774, 0]
